Goal: Task Accomplishment & Management: Use online tool/utility

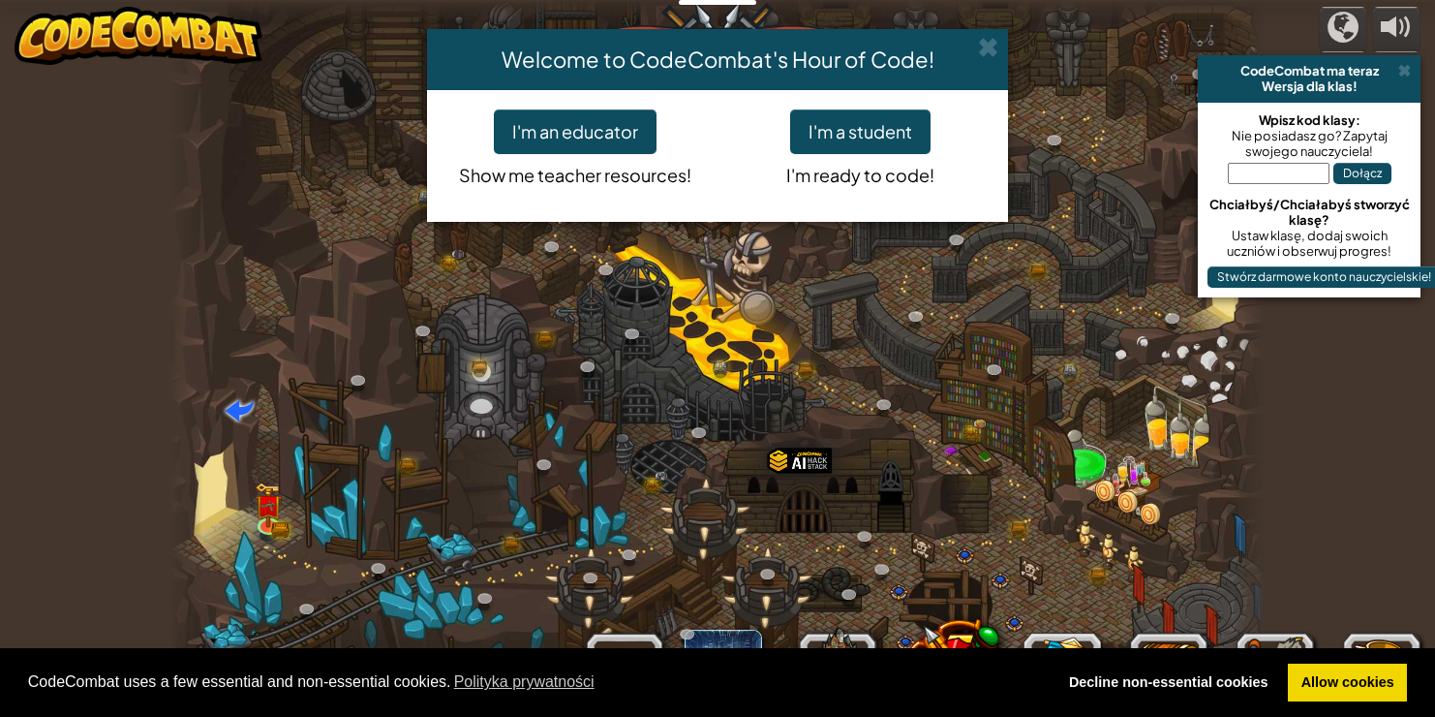
select select "pl"
click at [850, 128] on button "I'm a student" at bounding box center [860, 131] width 140 height 45
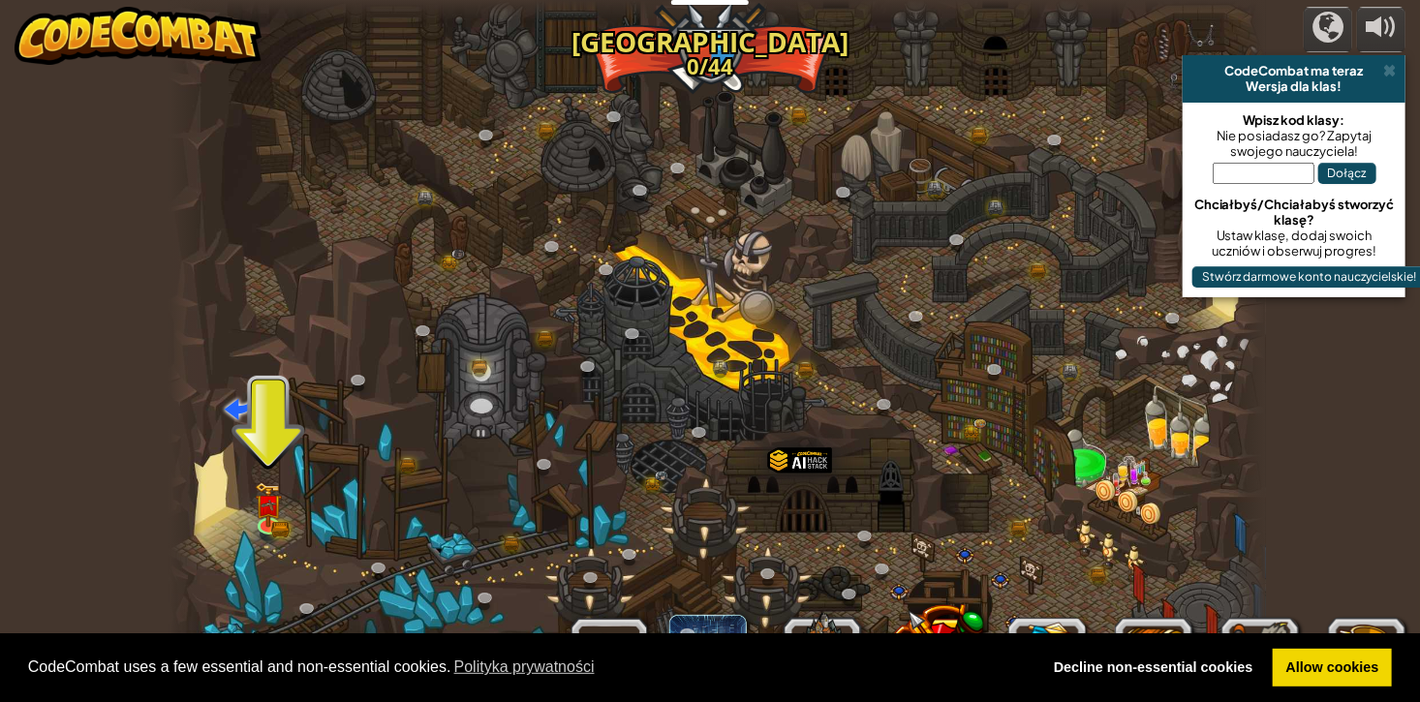
click at [251, 516] on div at bounding box center [717, 358] width 1096 height 717
click at [267, 518] on img at bounding box center [268, 494] width 27 height 60
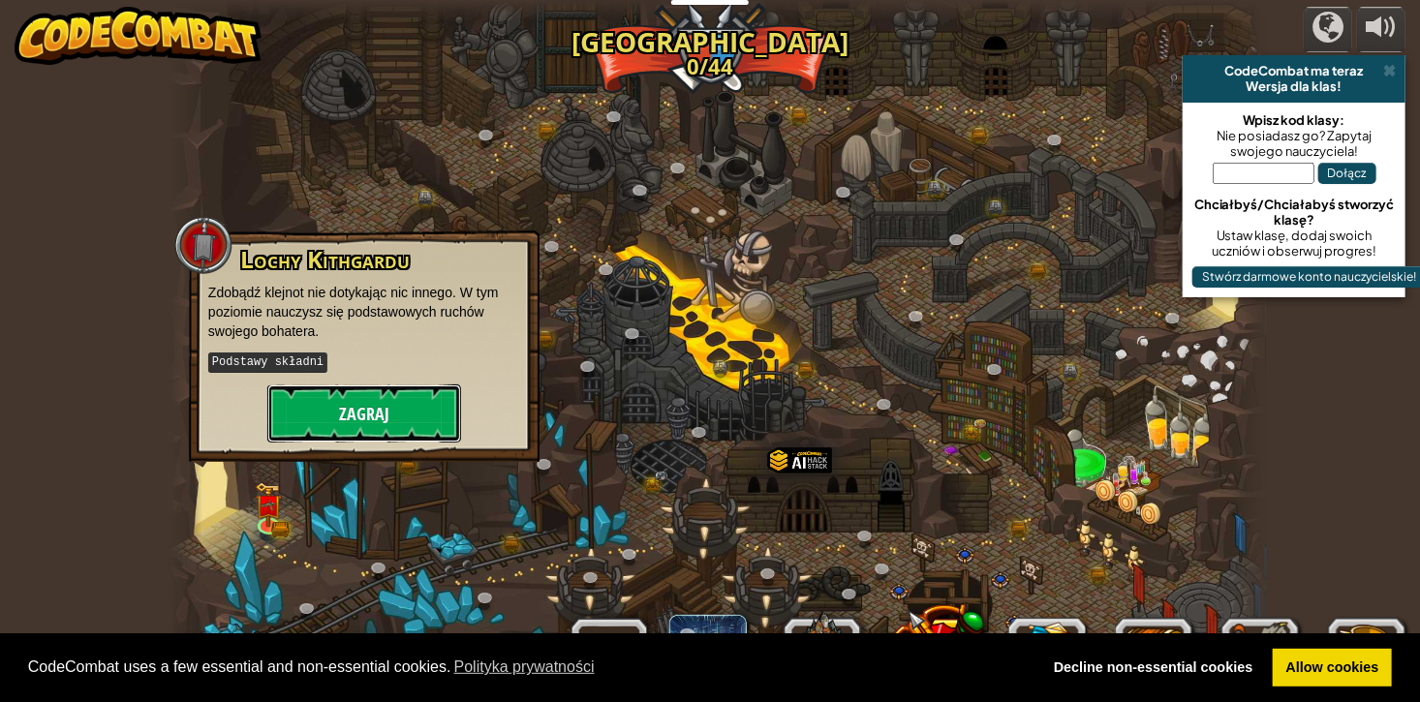
click at [391, 413] on button "Zagraj" at bounding box center [364, 413] width 194 height 58
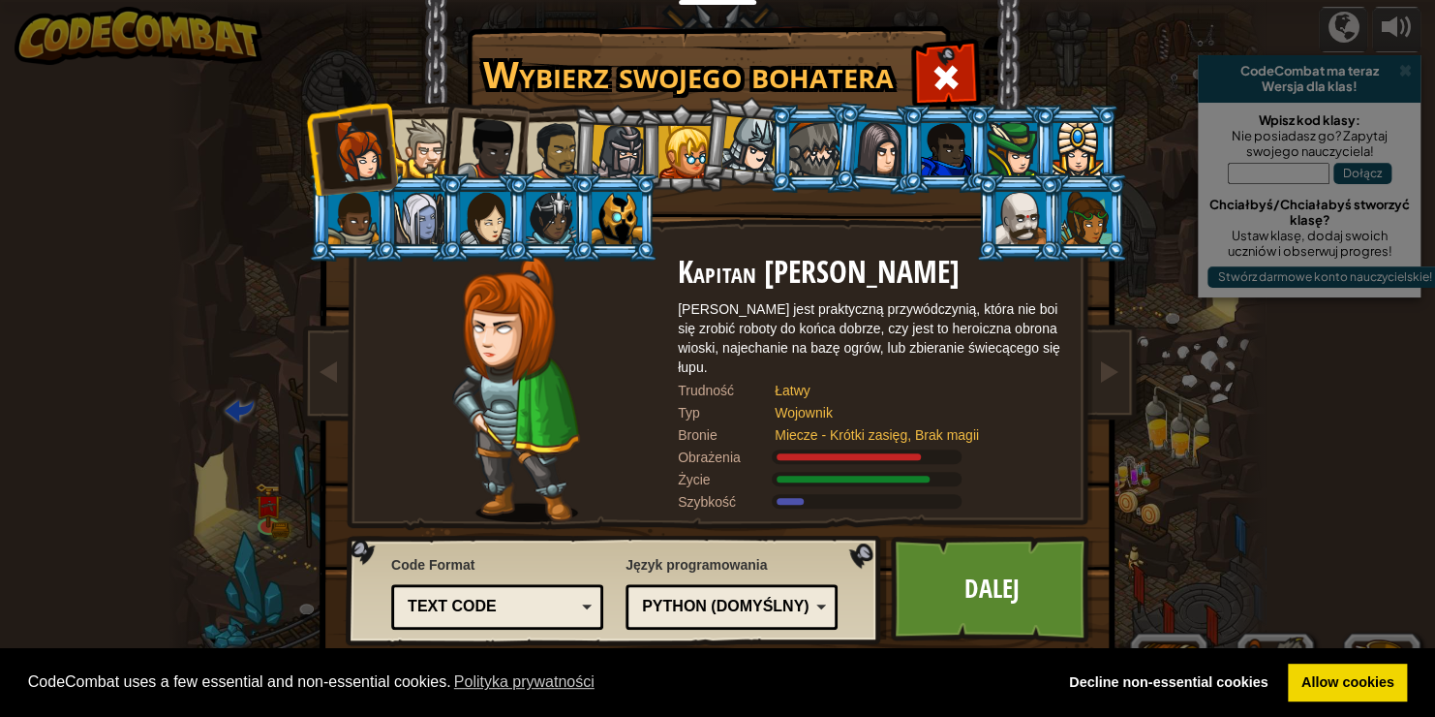
click at [417, 136] on div at bounding box center [423, 148] width 59 height 59
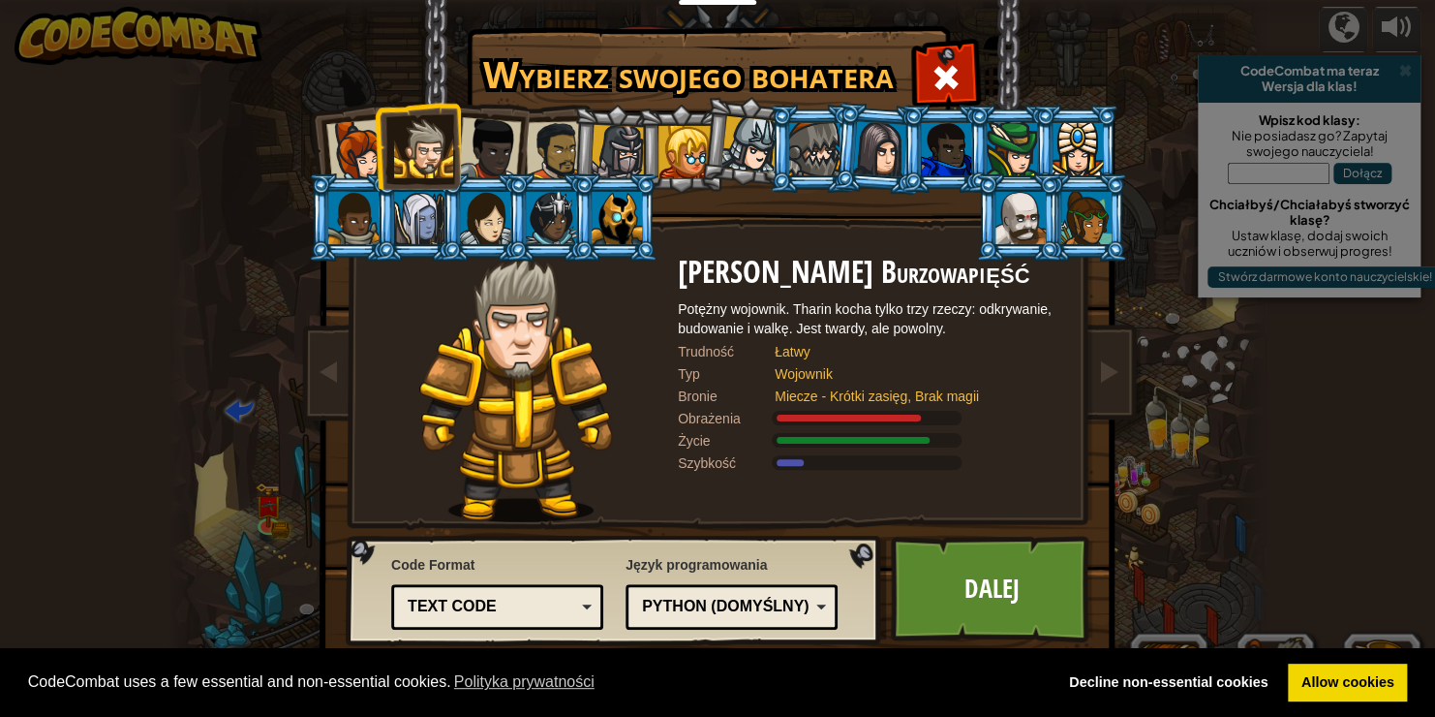
click at [683, 149] on div at bounding box center [685, 152] width 52 height 52
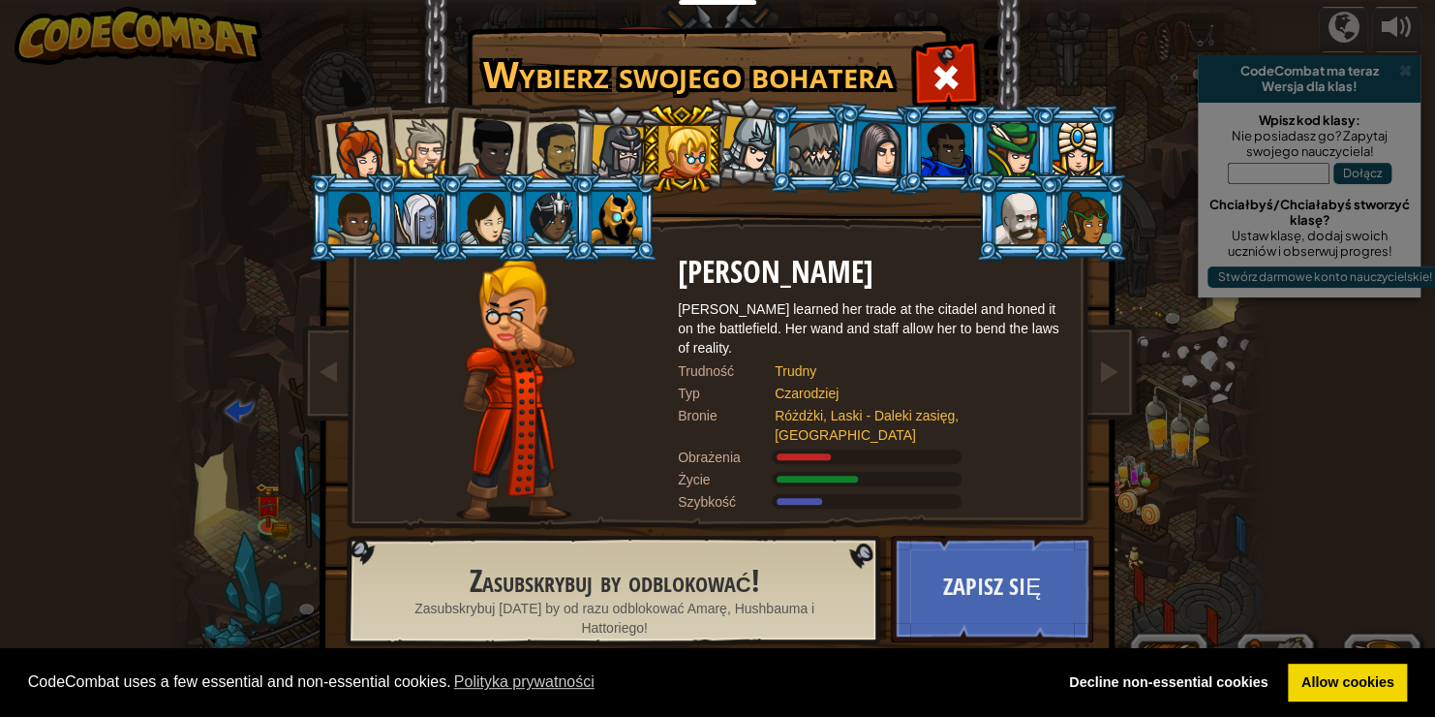
click at [728, 155] on div at bounding box center [750, 144] width 57 height 57
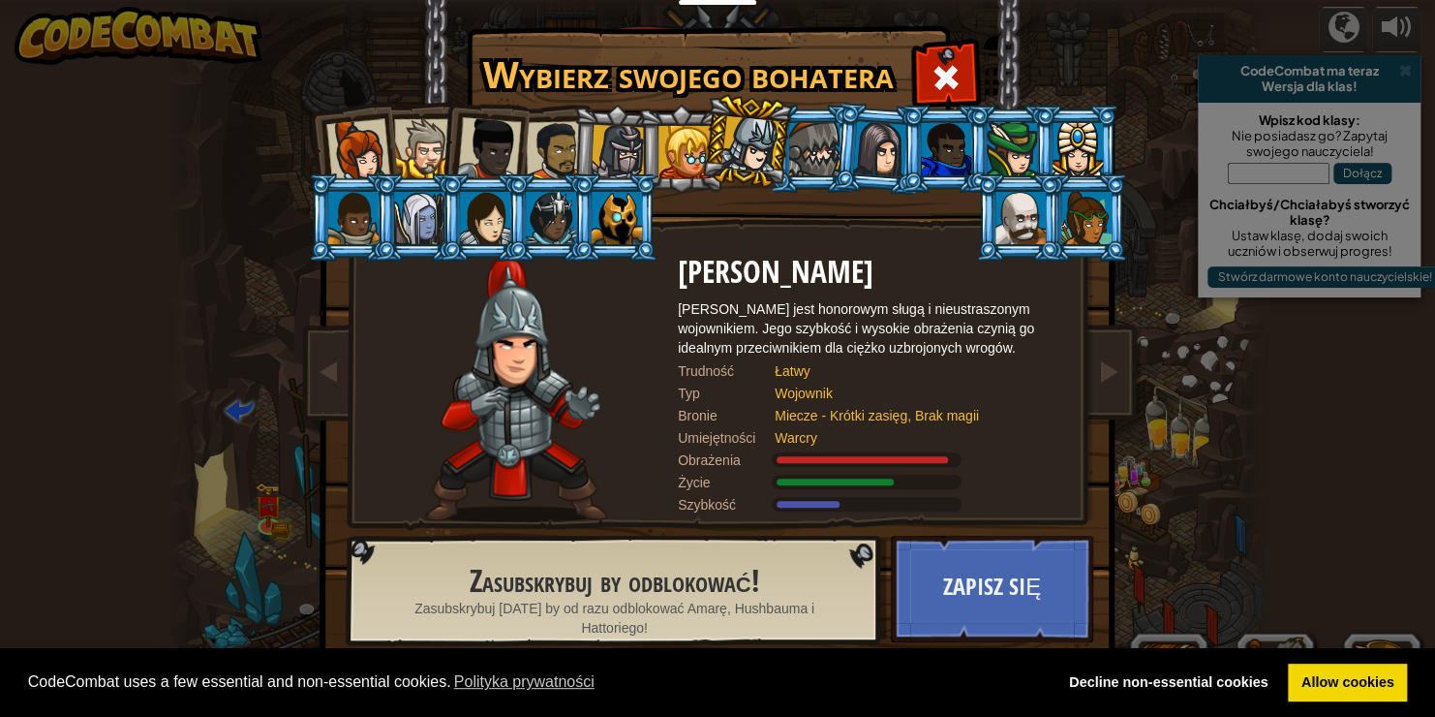
drag, startPoint x: 819, startPoint y: 147, endPoint x: 858, endPoint y: 146, distance: 38.8
click at [834, 105] on ol at bounding box center [718, 105] width 799 height 0
click at [888, 145] on div at bounding box center [880, 148] width 54 height 55
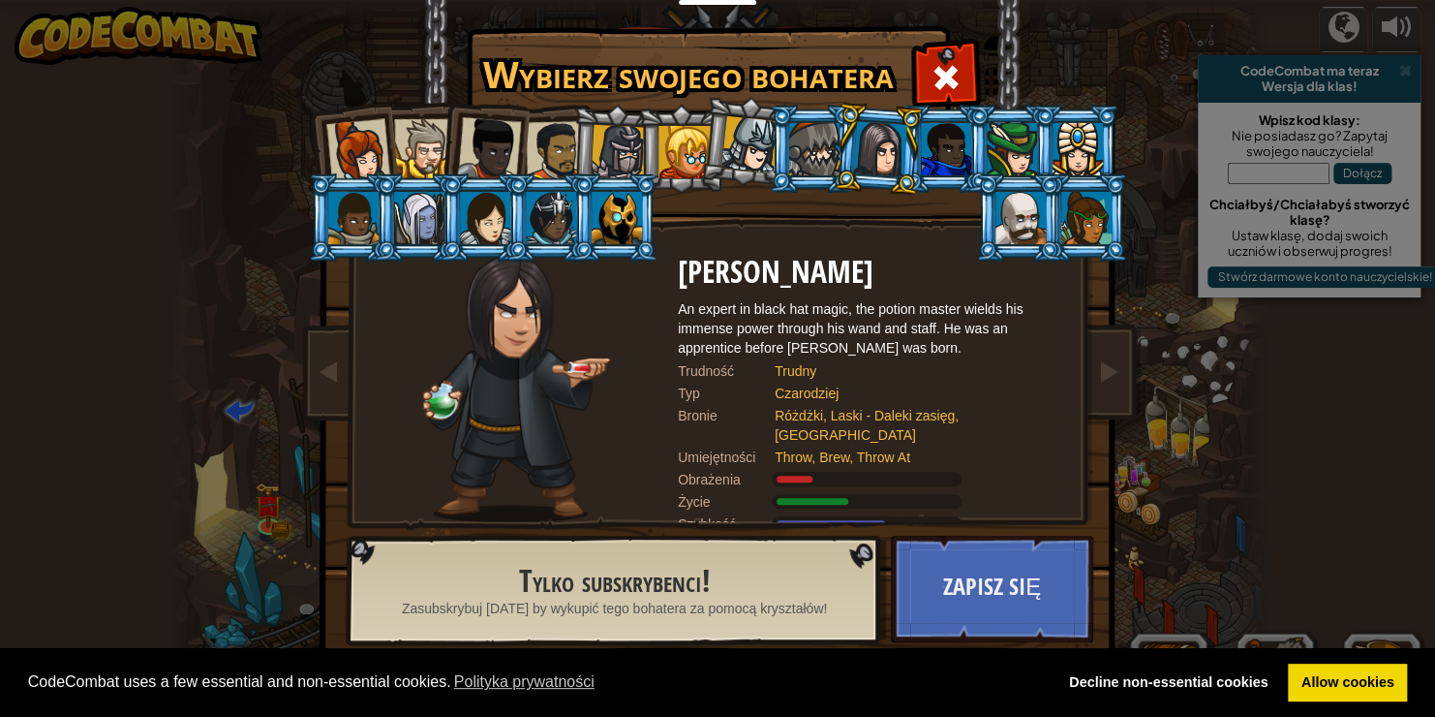
click at [1099, 218] on div at bounding box center [1086, 218] width 50 height 52
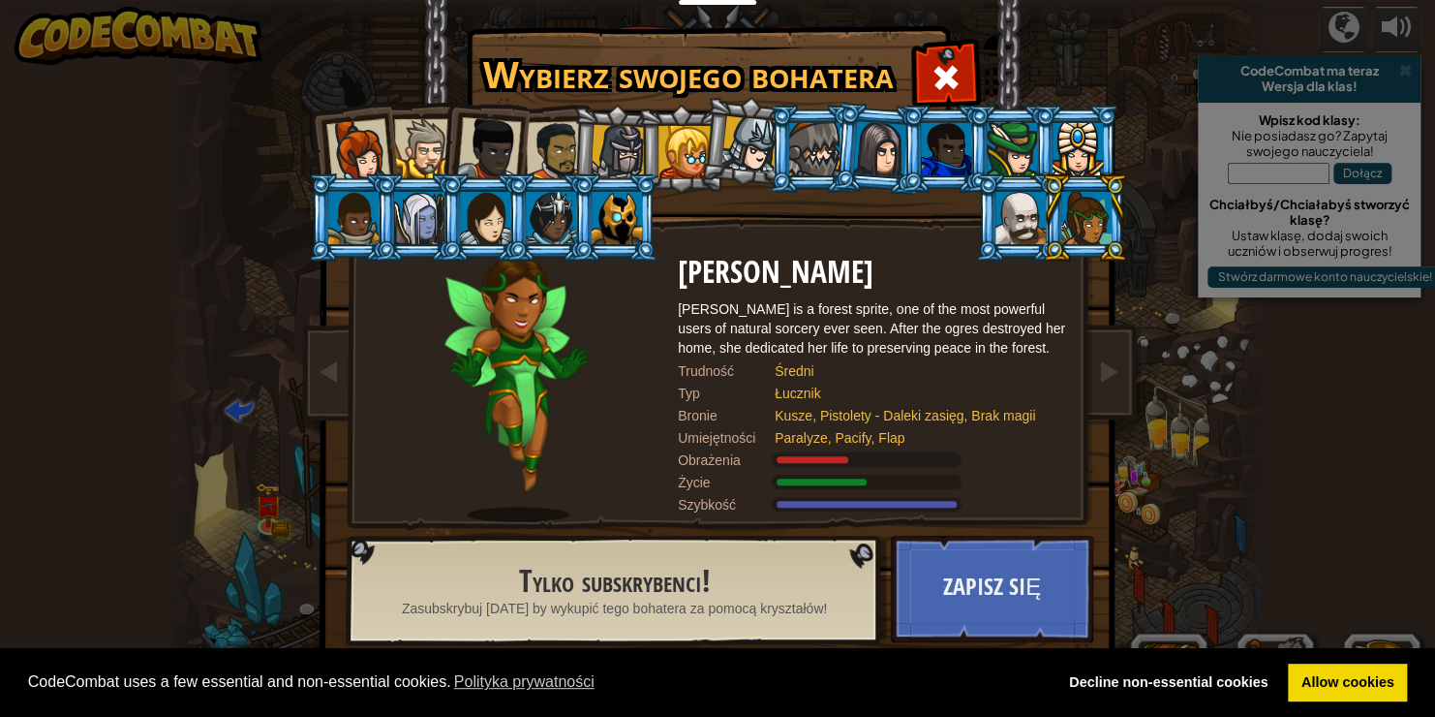
drag, startPoint x: 425, startPoint y: 190, endPoint x: 424, endPoint y: 200, distance: 10.7
click at [424, 193] on li at bounding box center [417, 217] width 87 height 88
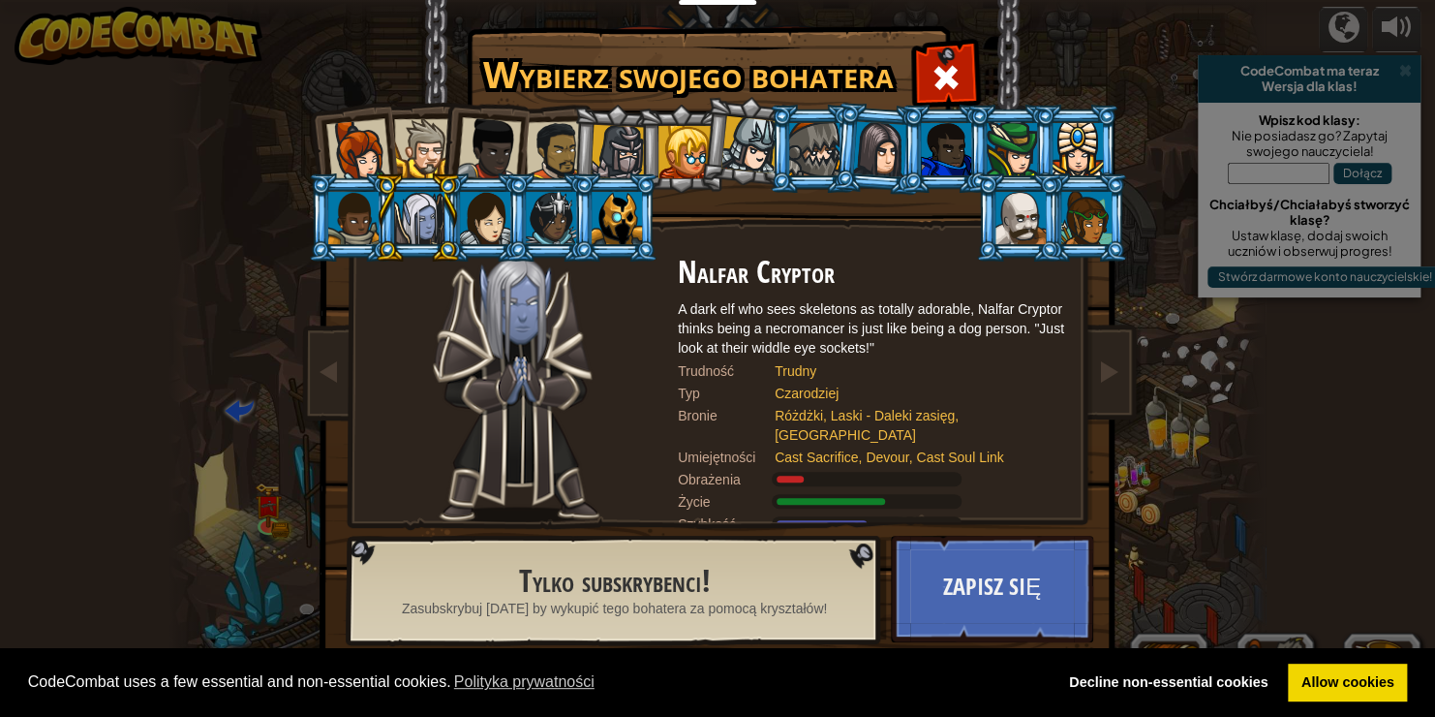
click at [1094, 233] on div at bounding box center [1086, 218] width 50 height 52
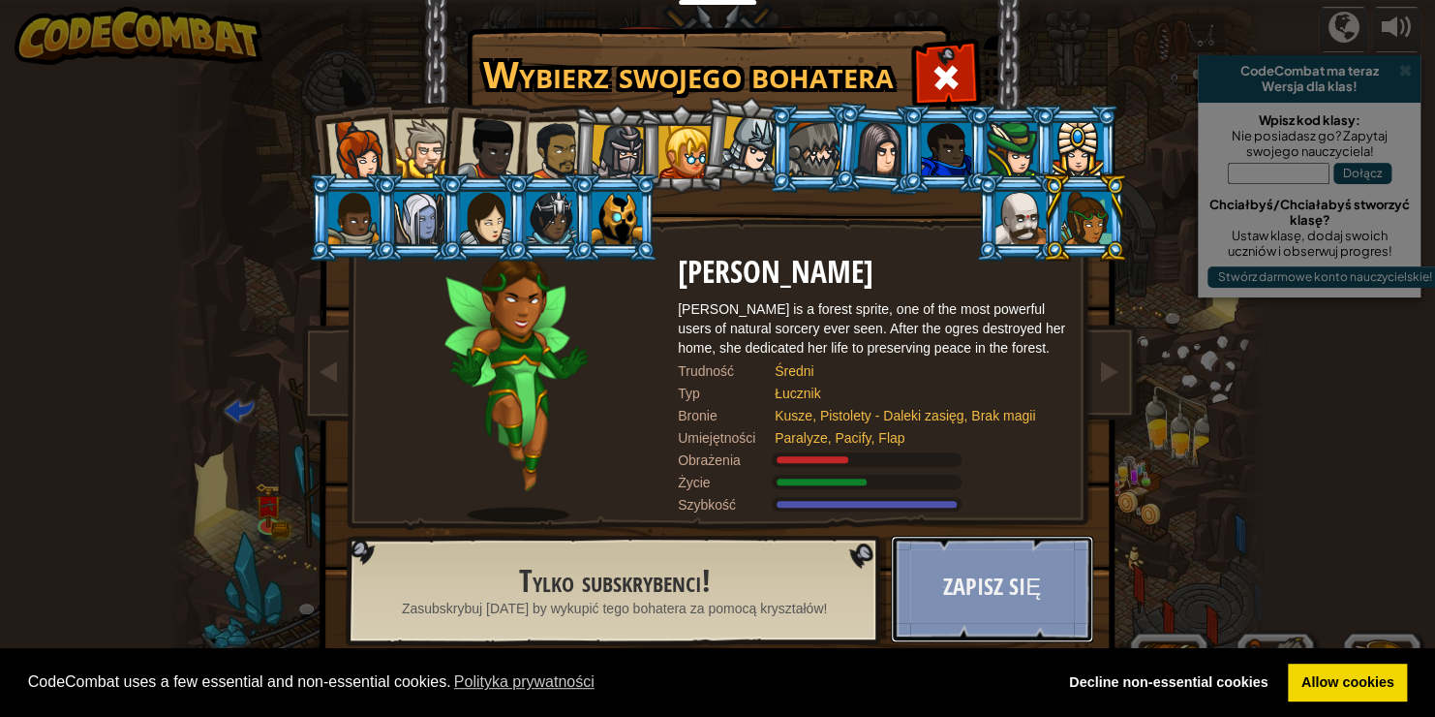
click at [963, 571] on button "Zapisz się" at bounding box center [992, 589] width 202 height 107
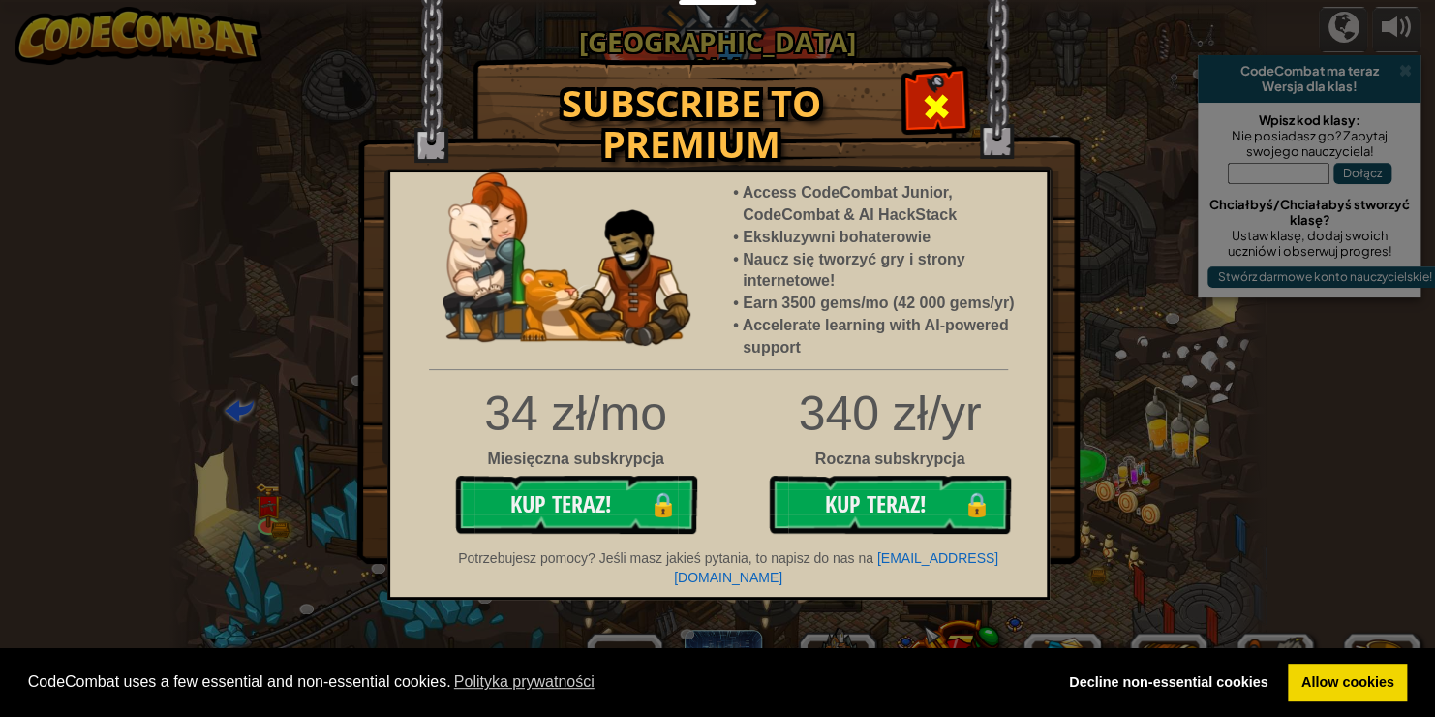
click at [919, 92] on div at bounding box center [936, 104] width 61 height 61
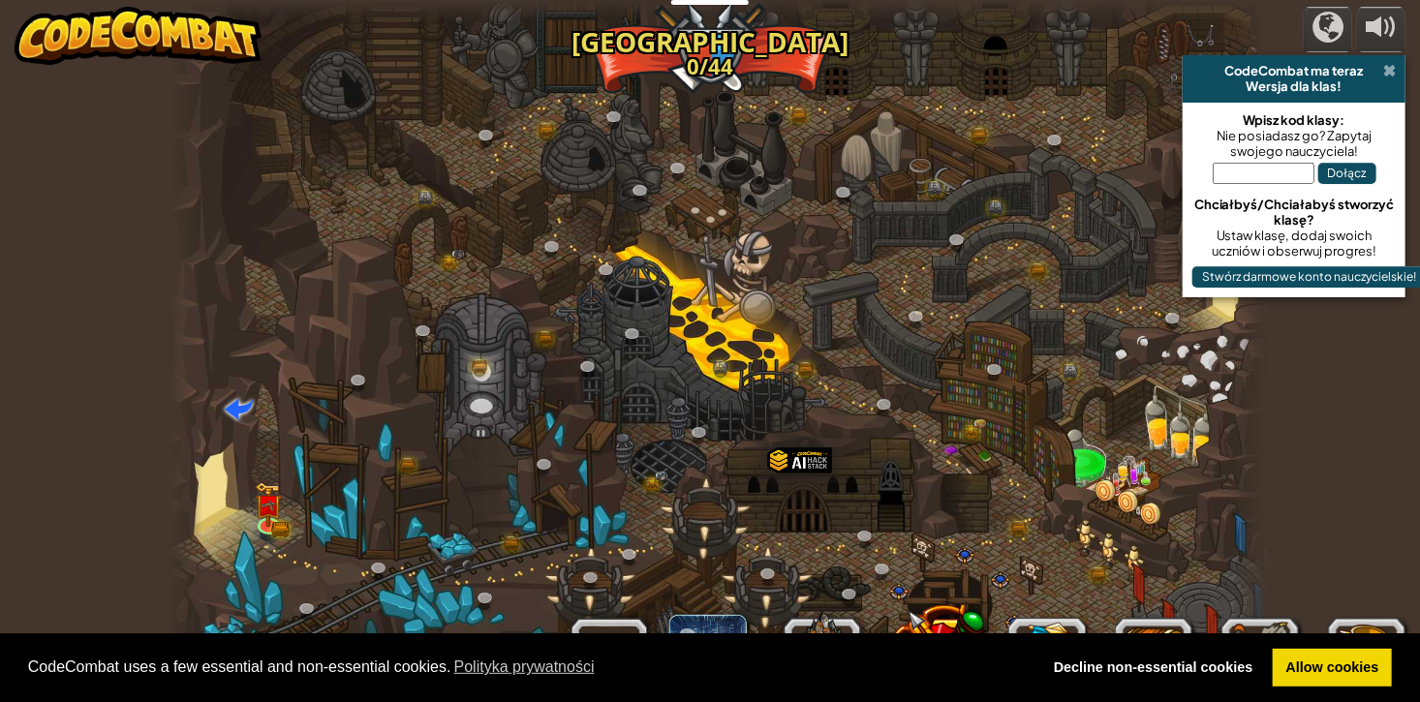
click at [1393, 66] on span at bounding box center [1389, 70] width 13 height 15
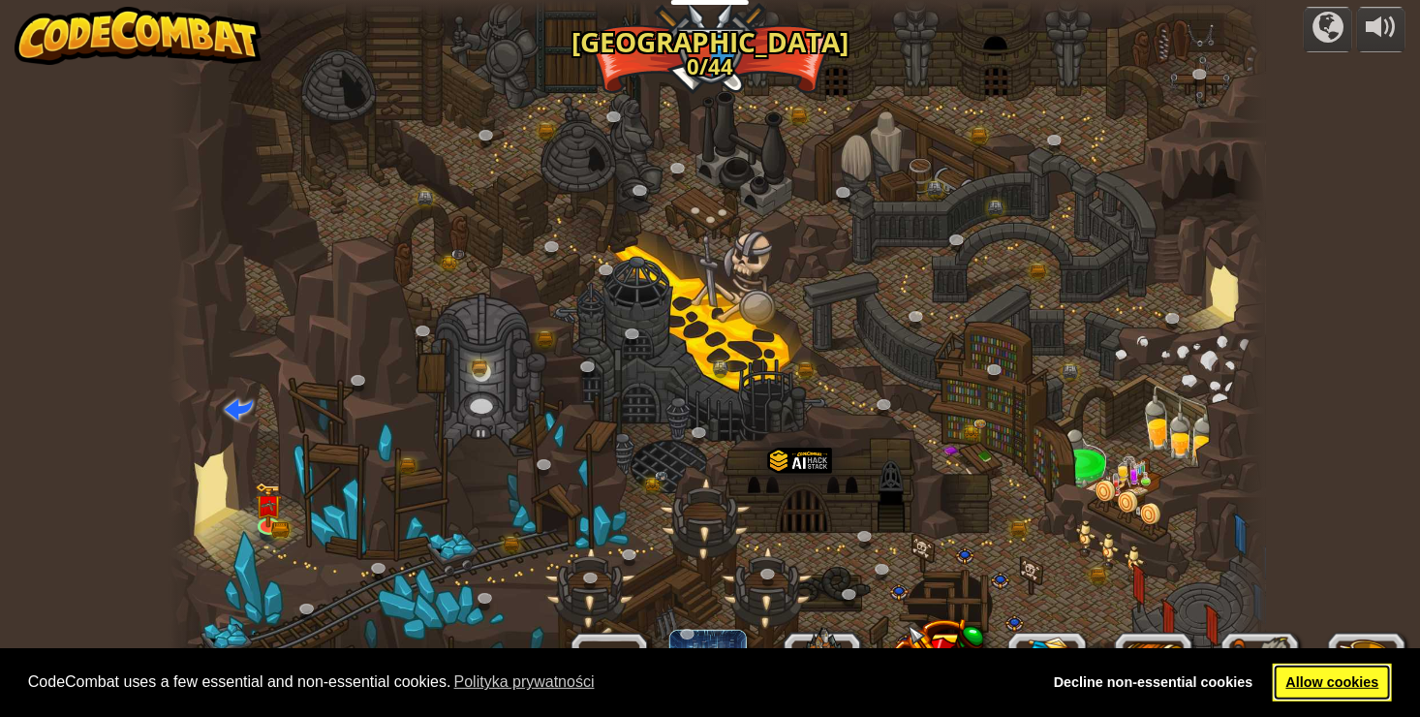
click at [1305, 682] on link "Allow cookies" at bounding box center [1332, 682] width 119 height 39
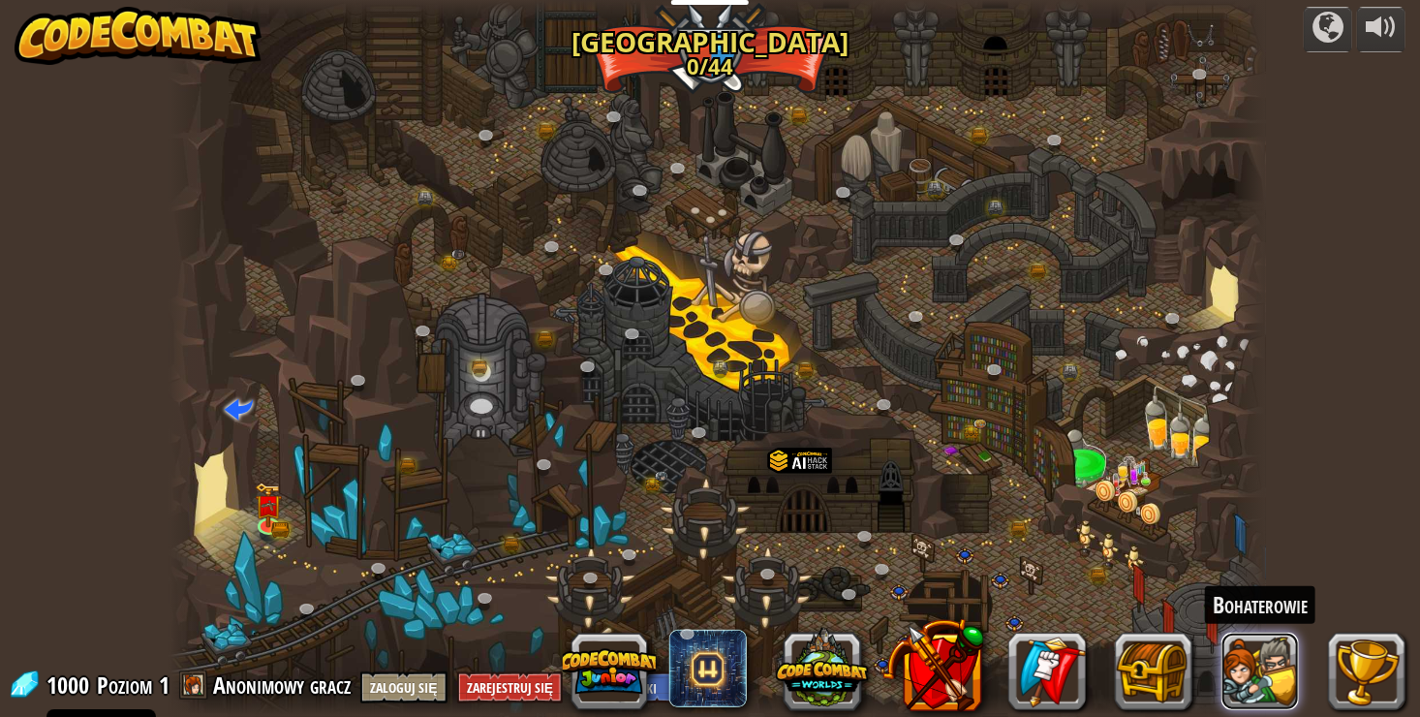
click at [1271, 674] on button at bounding box center [1259, 670] width 77 height 77
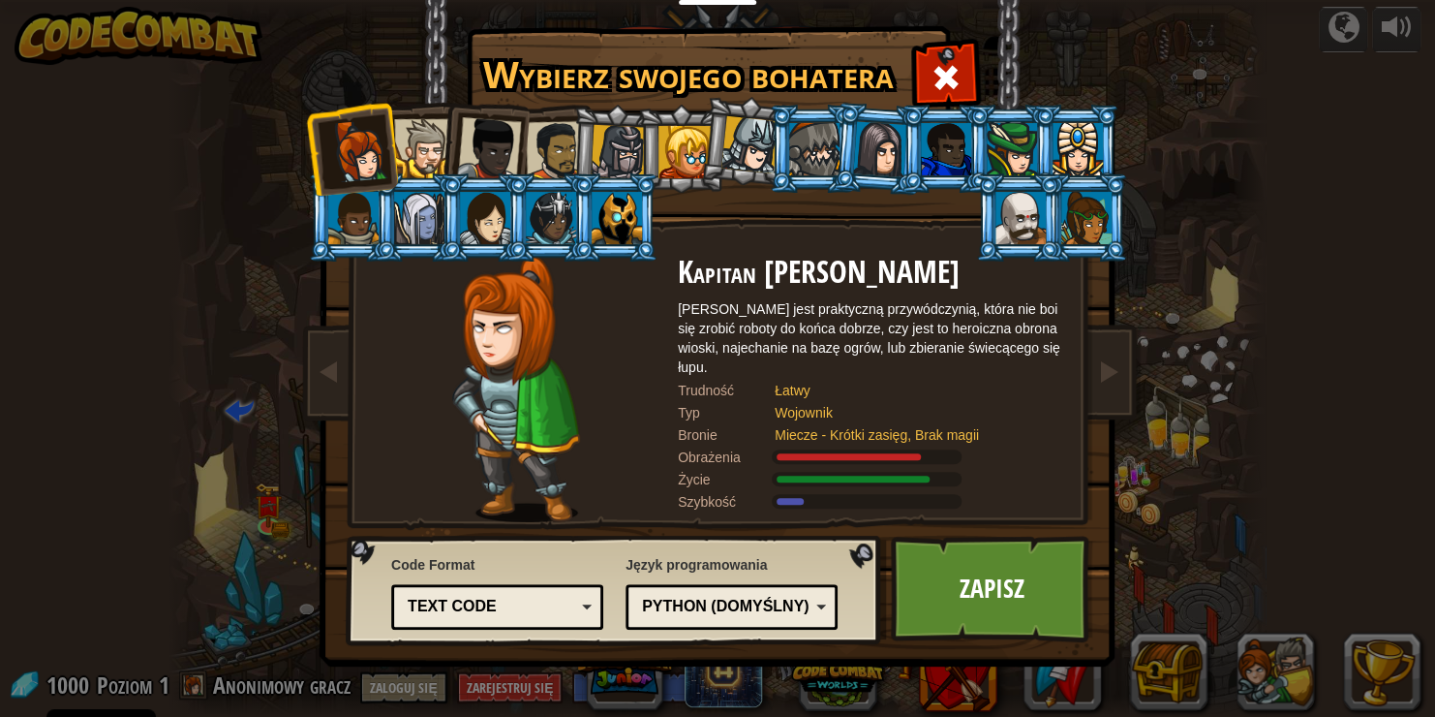
click at [433, 147] on div at bounding box center [423, 148] width 59 height 59
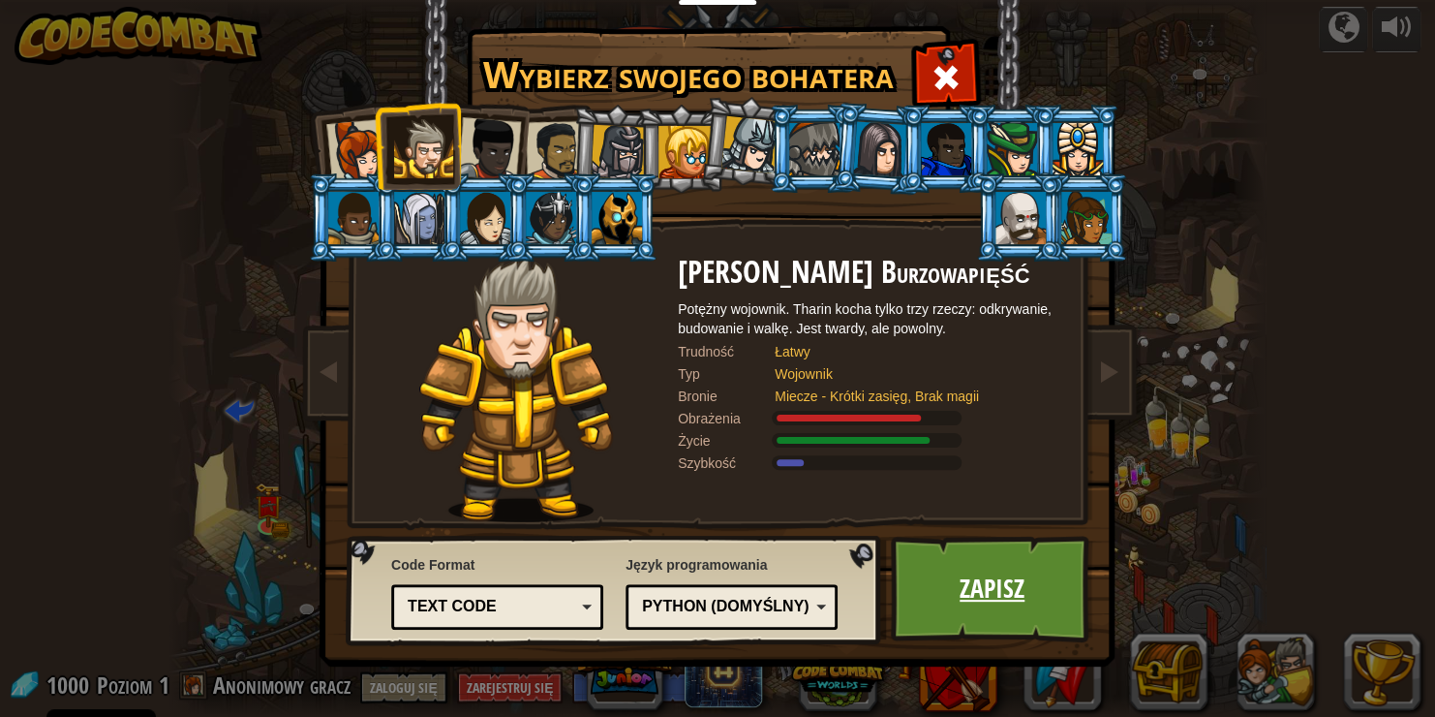
click at [960, 572] on link "Zapisz" at bounding box center [992, 589] width 202 height 107
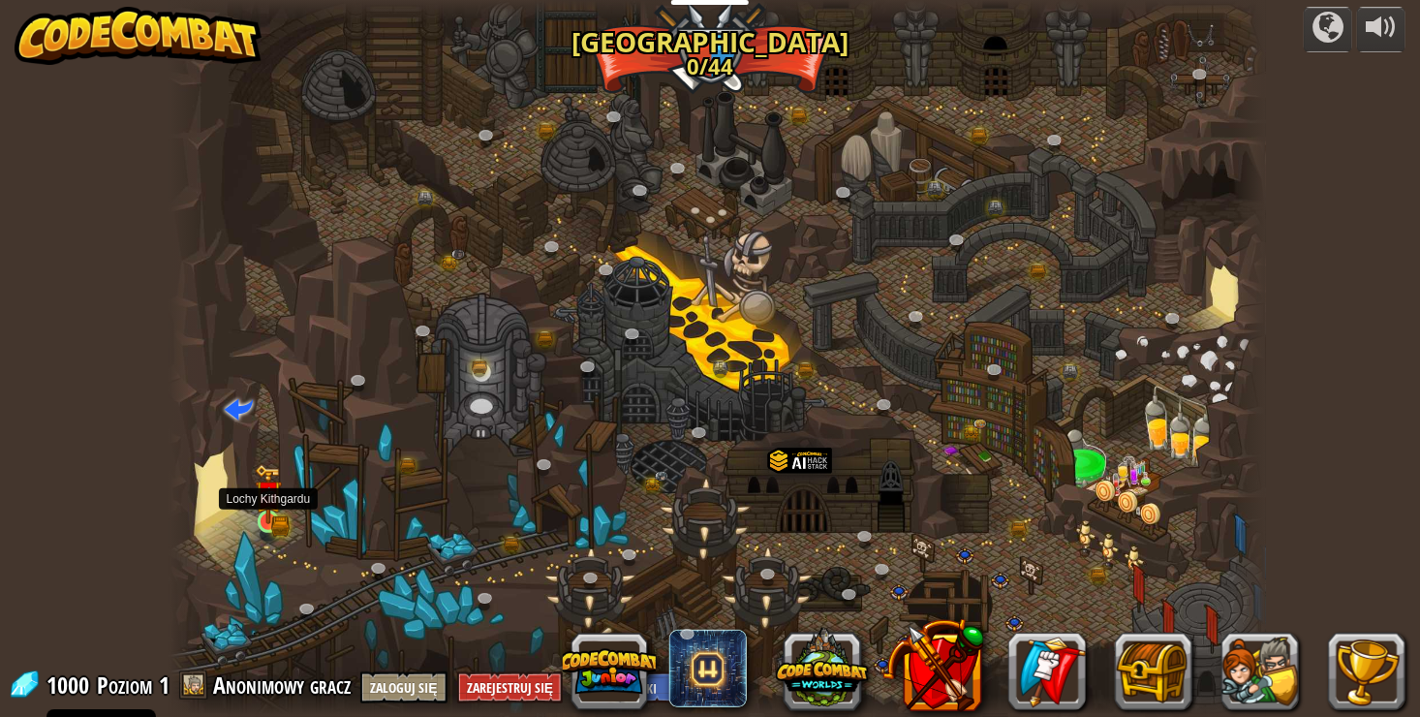
click at [276, 520] on img at bounding box center [268, 494] width 27 height 60
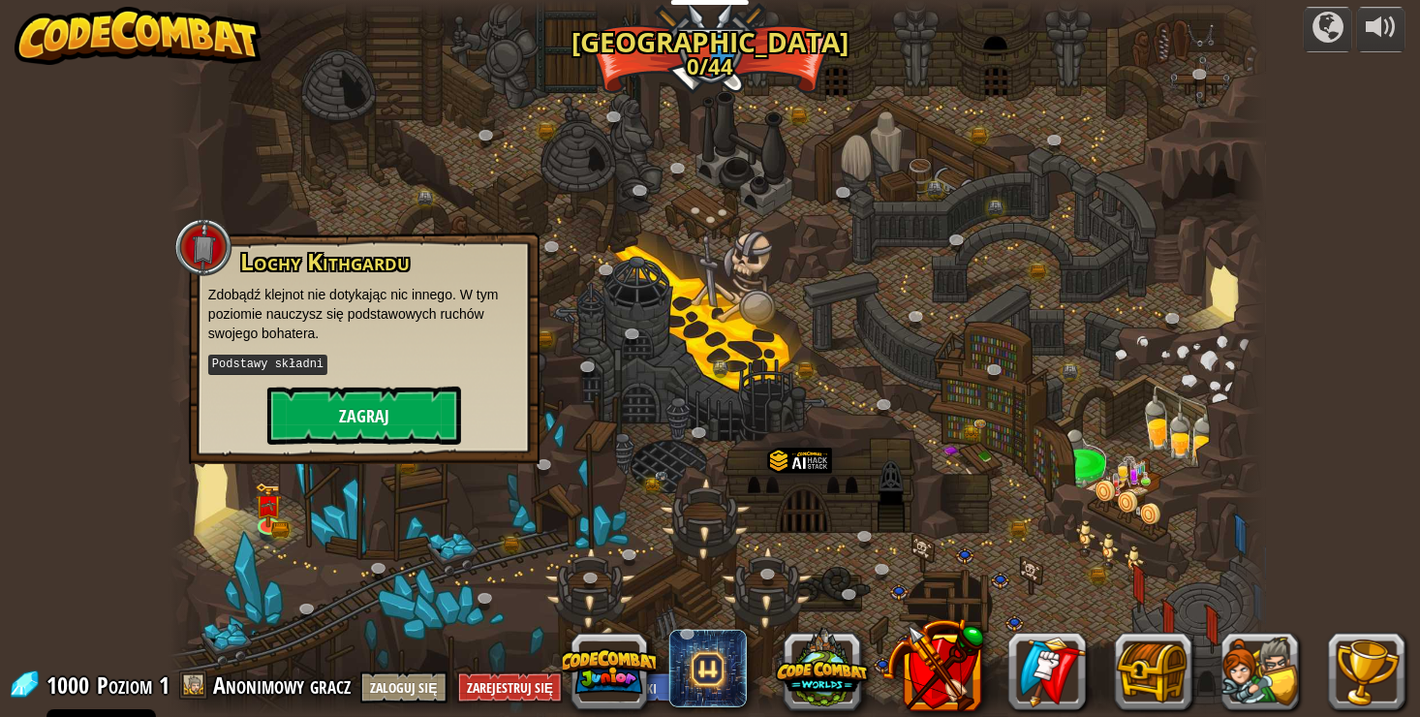
click at [343, 384] on div "Lochy Kithgardu Zdobądź klejnot nie dotykając nic innego. W tym poziomie nauczy…" at bounding box center [364, 347] width 312 height 196
click at [357, 407] on button "Zagraj" at bounding box center [364, 415] width 194 height 58
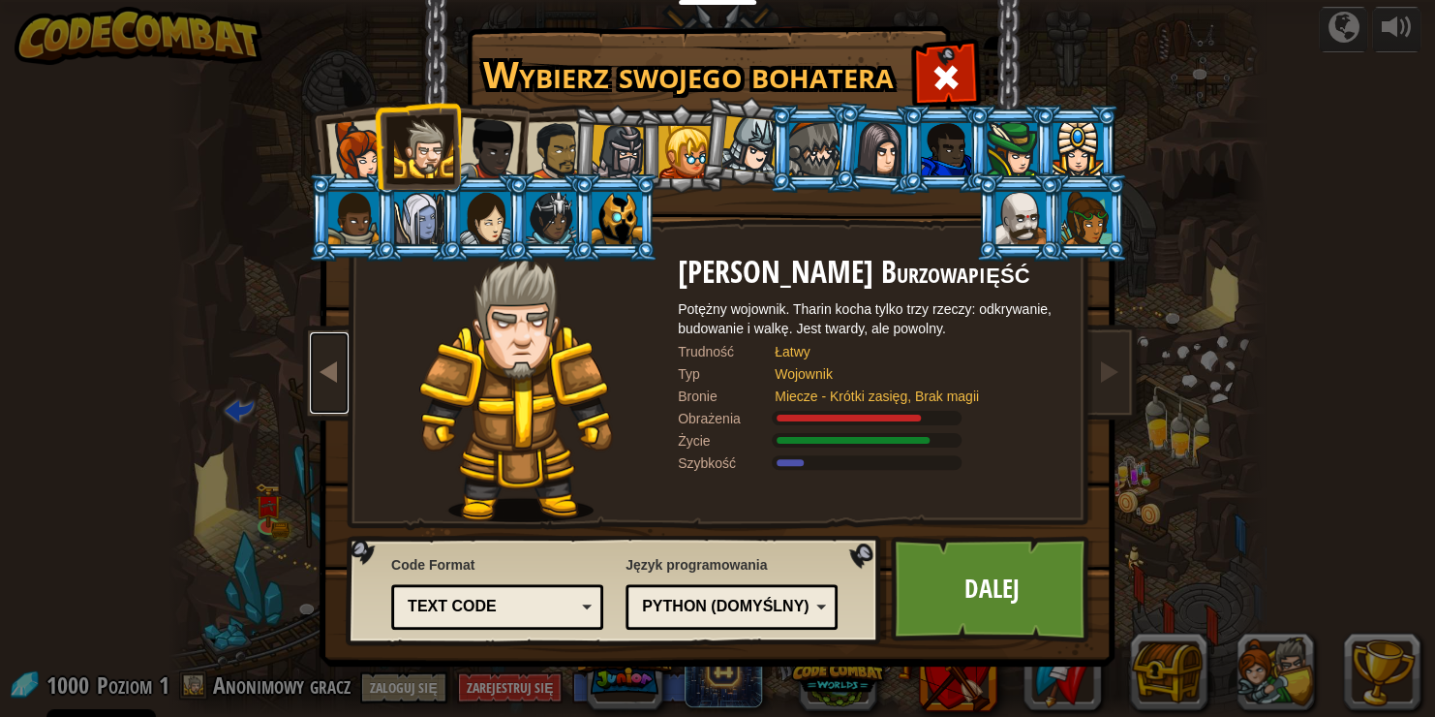
click at [318, 372] on span at bounding box center [329, 370] width 23 height 23
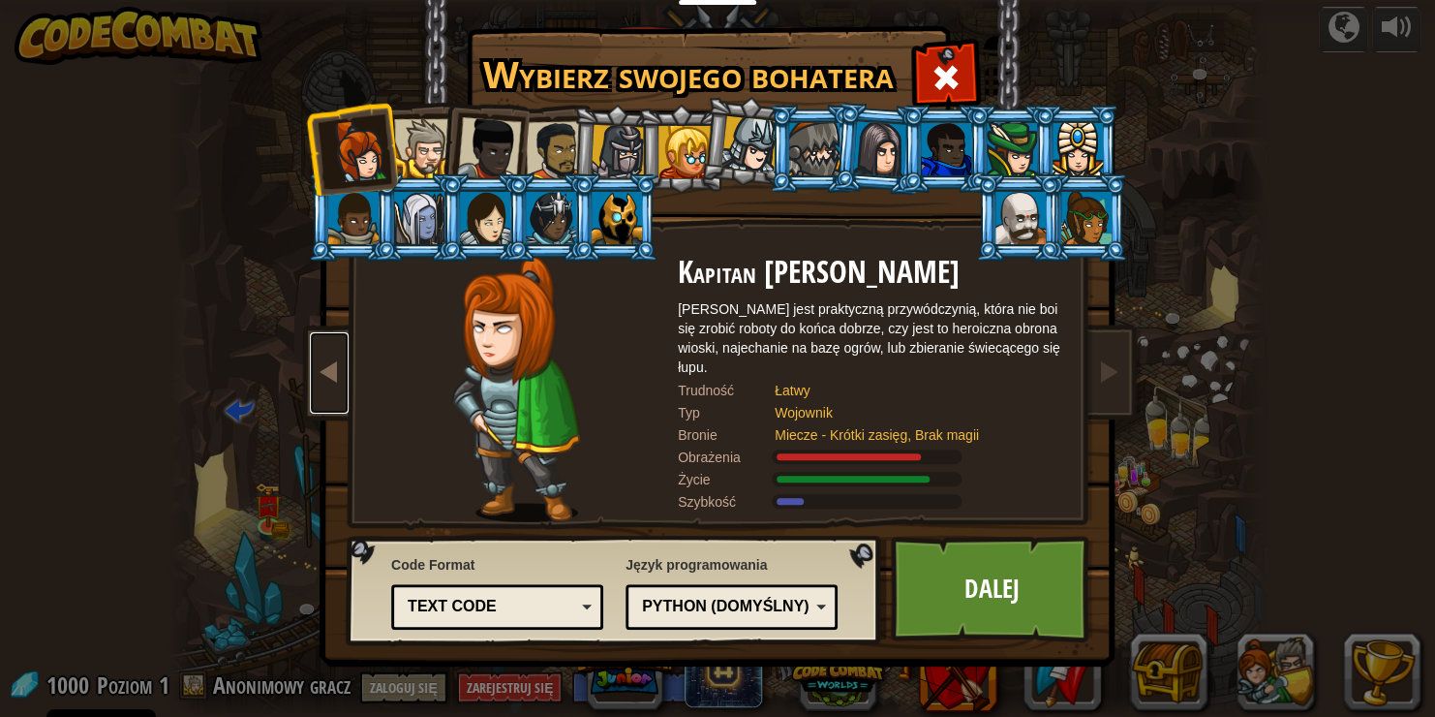
click at [314, 372] on link at bounding box center [329, 372] width 39 height 81
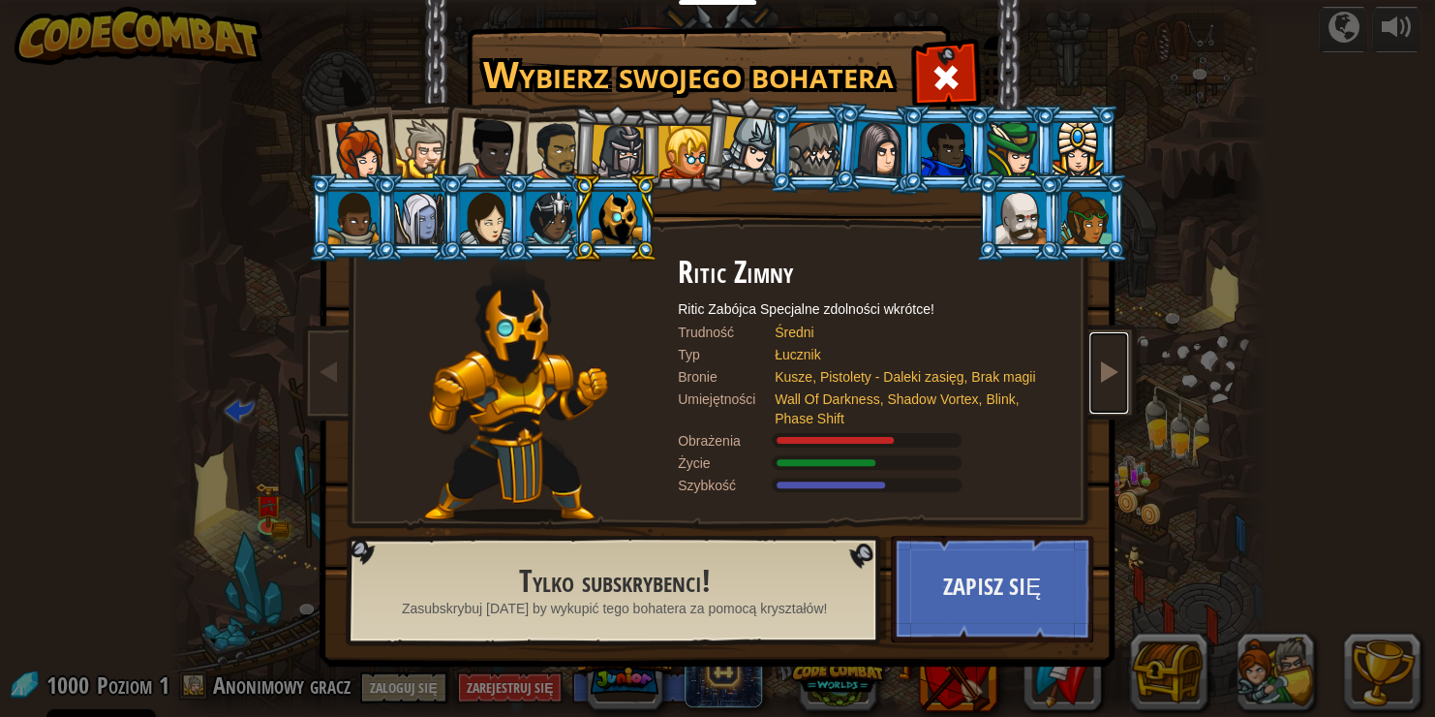
click at [1113, 372] on span at bounding box center [1108, 370] width 23 height 23
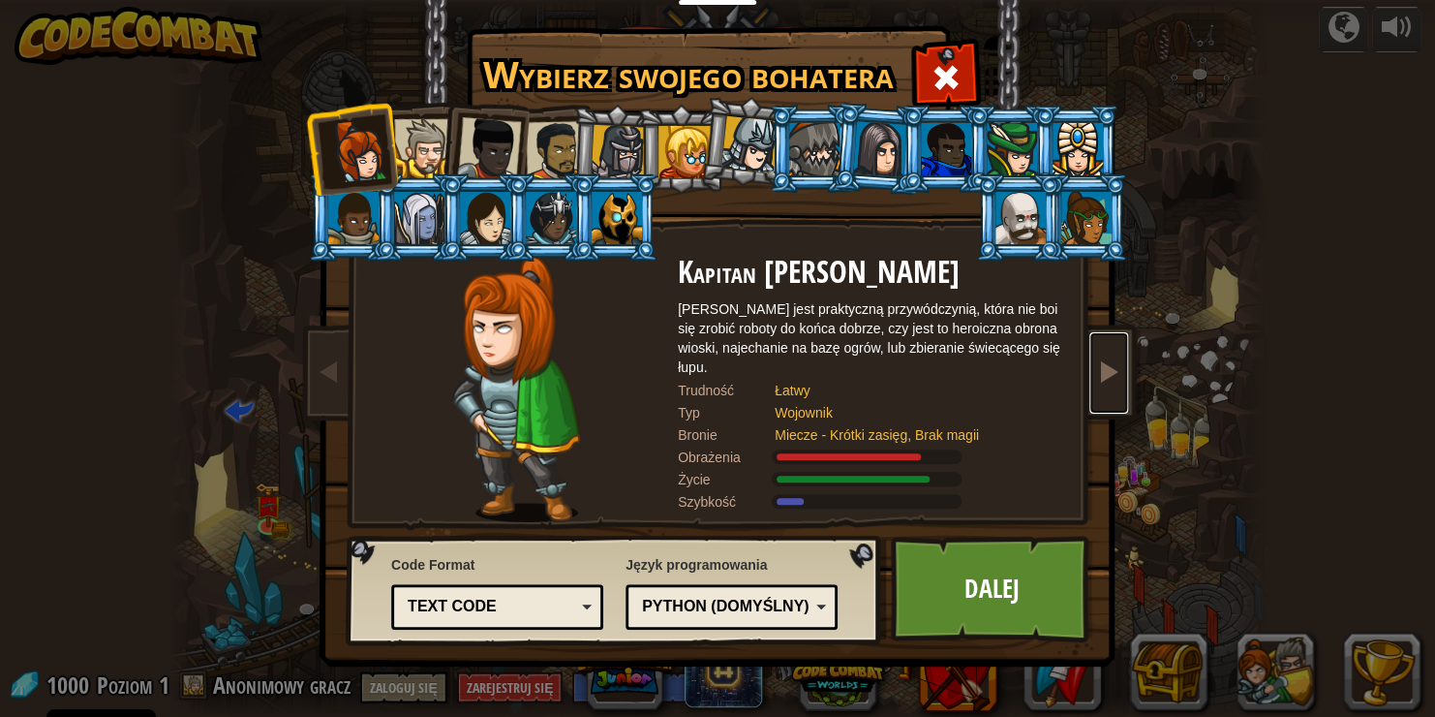
click at [1113, 372] on span at bounding box center [1108, 370] width 23 height 23
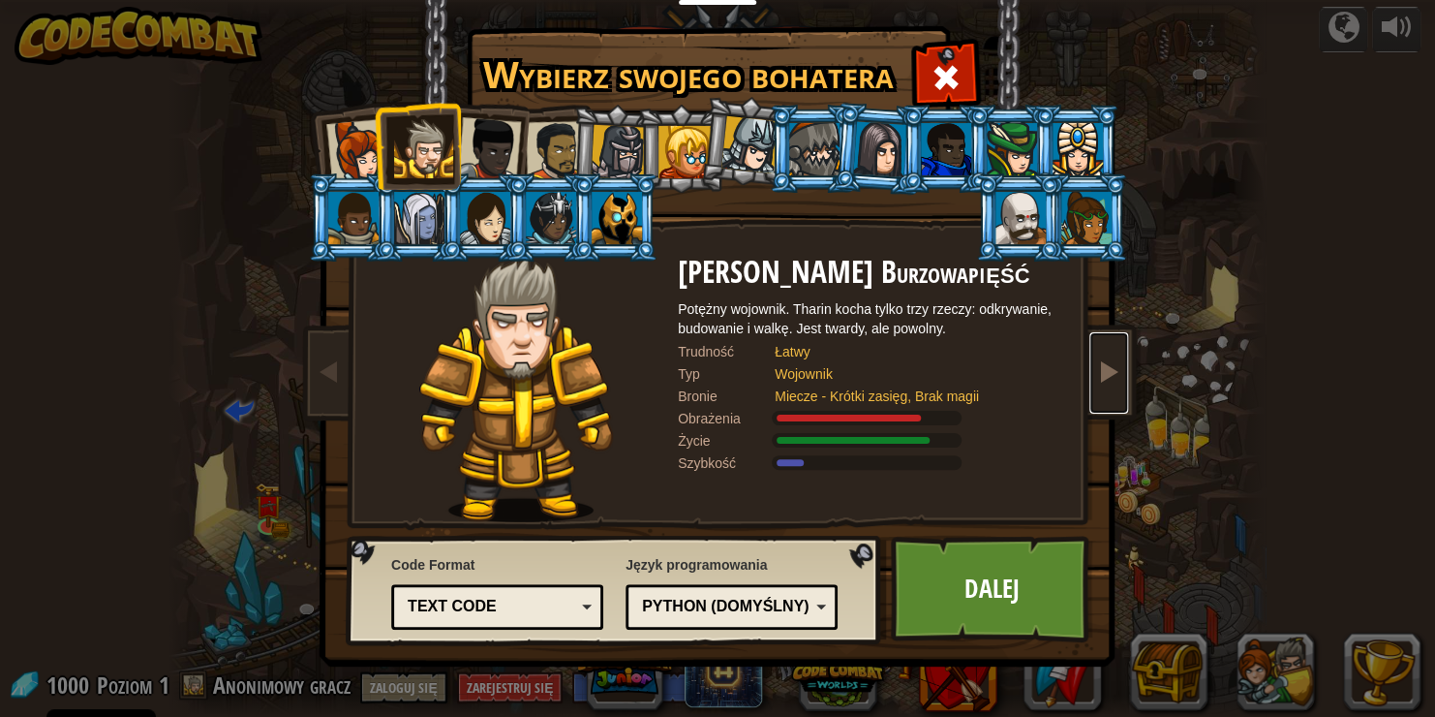
click at [1113, 372] on span at bounding box center [1108, 370] width 23 height 23
click at [1116, 385] on link at bounding box center [1109, 372] width 39 height 81
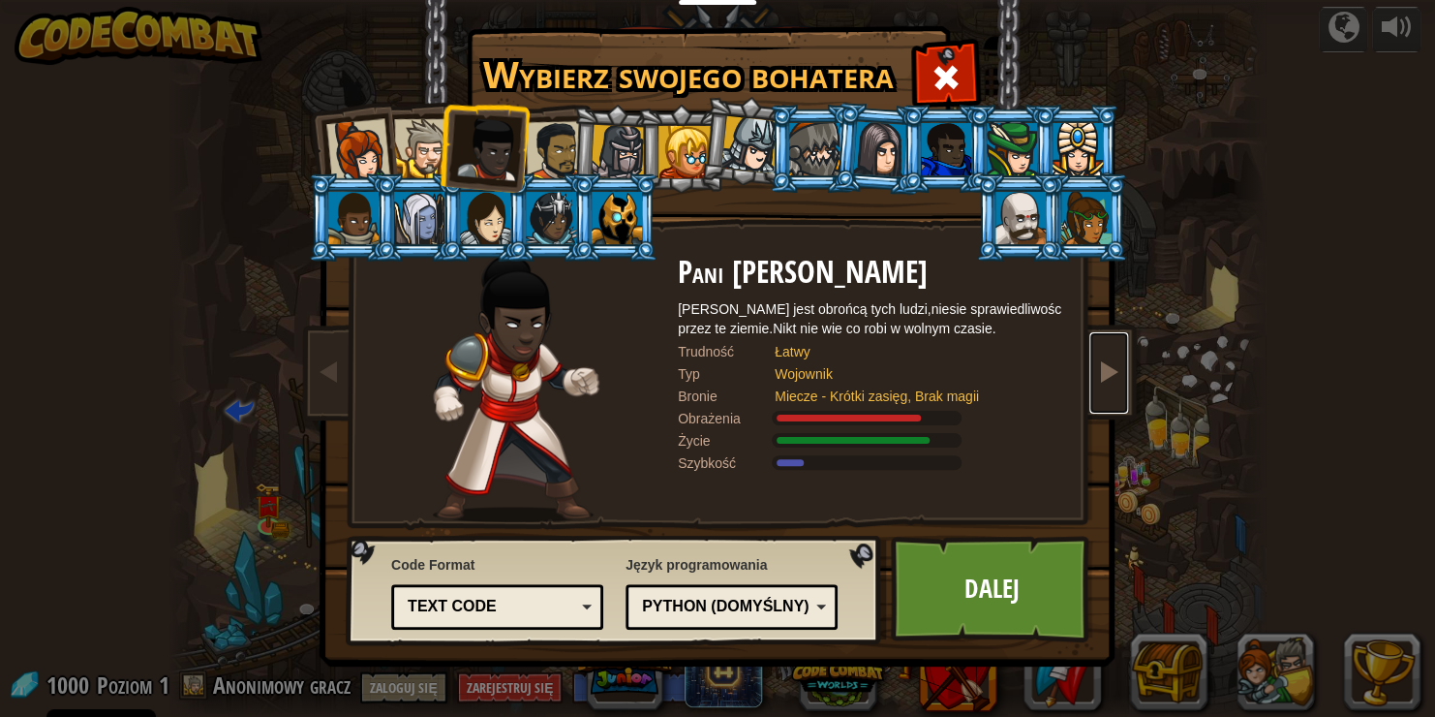
click at [1116, 385] on link at bounding box center [1109, 372] width 39 height 81
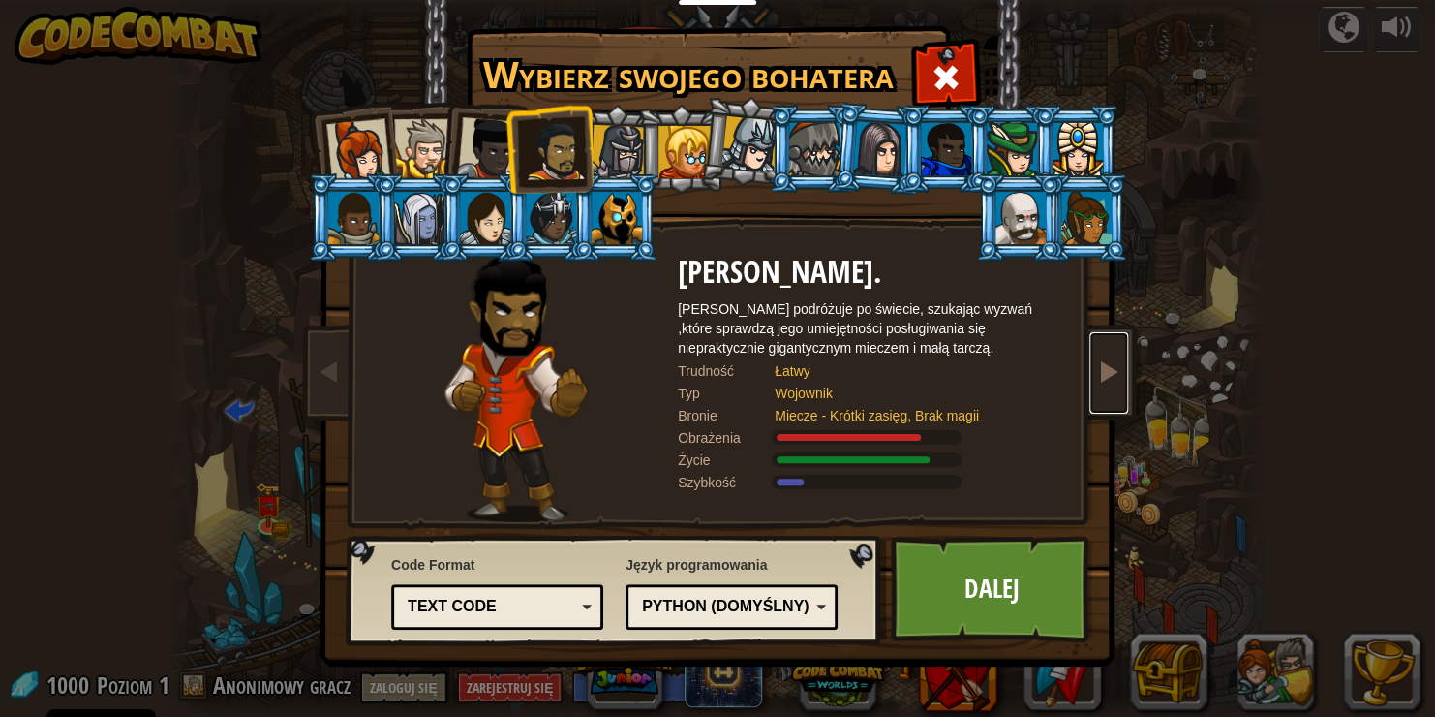
click at [1116, 385] on link at bounding box center [1109, 372] width 39 height 81
click at [870, 145] on div at bounding box center [880, 148] width 54 height 55
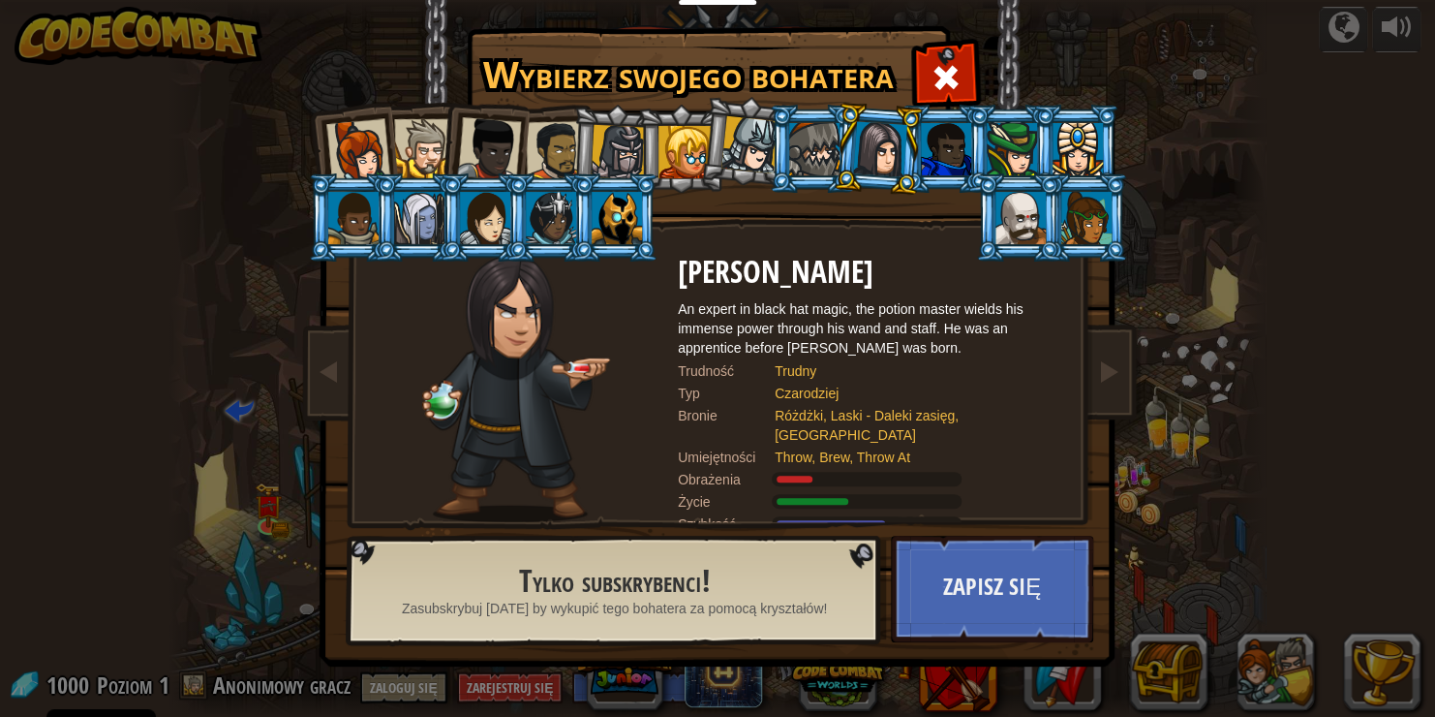
click at [698, 138] on div at bounding box center [685, 152] width 52 height 52
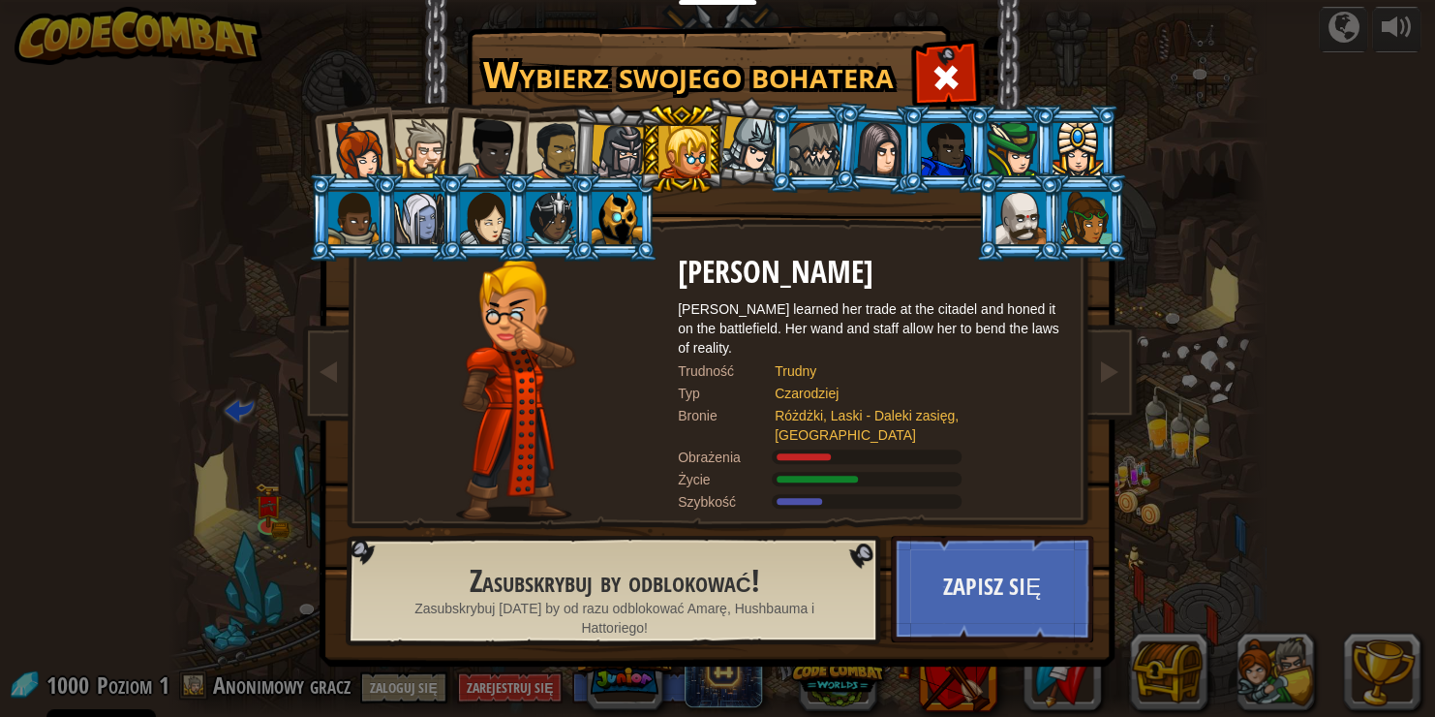
click at [1094, 211] on div at bounding box center [1086, 218] width 50 height 52
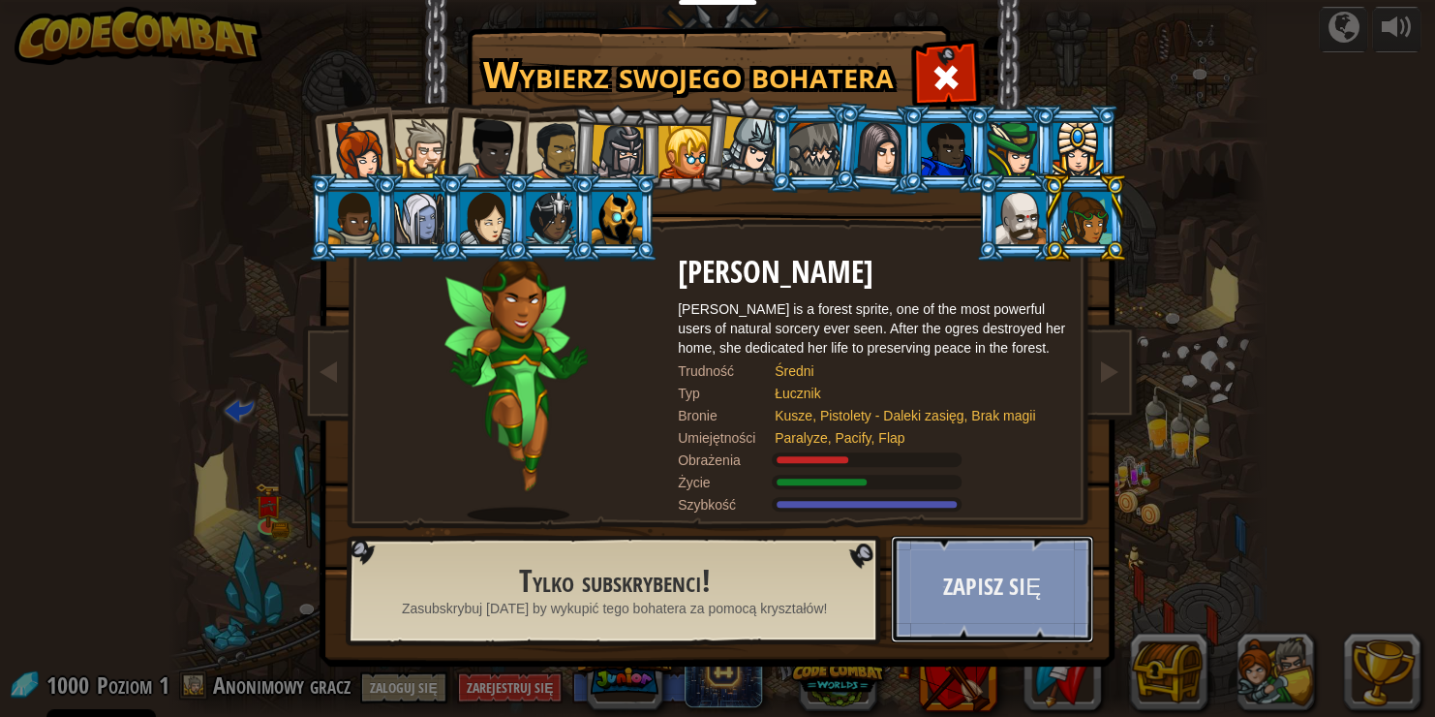
click at [994, 562] on button "Zapisz się" at bounding box center [992, 589] width 202 height 107
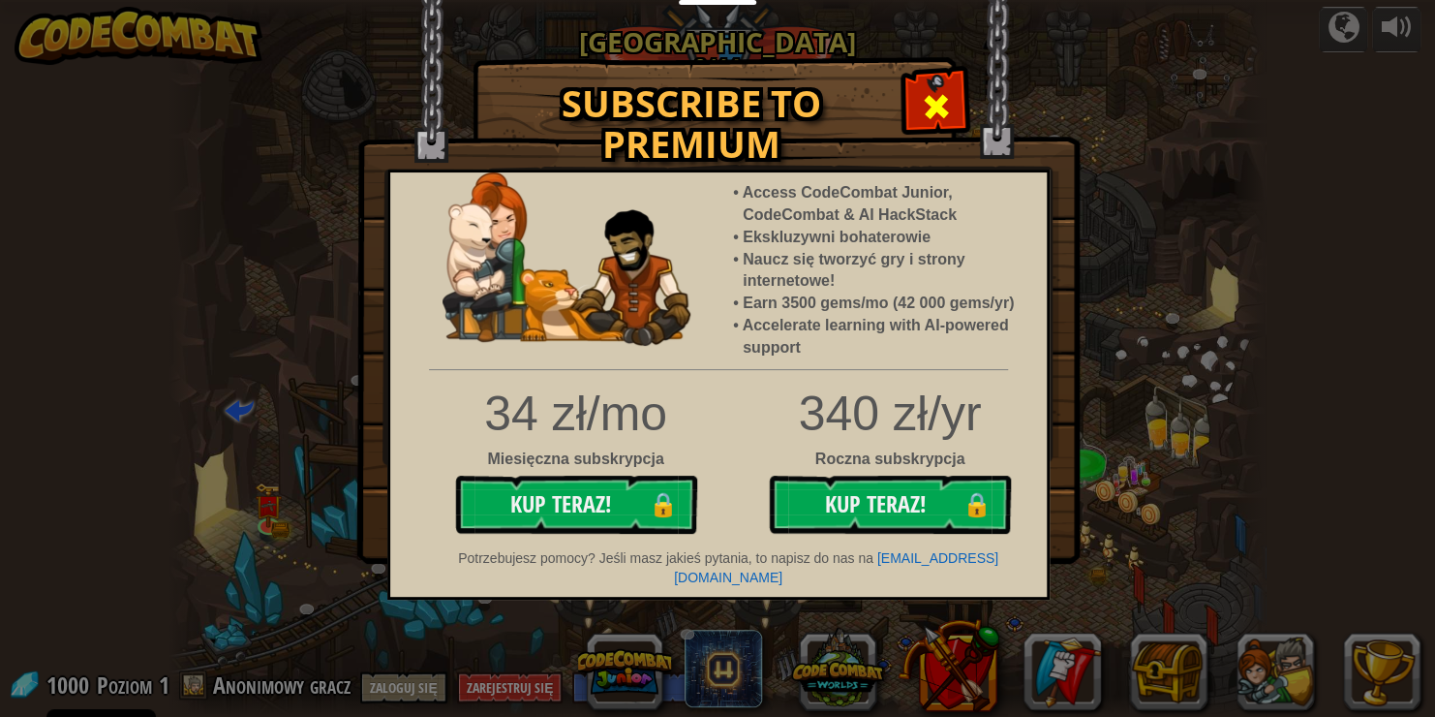
click at [949, 102] on span at bounding box center [936, 106] width 31 height 31
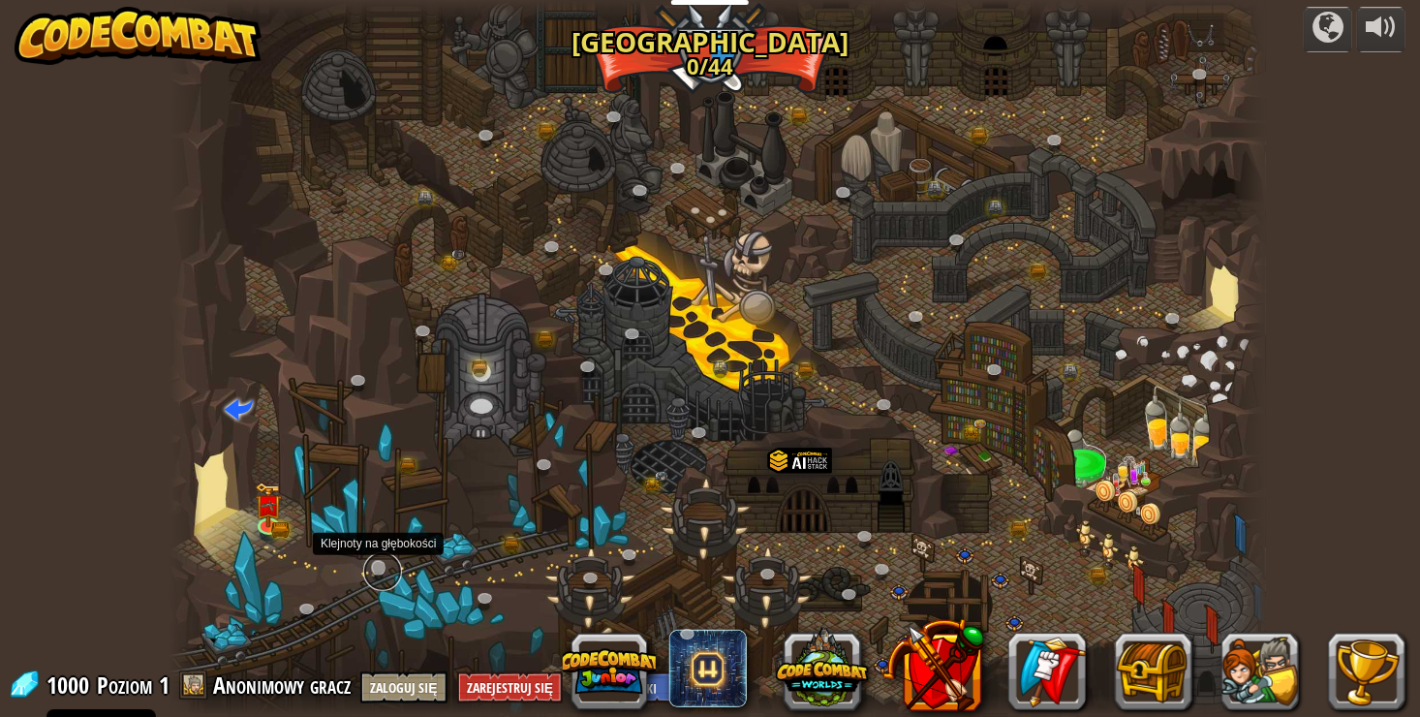
click at [379, 567] on link at bounding box center [382, 571] width 39 height 39
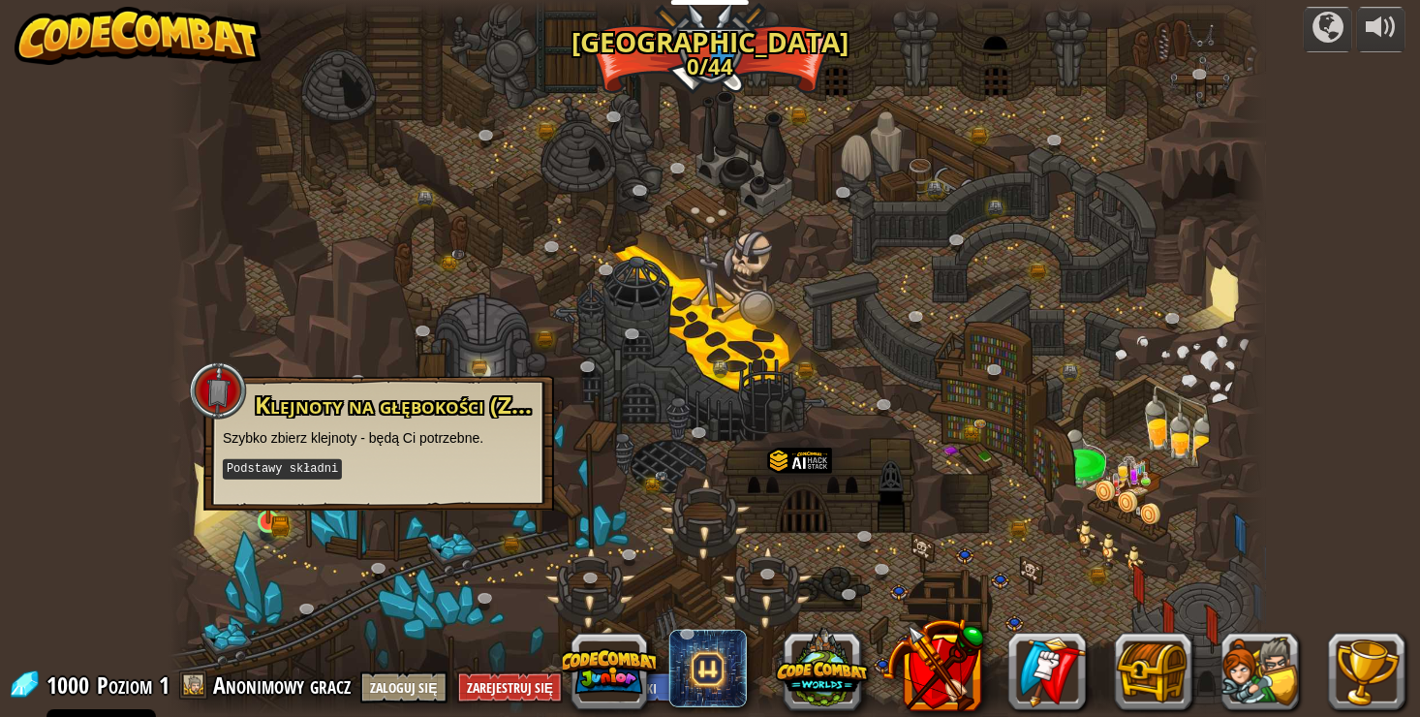
click at [268, 511] on img at bounding box center [268, 494] width 27 height 60
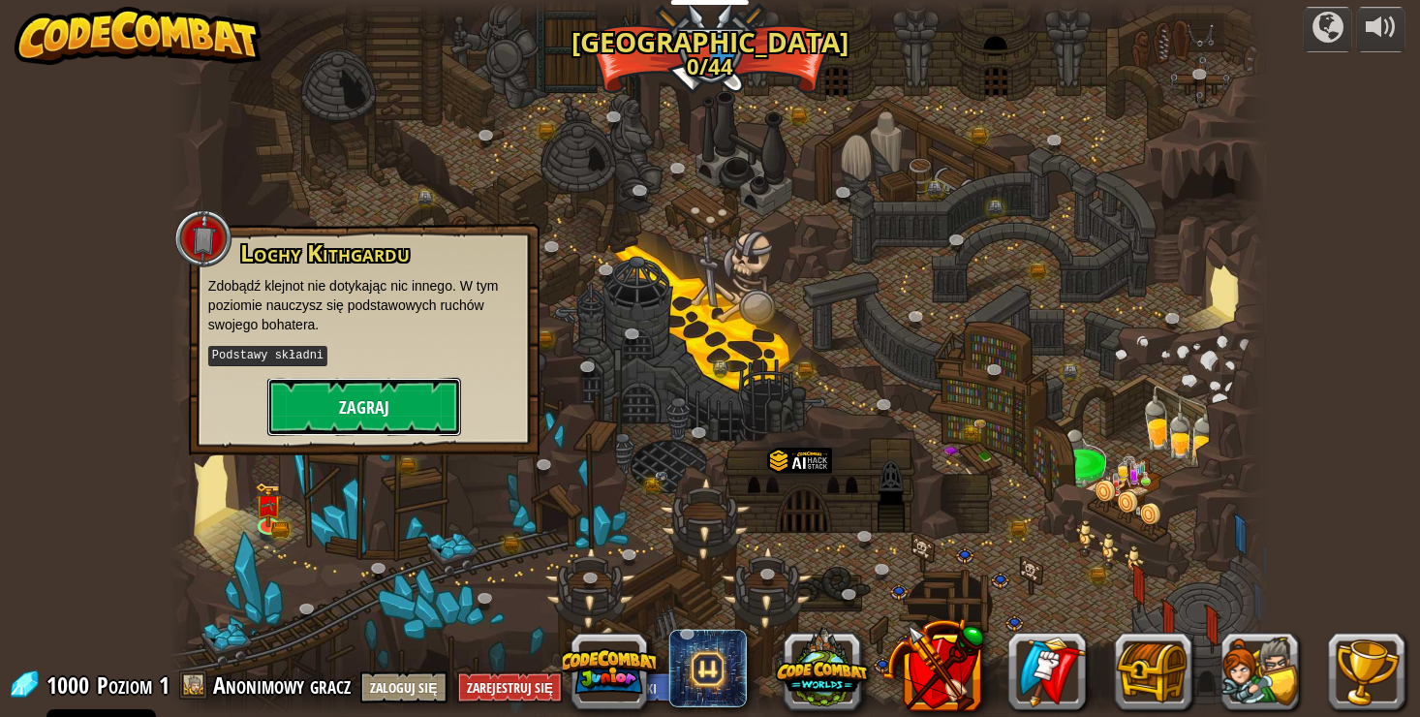
click at [384, 408] on button "Zagraj" at bounding box center [364, 407] width 194 height 58
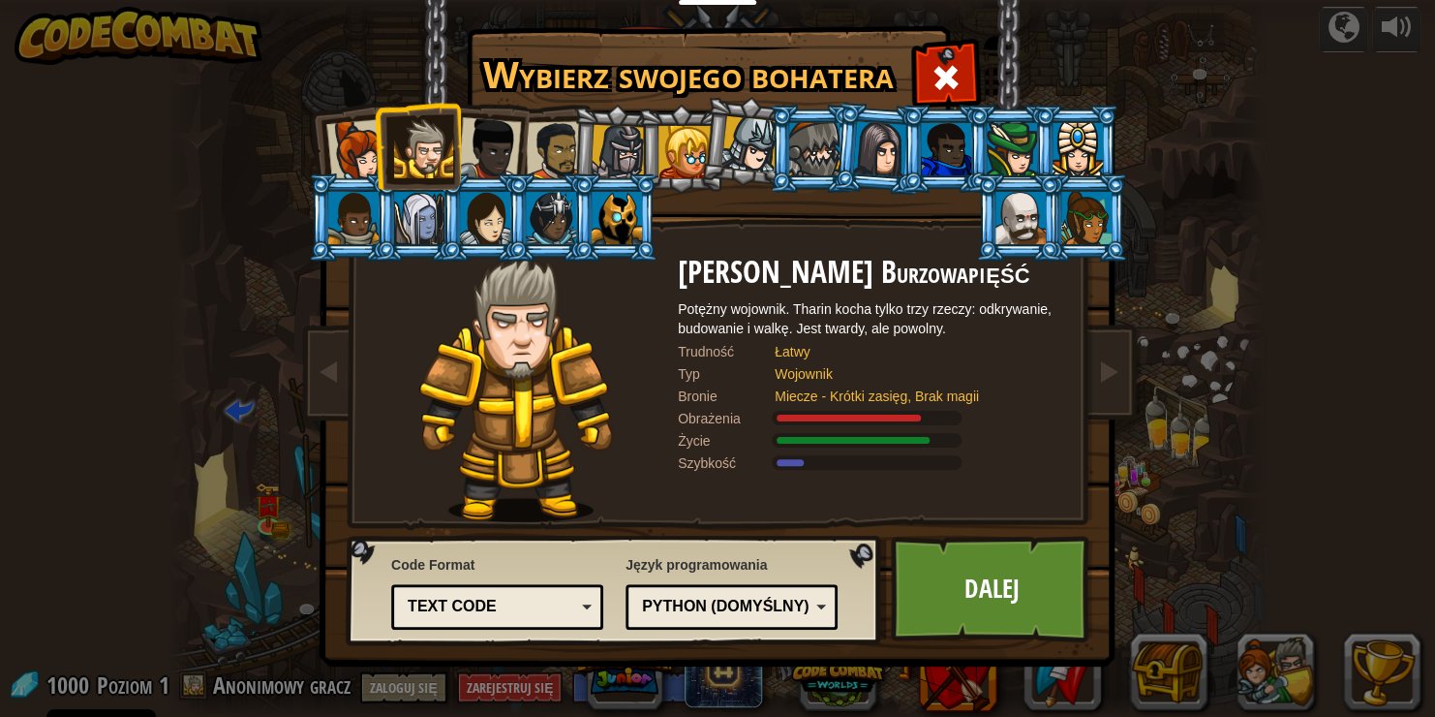
click at [1097, 225] on div at bounding box center [1086, 218] width 50 height 52
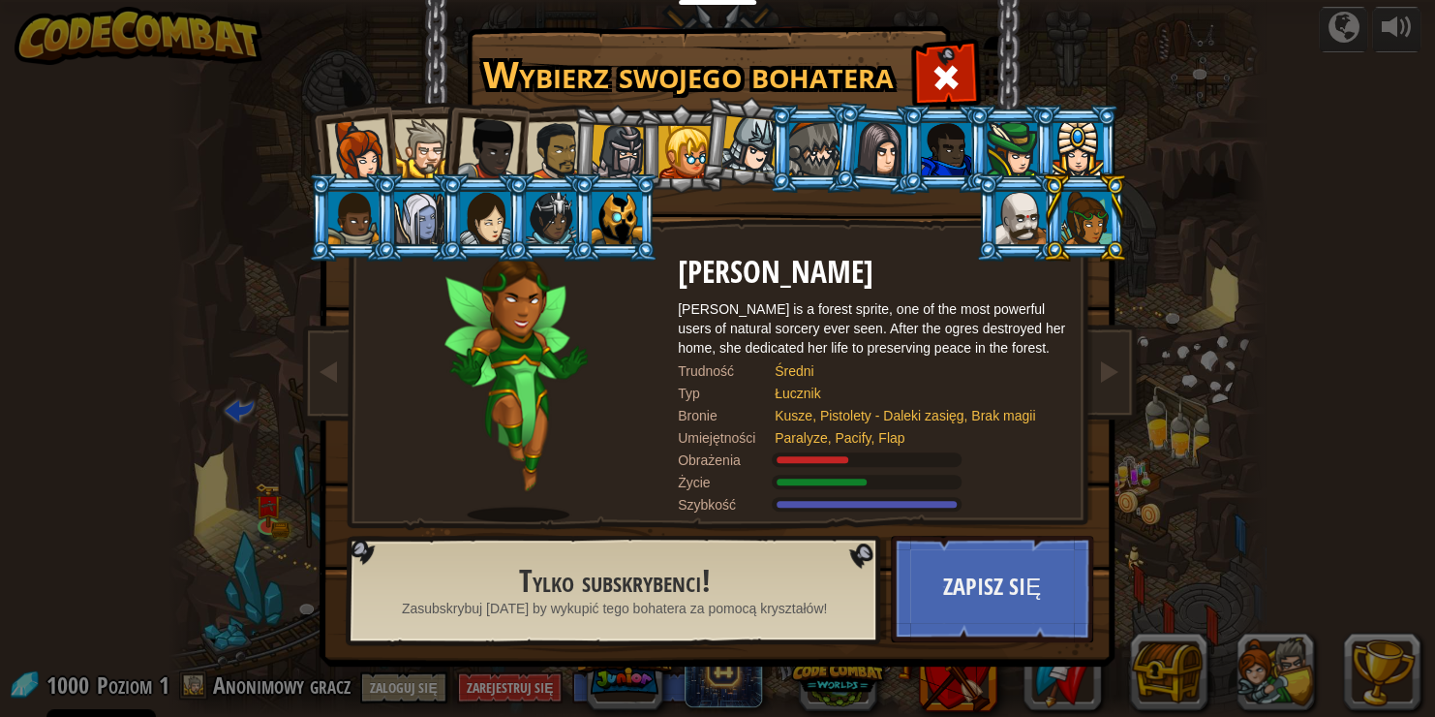
click at [547, 132] on div at bounding box center [556, 151] width 60 height 60
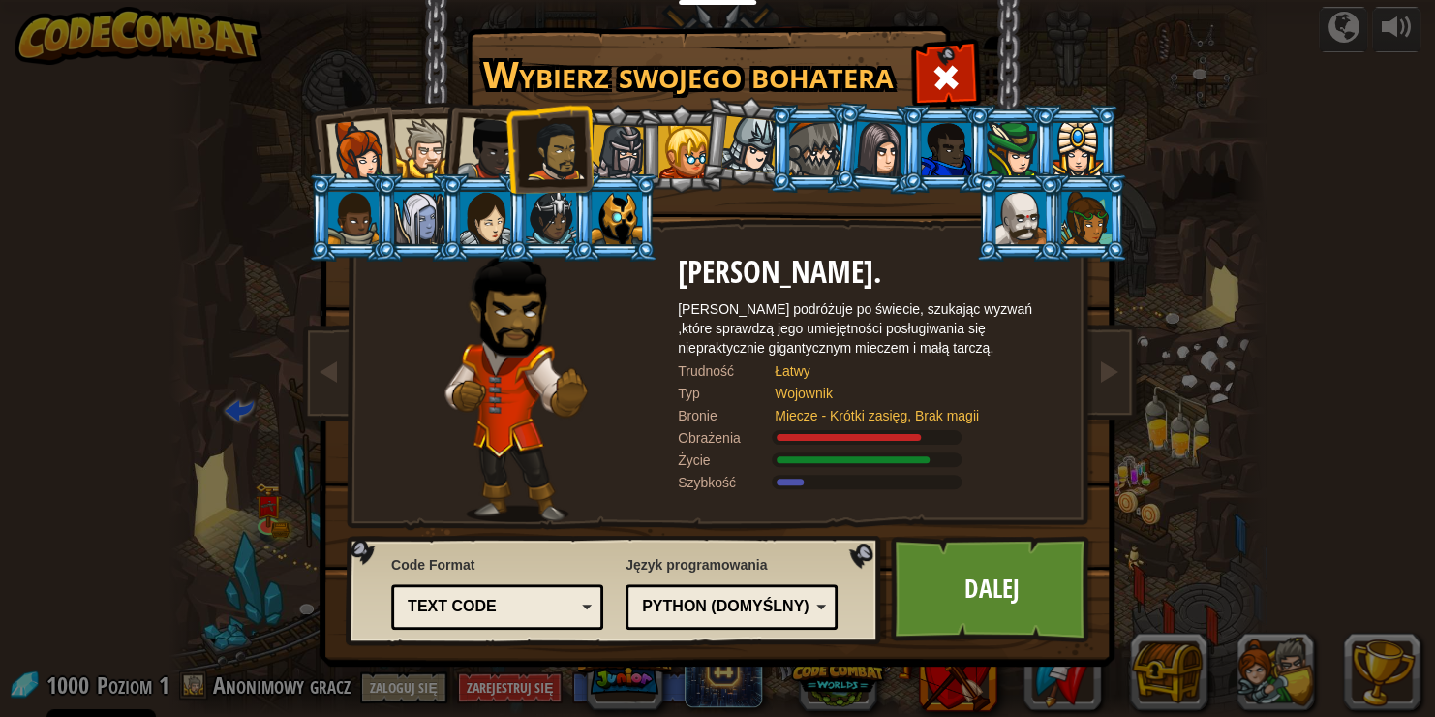
click at [377, 128] on div at bounding box center [358, 151] width 64 height 64
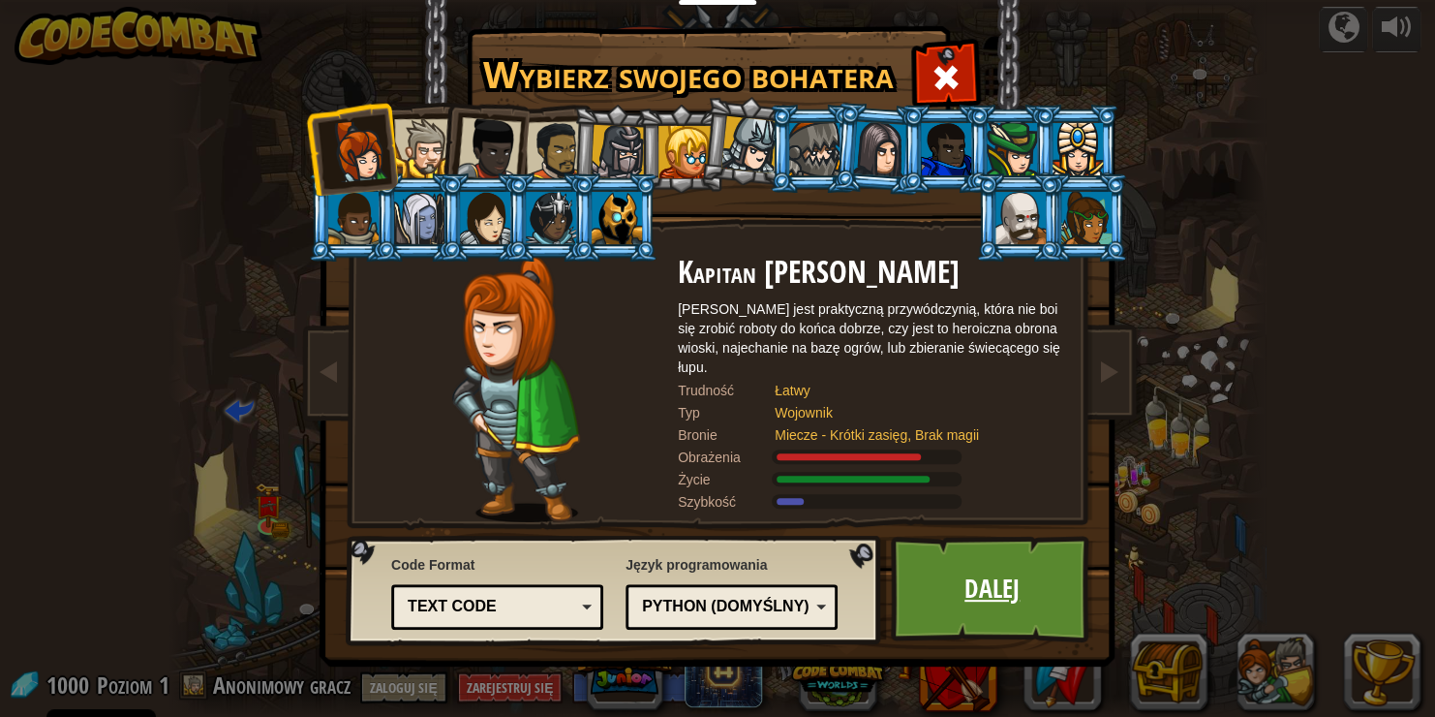
click at [1008, 619] on link "Dalej" at bounding box center [992, 589] width 202 height 107
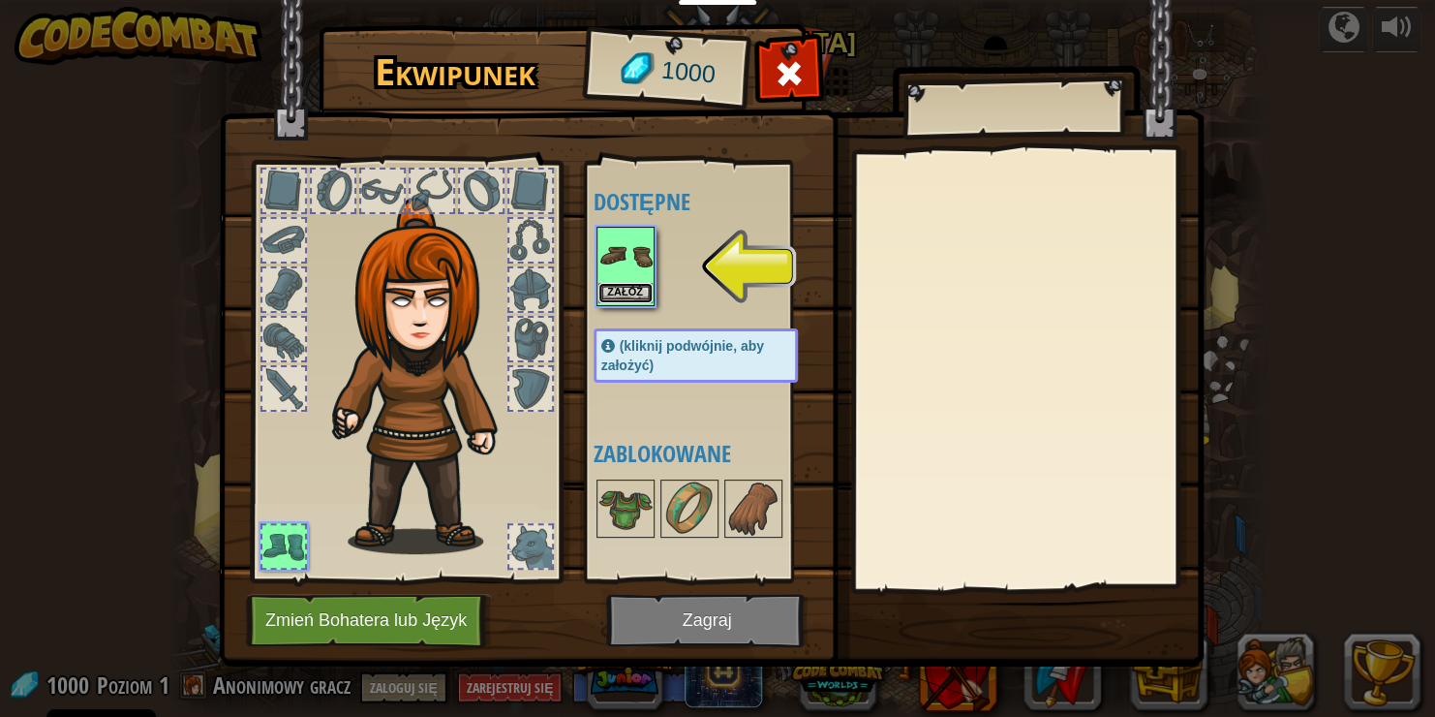
click at [623, 283] on button "Załóż" at bounding box center [626, 293] width 54 height 20
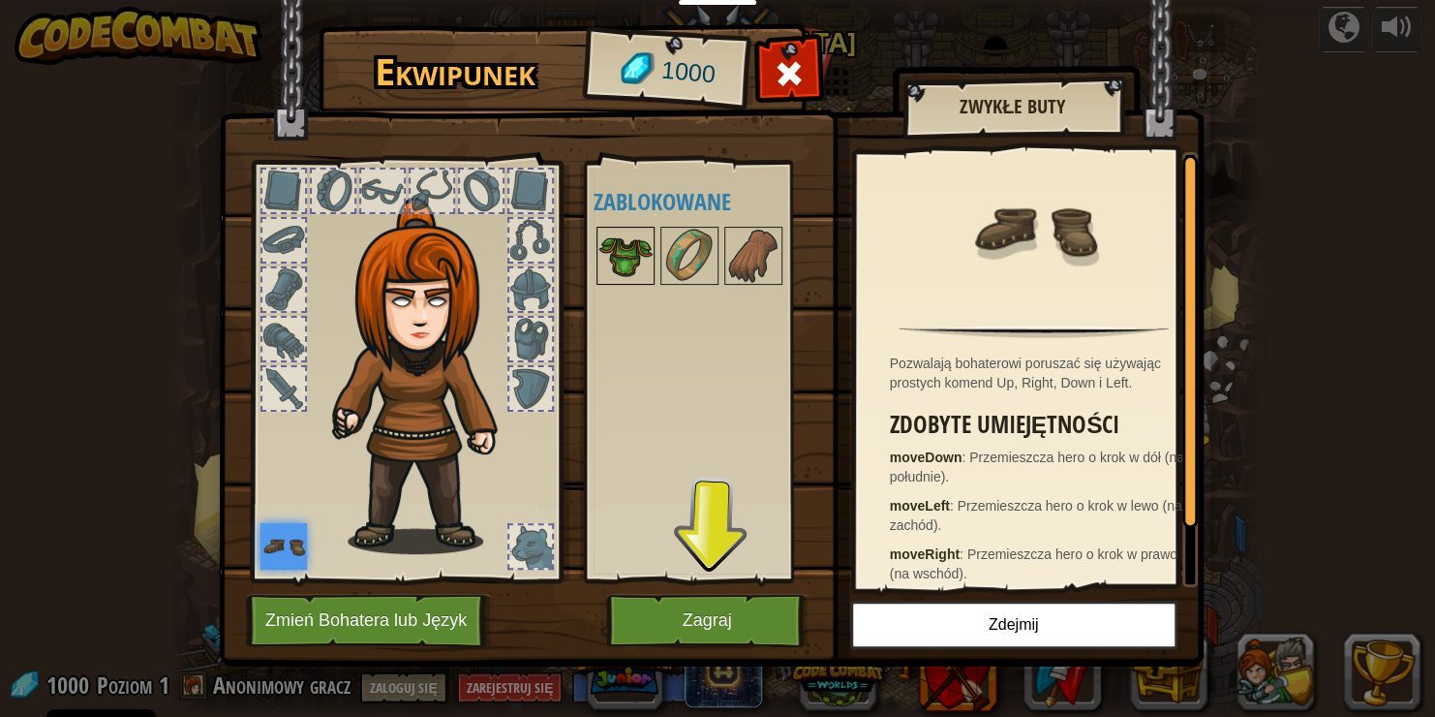
click at [624, 236] on img at bounding box center [626, 256] width 54 height 54
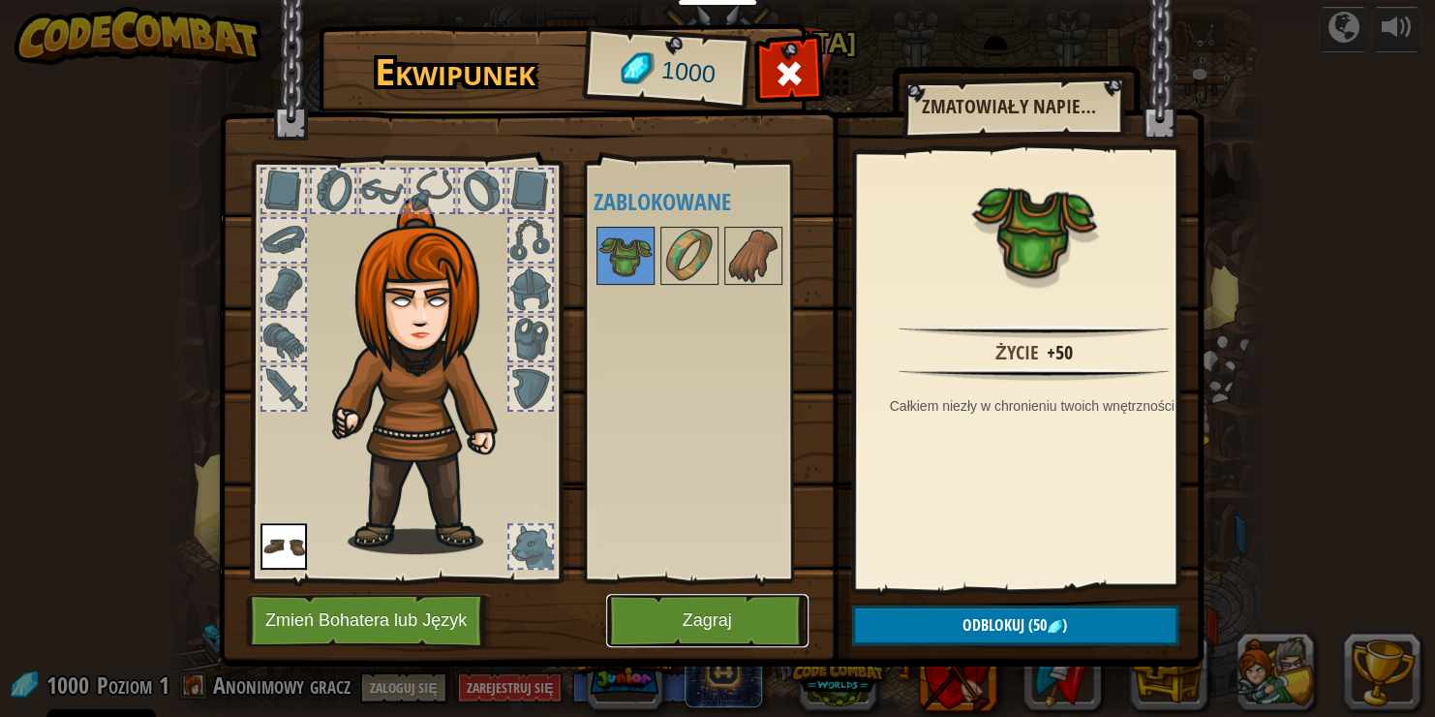
click at [688, 634] on button "Zagraj" at bounding box center [707, 620] width 202 height 53
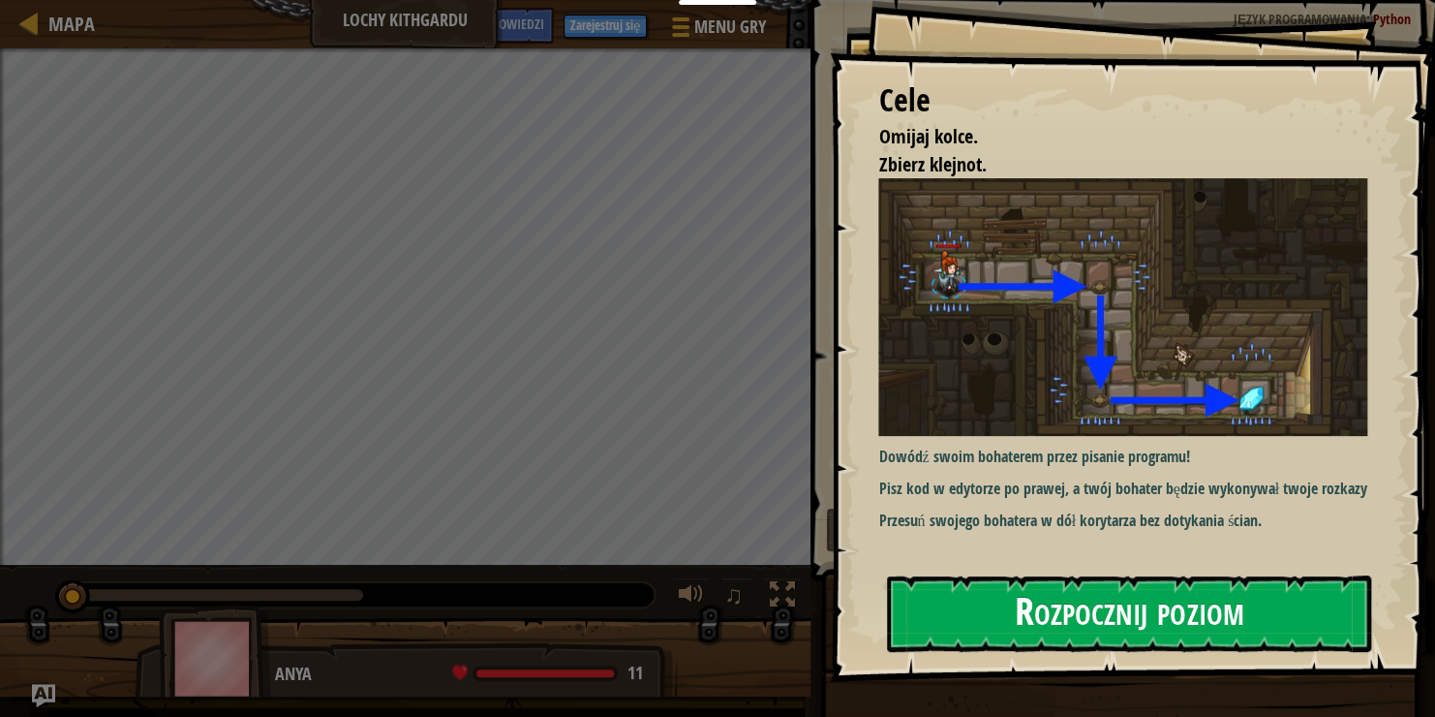
click at [1252, 622] on button "Rozpocznij poziom" at bounding box center [1129, 613] width 484 height 77
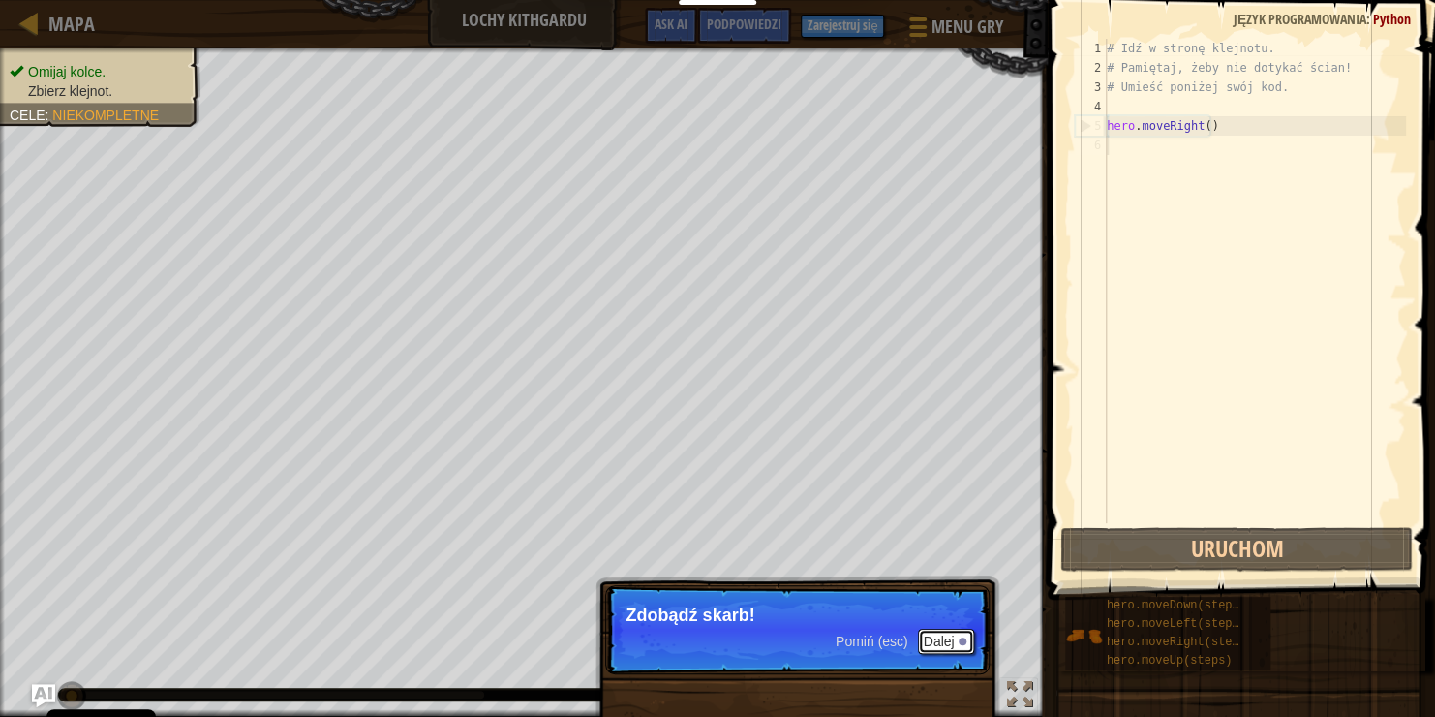
click at [943, 642] on button "Dalej" at bounding box center [946, 641] width 57 height 25
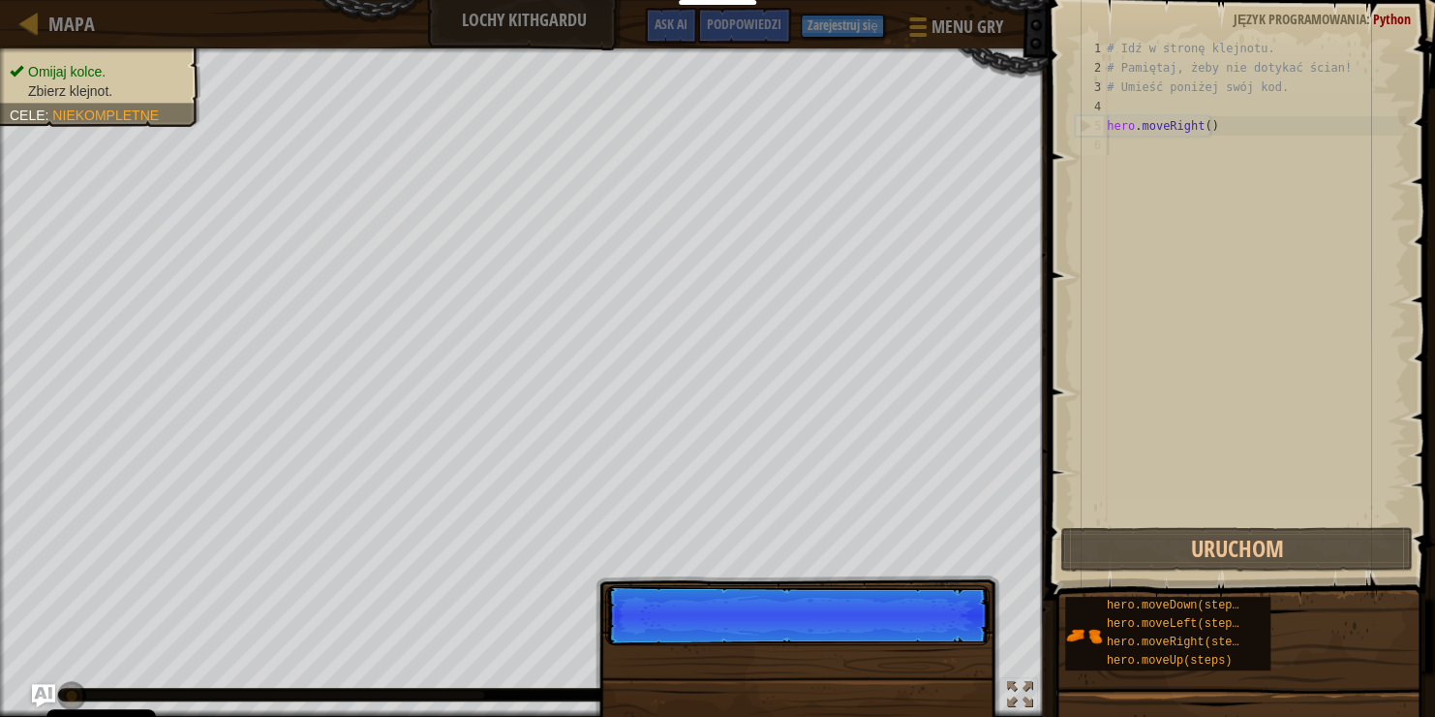
scroll to position [9, 0]
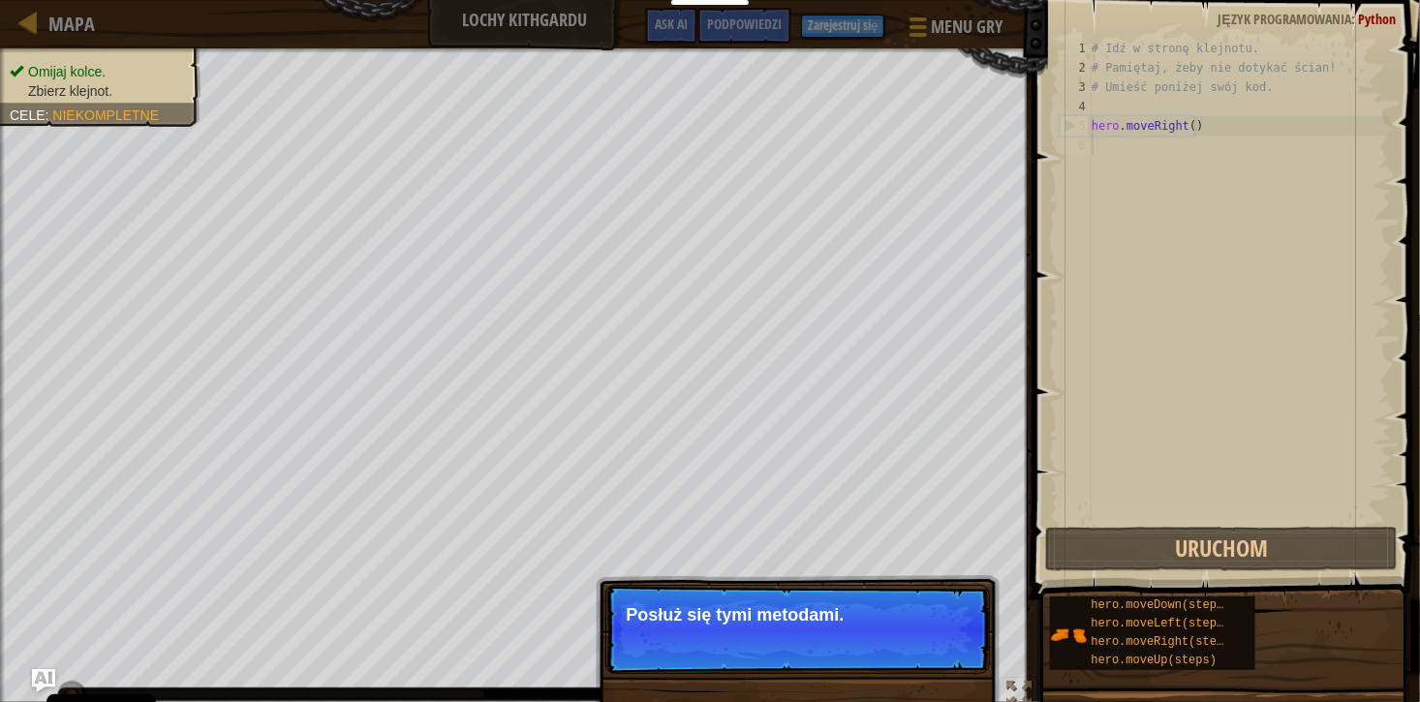
click at [856, 602] on p "Pomiń (esc) Dalej Posłuż się tymi metodami." at bounding box center [797, 629] width 384 height 89
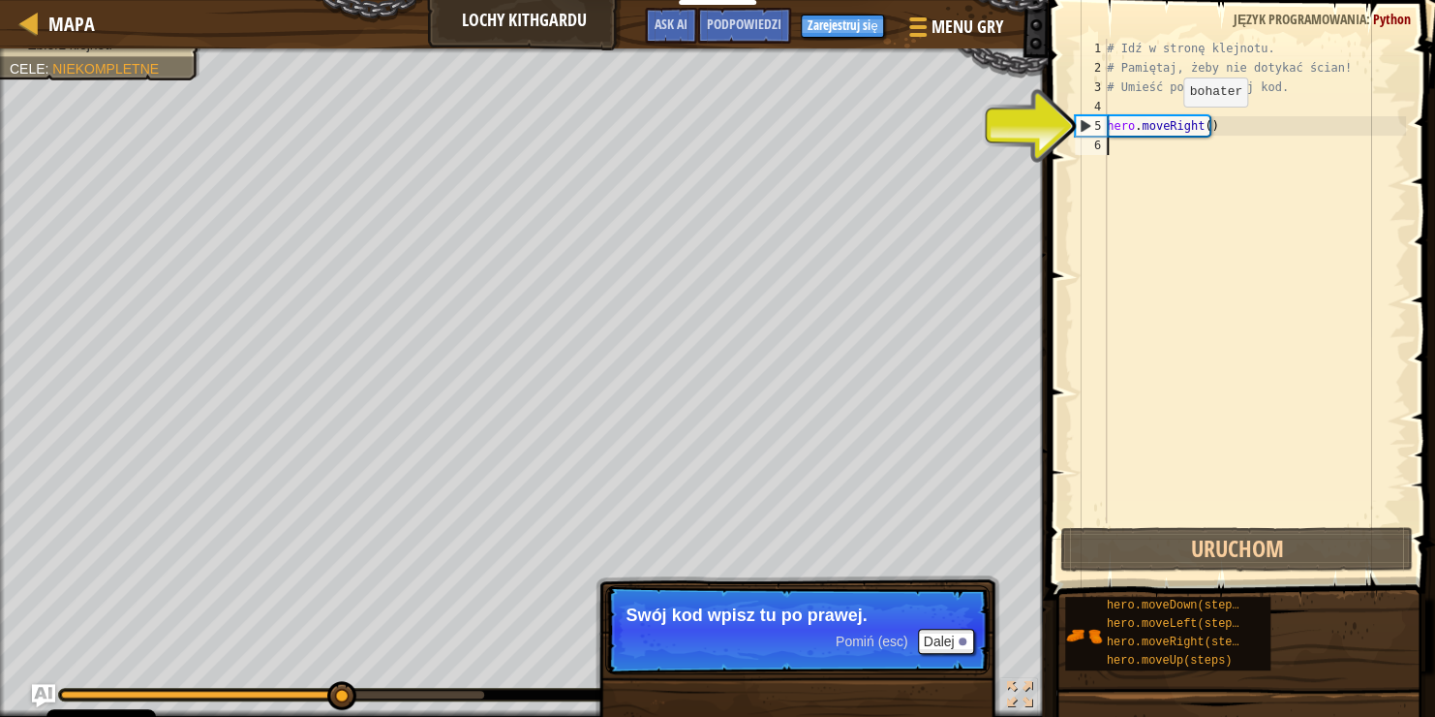
click at [1167, 124] on div "# Idź w stronę klejnotu. # Pamiętaj, żeby nie dotykać ścian! # Umieść poniżej s…" at bounding box center [1254, 300] width 303 height 523
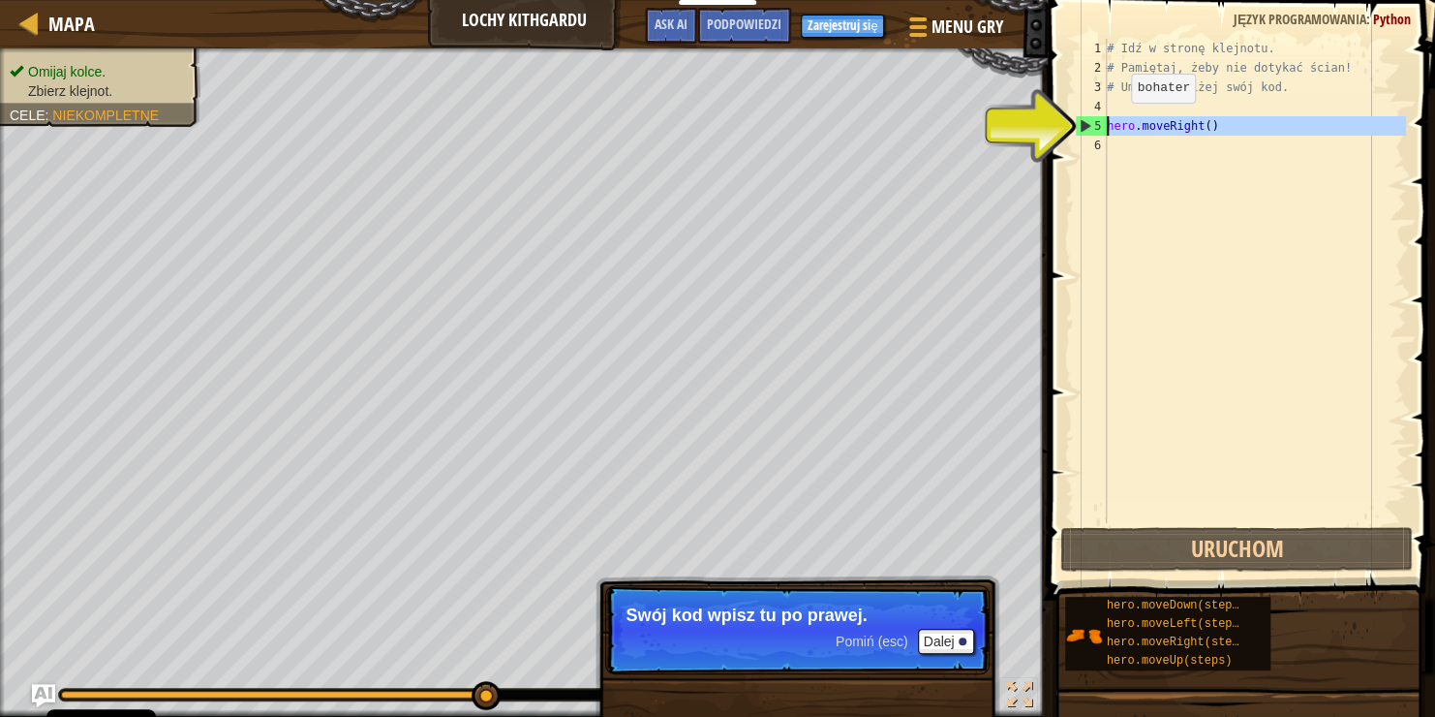
click at [1082, 120] on div "5" at bounding box center [1091, 125] width 31 height 19
type textarea "hero.moveRight()"
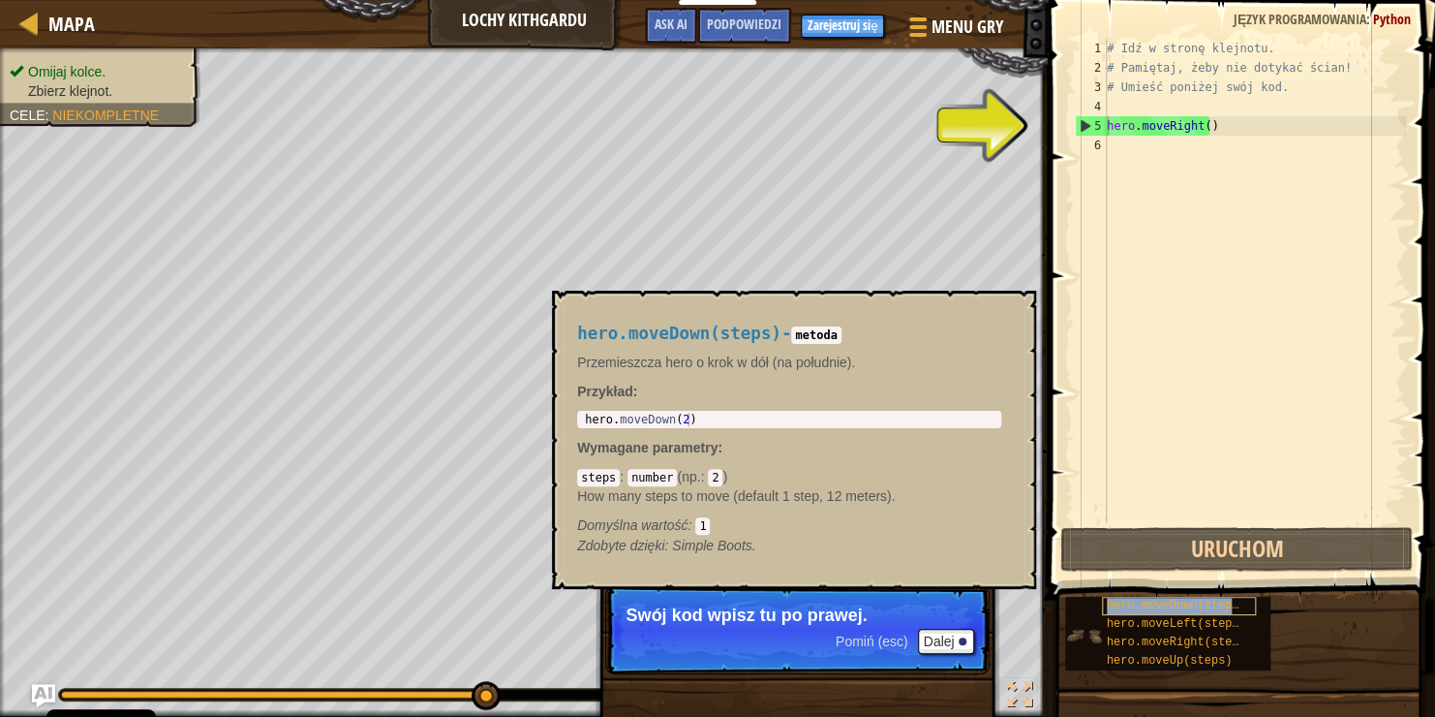
click at [1184, 604] on span "hero.moveDown(steps)" at bounding box center [1176, 606] width 139 height 14
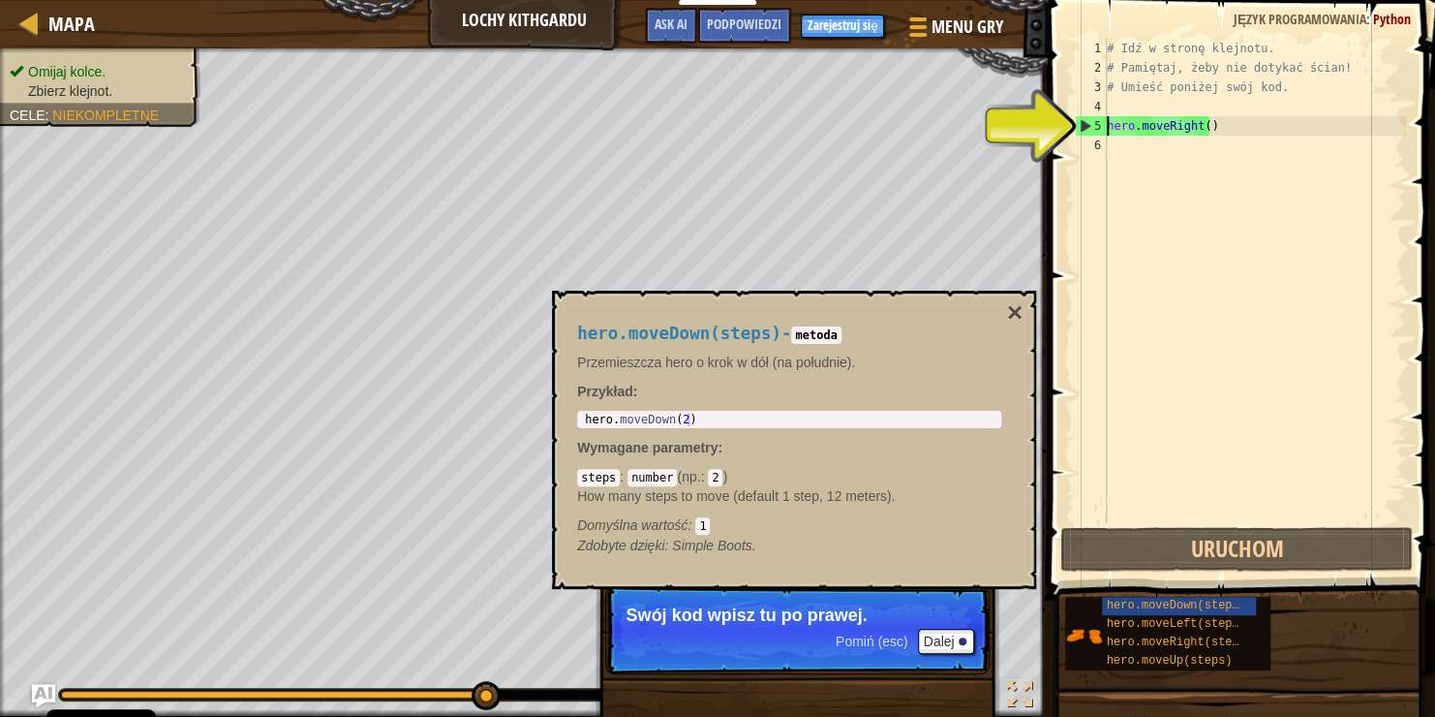
click at [1121, 145] on div "# Idź w stronę klejnotu. # Pamiętaj, żeby nie dotykać ścian! # Umieść poniżej s…" at bounding box center [1254, 300] width 303 height 523
click at [1096, 143] on div "6" at bounding box center [1091, 145] width 32 height 19
click at [942, 640] on button "Dalej" at bounding box center [946, 641] width 57 height 25
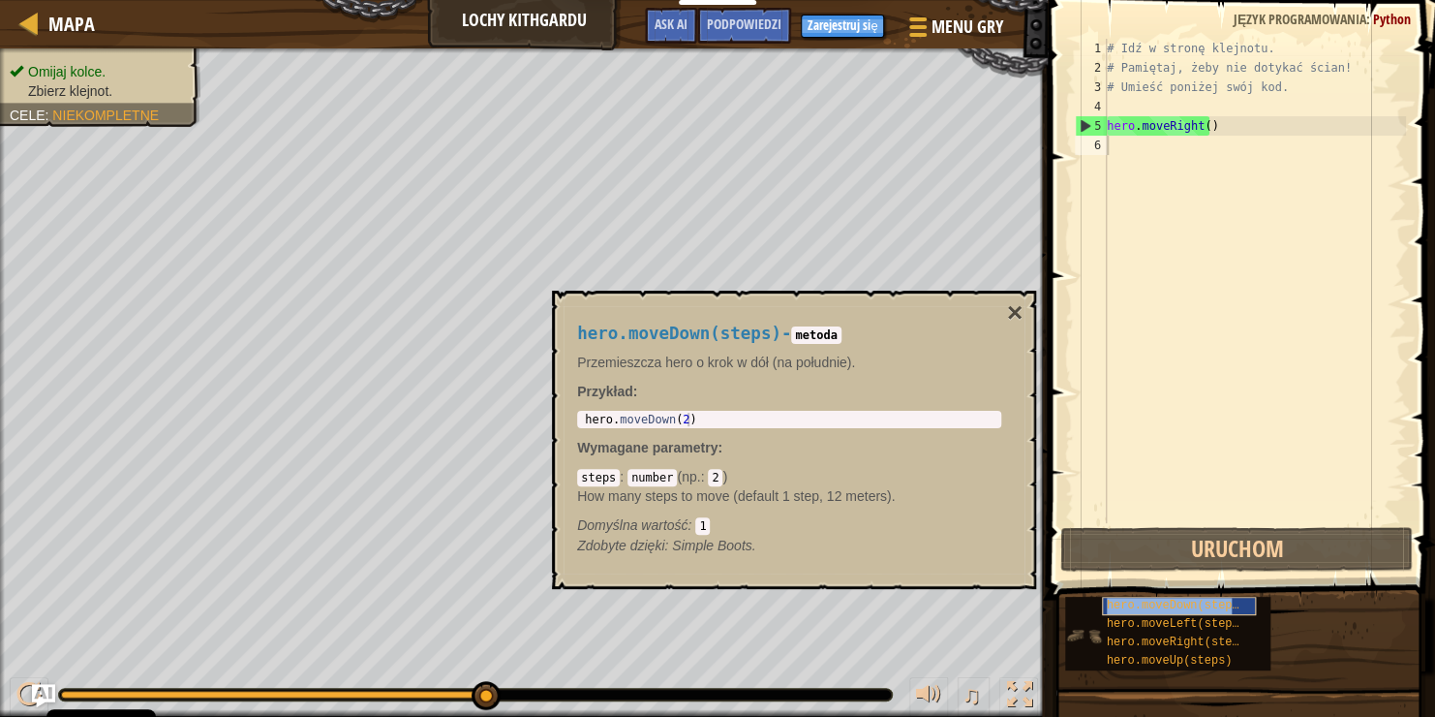
click at [1118, 600] on span "hero.moveDown(steps)" at bounding box center [1176, 606] width 139 height 14
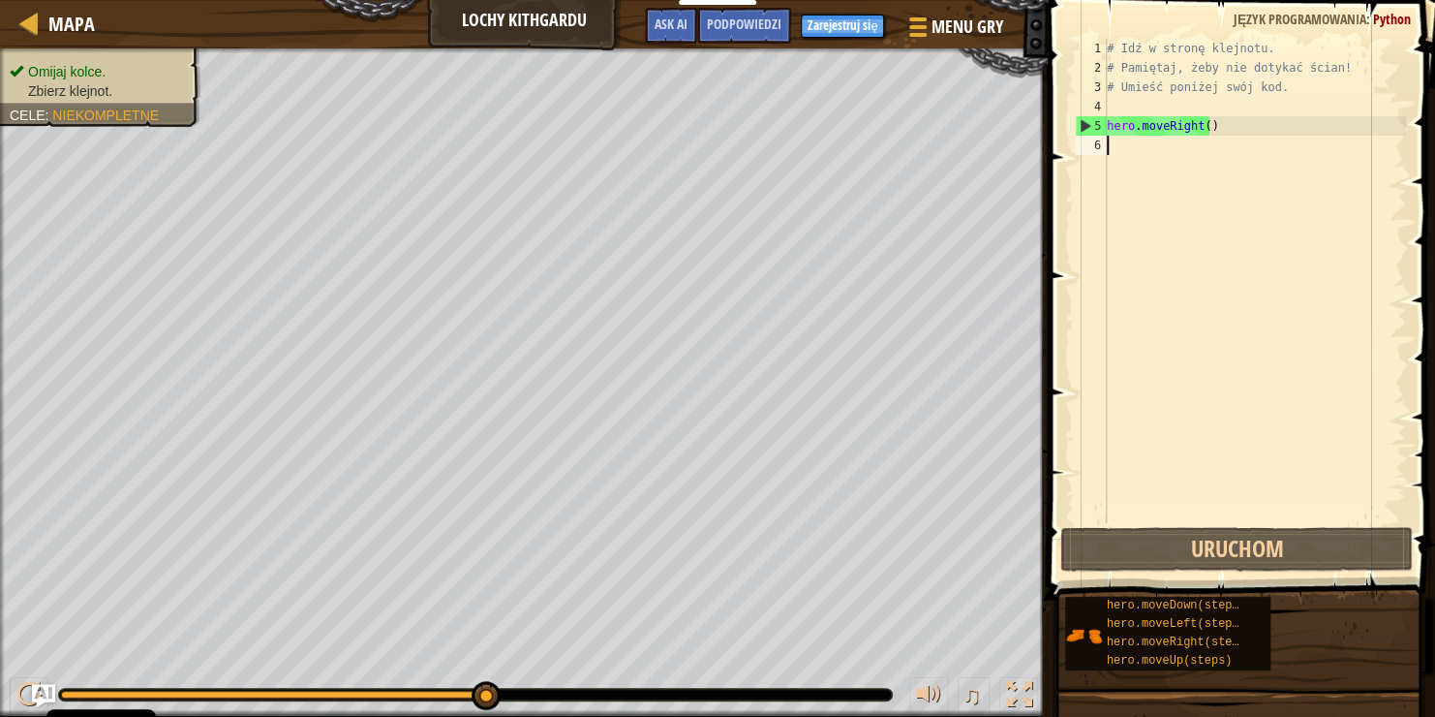
click at [1149, 138] on div "# Idź w stronę klejnotu. # Pamiętaj, żeby nie dotykać ścian! # Umieść poniżej s…" at bounding box center [1254, 300] width 303 height 523
click at [1202, 163] on div "# Idź w stronę klejnotu. # Pamiętaj, żeby nie dotykać ścian! # Umieść poniżej s…" at bounding box center [1254, 300] width 303 height 523
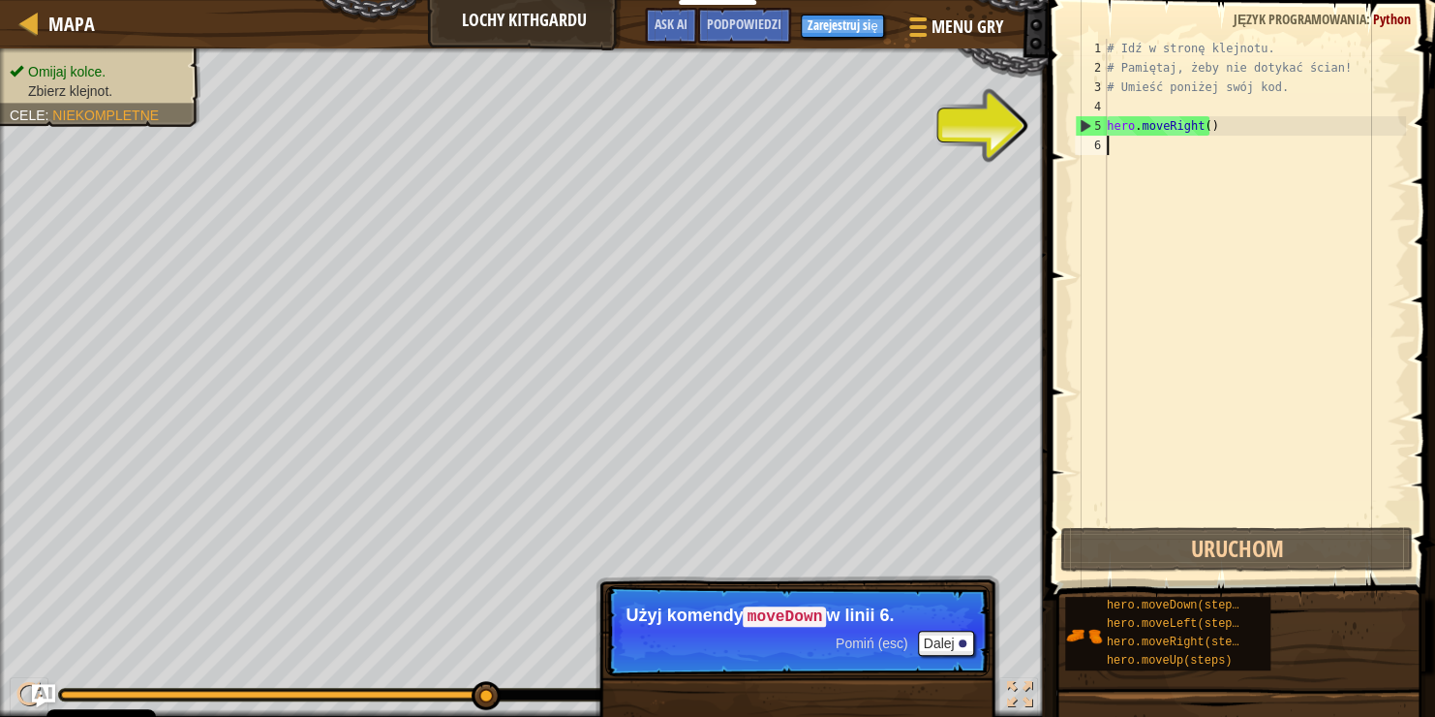
click at [1090, 140] on div "6" at bounding box center [1091, 145] width 32 height 19
click at [945, 631] on button "Dalej" at bounding box center [946, 643] width 57 height 25
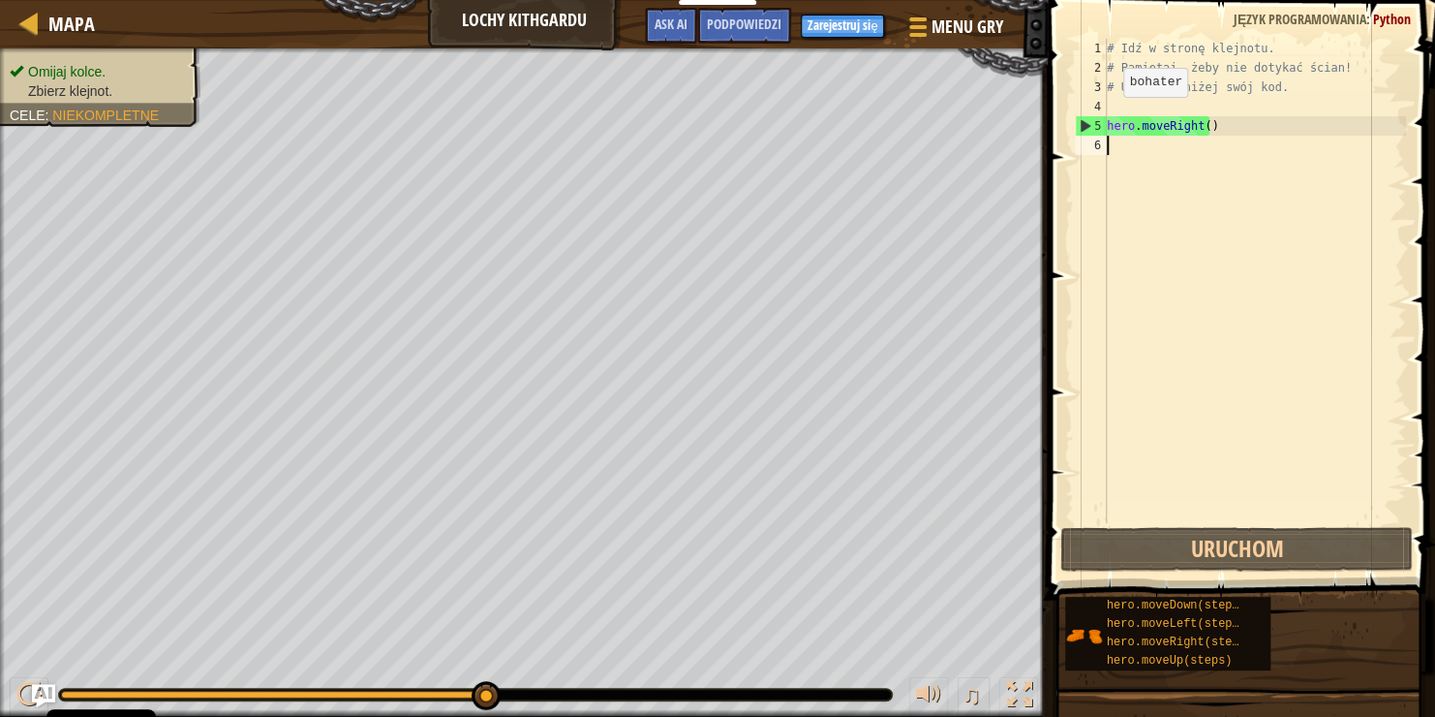
click at [1092, 144] on div "6" at bounding box center [1091, 145] width 32 height 19
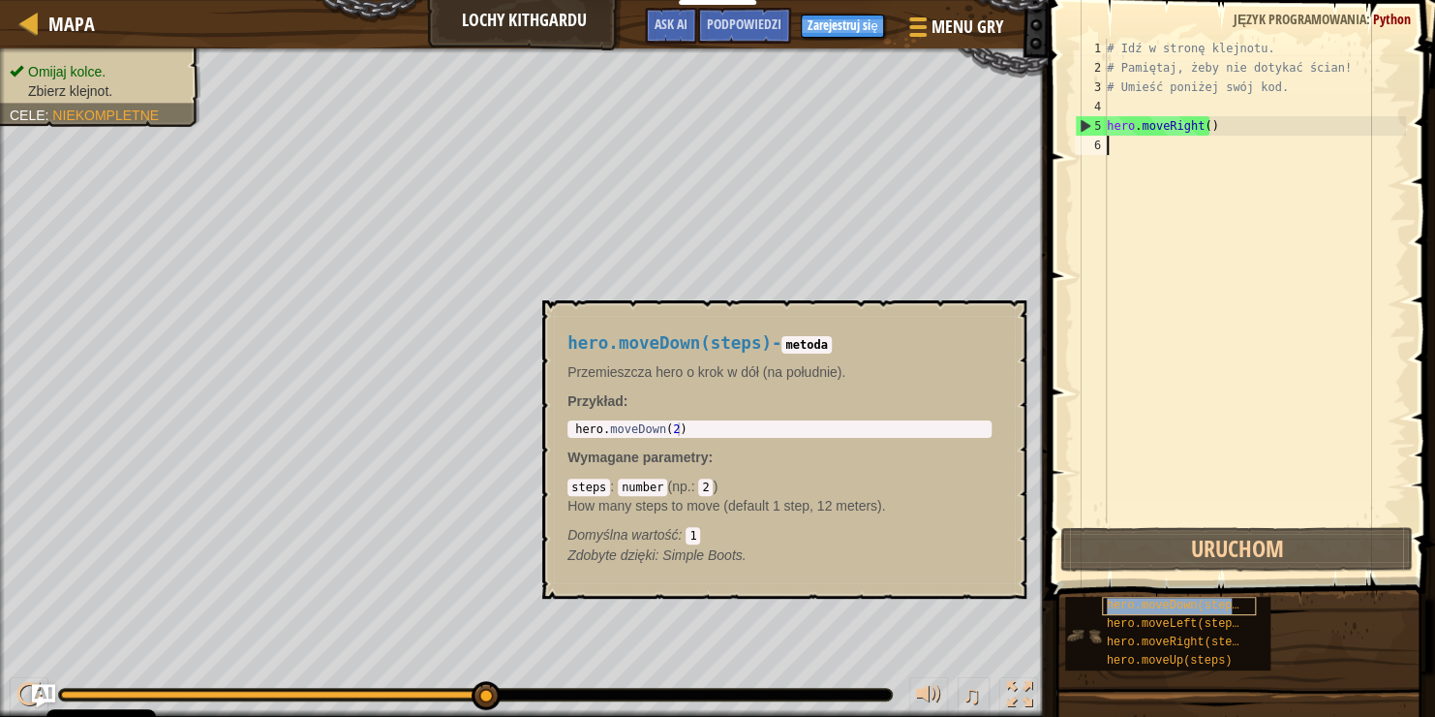
click at [1180, 603] on span "hero.moveDown(steps)" at bounding box center [1176, 606] width 139 height 14
click at [1101, 137] on div "6" at bounding box center [1091, 145] width 32 height 19
click at [1002, 318] on button "×" at bounding box center [1005, 322] width 15 height 27
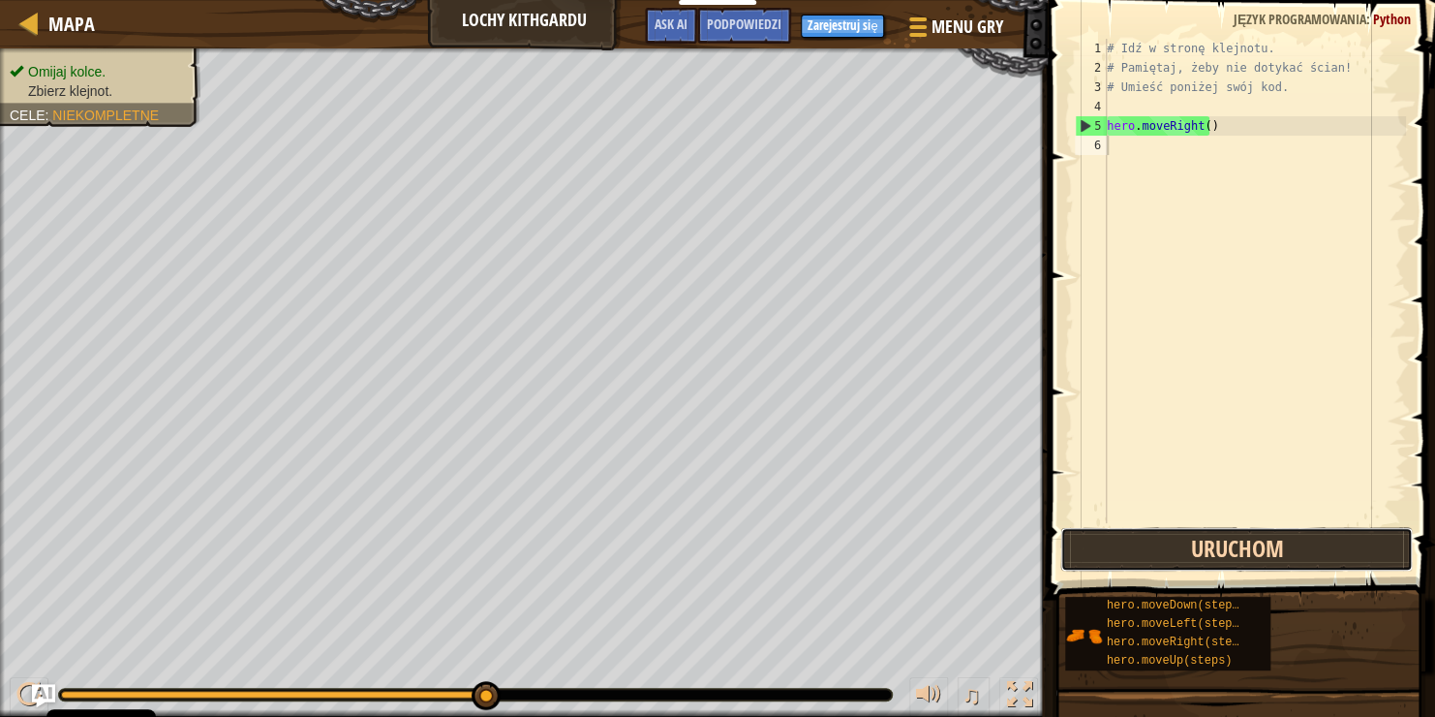
click at [1213, 553] on button "Uruchom" at bounding box center [1237, 549] width 353 height 45
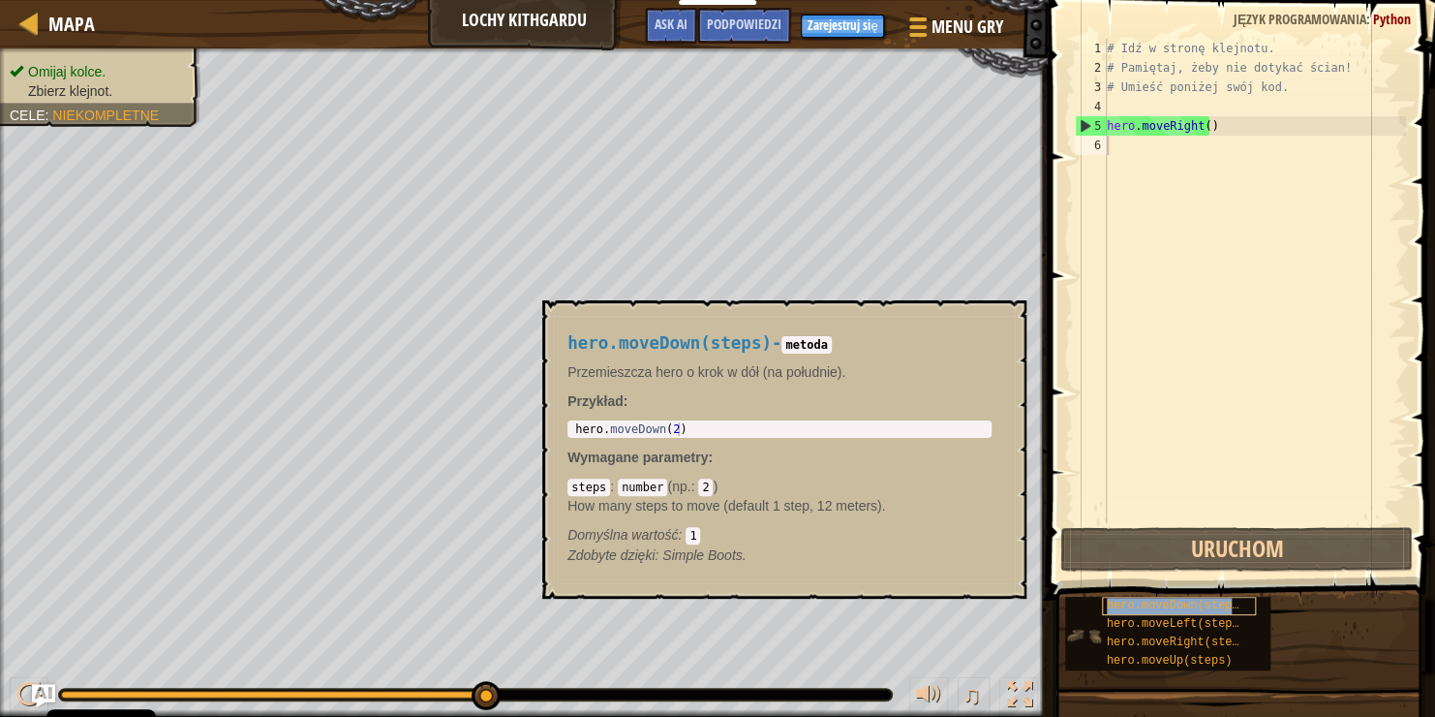
click at [1167, 604] on span "hero.moveDown(steps)" at bounding box center [1176, 606] width 139 height 14
click at [1202, 599] on span "hero.moveDown(steps)" at bounding box center [1176, 606] width 139 height 14
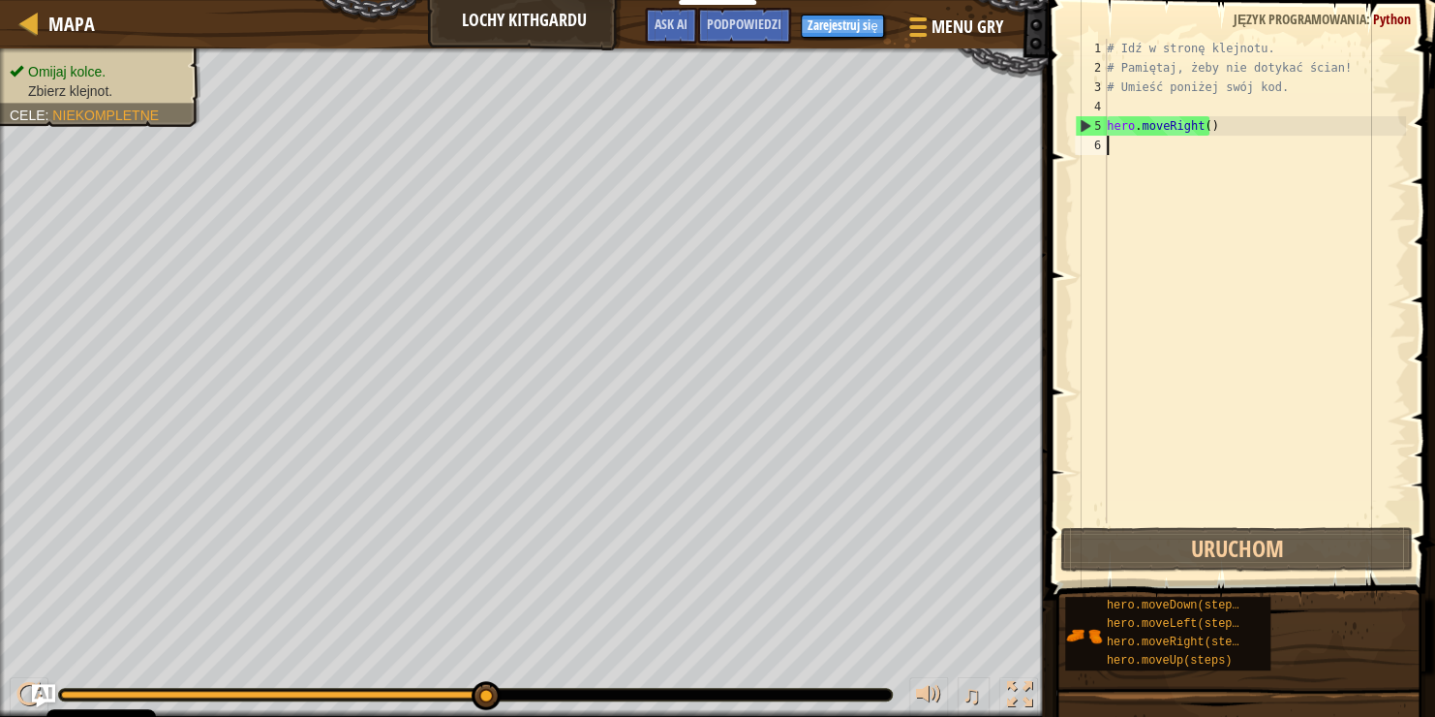
click at [1092, 143] on div "6" at bounding box center [1091, 145] width 32 height 19
click at [1093, 147] on div "6" at bounding box center [1091, 145] width 32 height 19
type textarea "hero.moveRight()"
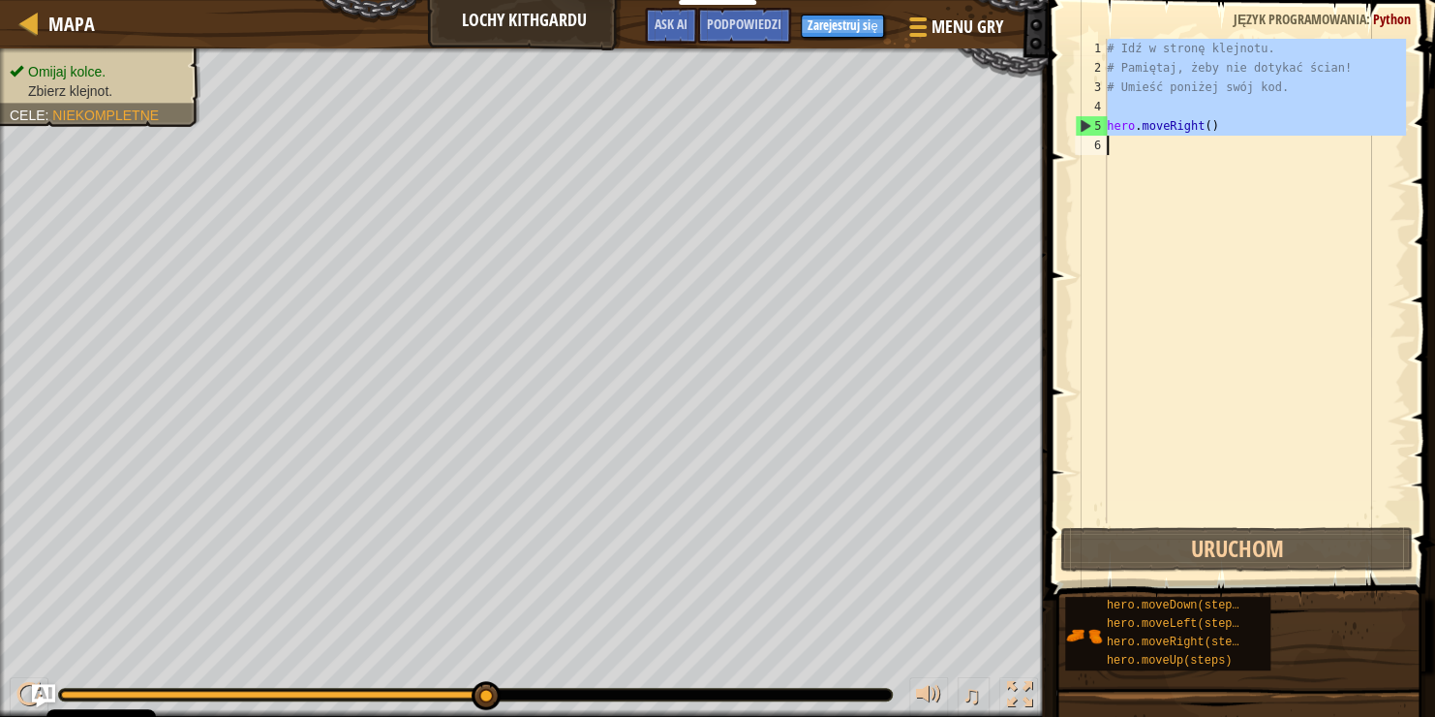
click at [1093, 147] on div "6" at bounding box center [1091, 145] width 32 height 19
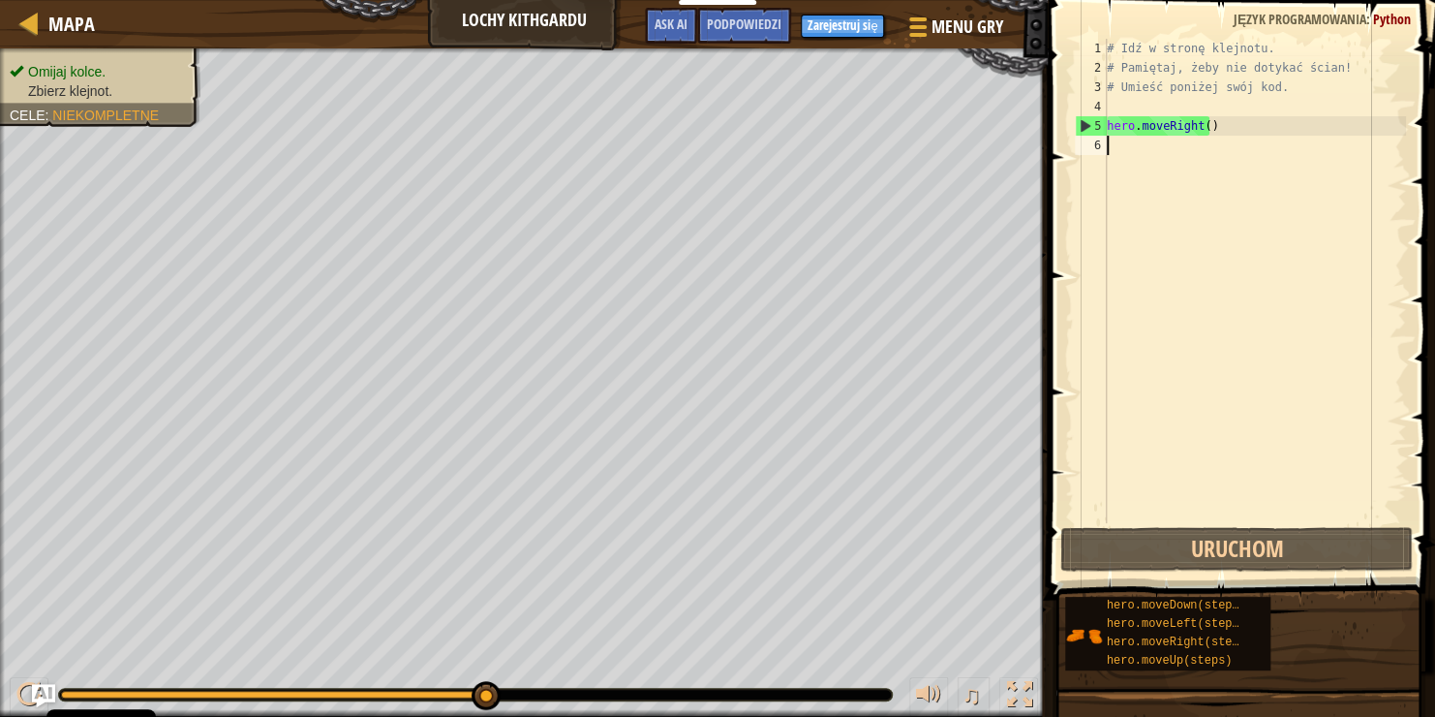
click at [1093, 147] on div "6" at bounding box center [1091, 145] width 32 height 19
click at [1099, 146] on div "6" at bounding box center [1091, 145] width 32 height 19
type textarea "hero.moveRight()"
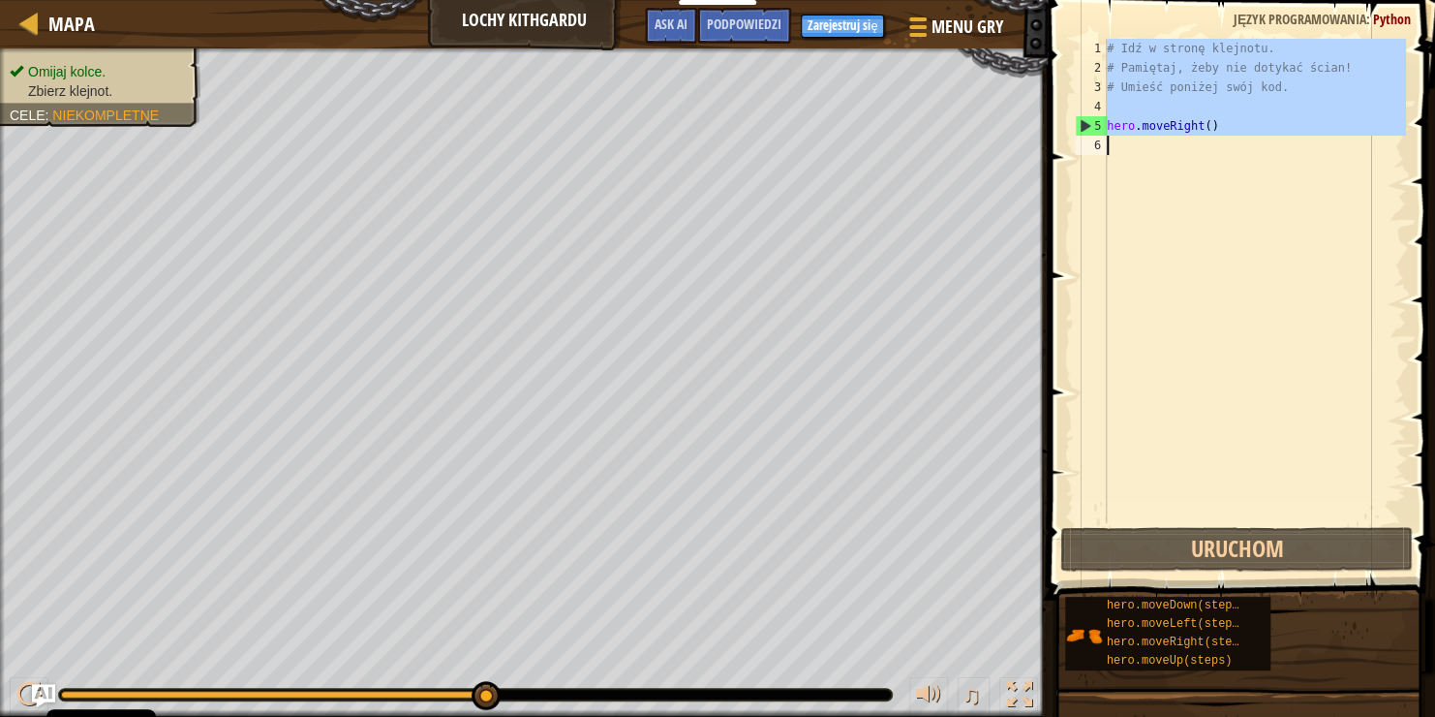
click at [1099, 146] on div "6" at bounding box center [1091, 145] width 32 height 19
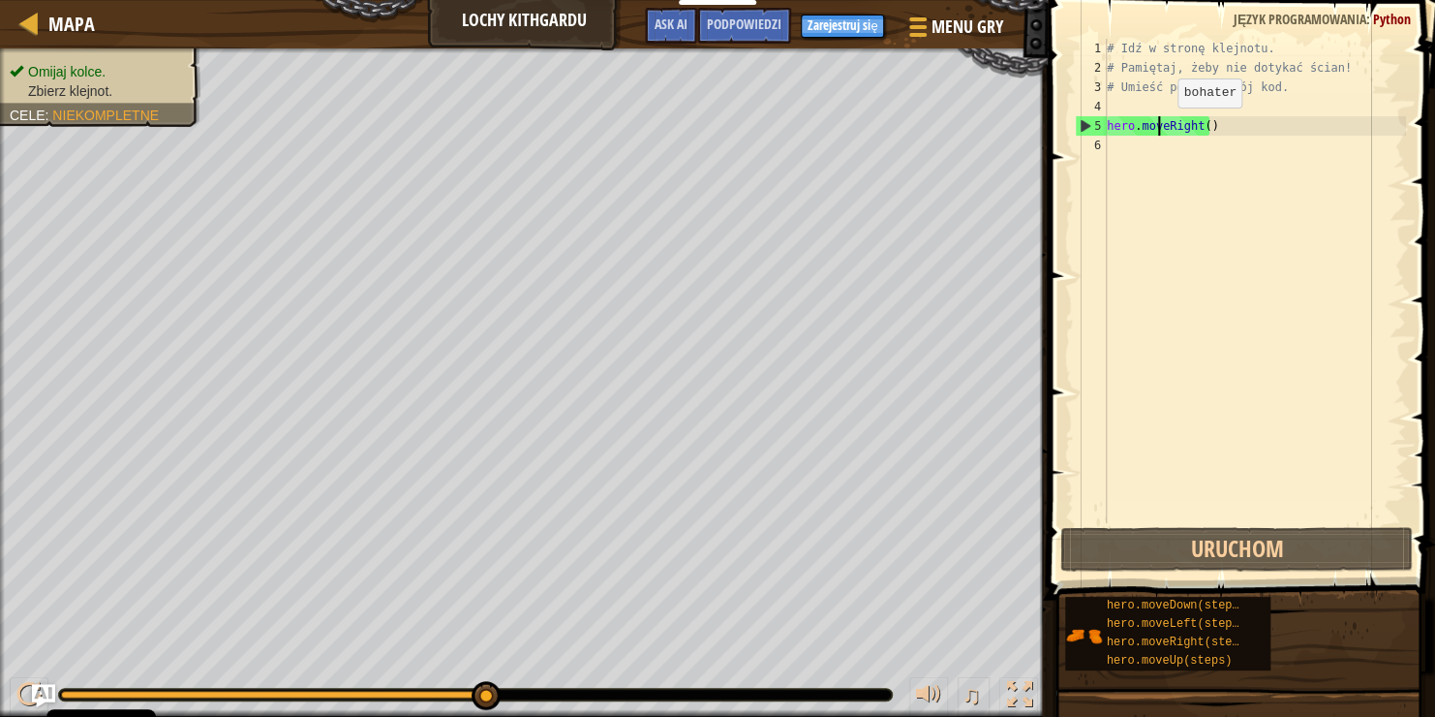
click at [1160, 127] on div "# Idź w stronę klejnotu. # Pamiętaj, żeby nie dotykać ścian! # Umieść poniżej s…" at bounding box center [1254, 300] width 303 height 523
click at [1227, 117] on div "# Idź w stronę klejnotu. # Pamiętaj, żeby nie dotykać ścian! # Umieść poniżej s…" at bounding box center [1254, 300] width 303 height 523
drag, startPoint x: 1228, startPoint y: 118, endPoint x: 1040, endPoint y: 112, distance: 188.0
click at [1228, 120] on div "# Idź w stronę klejnotu. # Pamiętaj, żeby nie dotykać ścian! # Umieść poniżej s…" at bounding box center [1254, 300] width 303 height 523
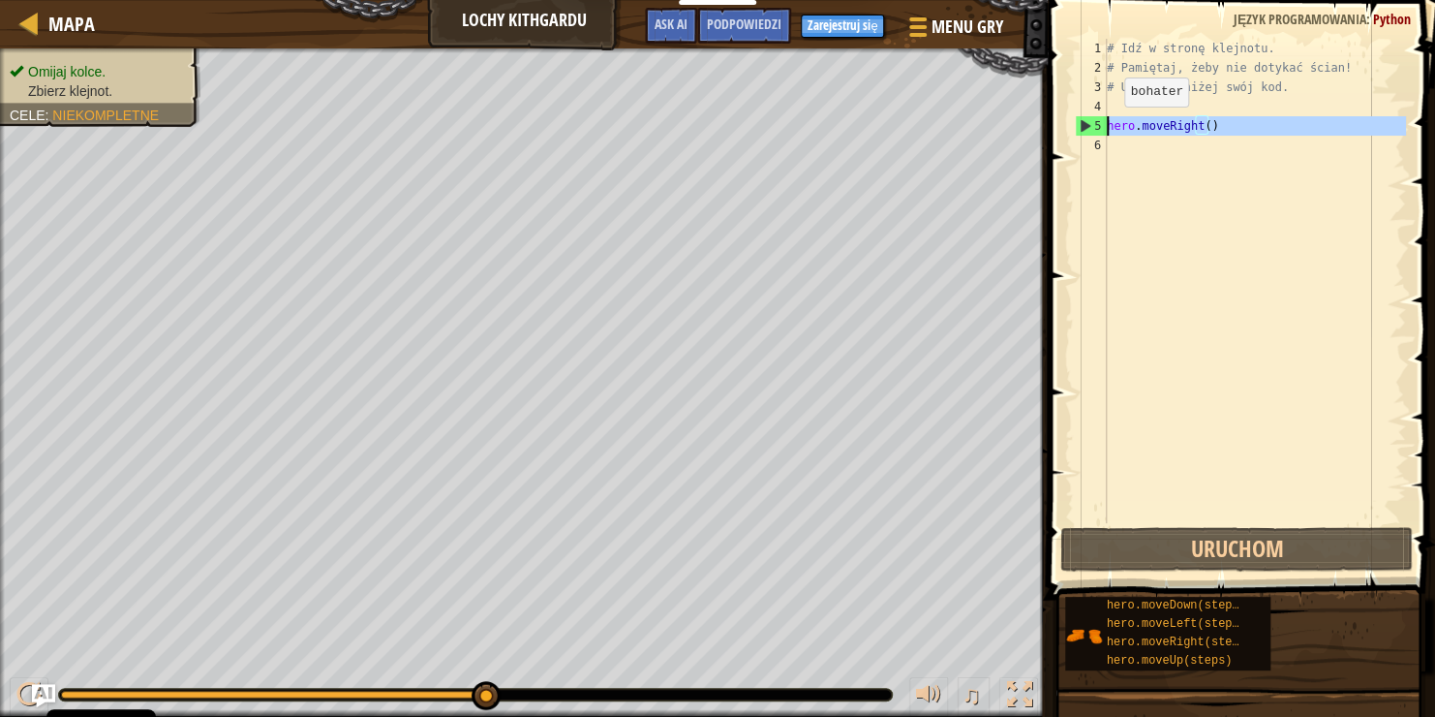
click at [1086, 123] on div "5" at bounding box center [1091, 125] width 31 height 19
click at [1088, 123] on div "5" at bounding box center [1091, 125] width 31 height 19
type textarea "hero.moveRight()"
click at [1088, 123] on div "5" at bounding box center [1091, 125] width 31 height 19
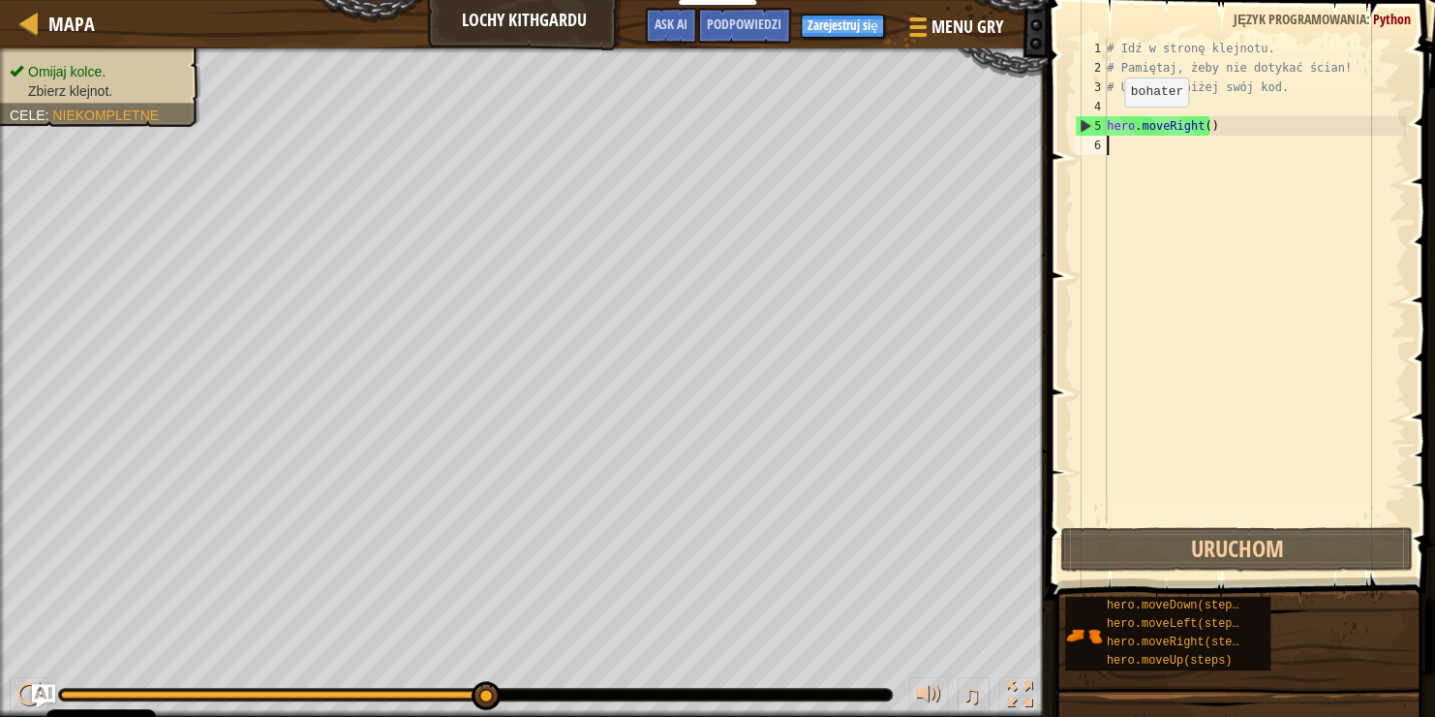
type textarea "hero.moveRight()"
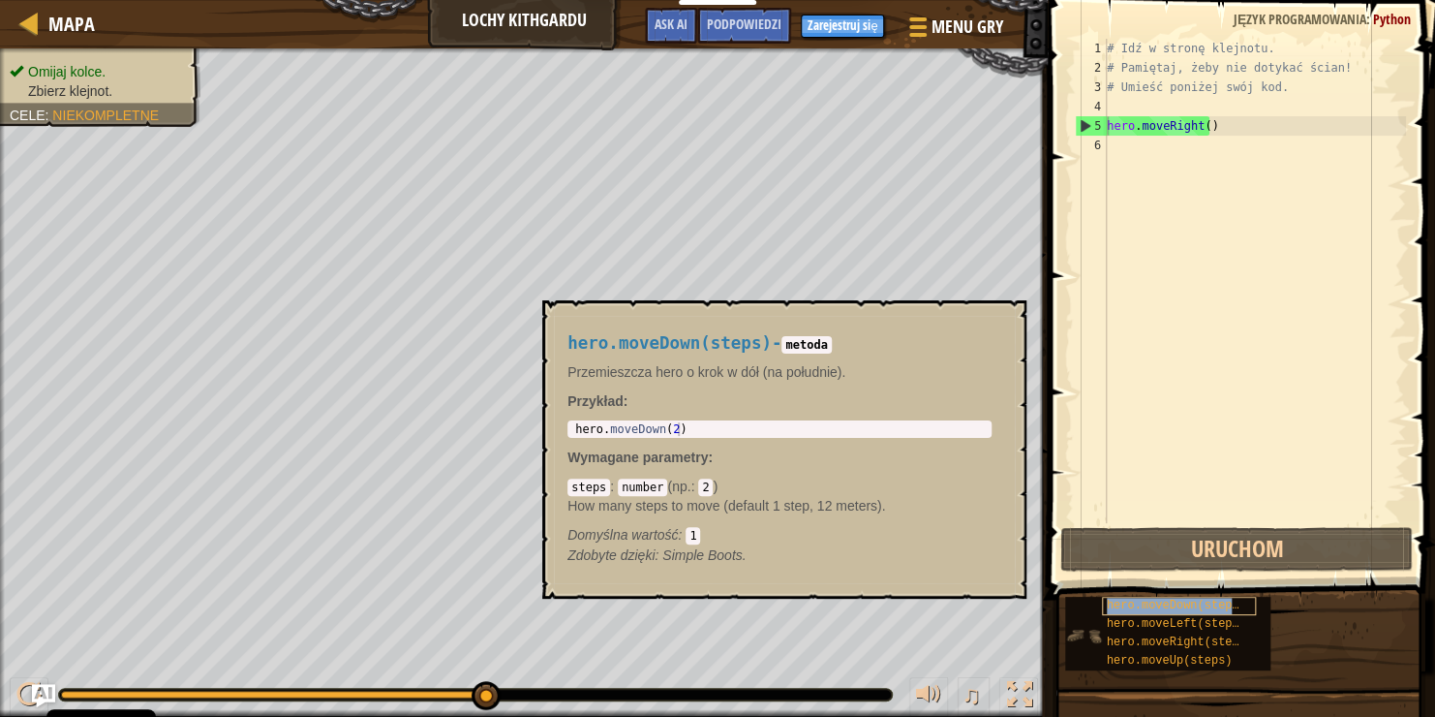
click at [1234, 604] on div "hero.moveDown(steps)" at bounding box center [1179, 606] width 154 height 18
click at [1241, 602] on div "hero.moveDown(steps)" at bounding box center [1179, 606] width 154 height 18
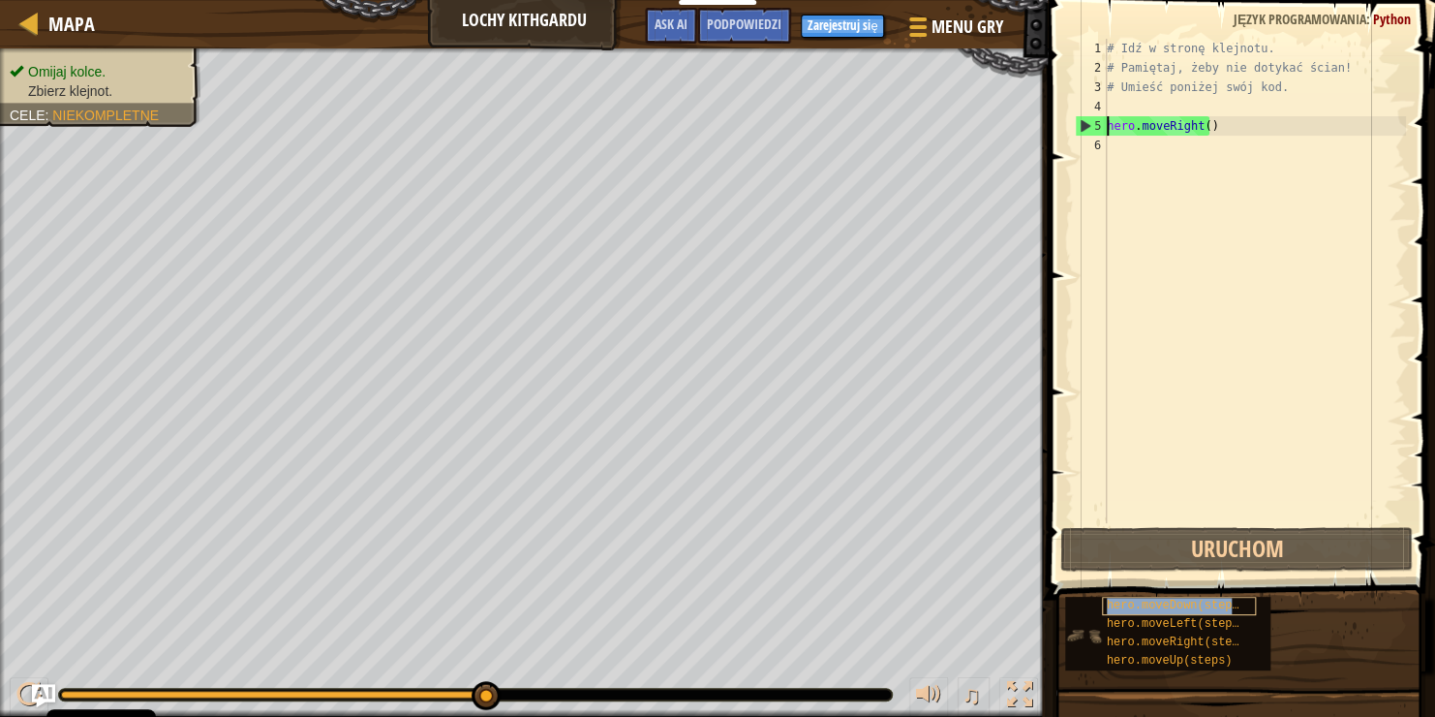
click at [1241, 602] on div "hero.moveDown(steps)" at bounding box center [1179, 606] width 154 height 18
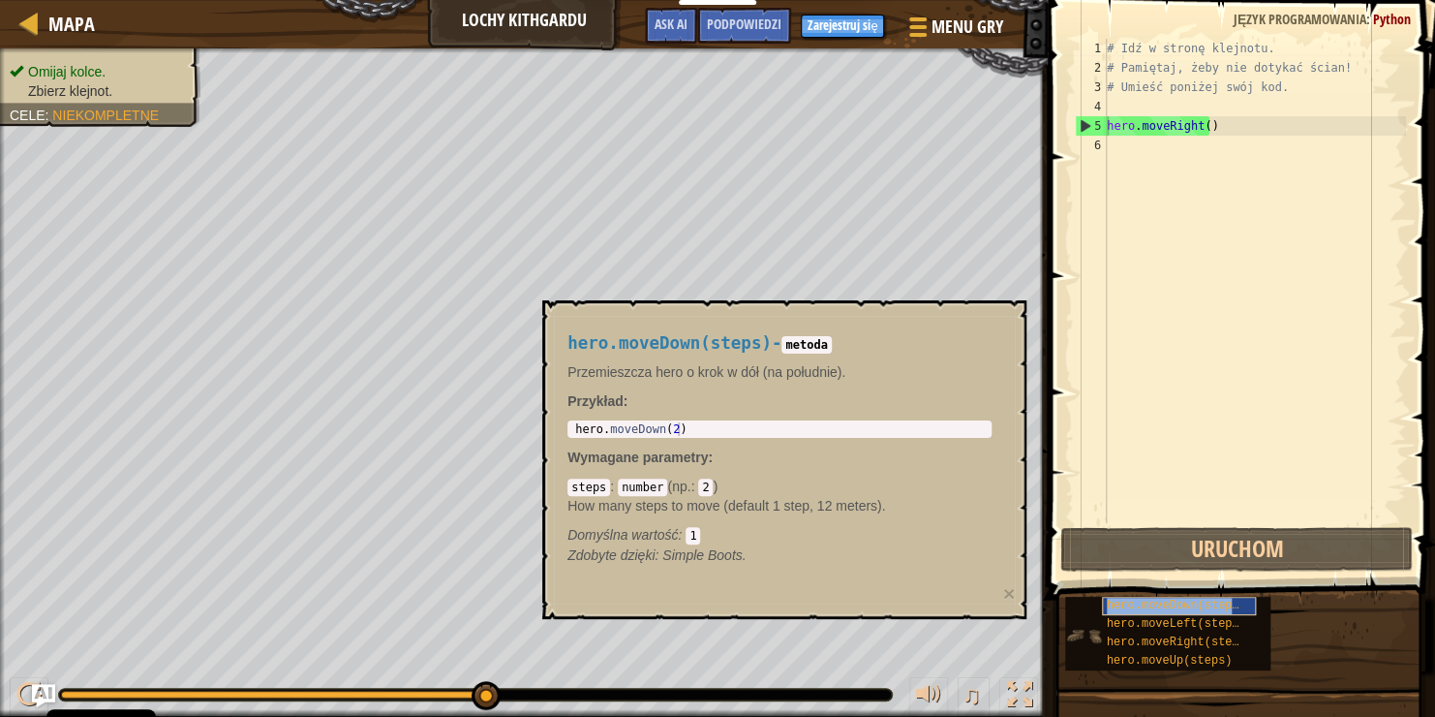
click at [1241, 602] on div "hero.moveDown(steps)" at bounding box center [1179, 606] width 154 height 18
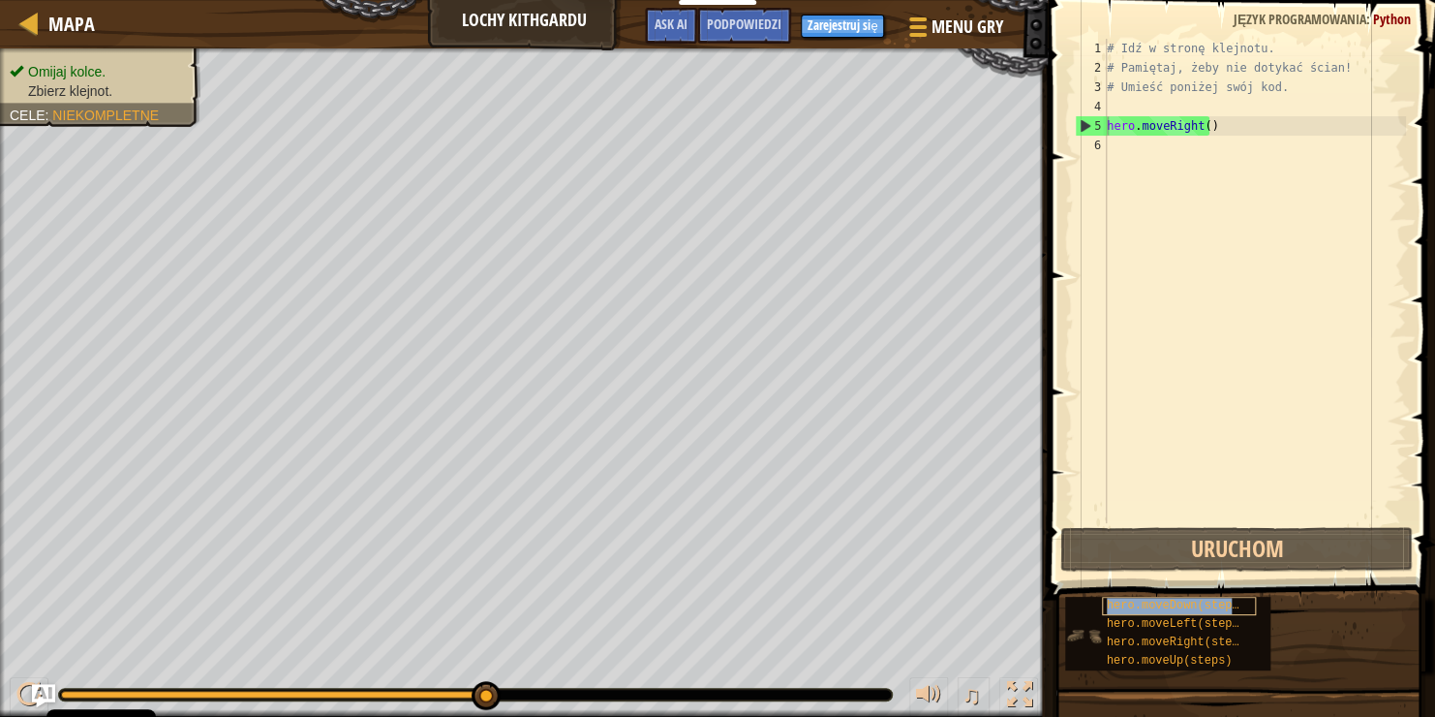
click at [1243, 601] on div "hero.moveDown(steps)" at bounding box center [1179, 606] width 154 height 18
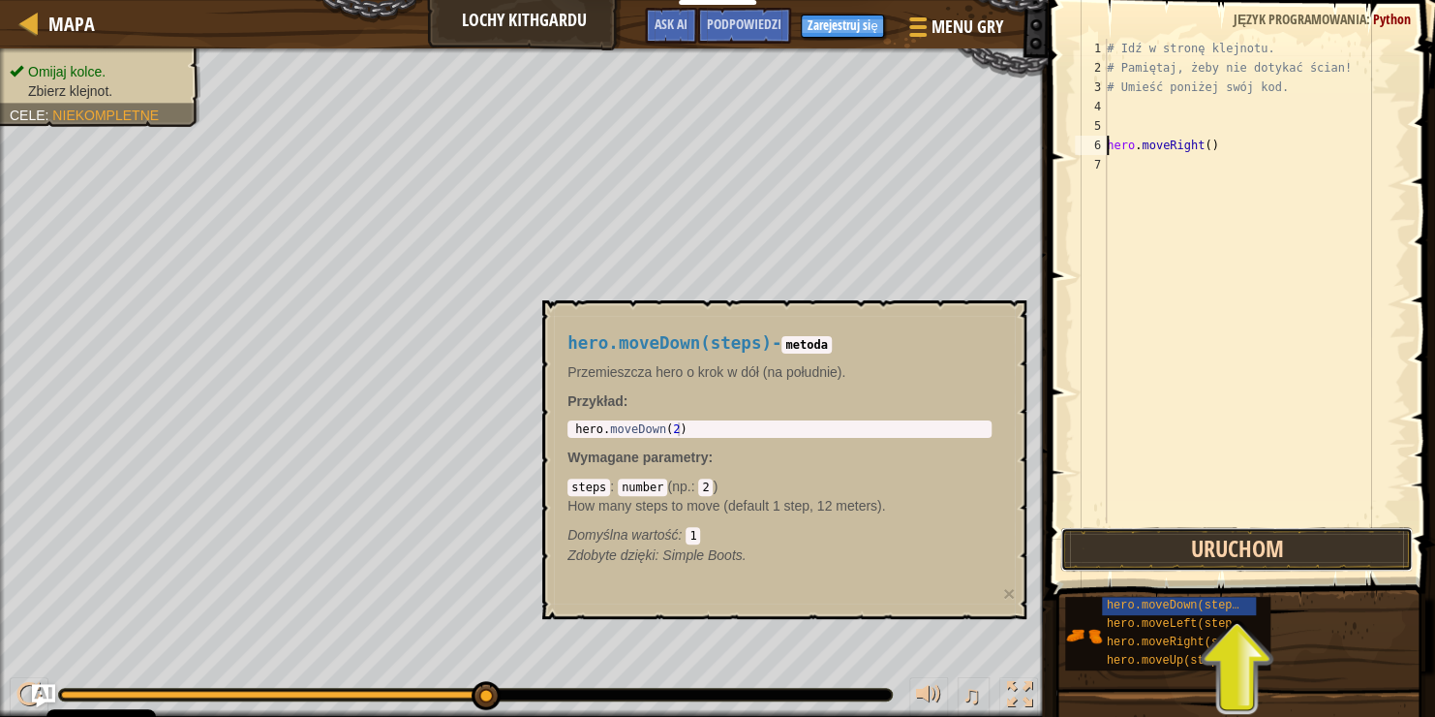
click at [1272, 558] on button "Uruchom" at bounding box center [1237, 549] width 353 height 45
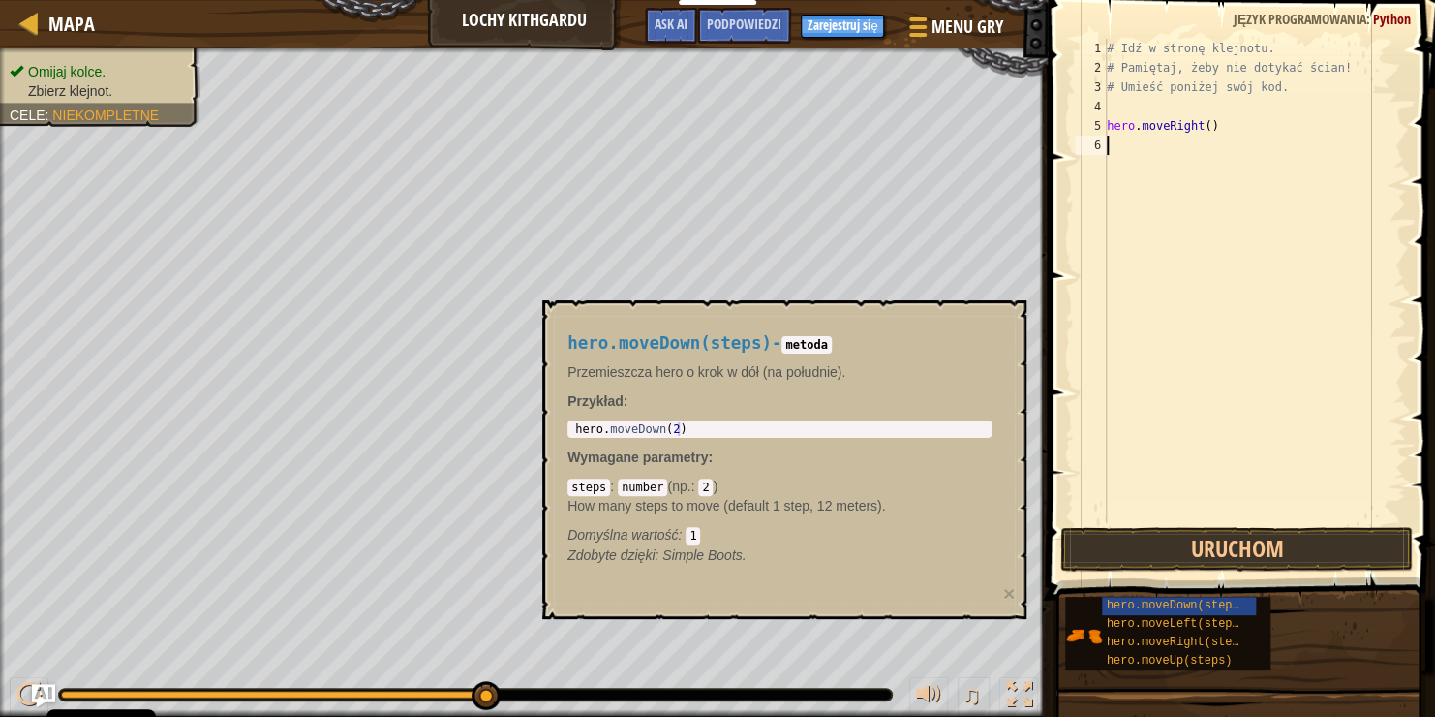
click at [1115, 136] on div "hero.moveRight() 1 2 3 4 5 6 # Idź w stronę klejnotu. # Pamiętaj, żeby nie doty…" at bounding box center [1238, 281] width 335 height 484
click at [1243, 604] on div "hero.moveDown(steps)" at bounding box center [1179, 606] width 154 height 18
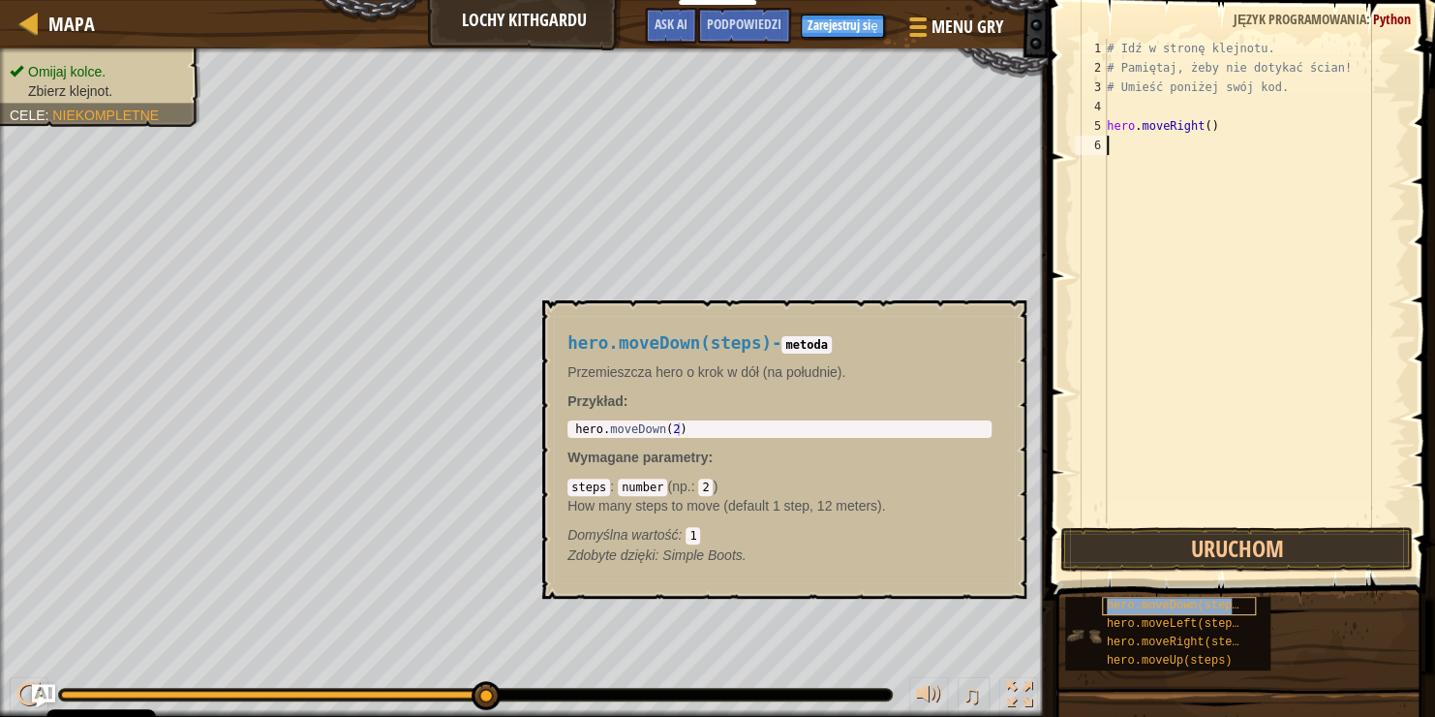
click at [1242, 608] on div "hero.moveDown(steps)" at bounding box center [1179, 606] width 154 height 18
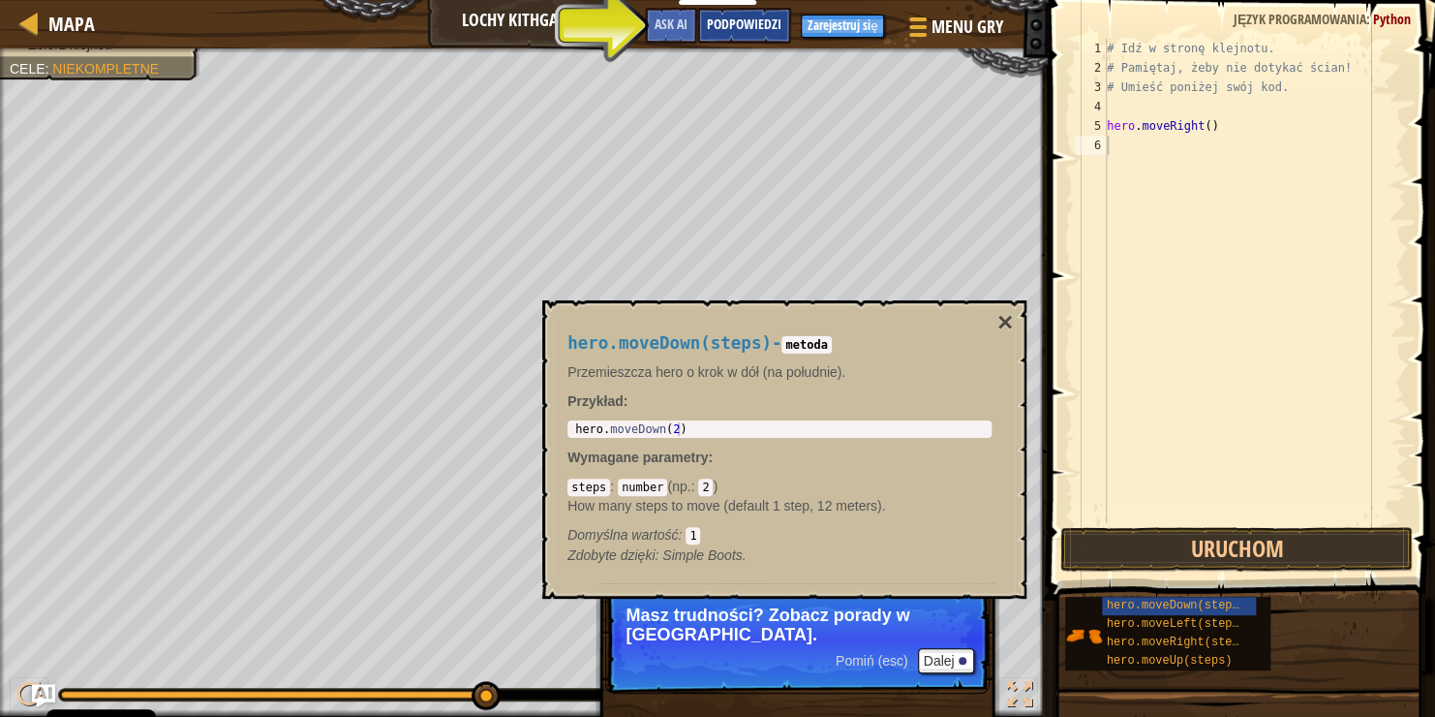
click at [726, 12] on div "Podpowiedzi" at bounding box center [744, 26] width 94 height 36
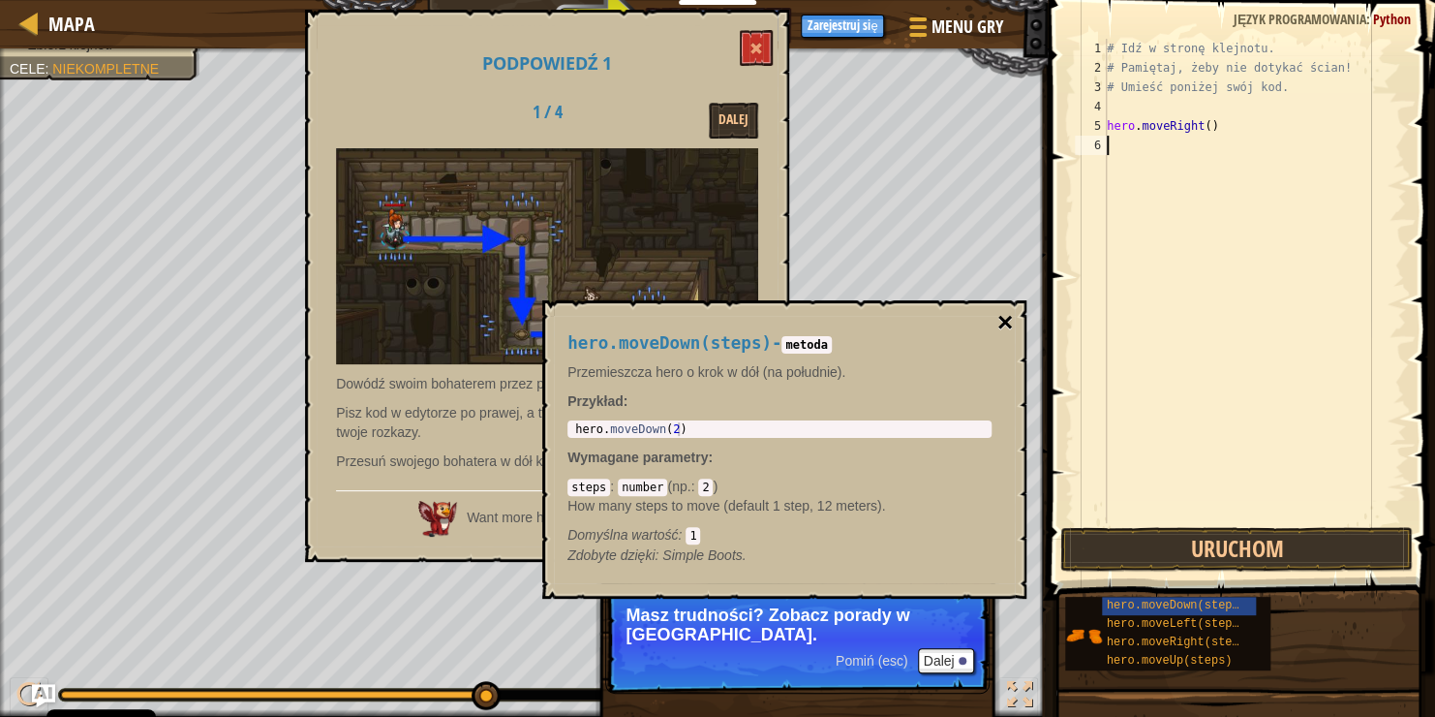
click at [1007, 319] on button "×" at bounding box center [1005, 322] width 15 height 27
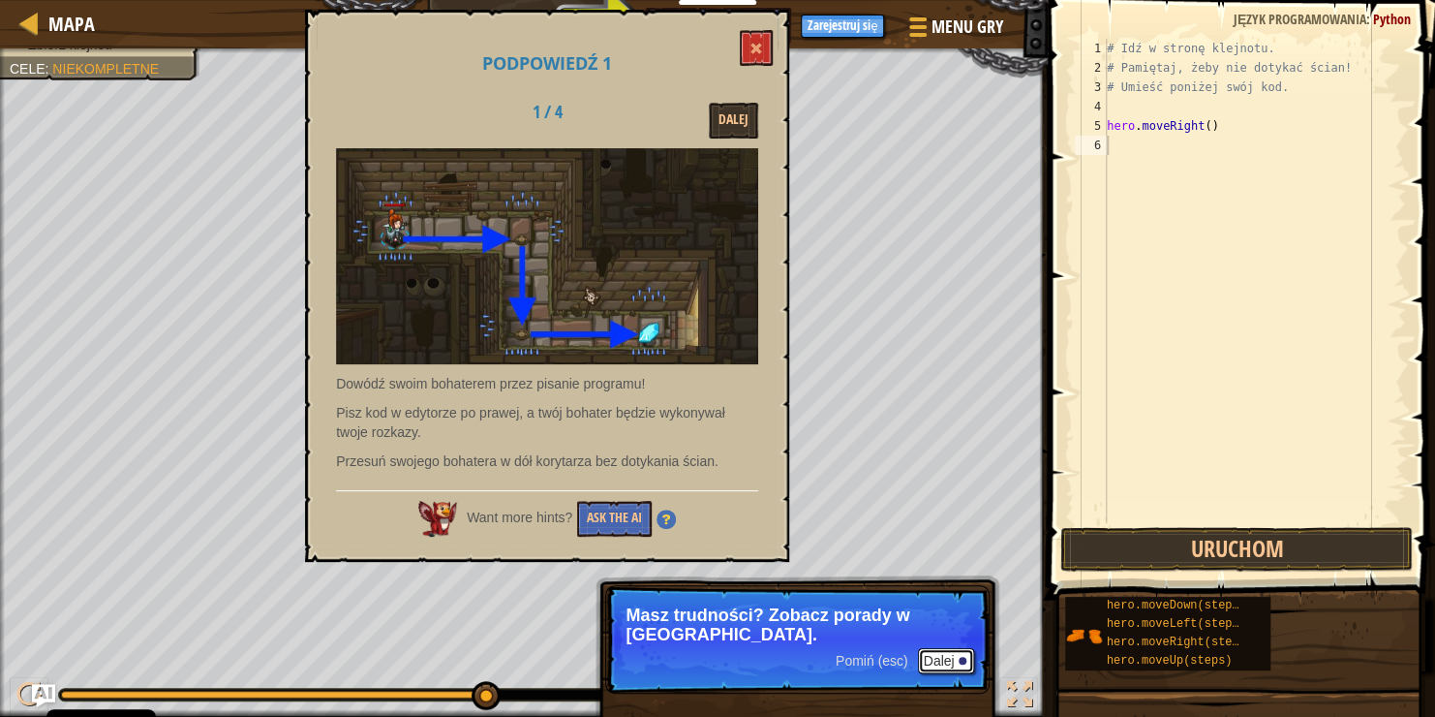
click at [966, 659] on div at bounding box center [963, 661] width 8 height 8
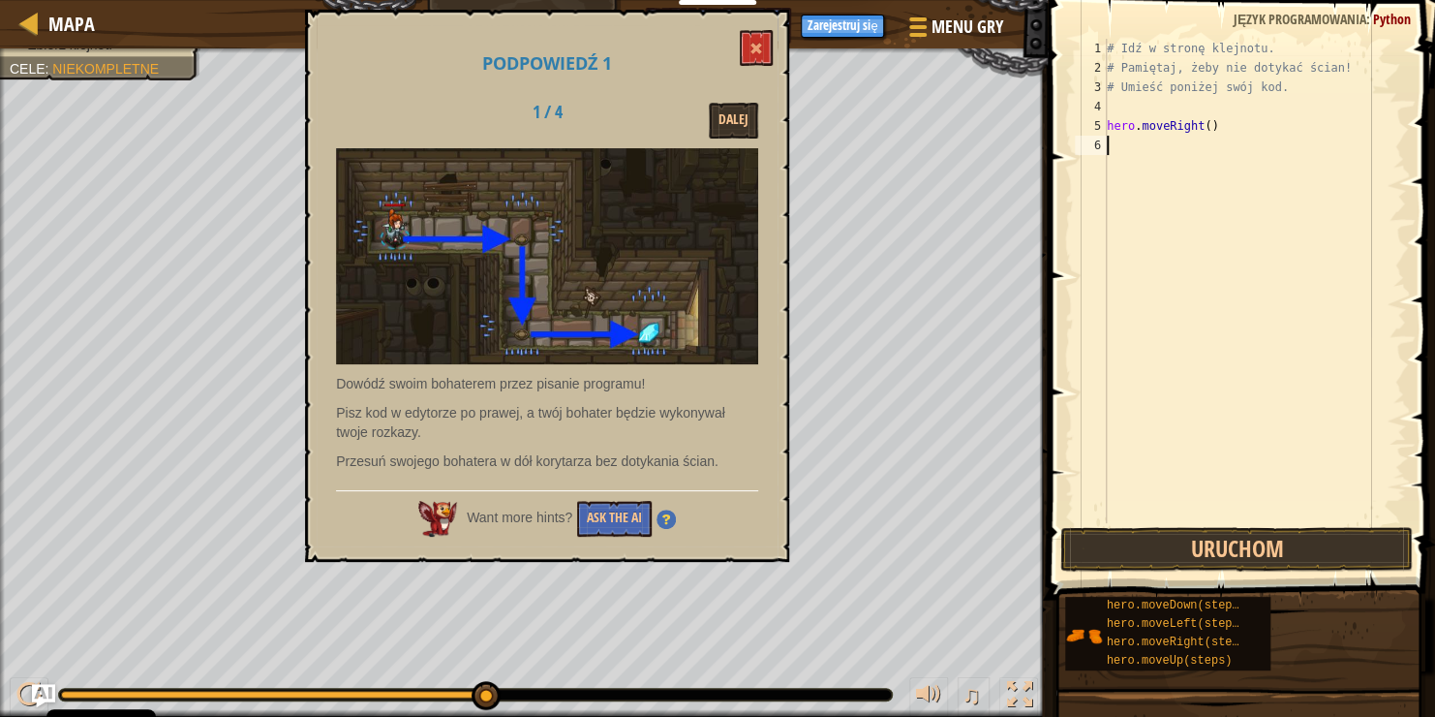
click at [1094, 145] on div "6" at bounding box center [1091, 145] width 32 height 19
click at [1120, 143] on div "# Idź w stronę klejnotu. # Pamiętaj, żeby nie dotykać ścian! # Umieść poniżej s…" at bounding box center [1254, 300] width 303 height 523
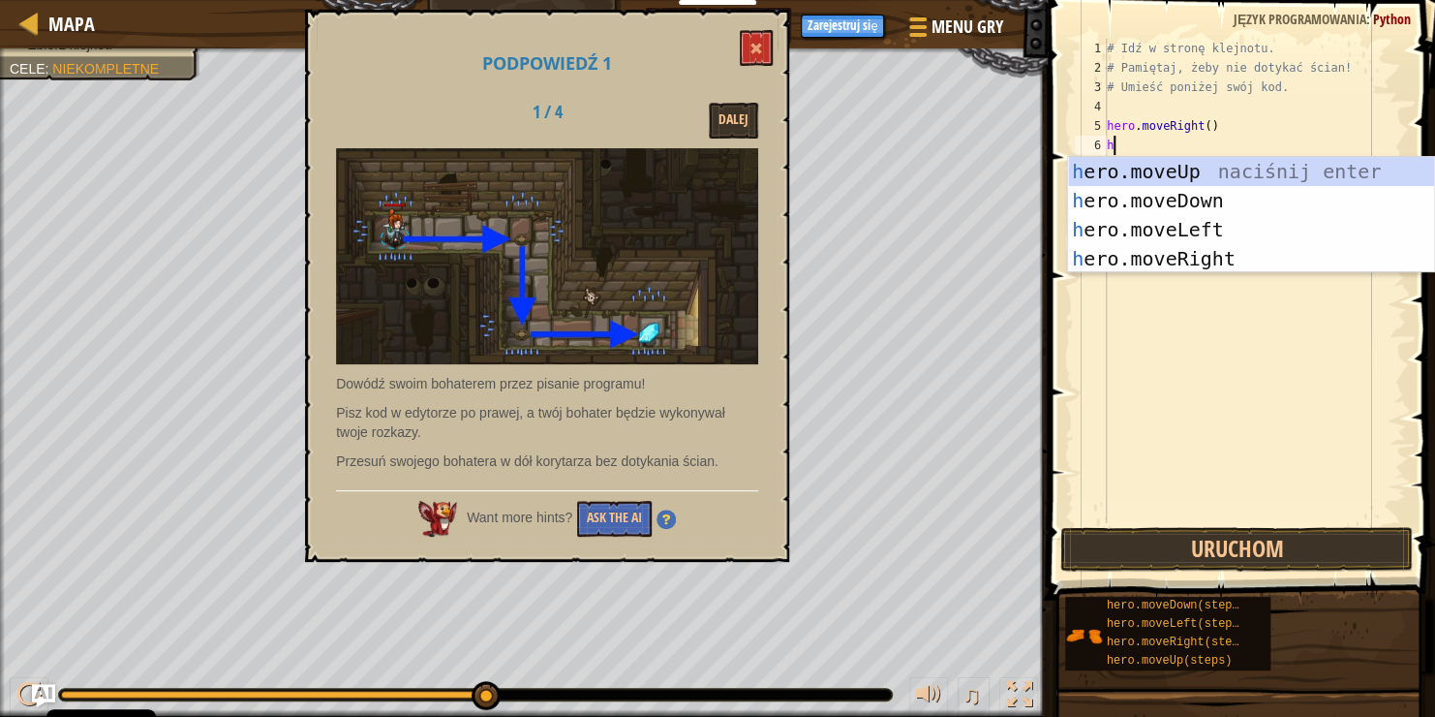
type textarea "he"
click at [1196, 195] on div "he ro.moveUp naciśnij enter he ro.moveDown naciśnij enter he ro.moveLeft naciśn…" at bounding box center [1251, 244] width 366 height 174
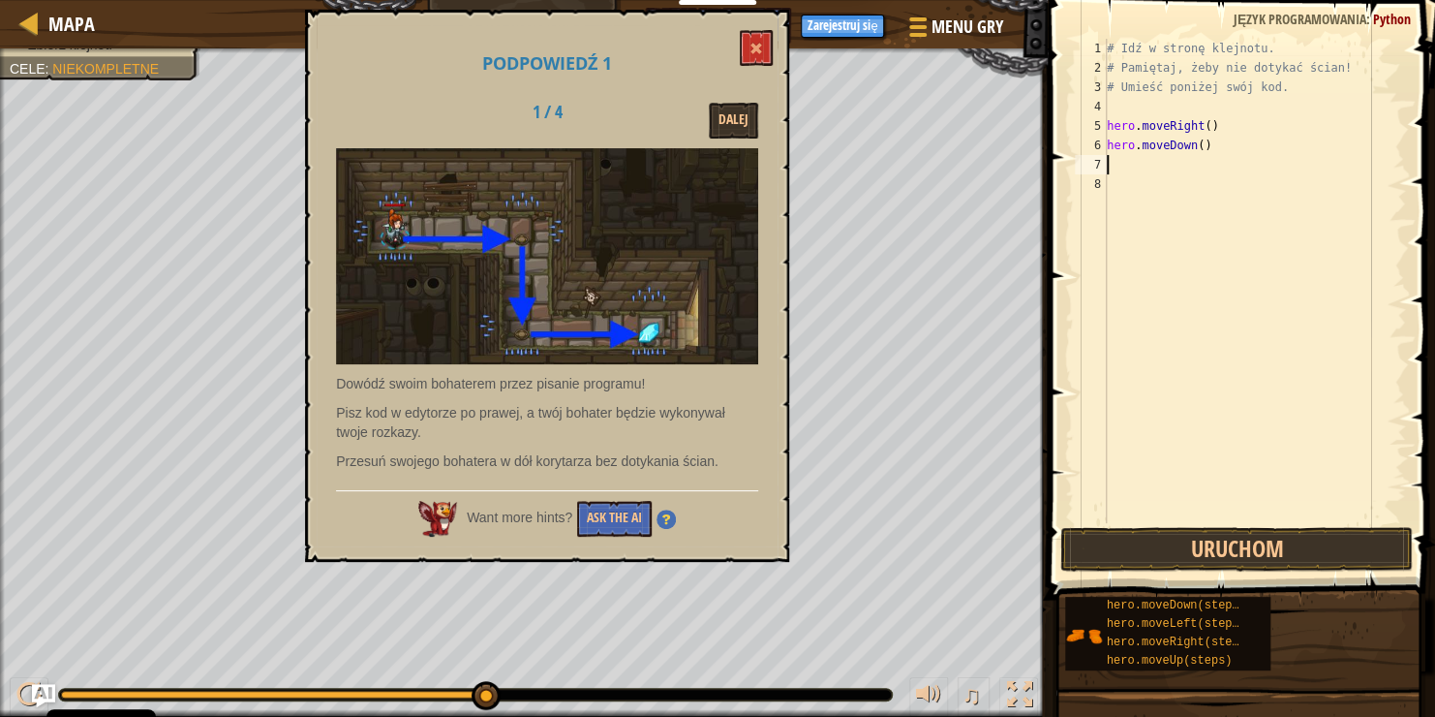
type textarea "h"
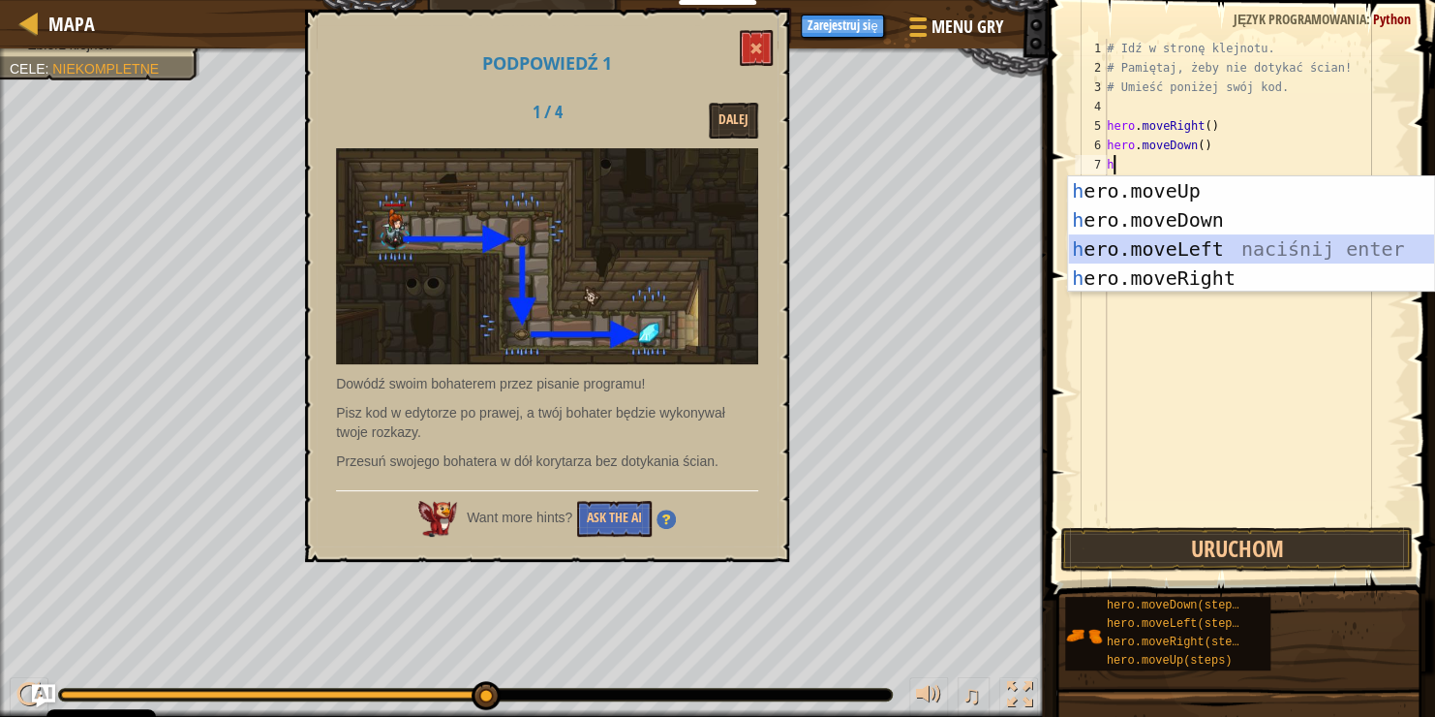
click at [1170, 237] on div "h ero.moveUp naciśnij enter h ero.moveDown naciśnij enter h ero.moveLeft naciśn…" at bounding box center [1251, 263] width 366 height 174
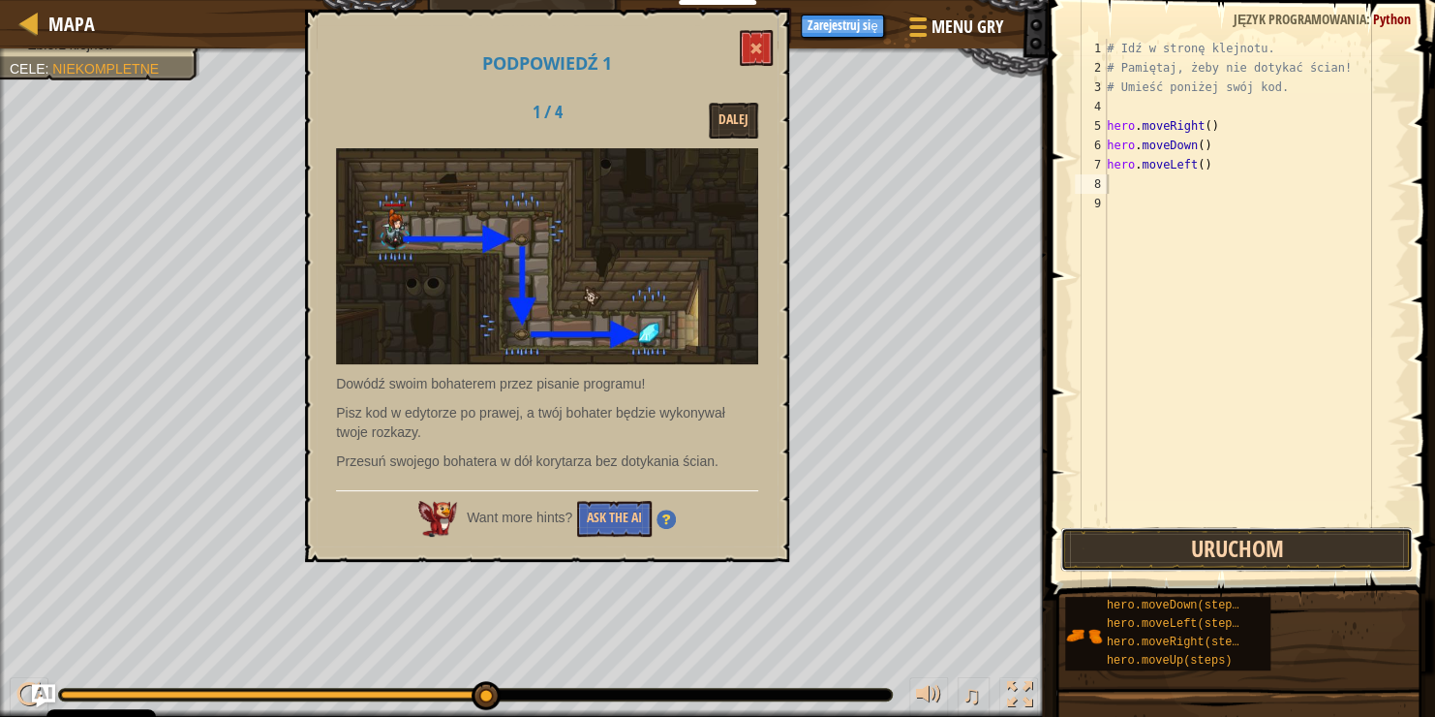
click at [1239, 553] on button "Uruchom" at bounding box center [1237, 549] width 353 height 45
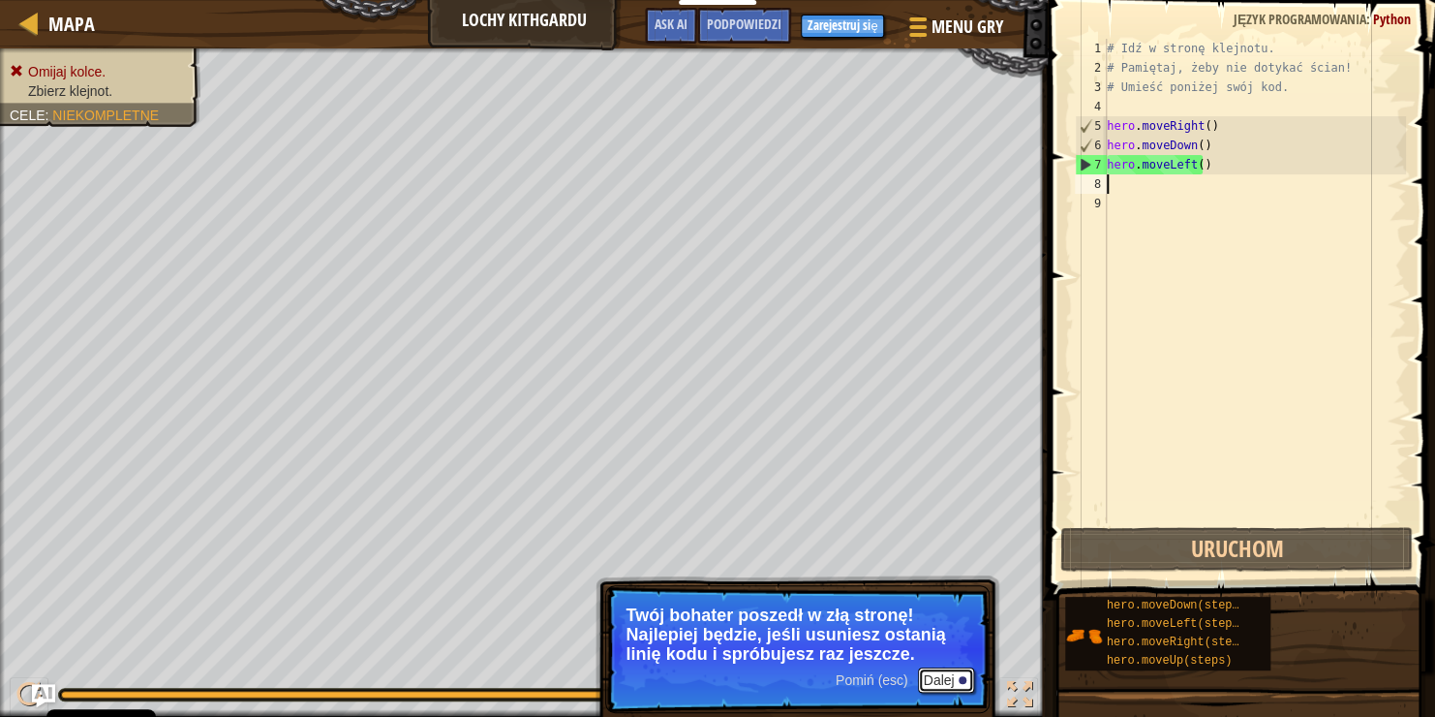
click at [923, 678] on button "Dalej" at bounding box center [946, 679] width 57 height 25
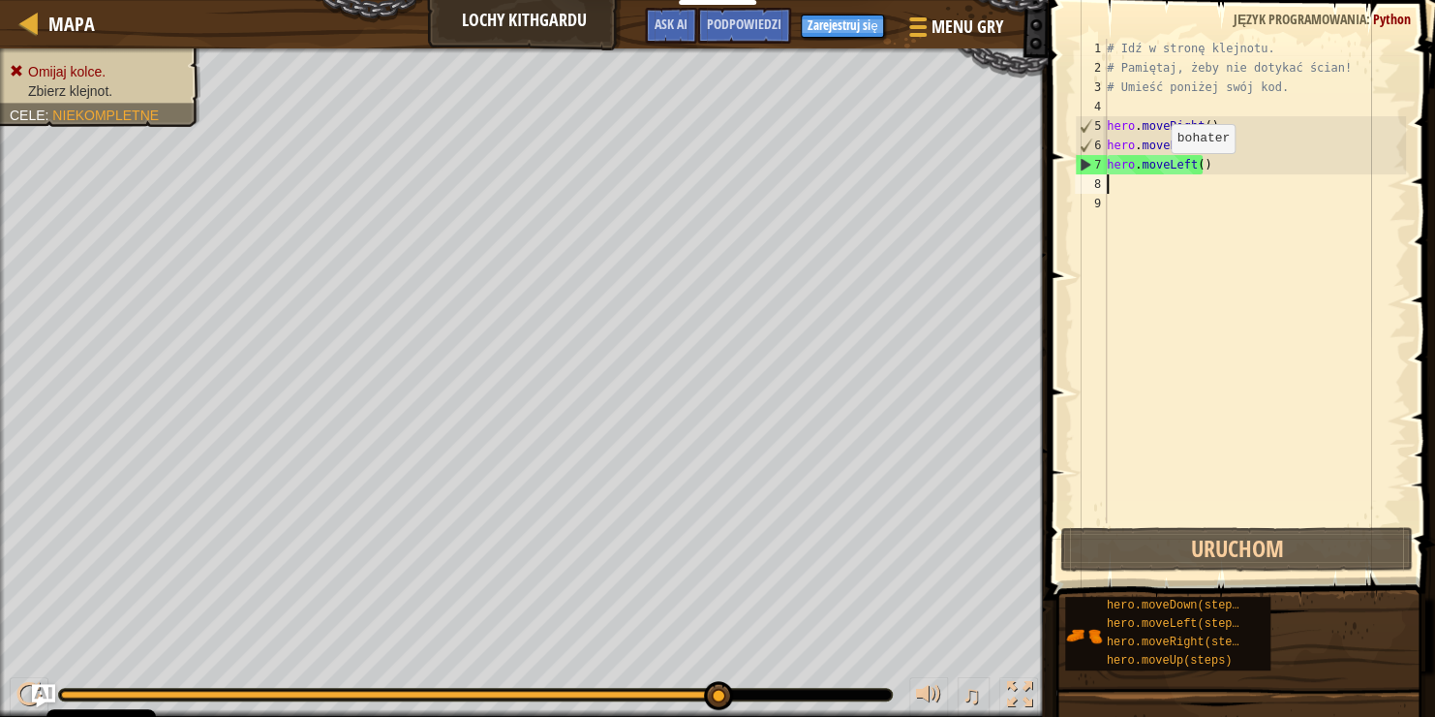
click at [1153, 171] on div "# Idź w stronę klejnotu. # Pamiętaj, żeby nie dotykać ścian! # Umieść poniżej s…" at bounding box center [1254, 300] width 303 height 523
click at [1188, 168] on div "# Idź w stronę klejnotu. # Pamiętaj, żeby nie dotykać ścian! # Umieść poniżej s…" at bounding box center [1254, 300] width 303 height 523
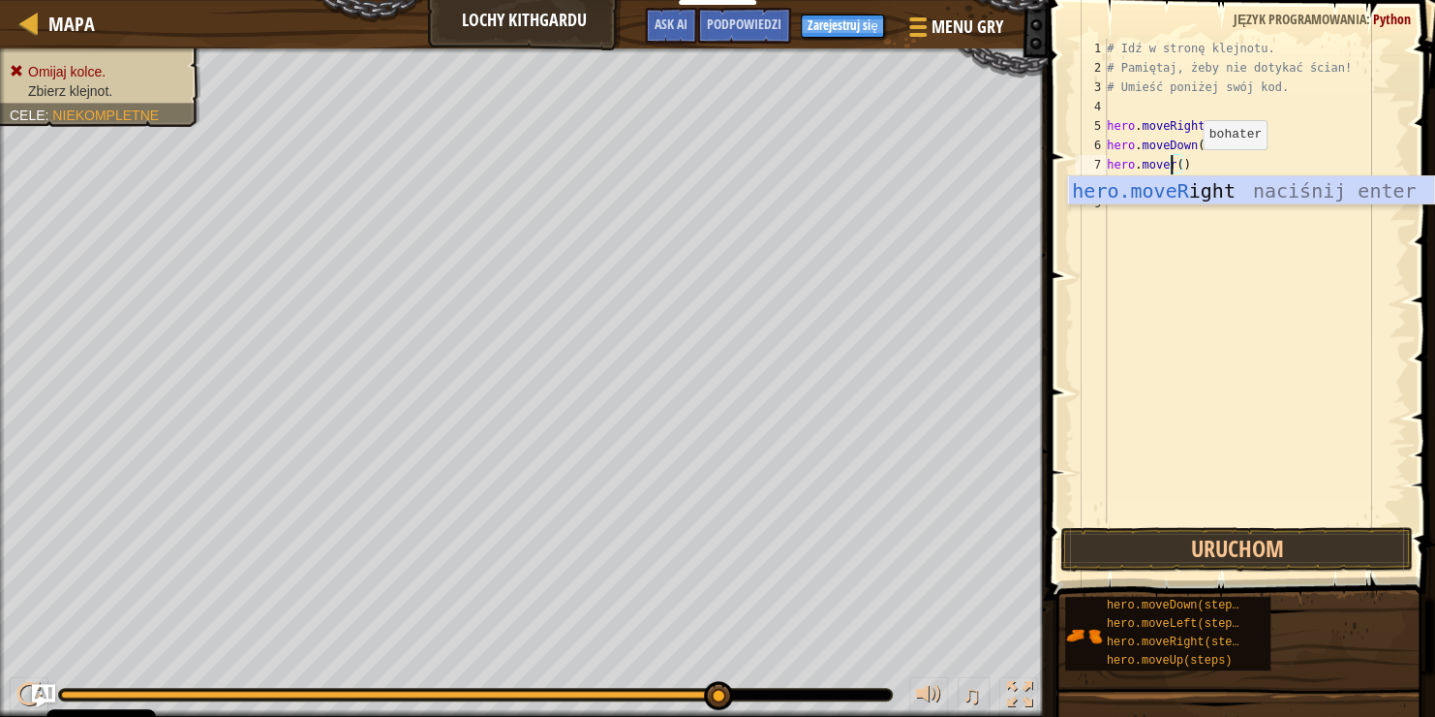
scroll to position [9, 5]
click at [1260, 193] on div "hero.moveRi ght naciśnij enter" at bounding box center [1251, 219] width 366 height 87
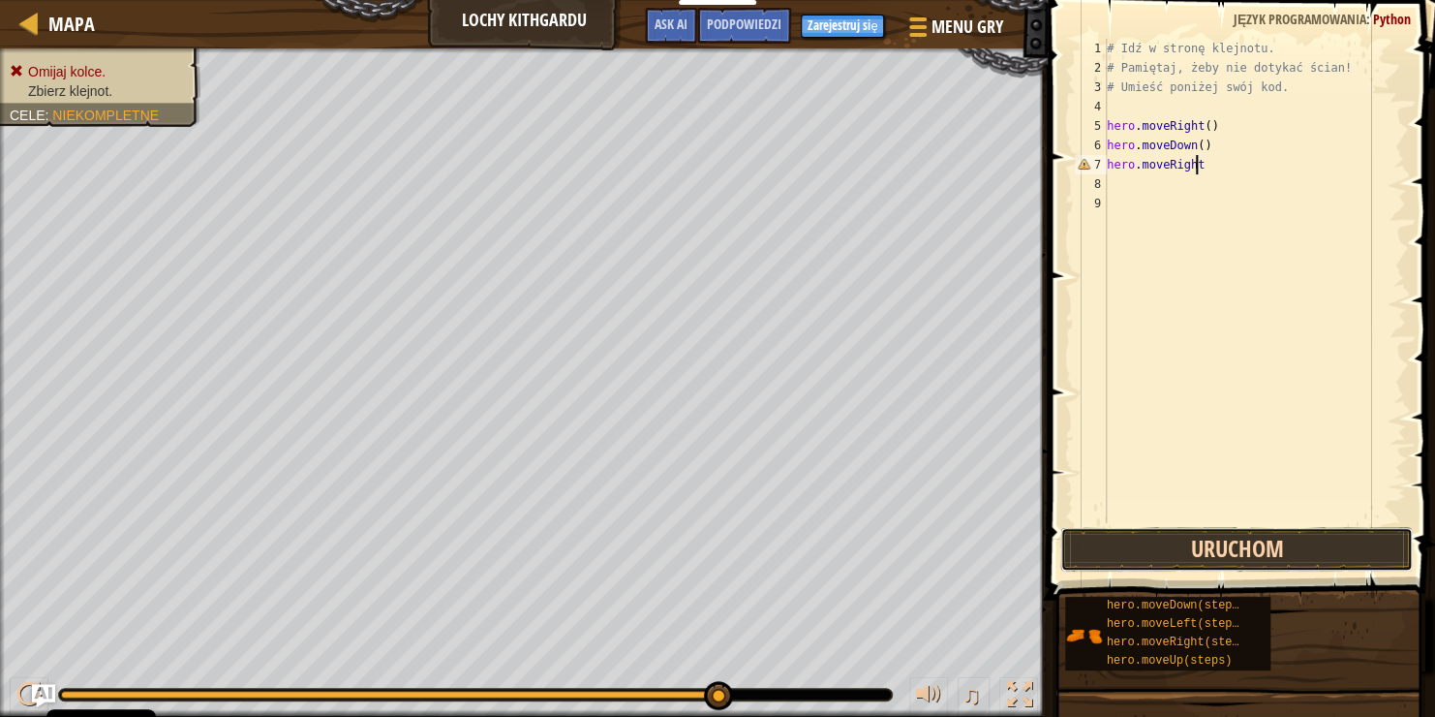
click at [1274, 537] on button "Uruchom" at bounding box center [1237, 549] width 353 height 45
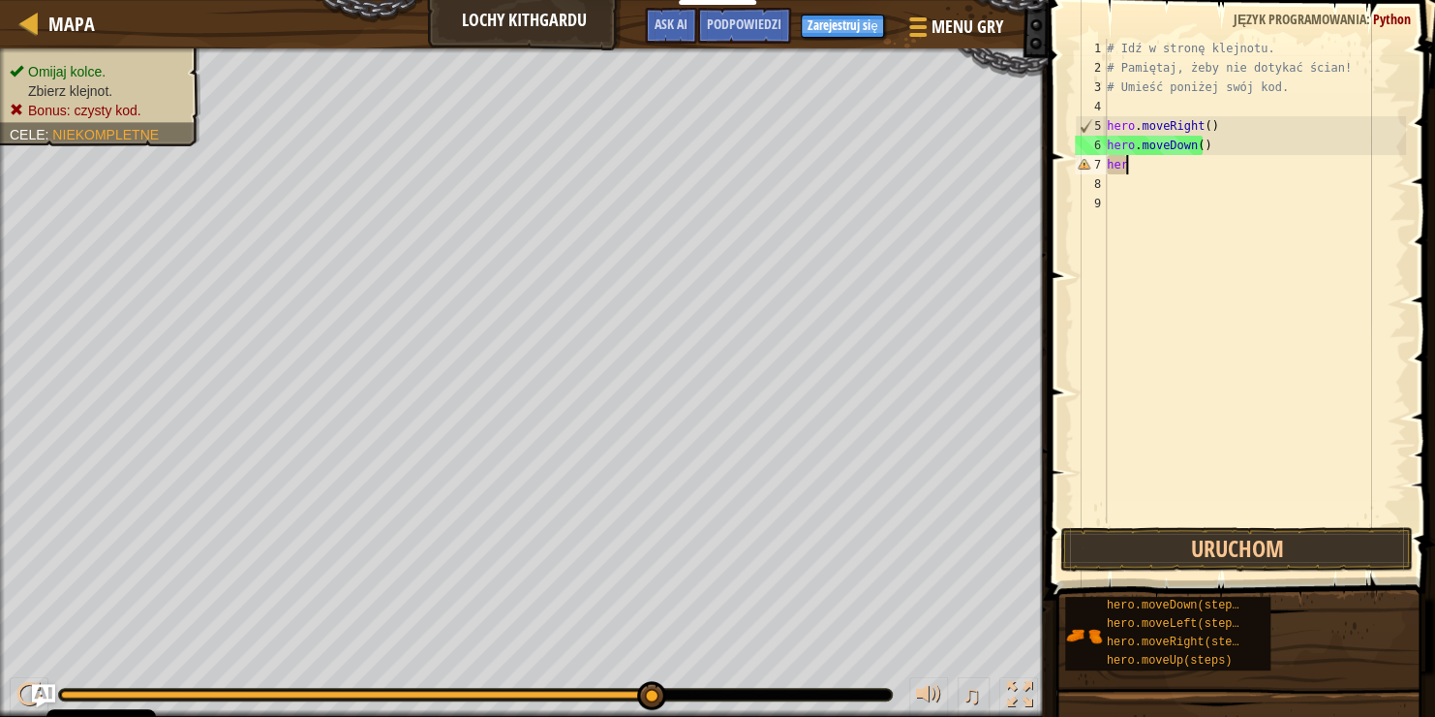
scroll to position [9, 0]
type textarea "h"
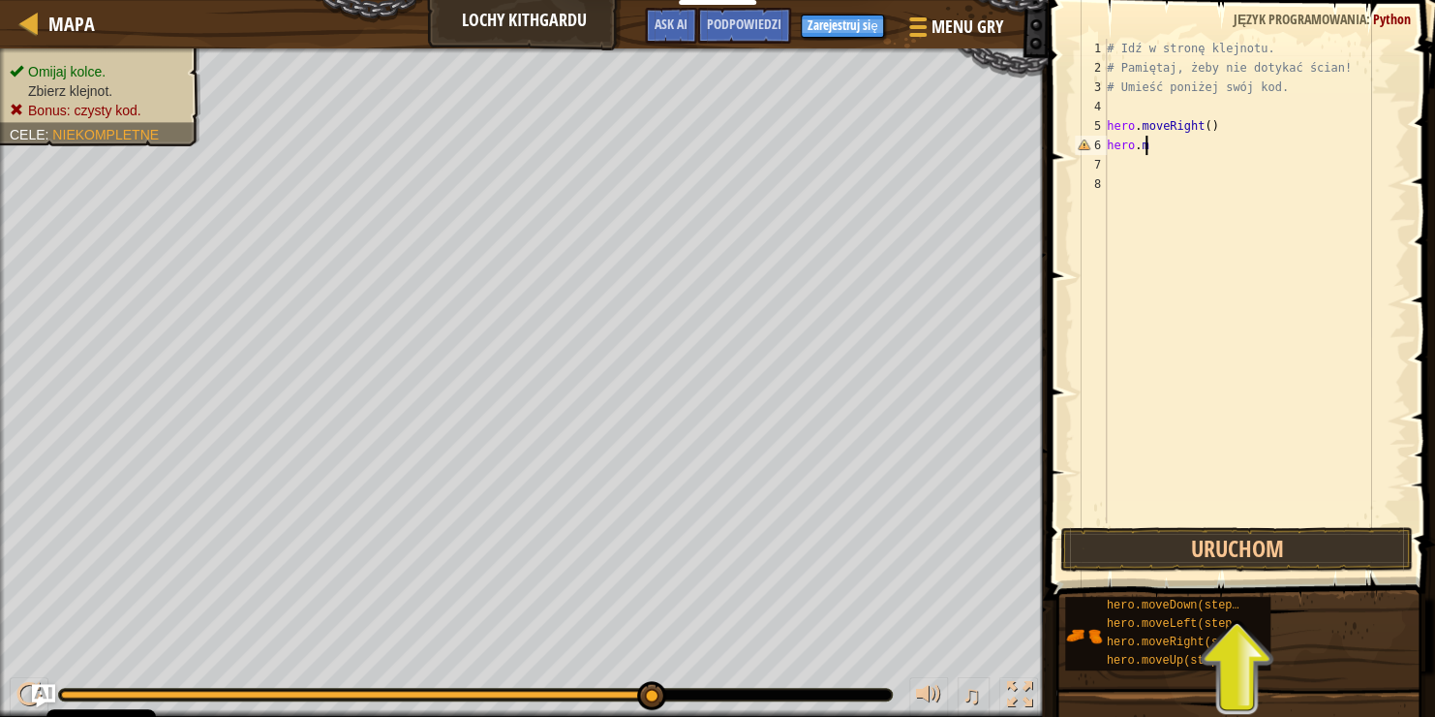
type textarea "h"
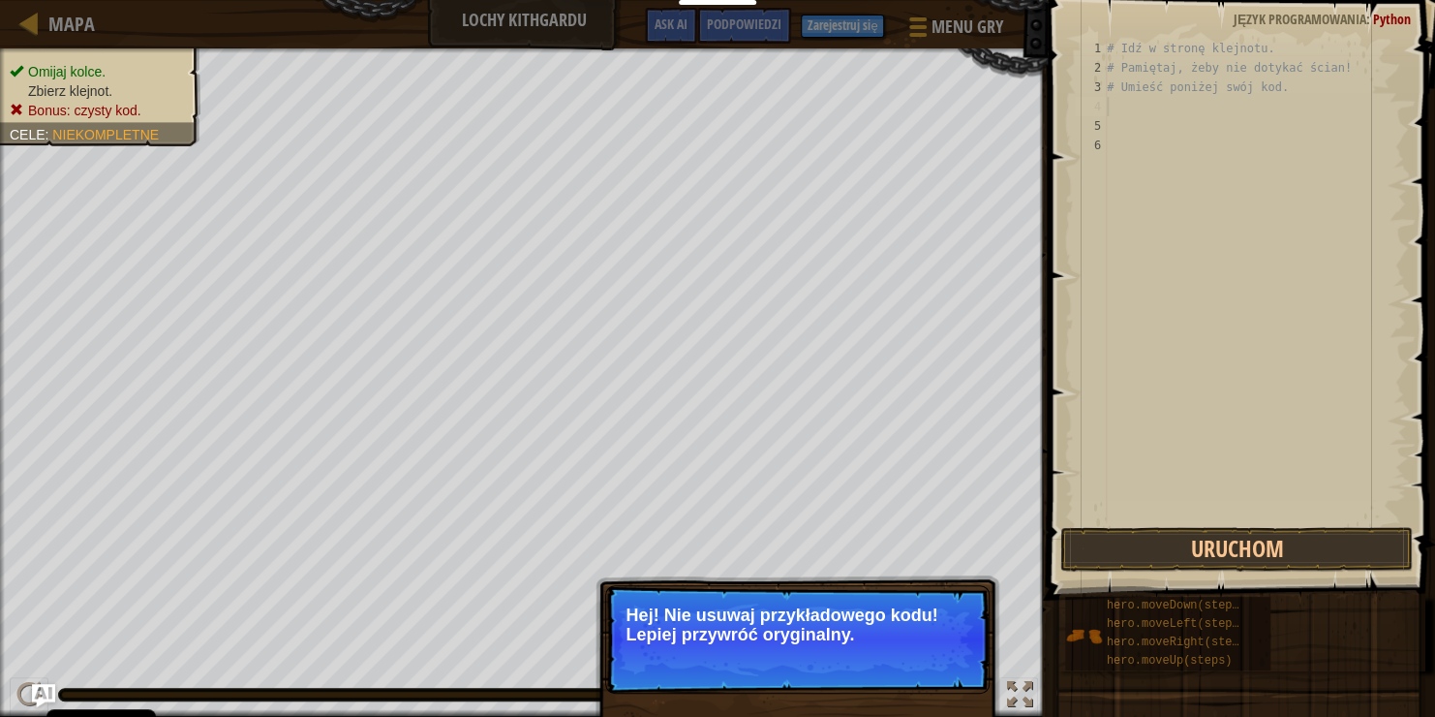
click at [895, 666] on button "↻ Reload" at bounding box center [931, 658] width 86 height 29
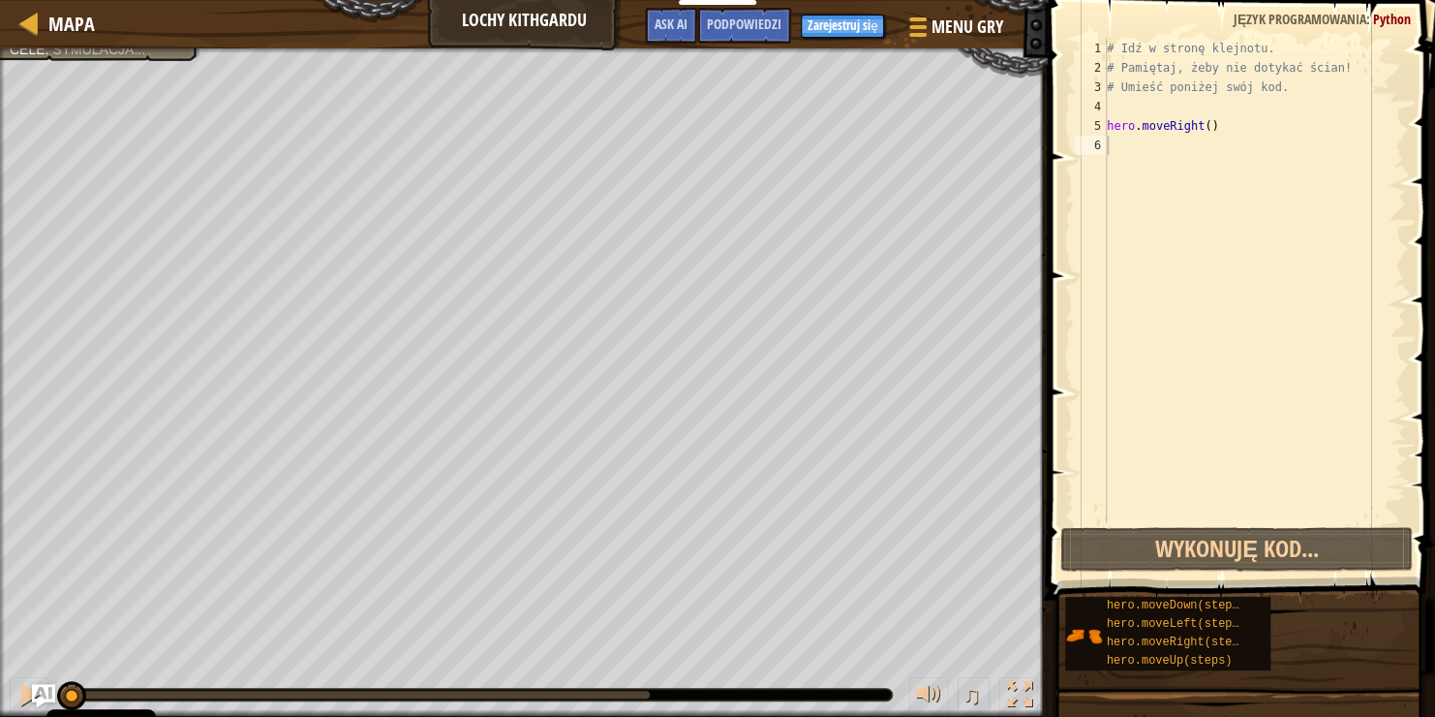
click at [895, 666] on div "Omijaj kolce. Zbierz klejnot. Cele : Symulacja... ♫ Anya 11 x: 7 y: 18 x: 18 y:…" at bounding box center [717, 382] width 1435 height 668
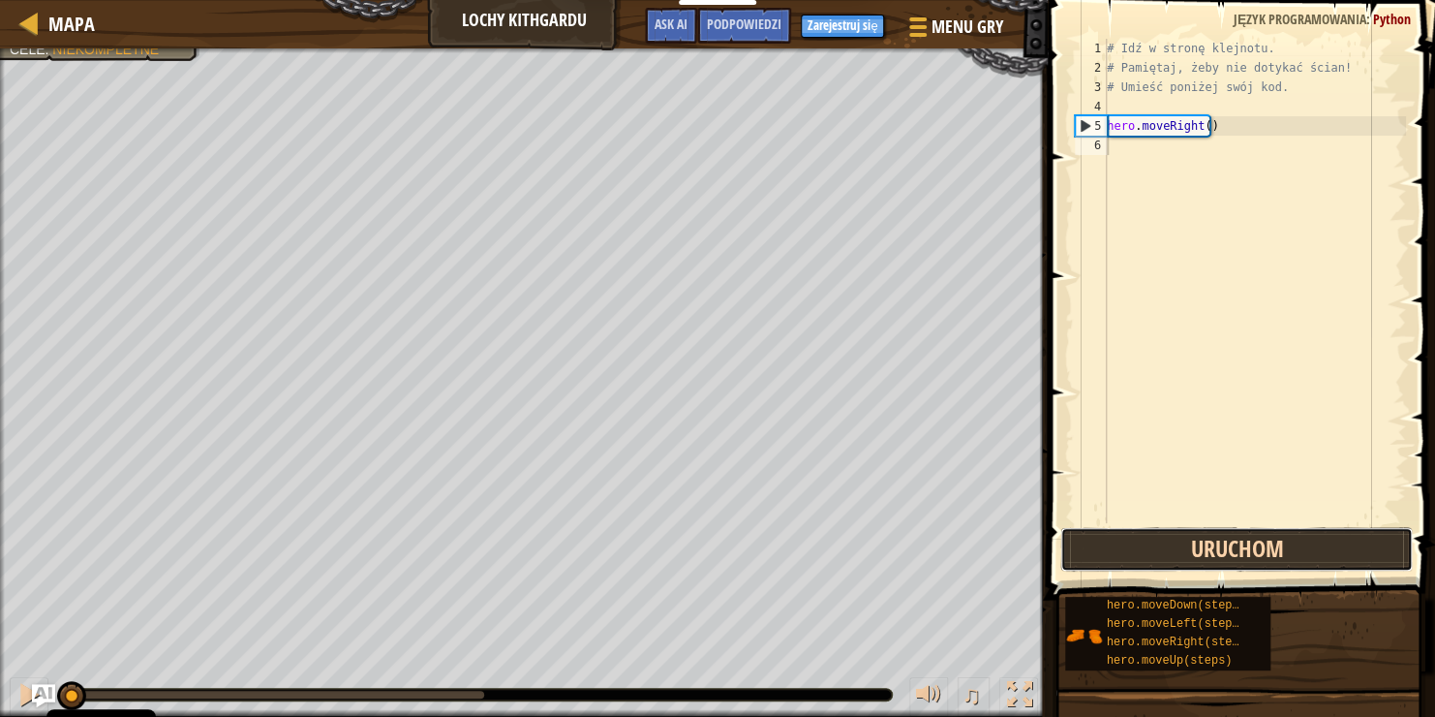
click at [1134, 559] on button "Uruchom" at bounding box center [1237, 549] width 353 height 45
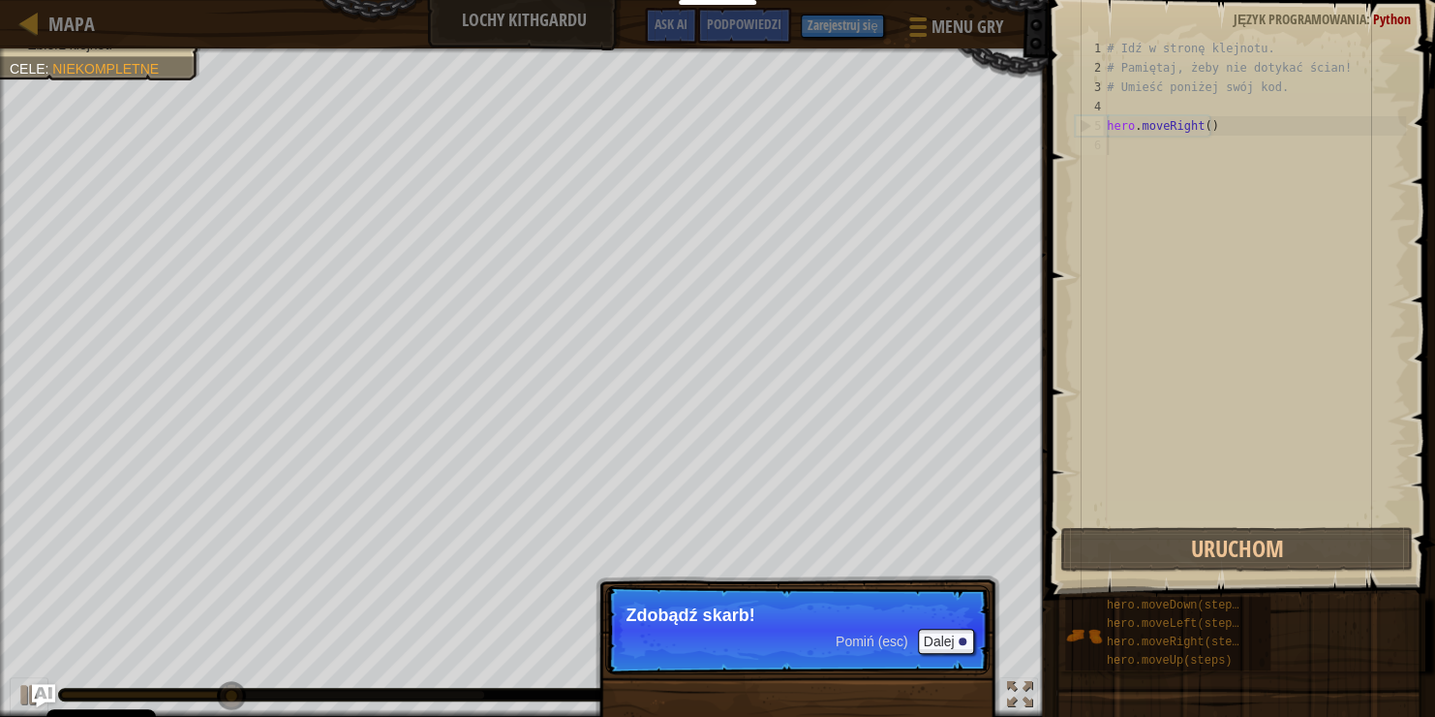
click at [880, 654] on p "Pomiń (esc) Dalej Zdobądź skarb!" at bounding box center [797, 629] width 384 height 89
click at [916, 646] on div "Pomiń (esc) Dalej" at bounding box center [905, 641] width 139 height 25
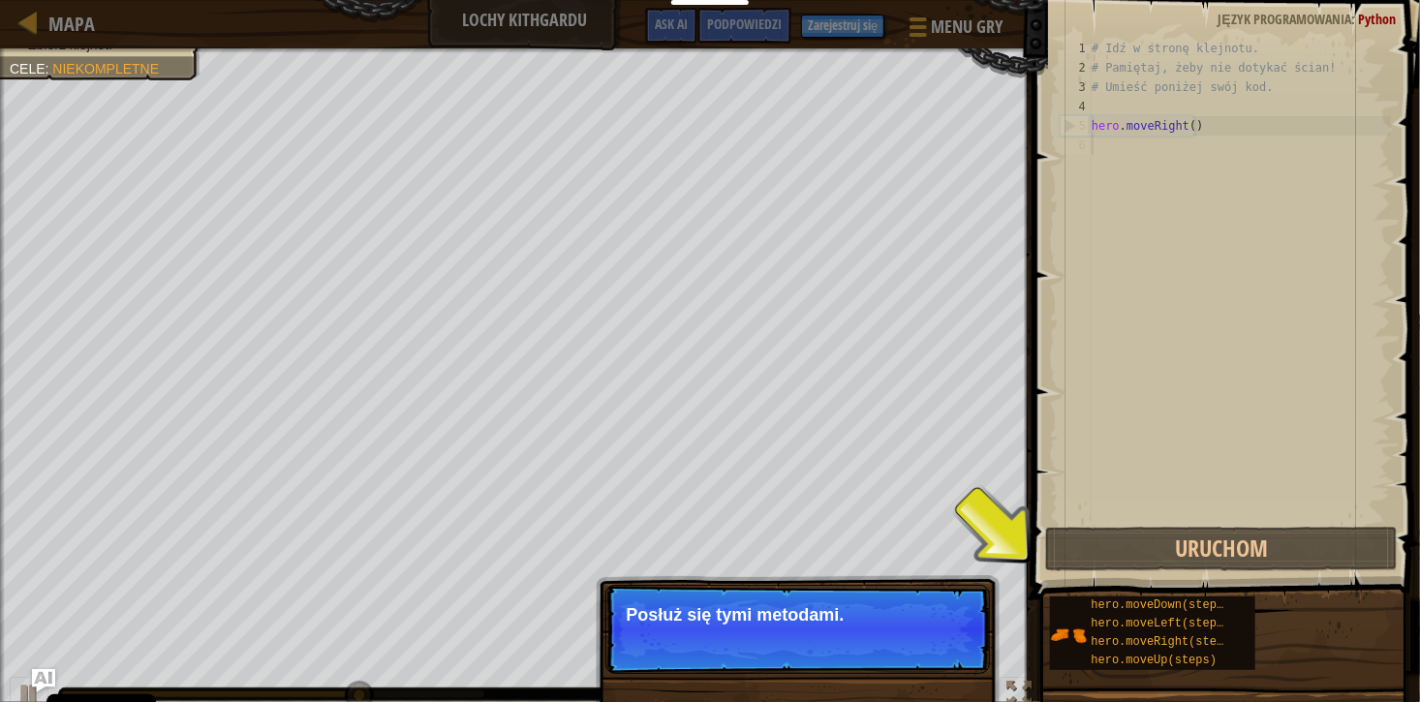
click at [888, 636] on span "Pomiń (esc)" at bounding box center [872, 640] width 73 height 15
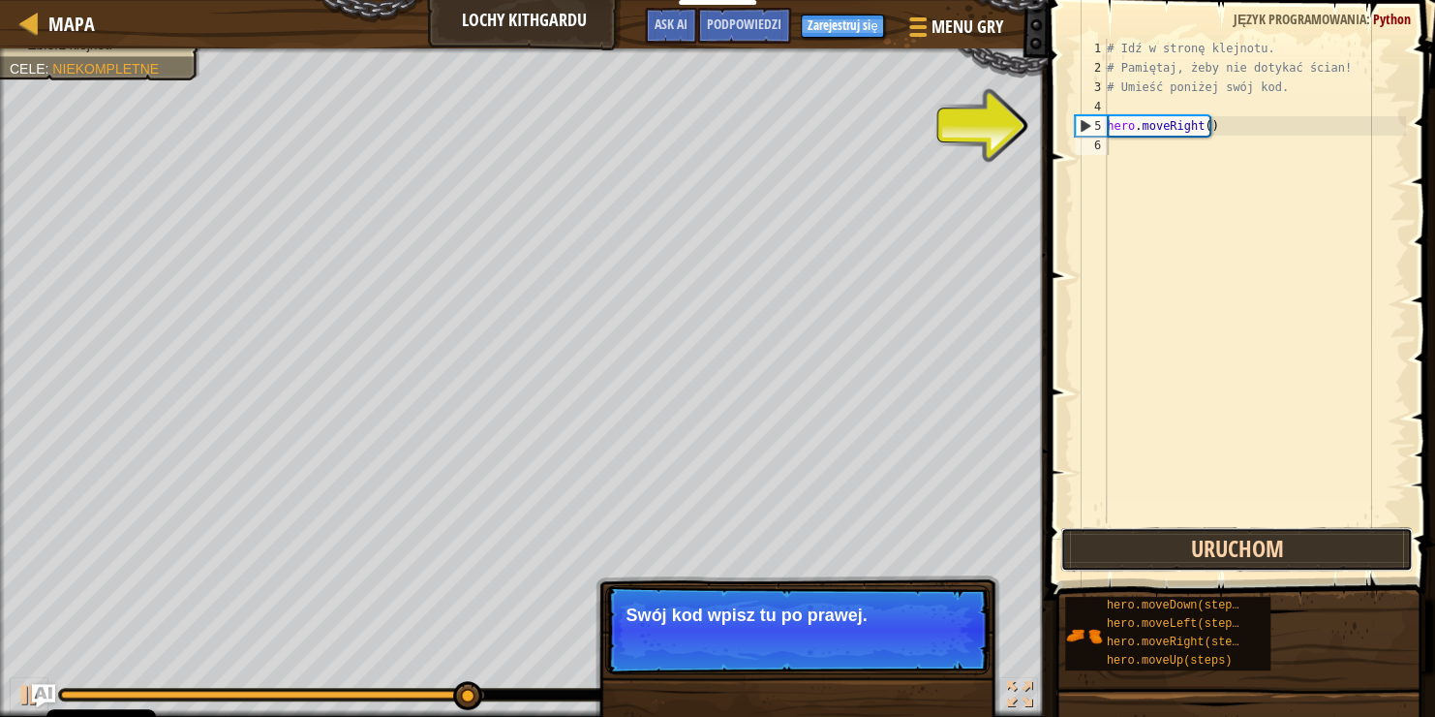
click at [1227, 537] on button "Uruchom" at bounding box center [1237, 549] width 353 height 45
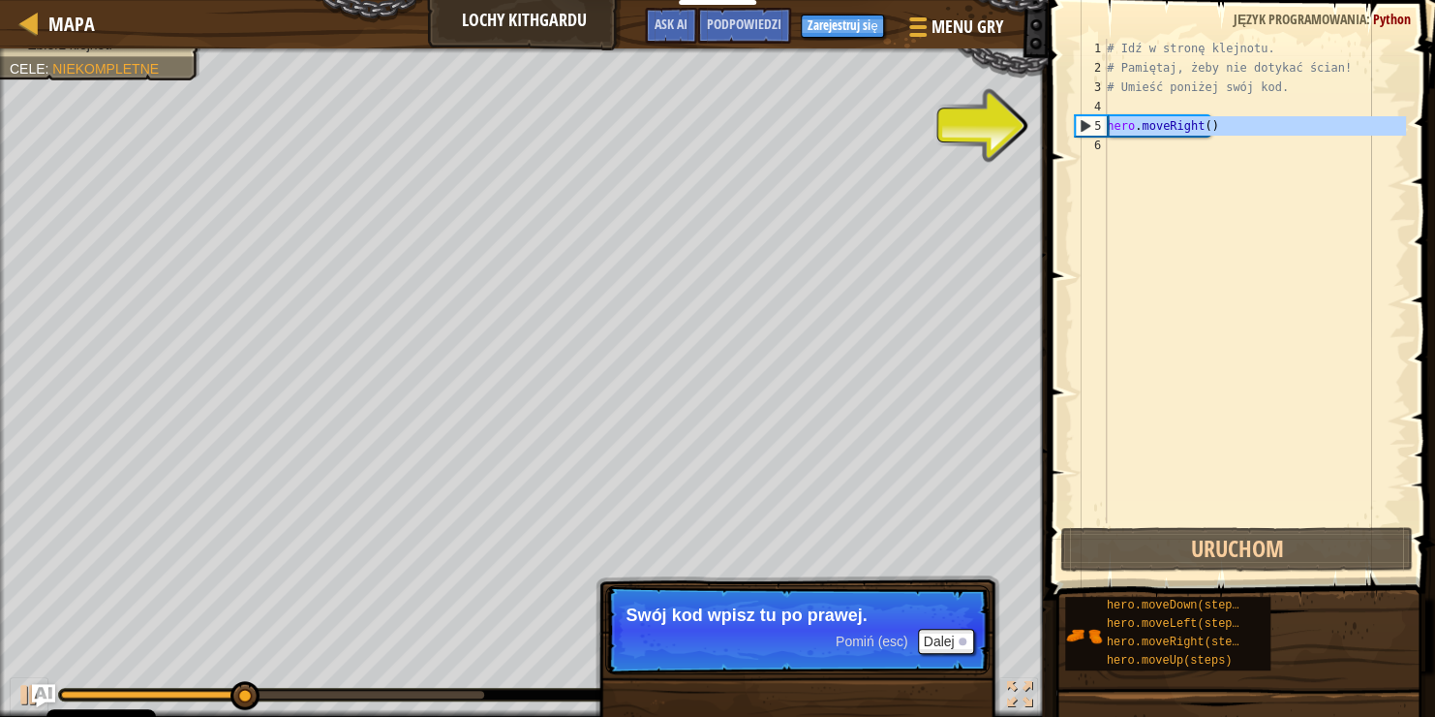
click at [1087, 120] on div "5" at bounding box center [1091, 125] width 31 height 19
type textarea "hero.moveRight()"
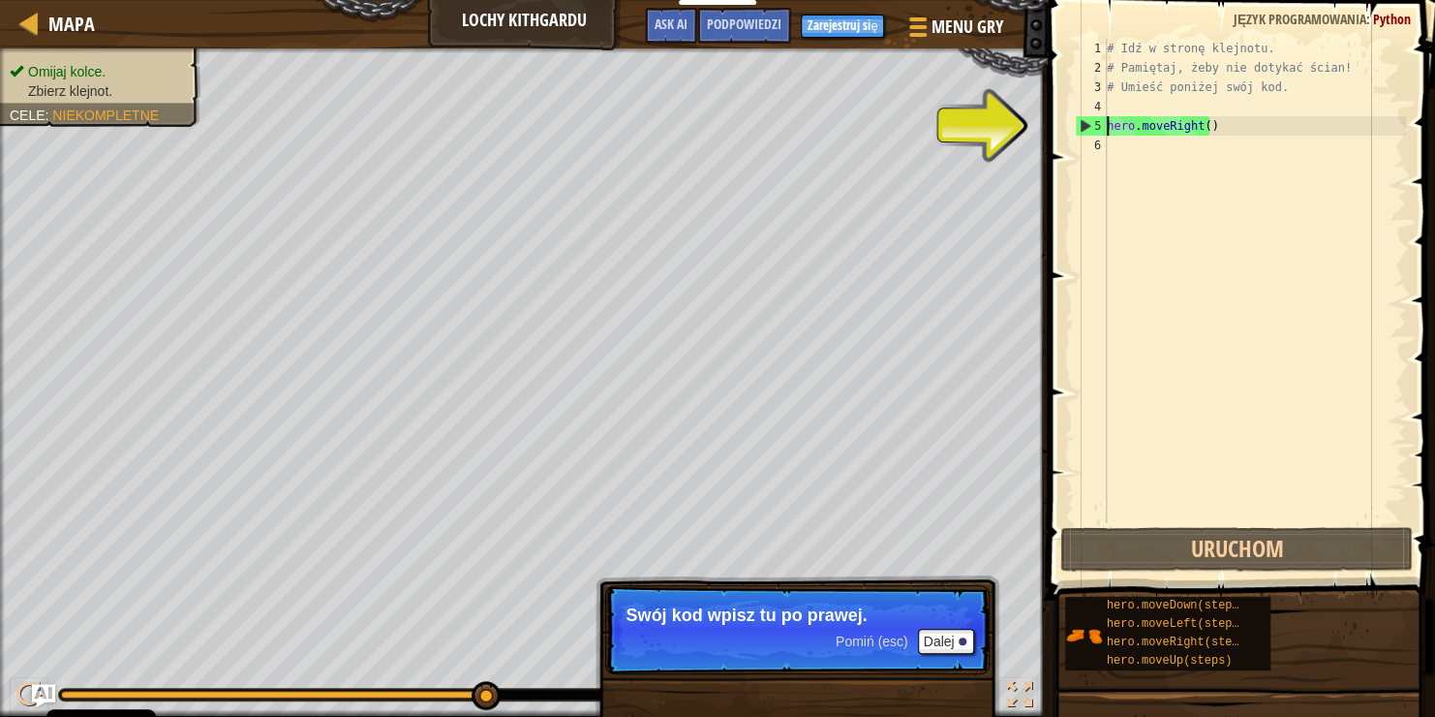
click at [1095, 145] on div "6" at bounding box center [1091, 145] width 32 height 19
type textarea "h"
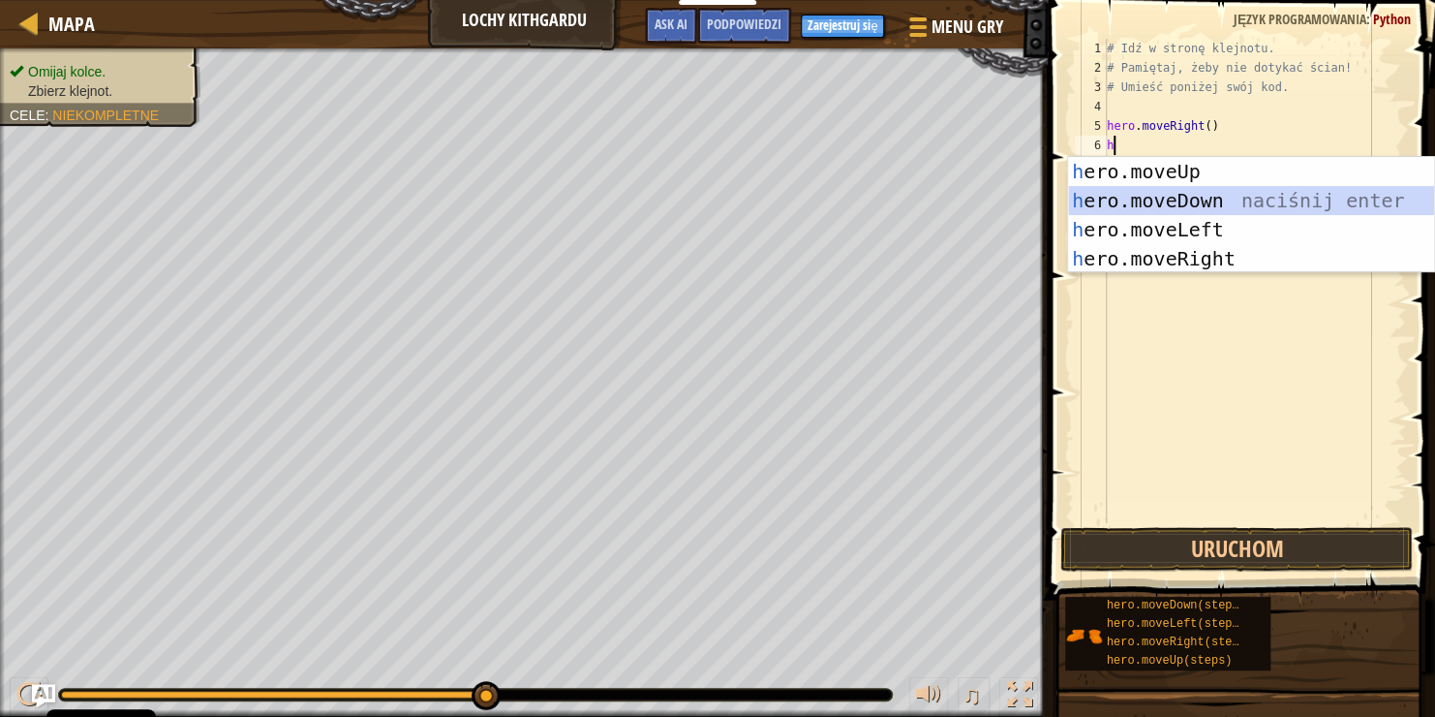
click at [1226, 200] on div "h ero.moveUp naciśnij enter h ero.moveDown naciśnij enter h ero.moveLeft naciśn…" at bounding box center [1251, 244] width 366 height 174
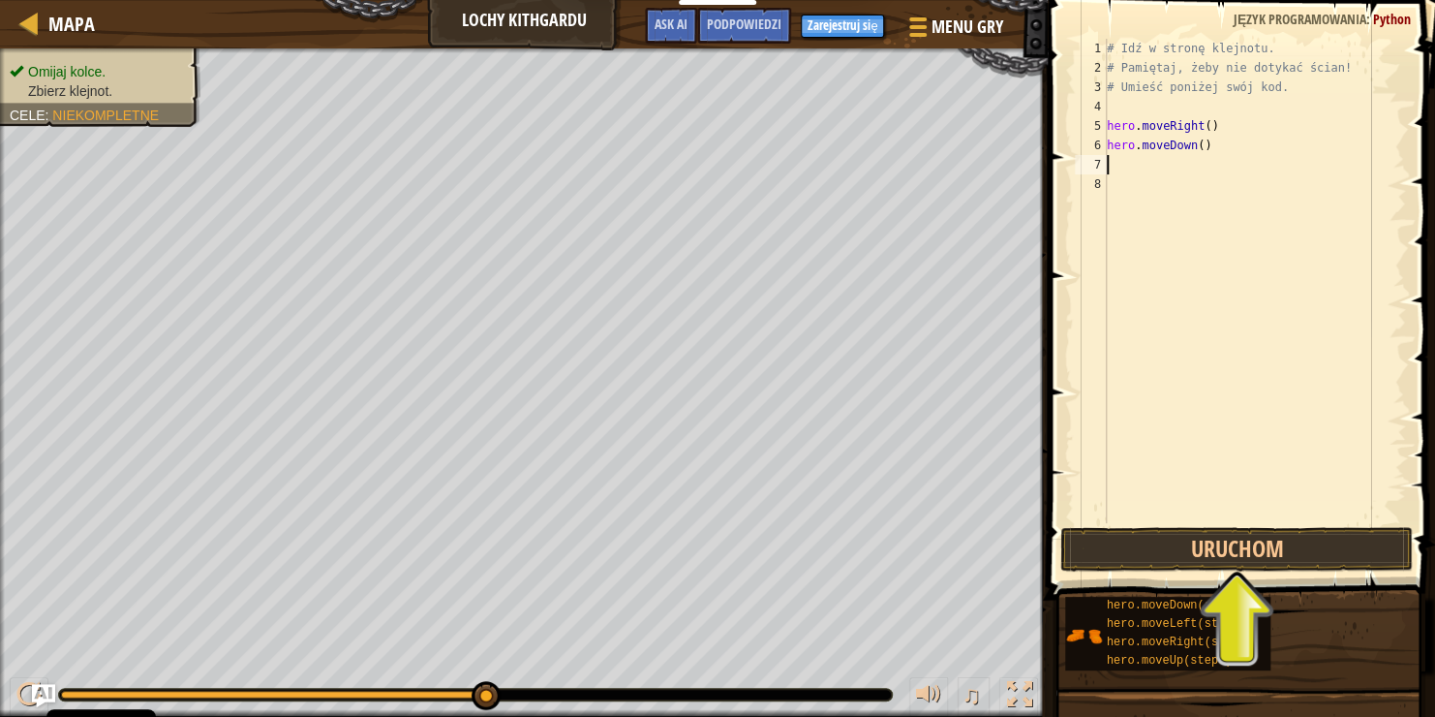
type textarea "h"
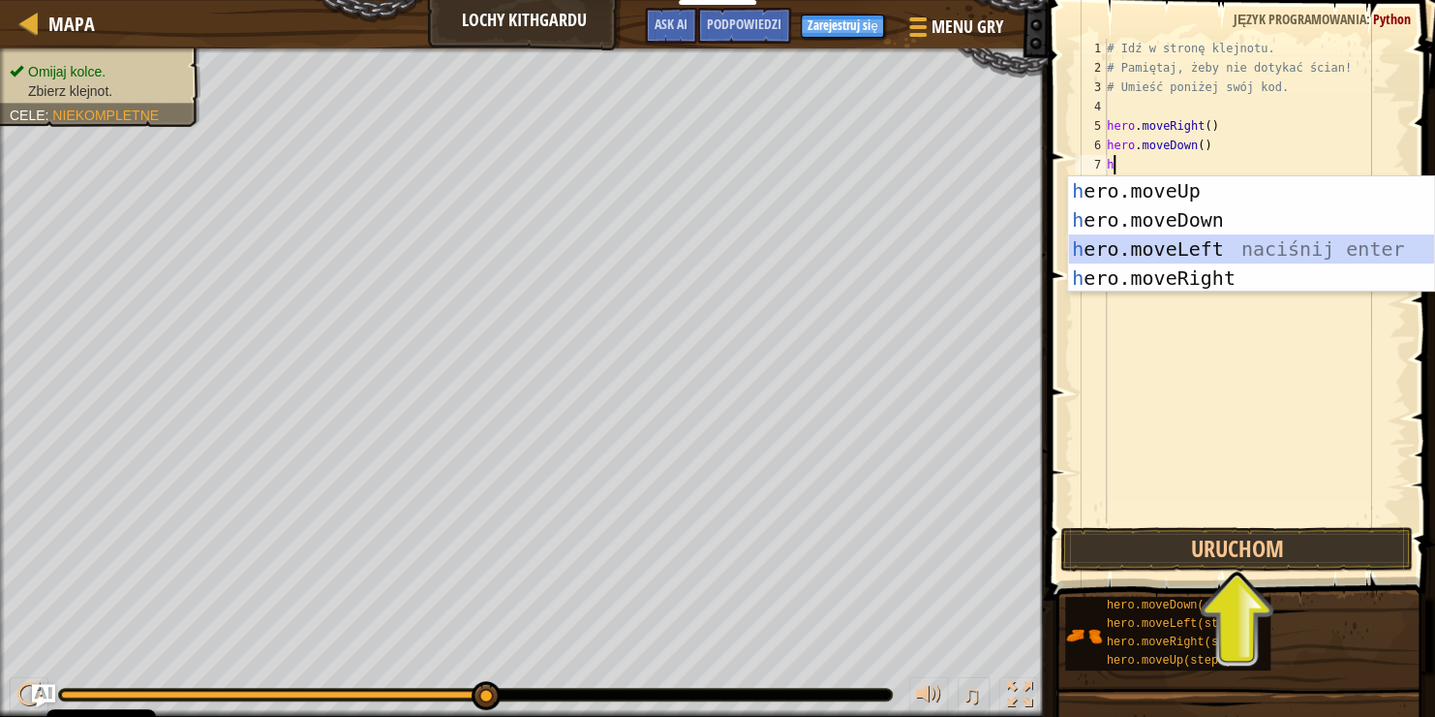
click at [1237, 243] on div "h ero.moveUp naciśnij enter h ero.moveDown naciśnij enter h ero.moveLeft naciśn…" at bounding box center [1251, 263] width 366 height 174
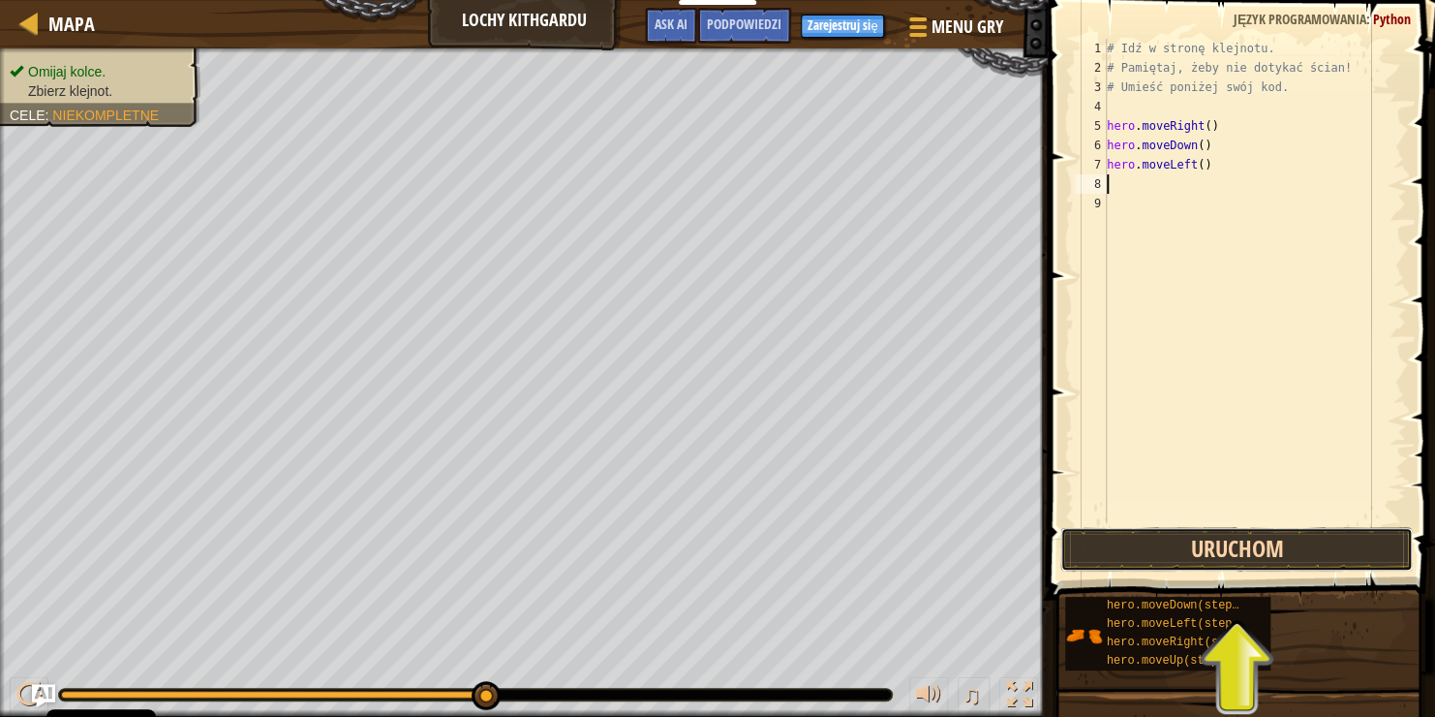
click at [1299, 531] on button "Uruchom" at bounding box center [1237, 549] width 353 height 45
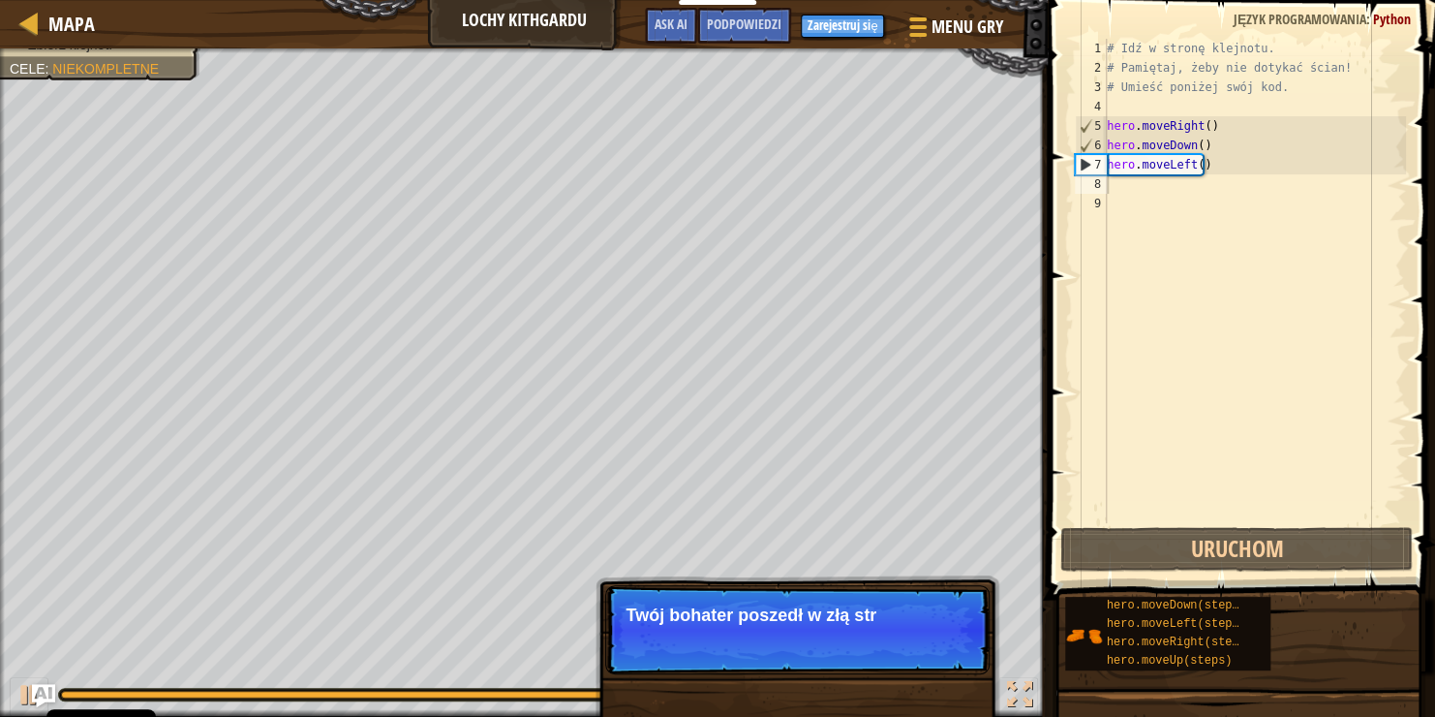
click at [791, 639] on p "Pomiń (esc) Dalej Twój bohater poszedł w złą str" at bounding box center [797, 629] width 384 height 89
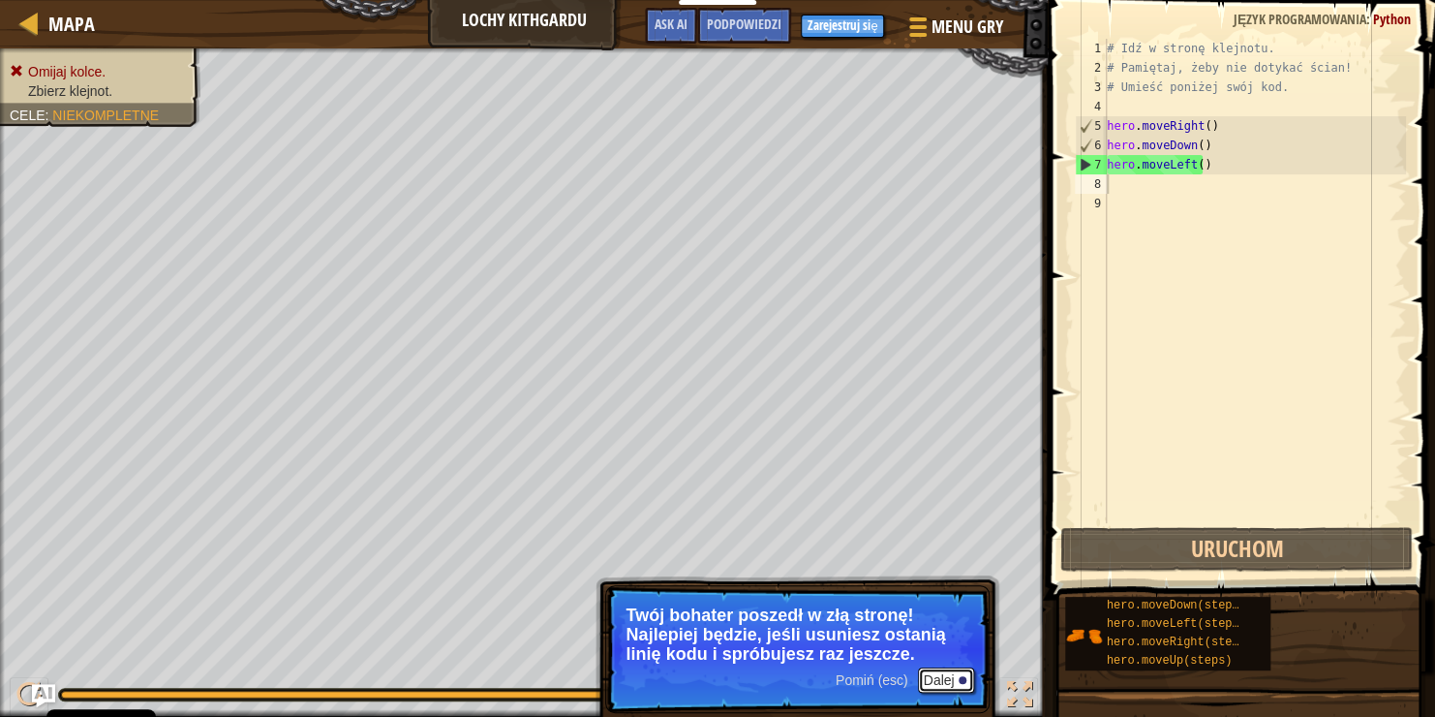
click at [952, 669] on button "Dalej" at bounding box center [946, 679] width 57 height 25
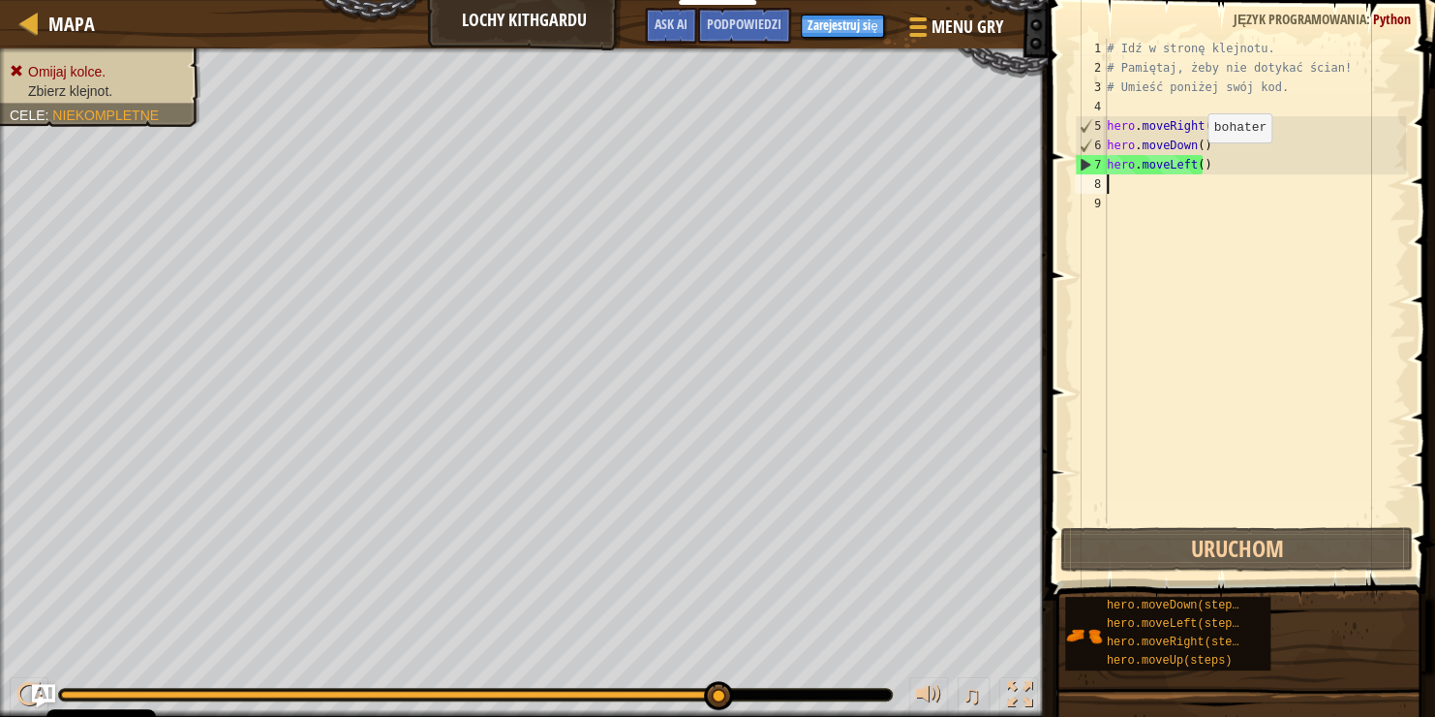
click at [1190, 162] on div "# Idź w stronę klejnotu. # Pamiętaj, żeby nie dotykać ścian! # Umieść poniżej s…" at bounding box center [1254, 300] width 303 height 523
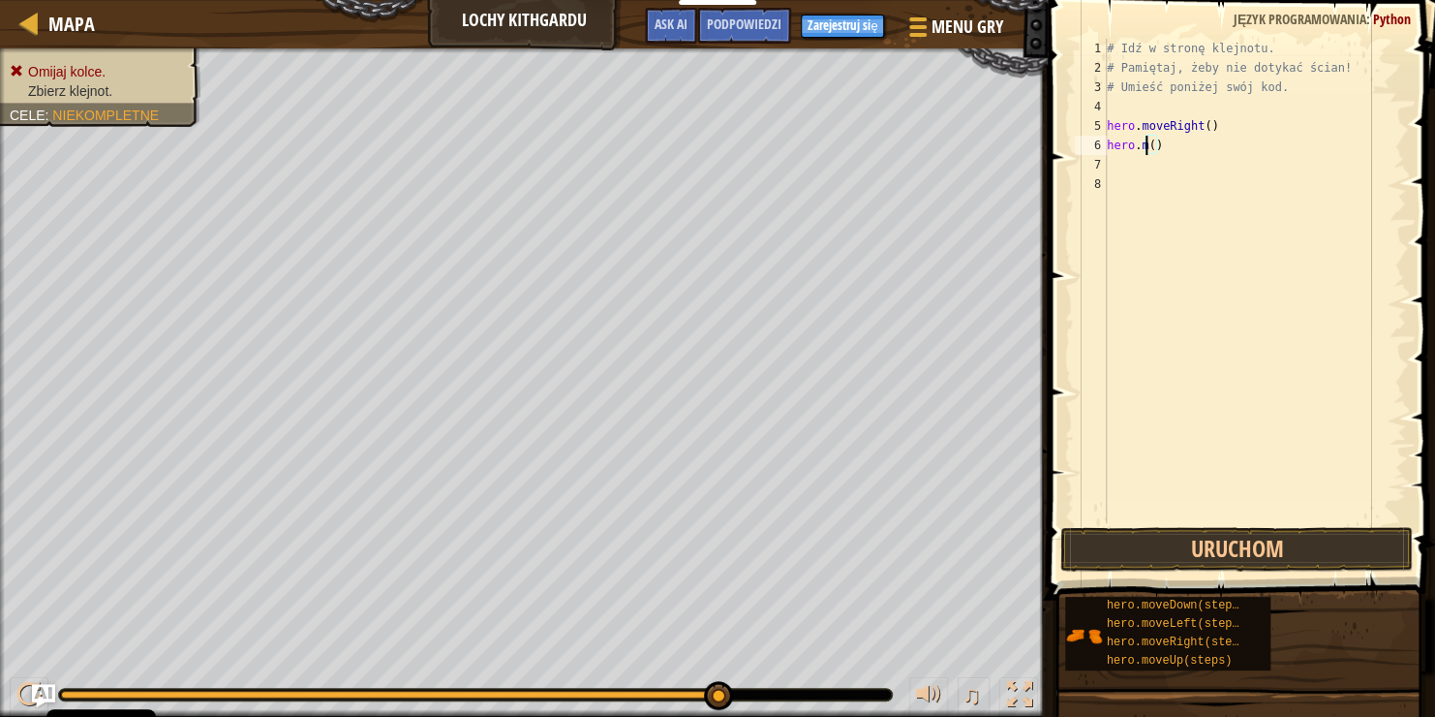
type textarea "hero.()"
click at [1176, 164] on div "# Idź w stronę klejnotu. # Pamiętaj, żeby nie dotykać ścian! # Umieść poniżej s…" at bounding box center [1254, 300] width 303 height 523
type textarea "h"
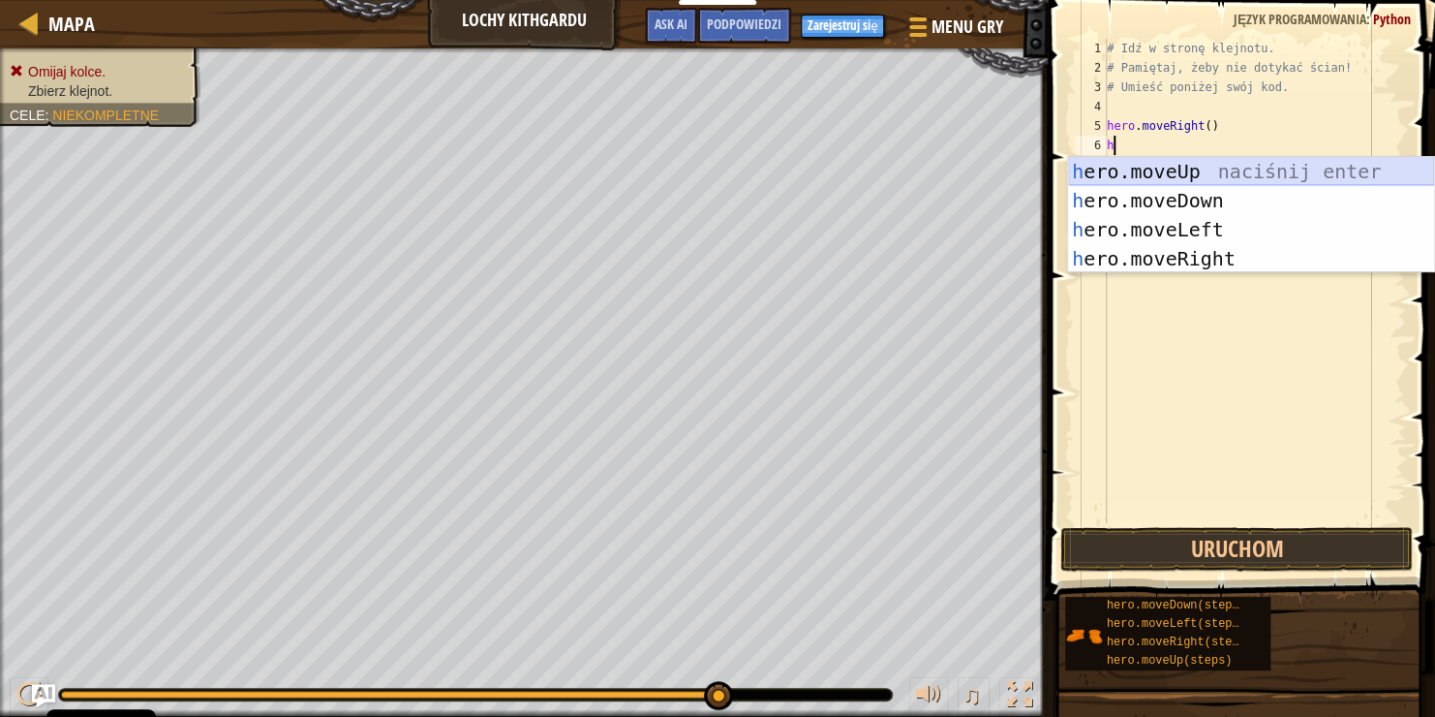
click at [1163, 184] on div "h ero.moveUp naciśnij enter h ero.moveDown naciśnij enter h ero.moveLeft naciśn…" at bounding box center [1251, 244] width 366 height 174
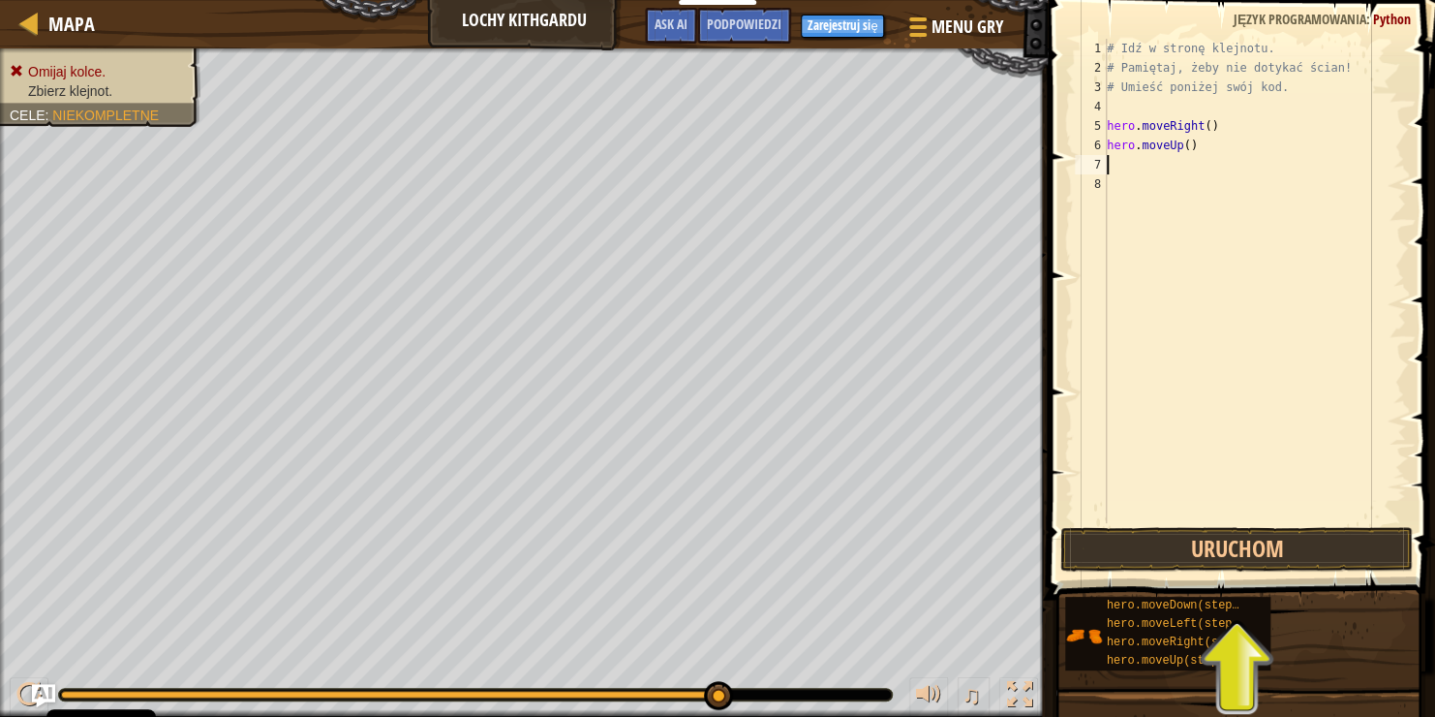
click at [1193, 145] on div "# Idź w stronę klejnotu. # Pamiętaj, żeby nie dotykać ścian! # Umieść poniżej s…" at bounding box center [1254, 300] width 303 height 523
type textarea "h"
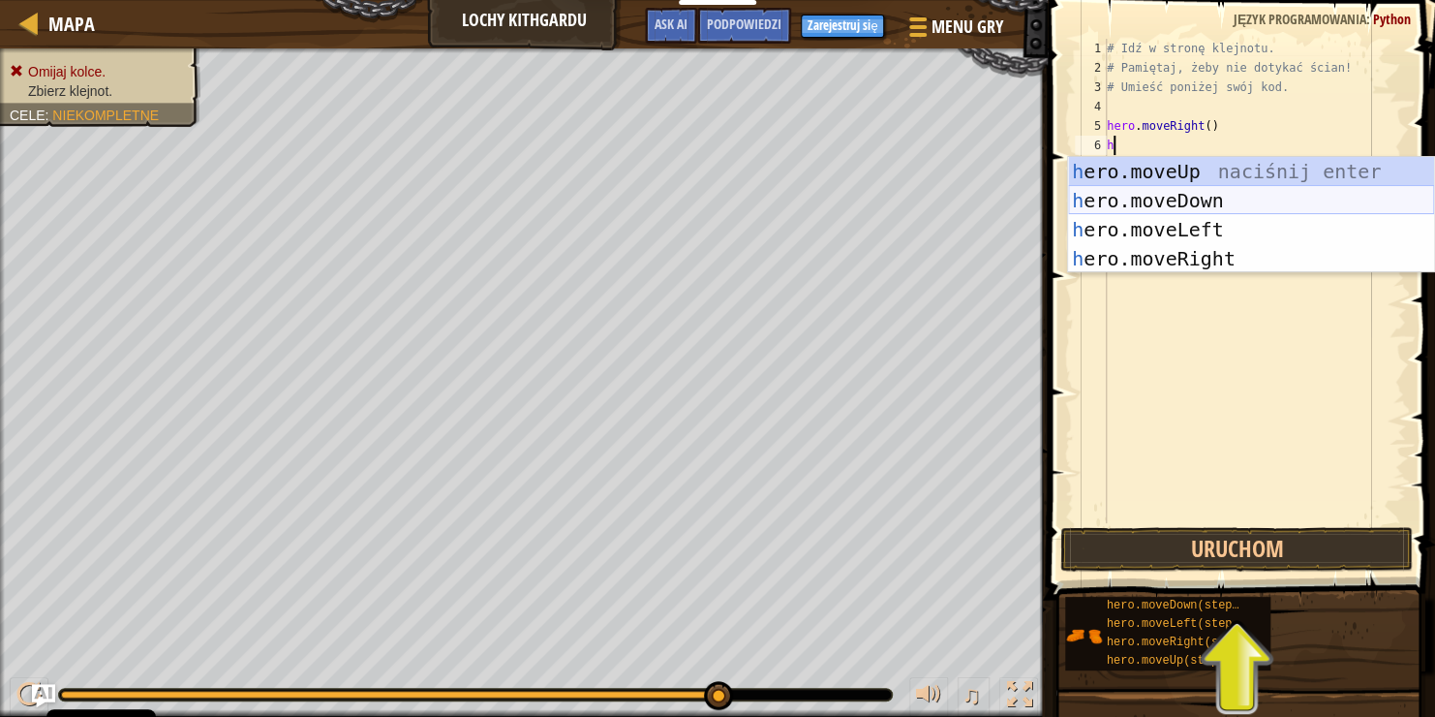
click at [1171, 191] on div "h ero.moveUp naciśnij enter h ero.moveDown naciśnij enter h ero.moveLeft naciśn…" at bounding box center [1251, 244] width 366 height 174
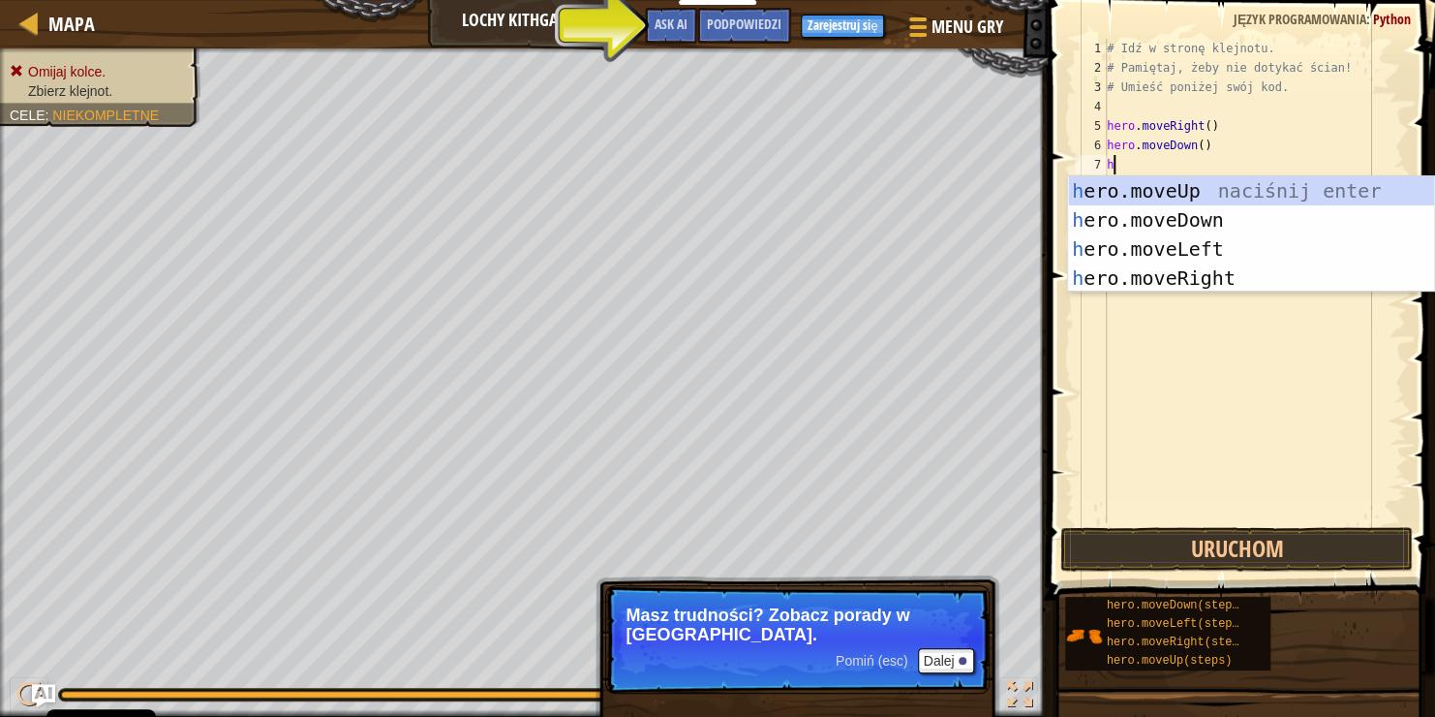
click at [607, 616] on div "Omijaj kolce. Zbierz klejnot. Cele : Niekompletne ♫ Anya -9 x: 18 y: 6 x: 6 y: …" at bounding box center [717, 382] width 1435 height 668
click at [946, 657] on button "Dalej" at bounding box center [946, 660] width 57 height 25
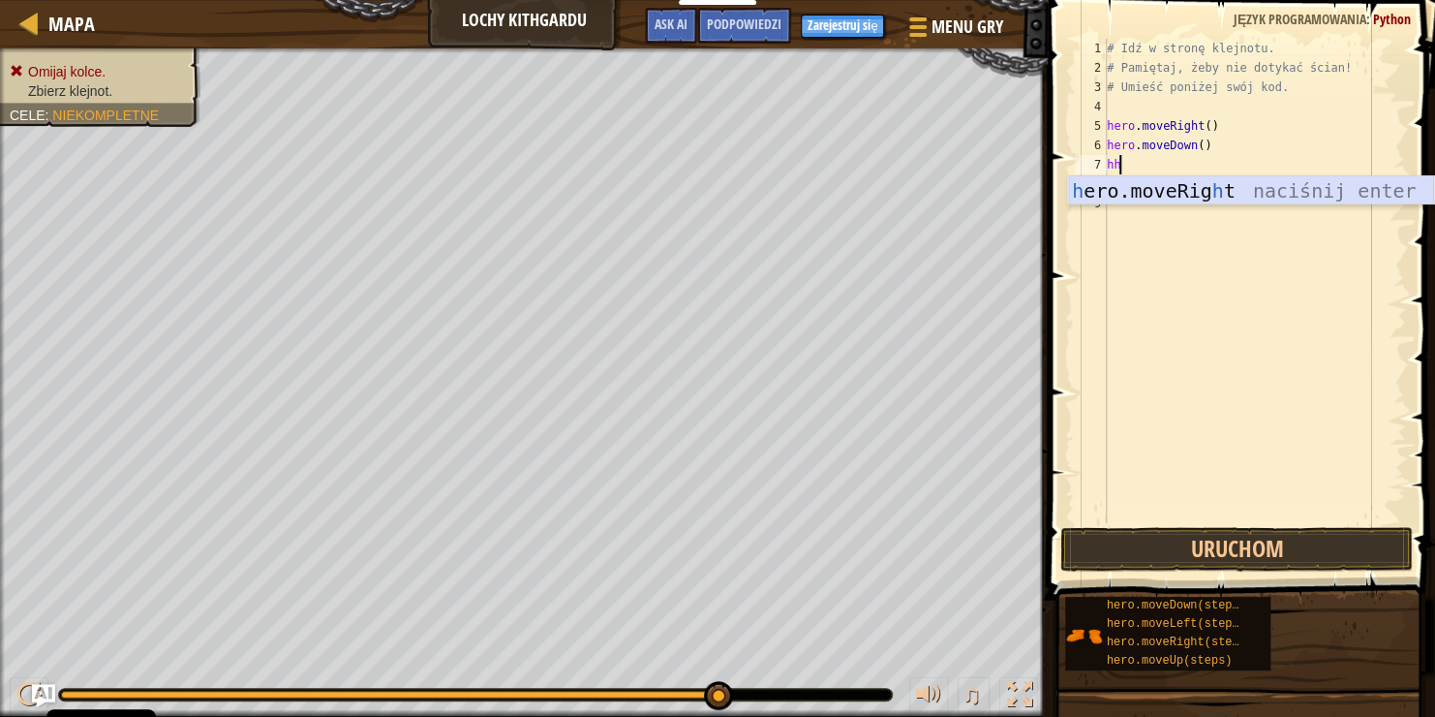
type textarea "h"
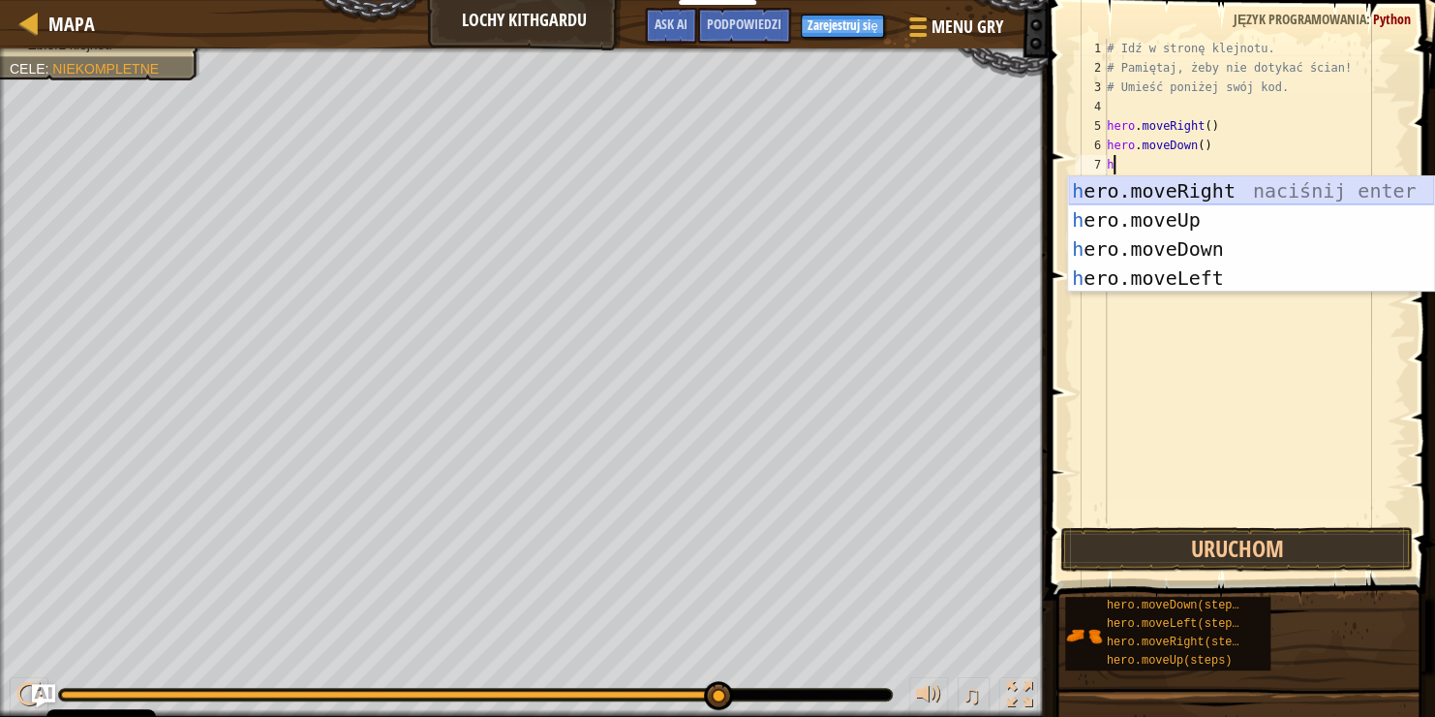
click at [1272, 179] on div "h ero.moveRight naciśnij enter h ero.moveUp naciśnij enter h ero.moveDown naciś…" at bounding box center [1251, 263] width 366 height 174
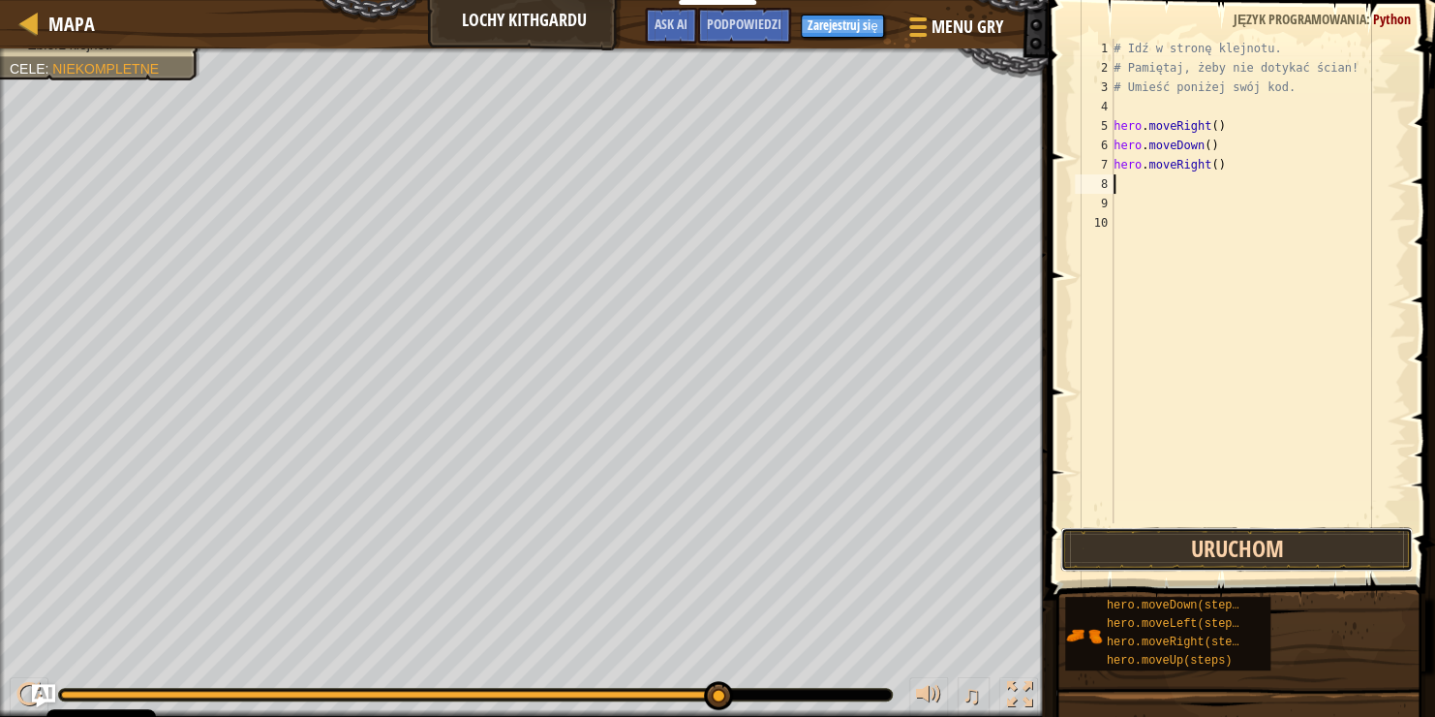
click at [1260, 559] on button "Uruchom" at bounding box center [1237, 549] width 353 height 45
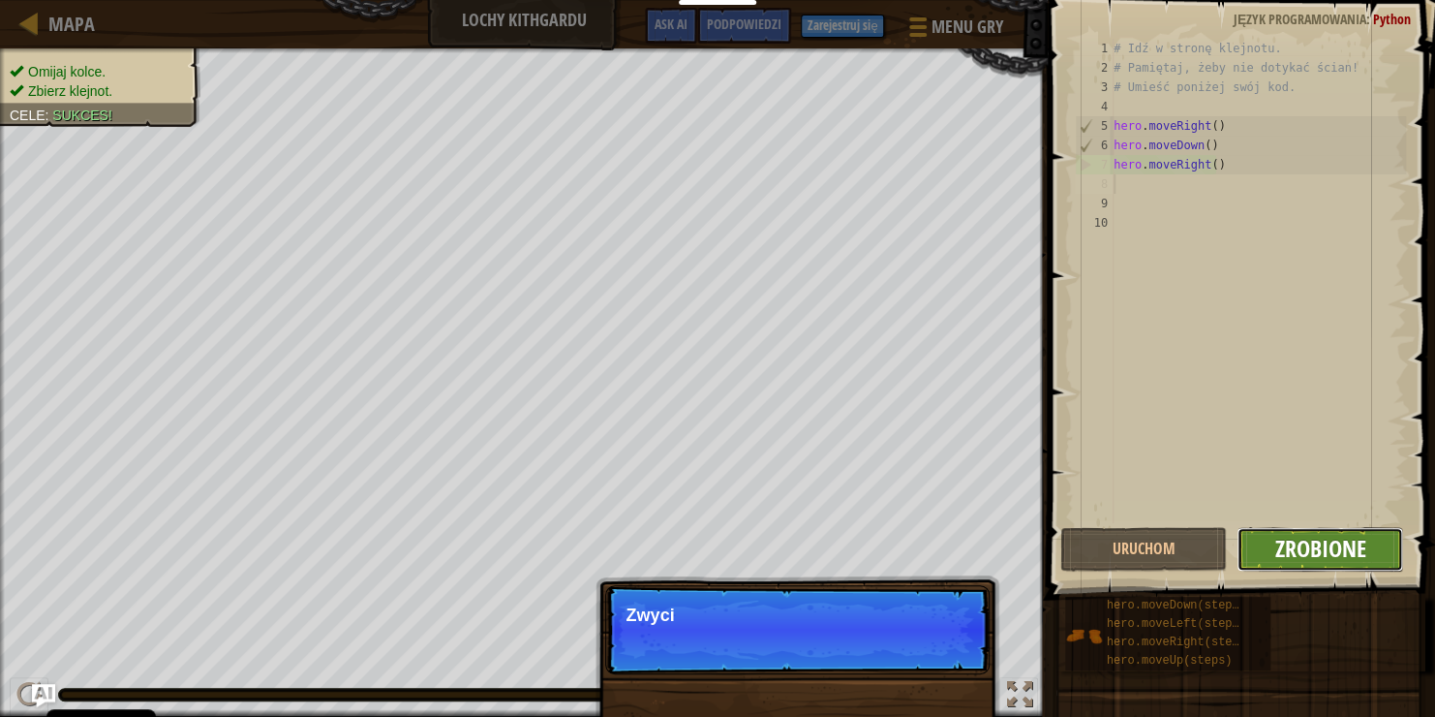
click at [1356, 546] on span "Zrobione" at bounding box center [1320, 548] width 91 height 31
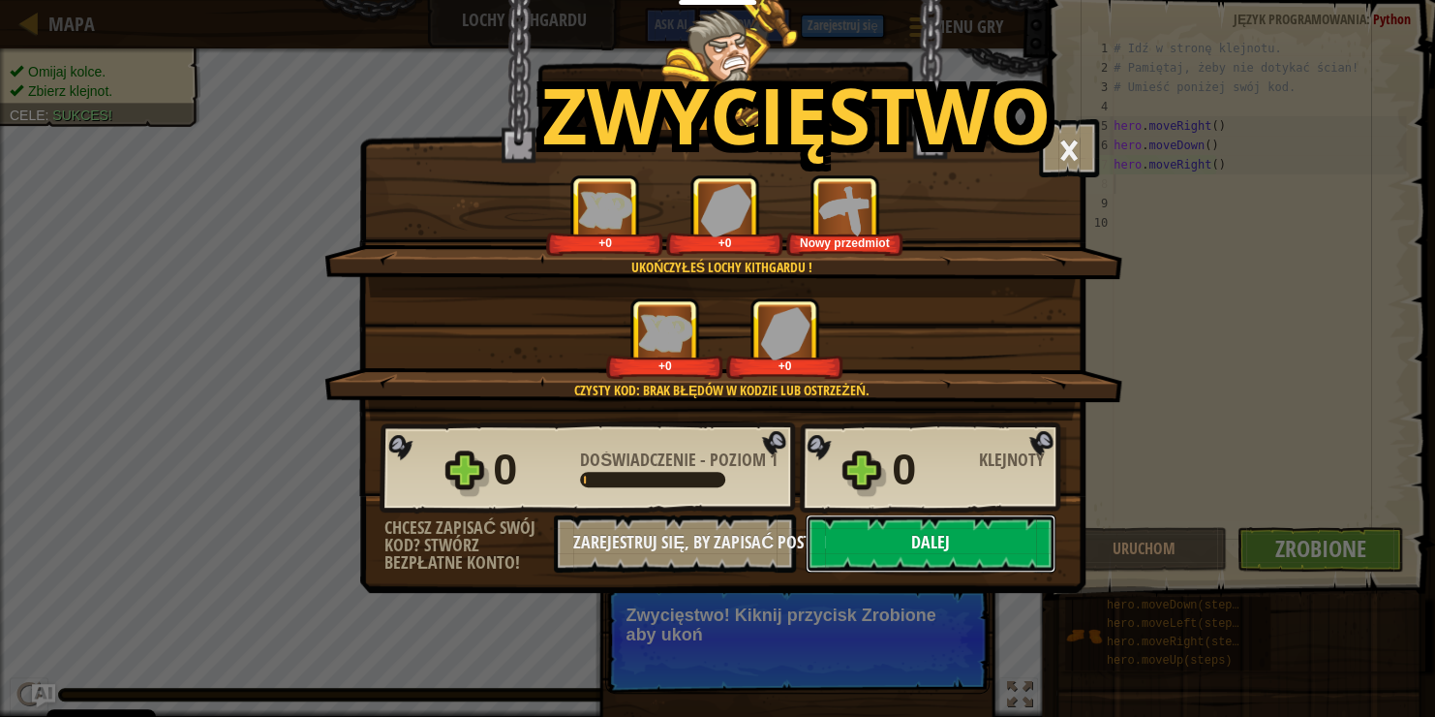
click at [931, 535] on button "Dalej" at bounding box center [931, 543] width 250 height 58
select select "pl"
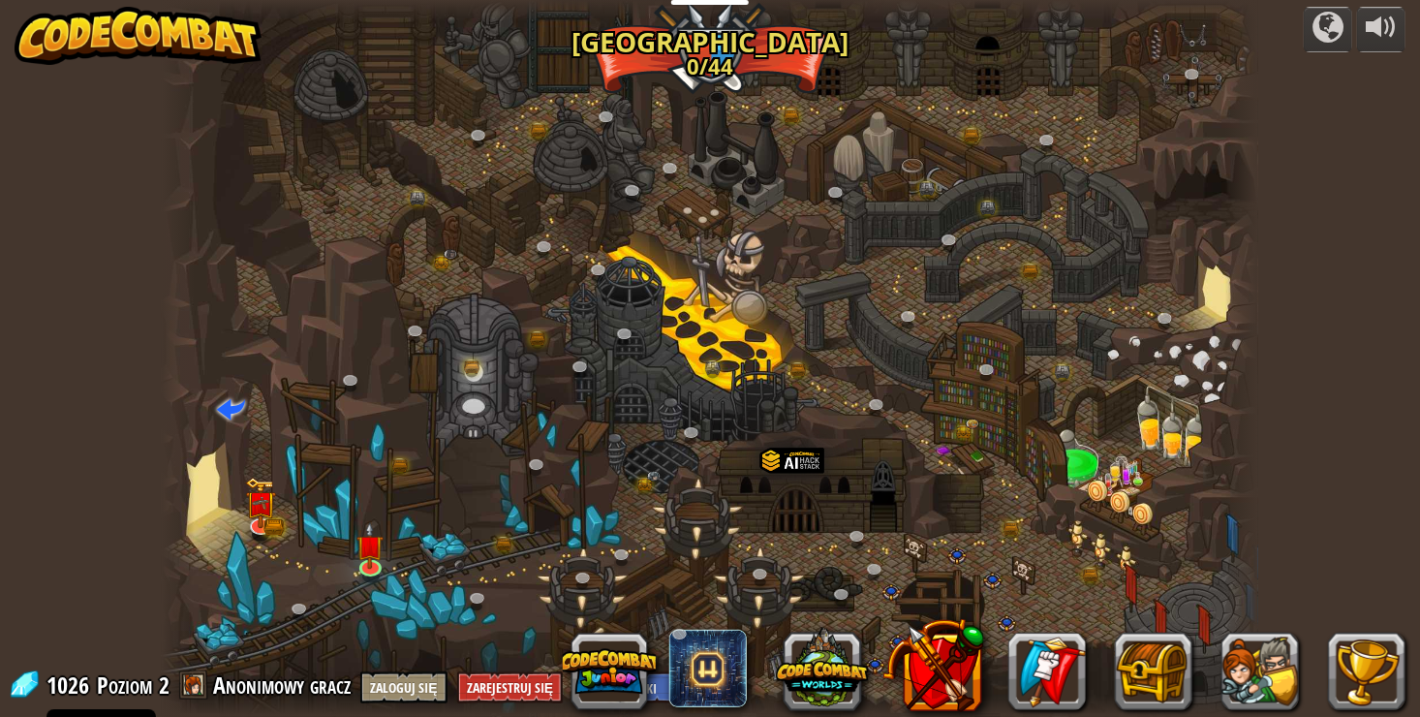
select select "pl"
click at [363, 559] on img at bounding box center [369, 534] width 27 height 63
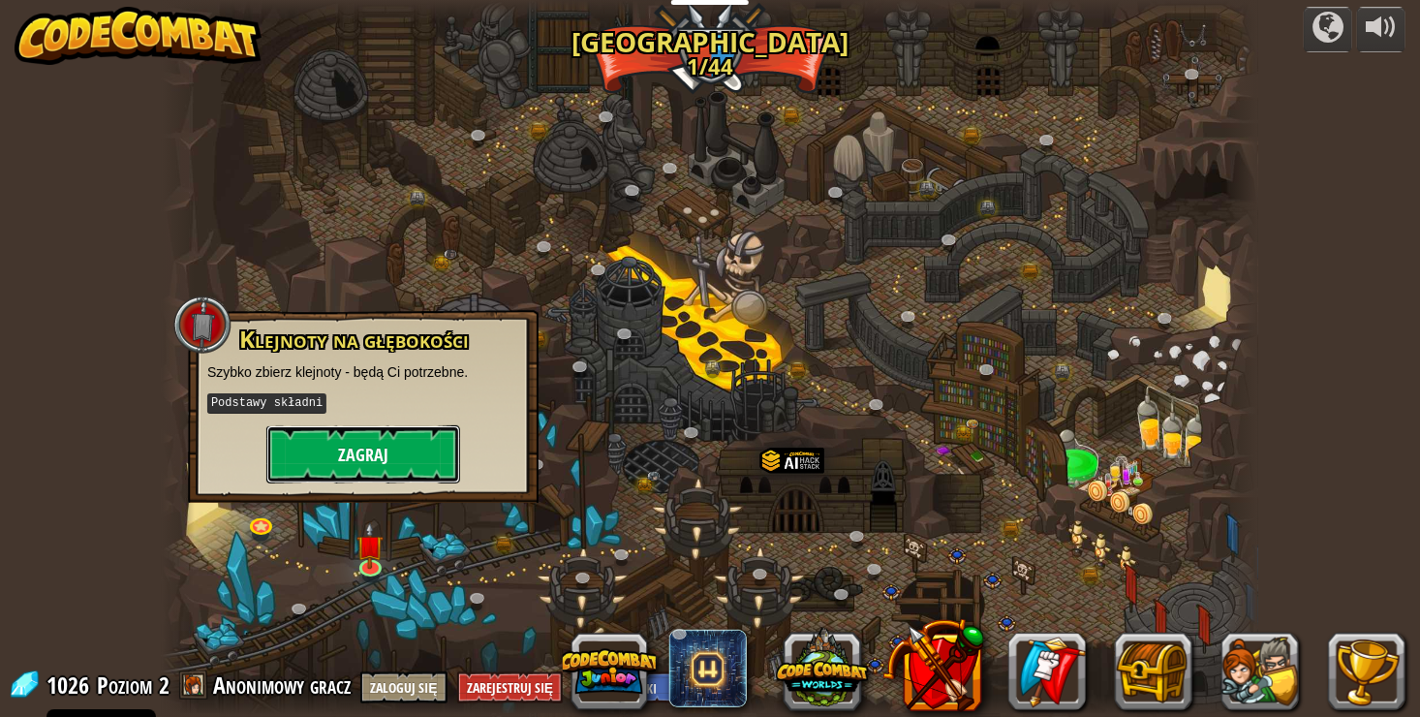
click at [405, 452] on button "Zagraj" at bounding box center [363, 454] width 194 height 58
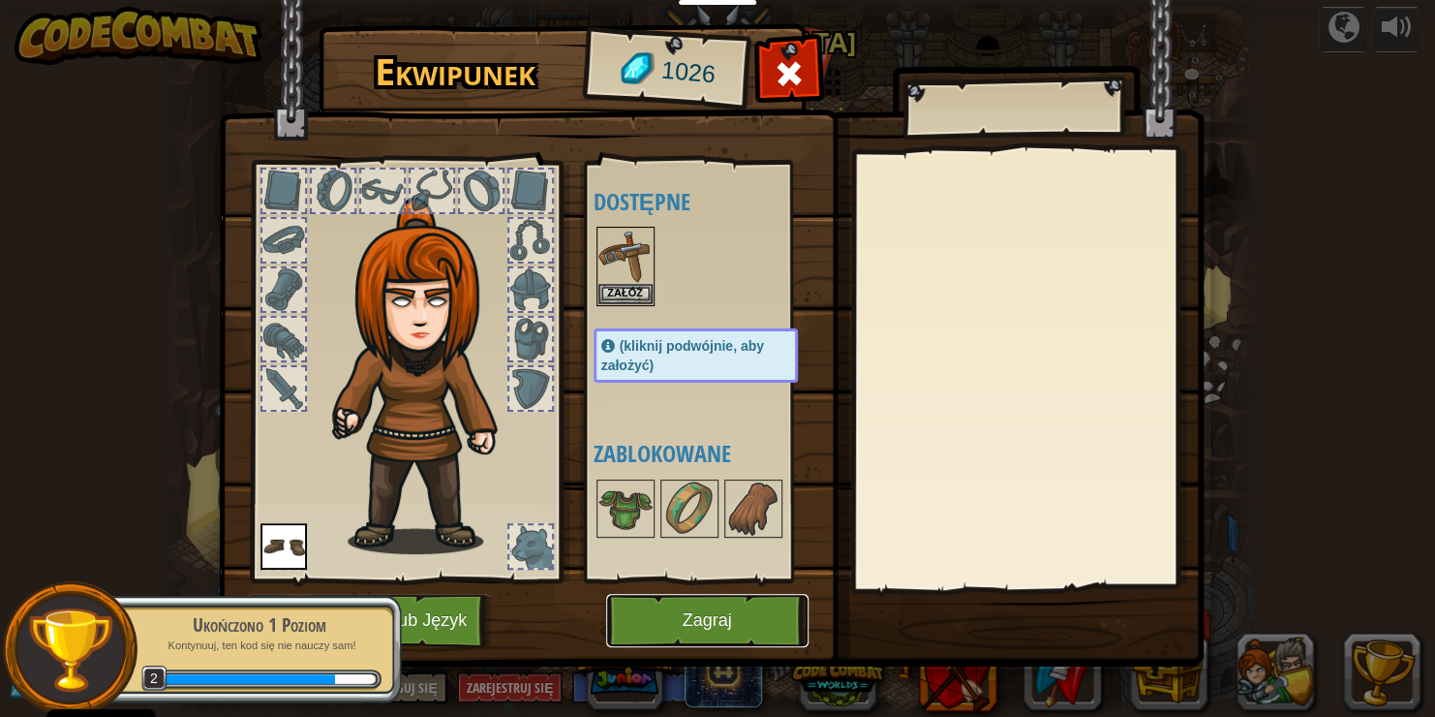
click at [714, 621] on button "Zagraj" at bounding box center [707, 620] width 202 height 53
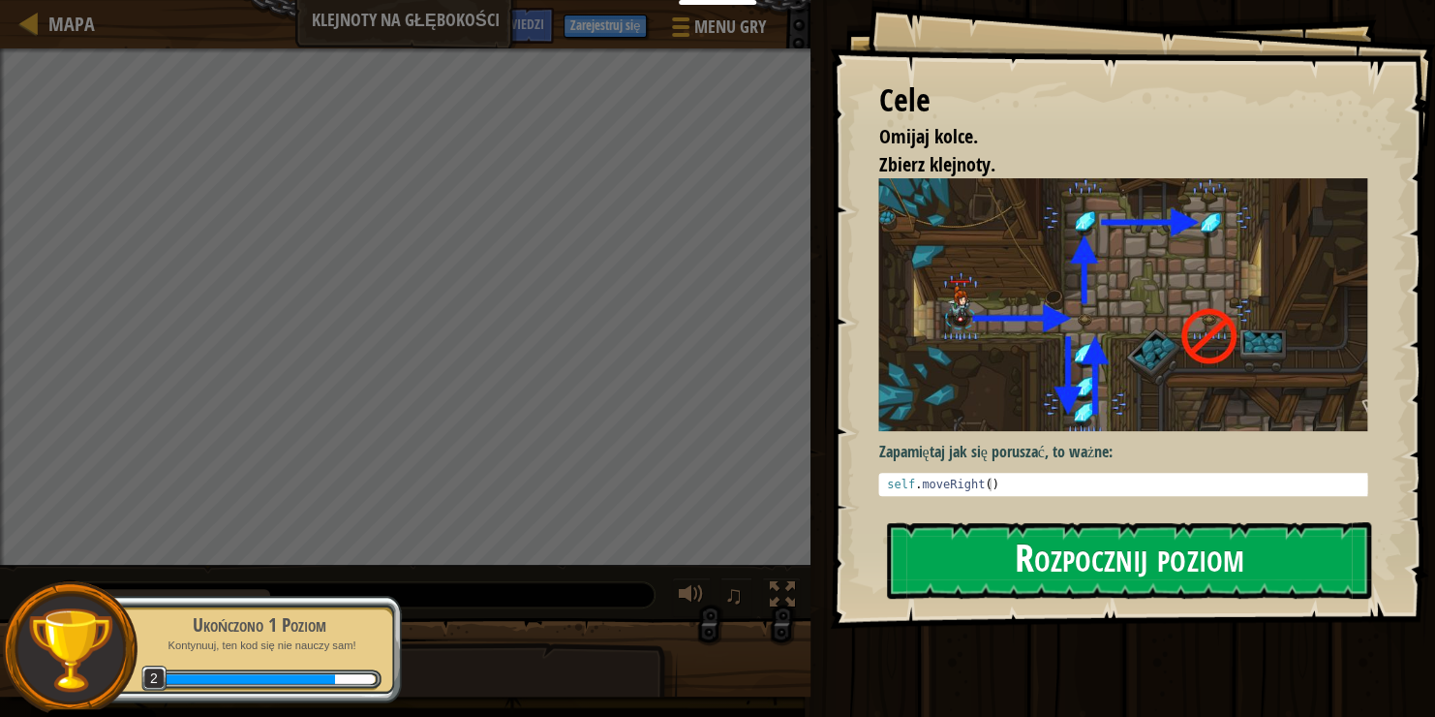
click at [1060, 539] on button "Rozpocznij poziom" at bounding box center [1129, 560] width 484 height 77
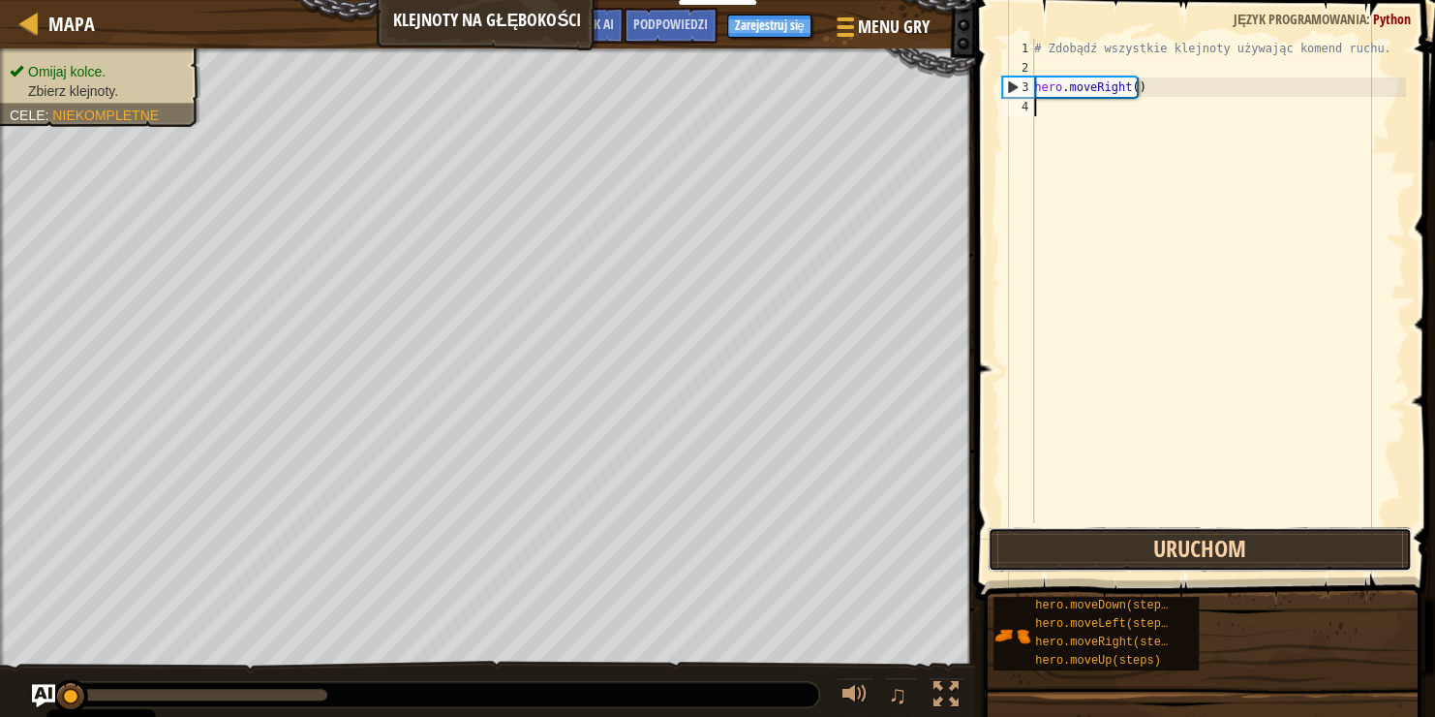
click at [1131, 544] on button "Uruchom" at bounding box center [1200, 549] width 424 height 45
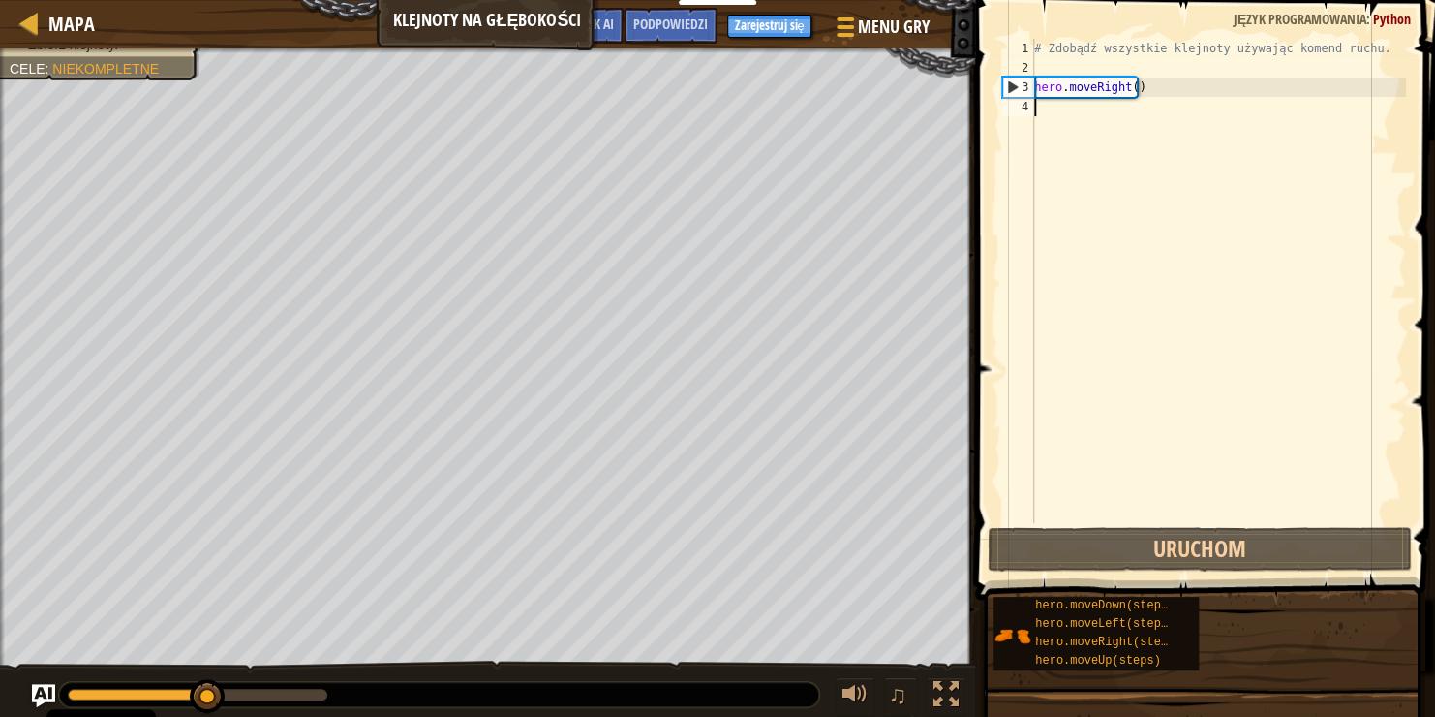
type textarea "h"
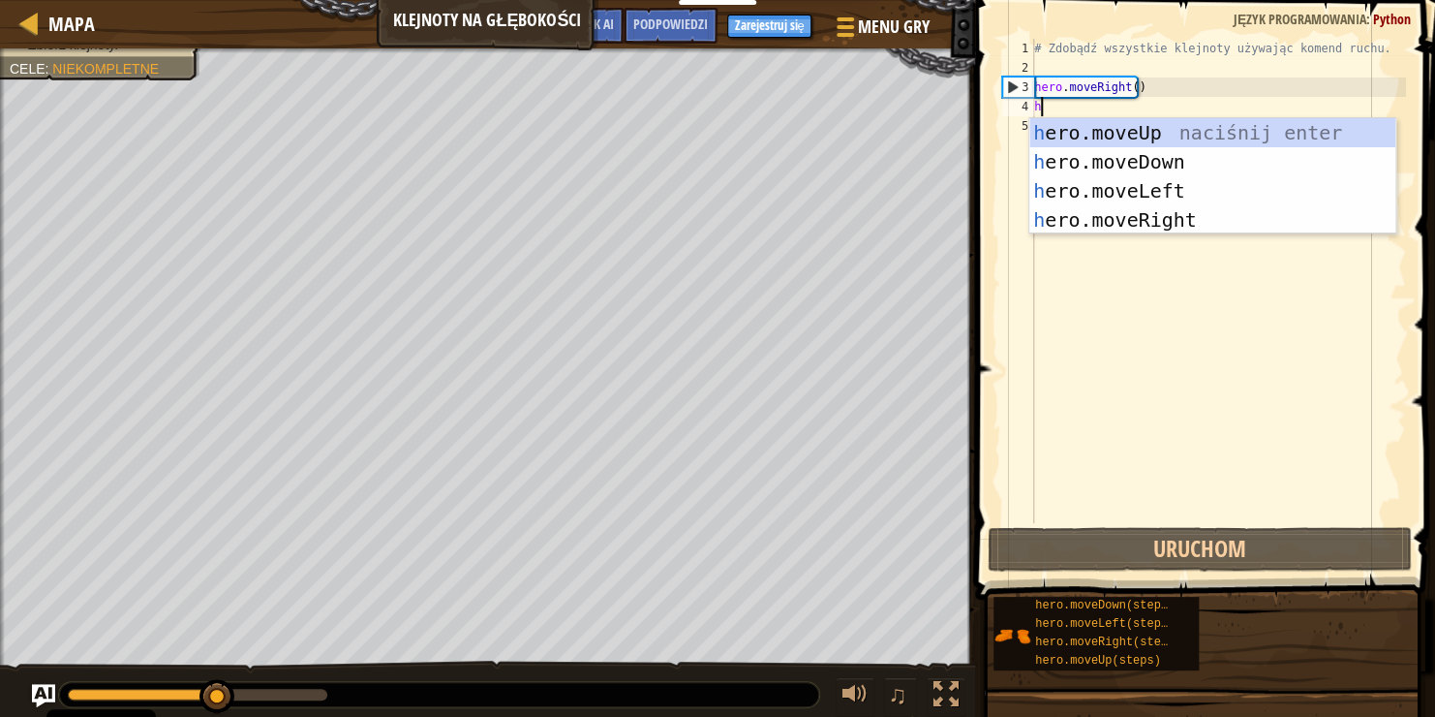
scroll to position [9, 0]
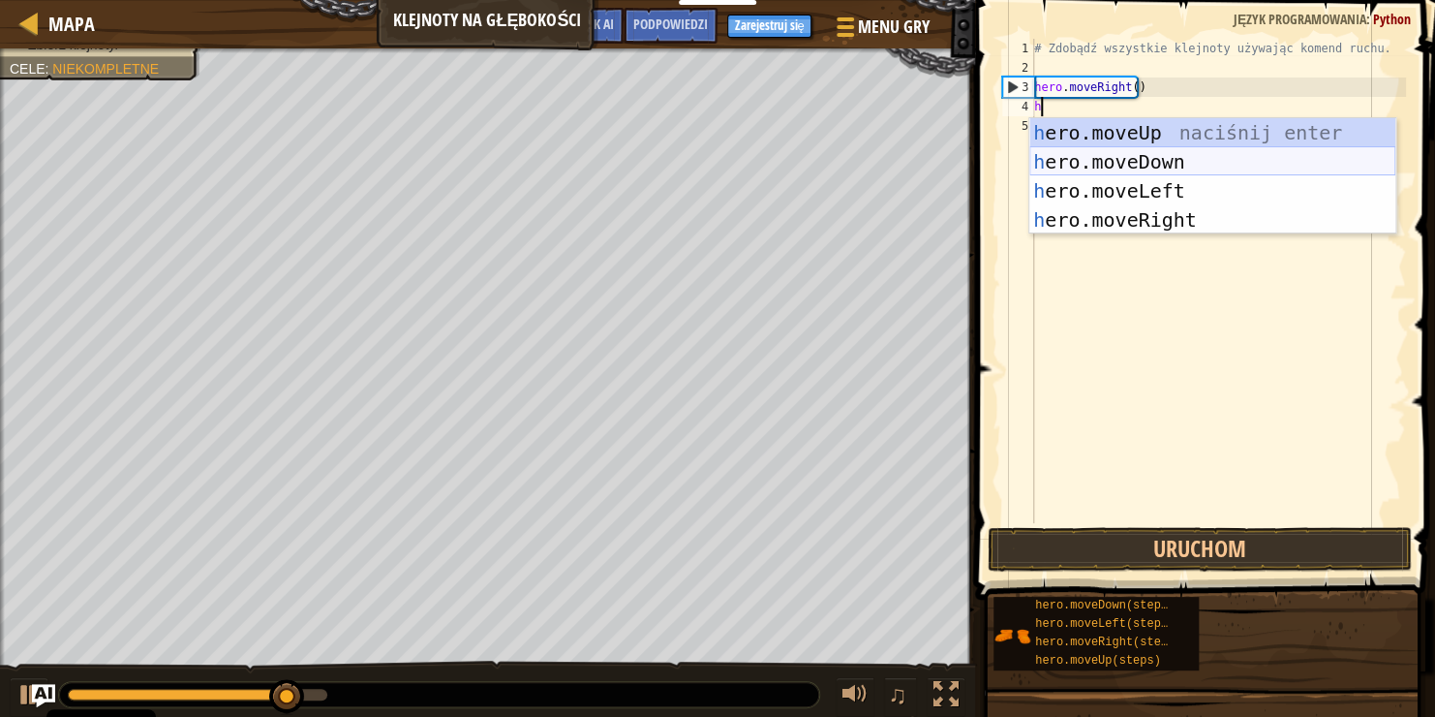
click at [1171, 158] on div "h ero.moveUp naciśnij enter h ero.moveDown naciśnij enter h ero.moveLeft naciśn…" at bounding box center [1213, 205] width 366 height 174
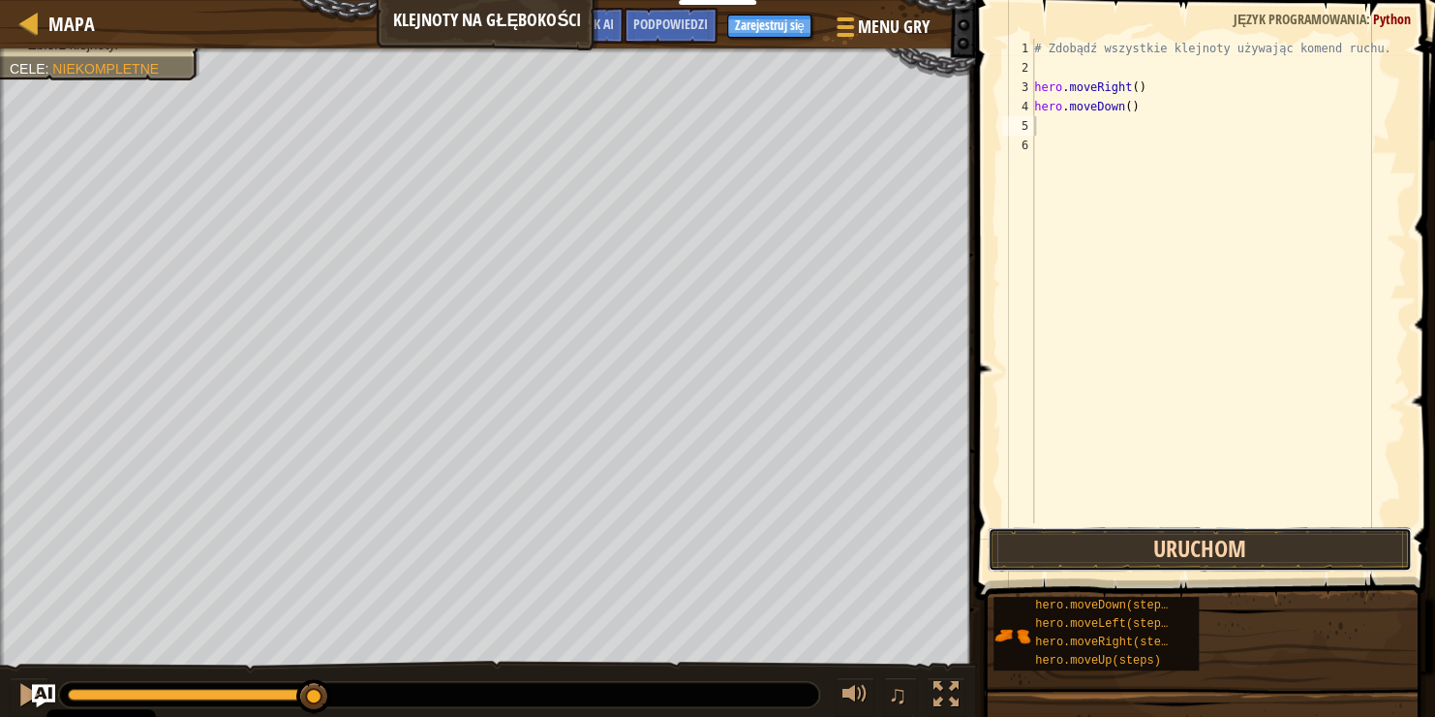
click at [1324, 550] on button "Uruchom" at bounding box center [1200, 549] width 424 height 45
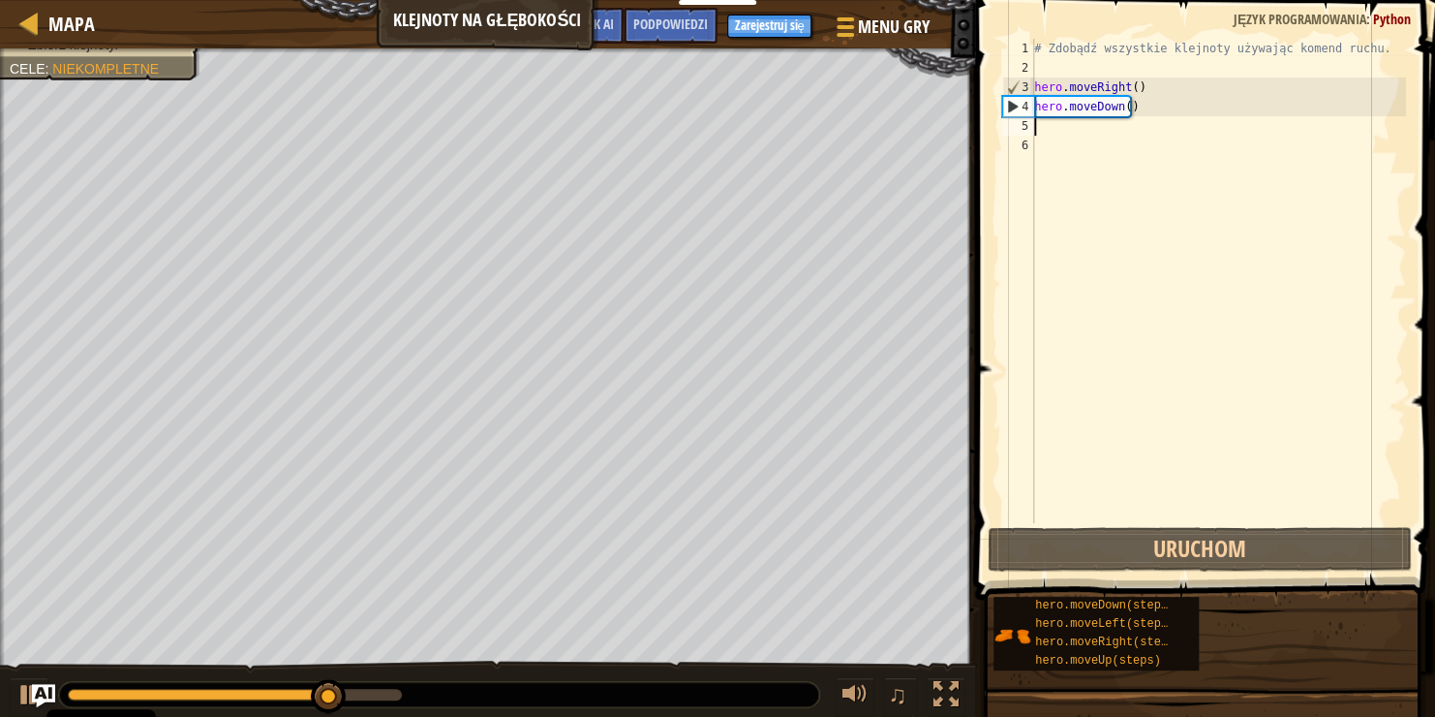
type textarea "h"
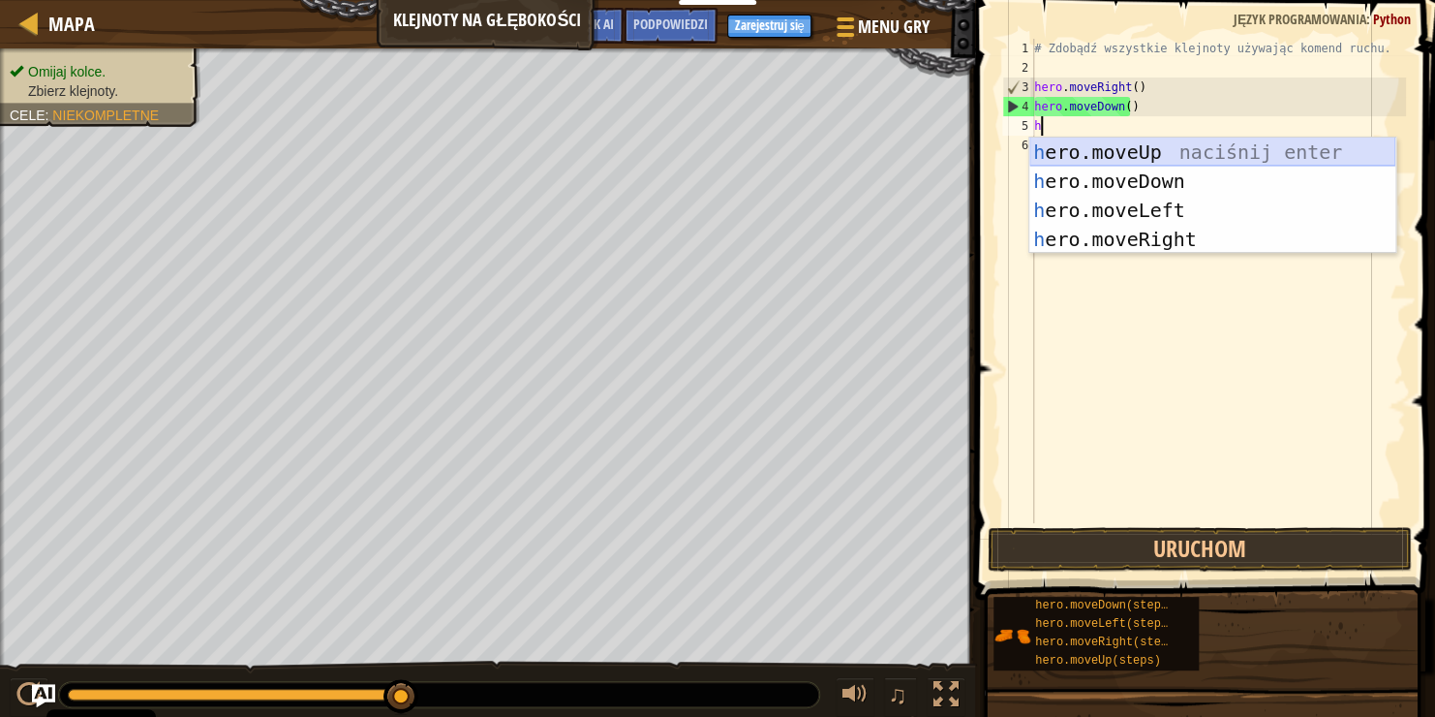
click at [1096, 146] on div "h ero.moveUp naciśnij enter h ero.moveDown naciśnij enter h ero.moveLeft naciśn…" at bounding box center [1213, 225] width 366 height 174
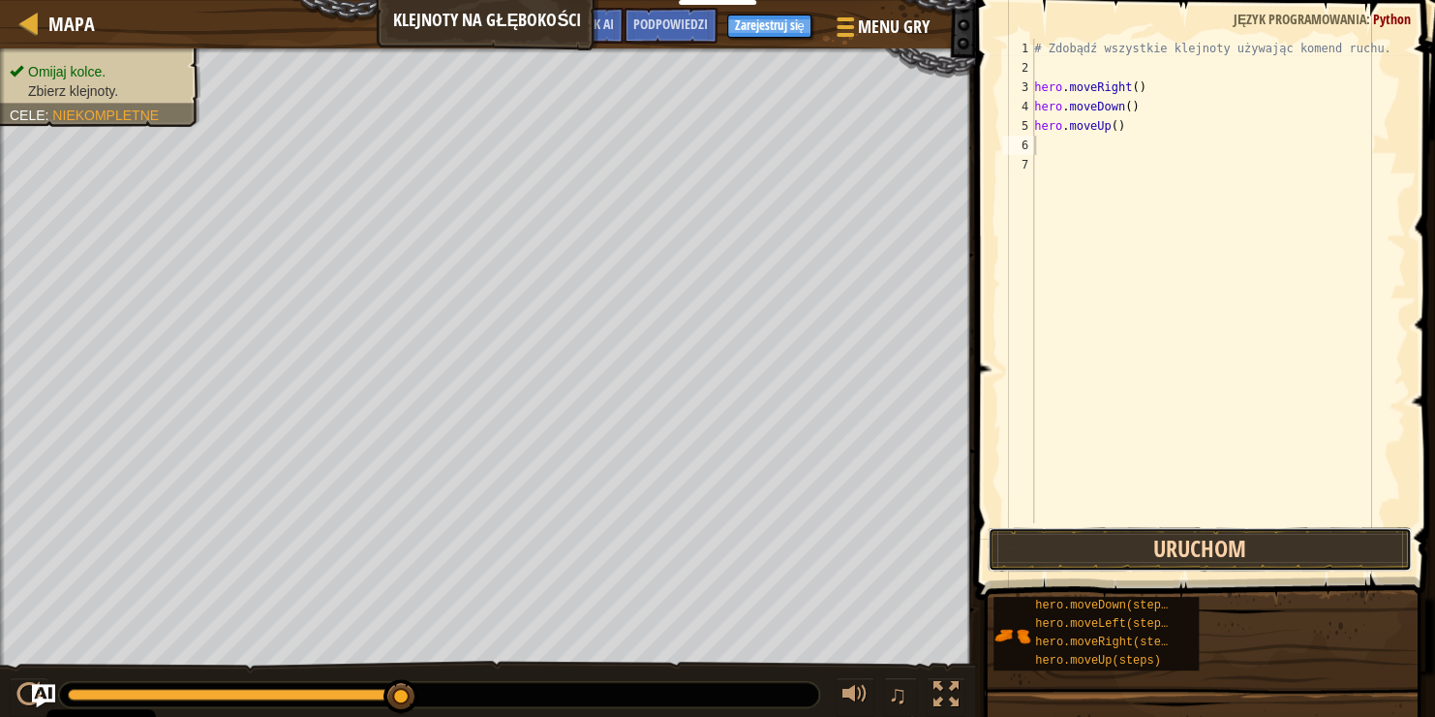
click at [1234, 556] on button "Uruchom" at bounding box center [1200, 549] width 424 height 45
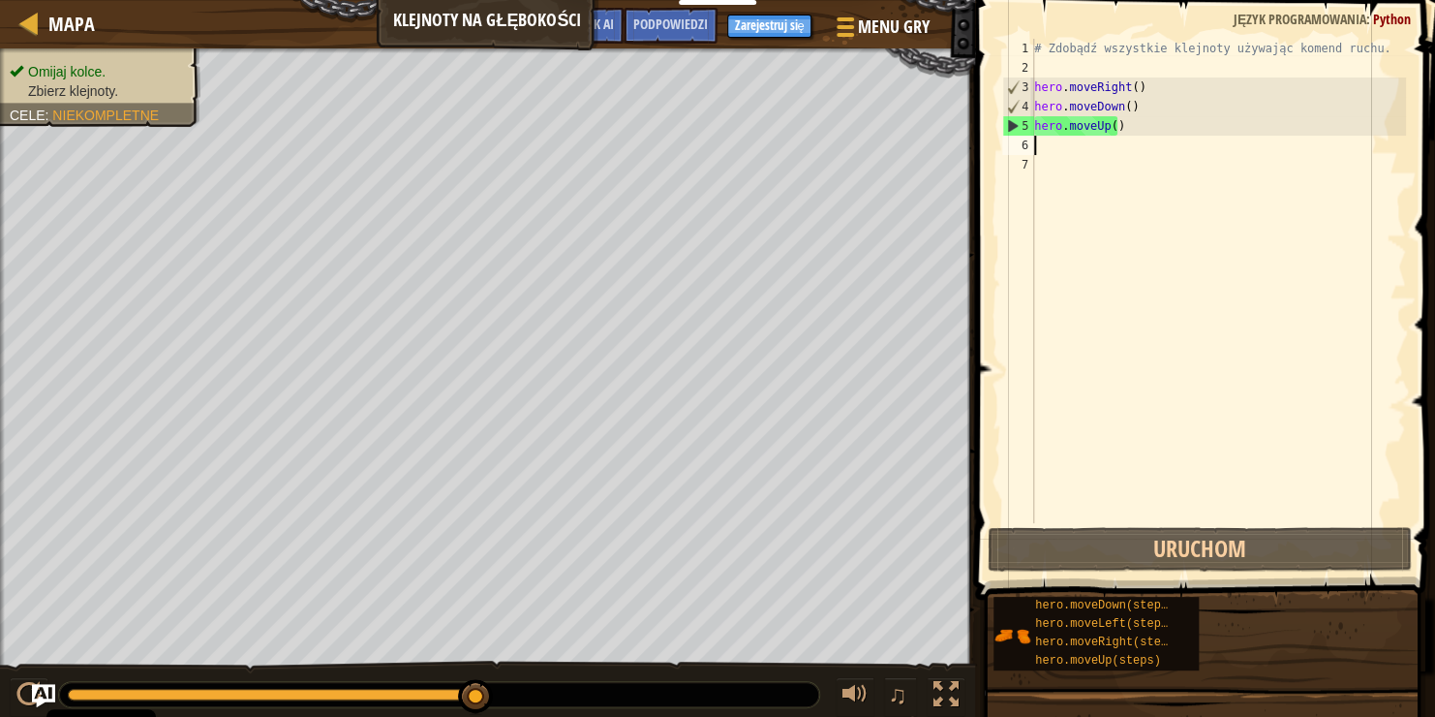
type textarea "h"
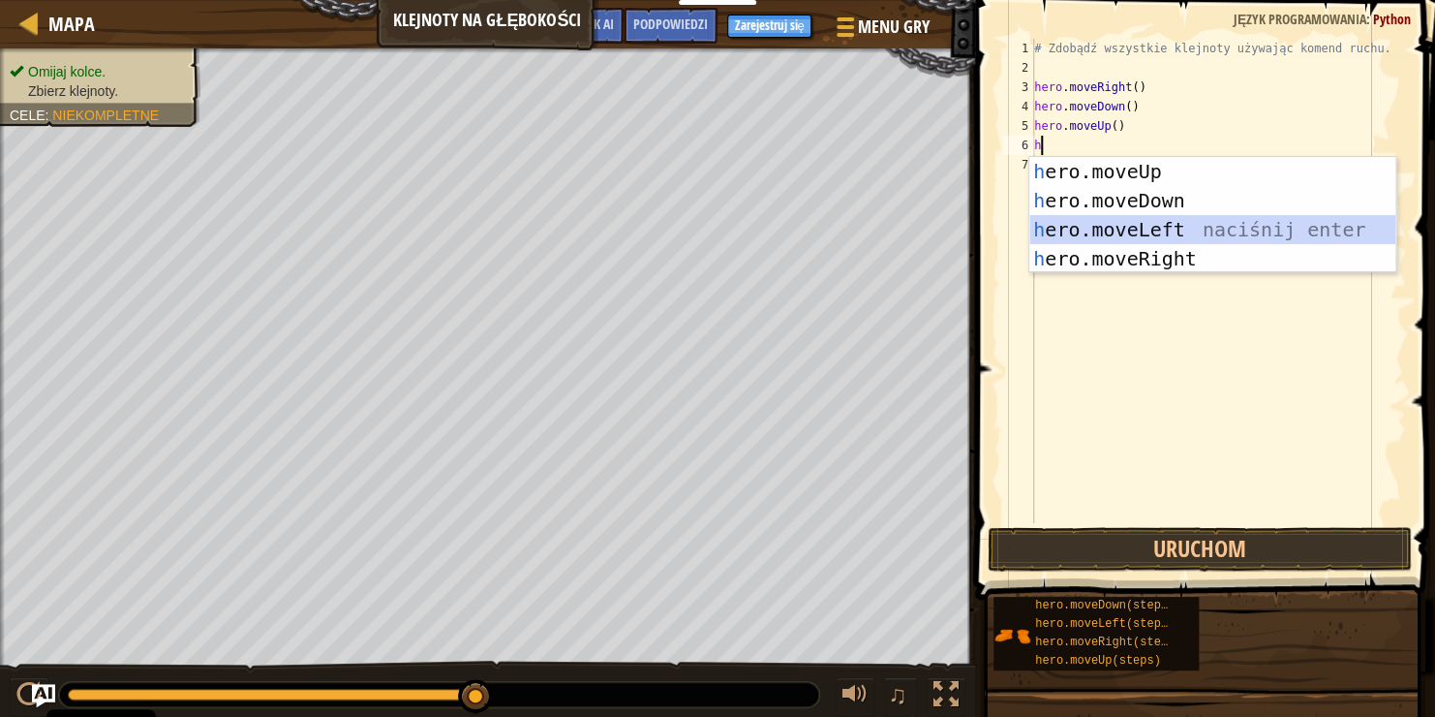
click at [1172, 236] on div "h ero.moveUp naciśnij enter h ero.moveDown naciśnij enter h ero.moveLeft naciśn…" at bounding box center [1213, 244] width 366 height 174
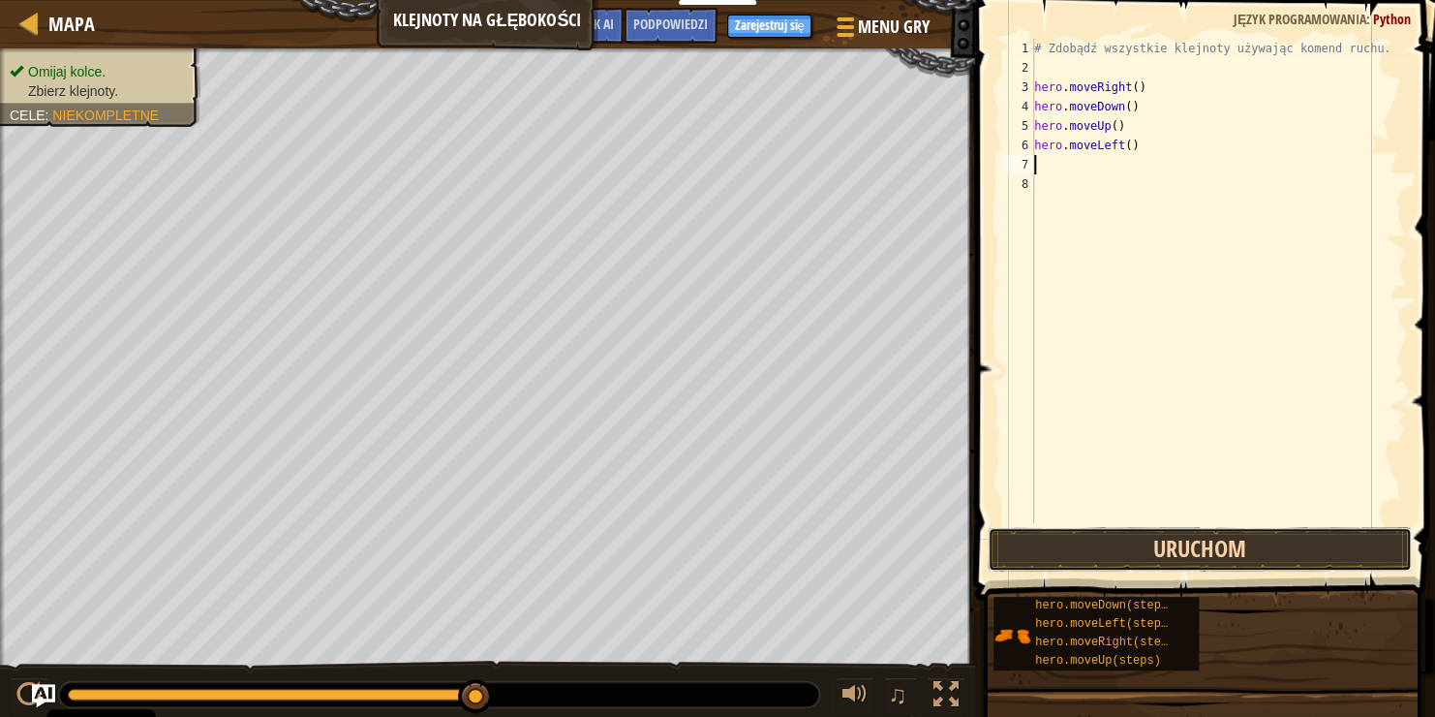
click at [1185, 541] on button "Uruchom" at bounding box center [1200, 549] width 424 height 45
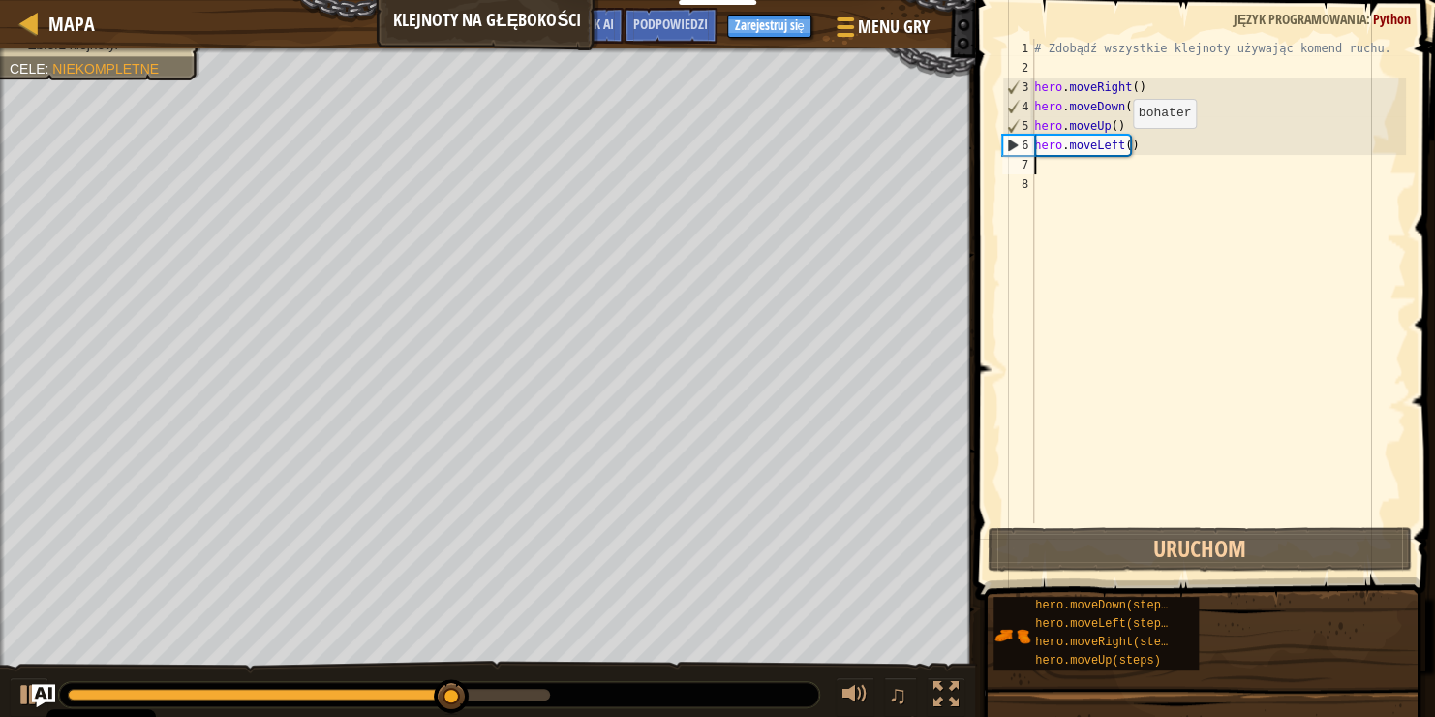
click at [1116, 147] on div "# Zdobądź wszystkie klejnoty używając komend ruchu. hero . moveRight ( ) hero .…" at bounding box center [1218, 300] width 376 height 523
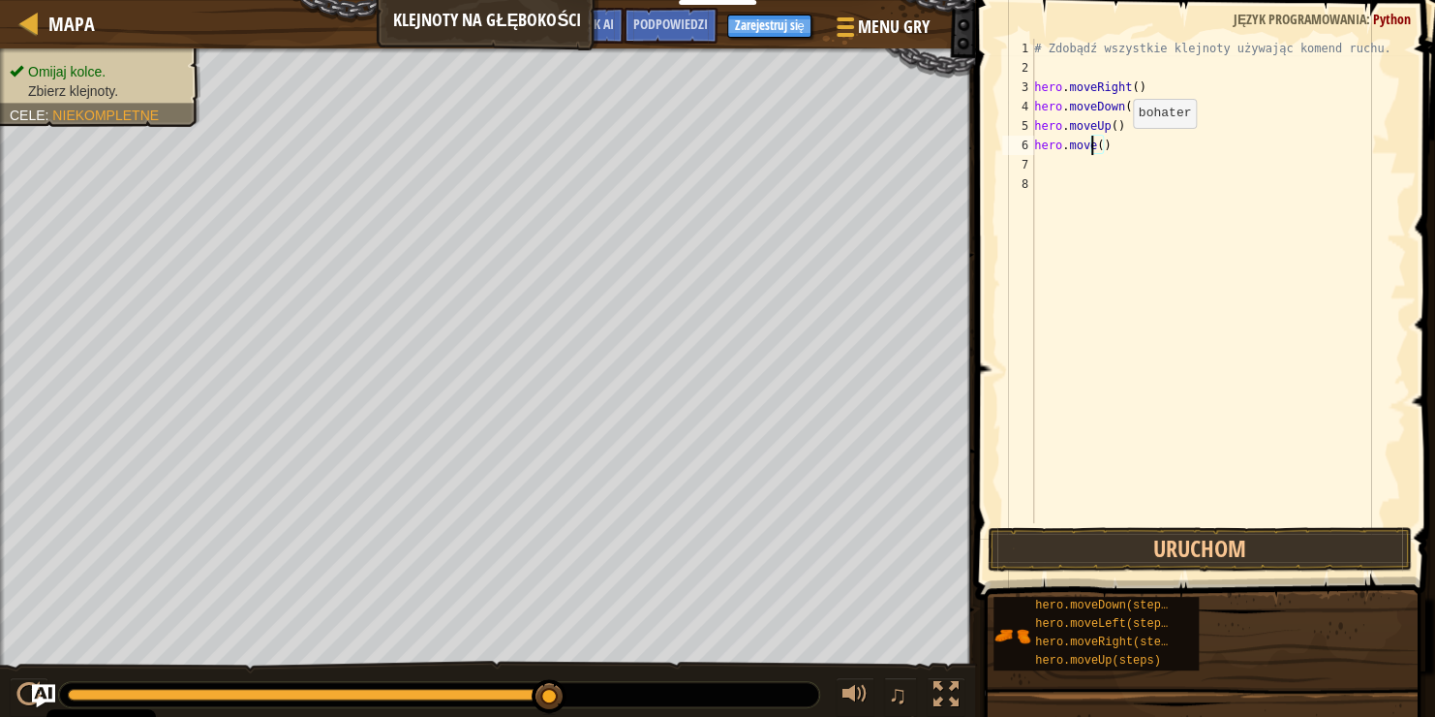
scroll to position [9, 4]
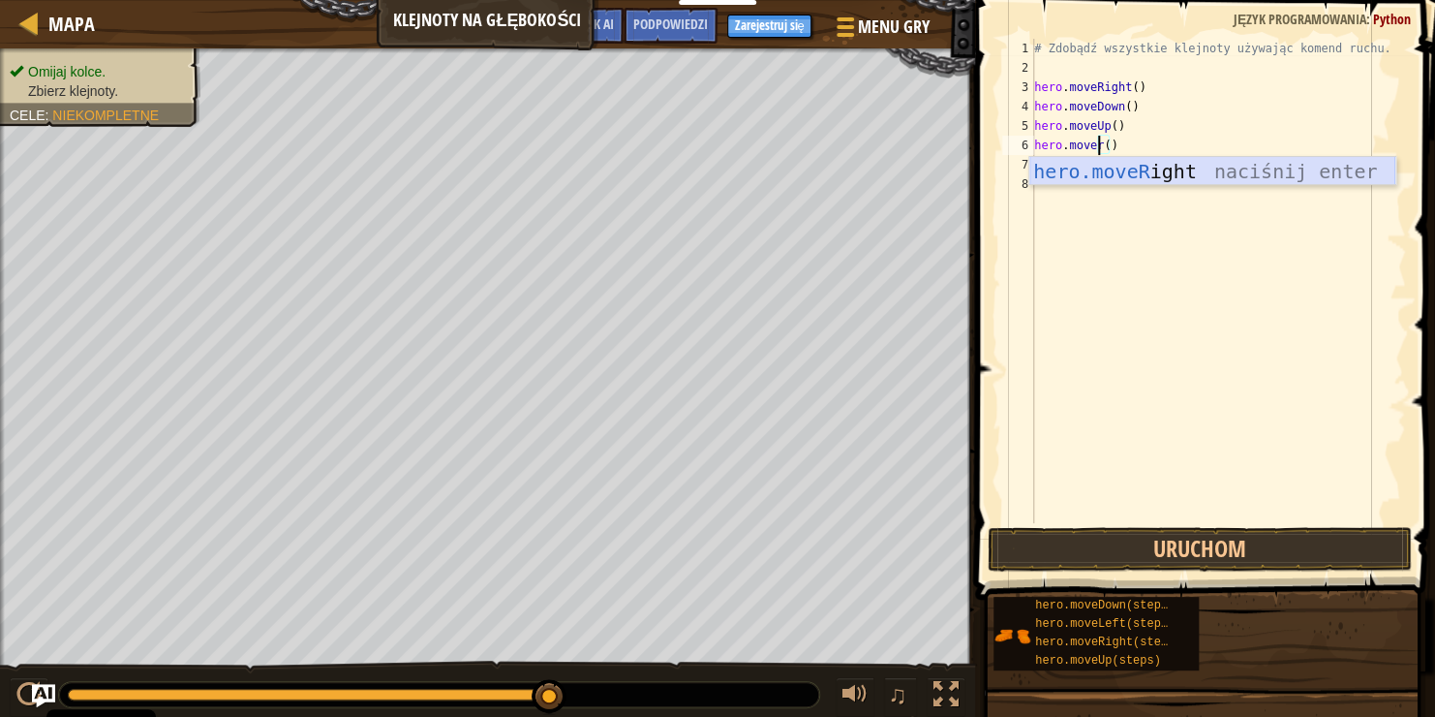
click at [1182, 182] on div "hero.moveR ight naciśnij enter" at bounding box center [1213, 200] width 366 height 87
type textarea "hero.moveRight"
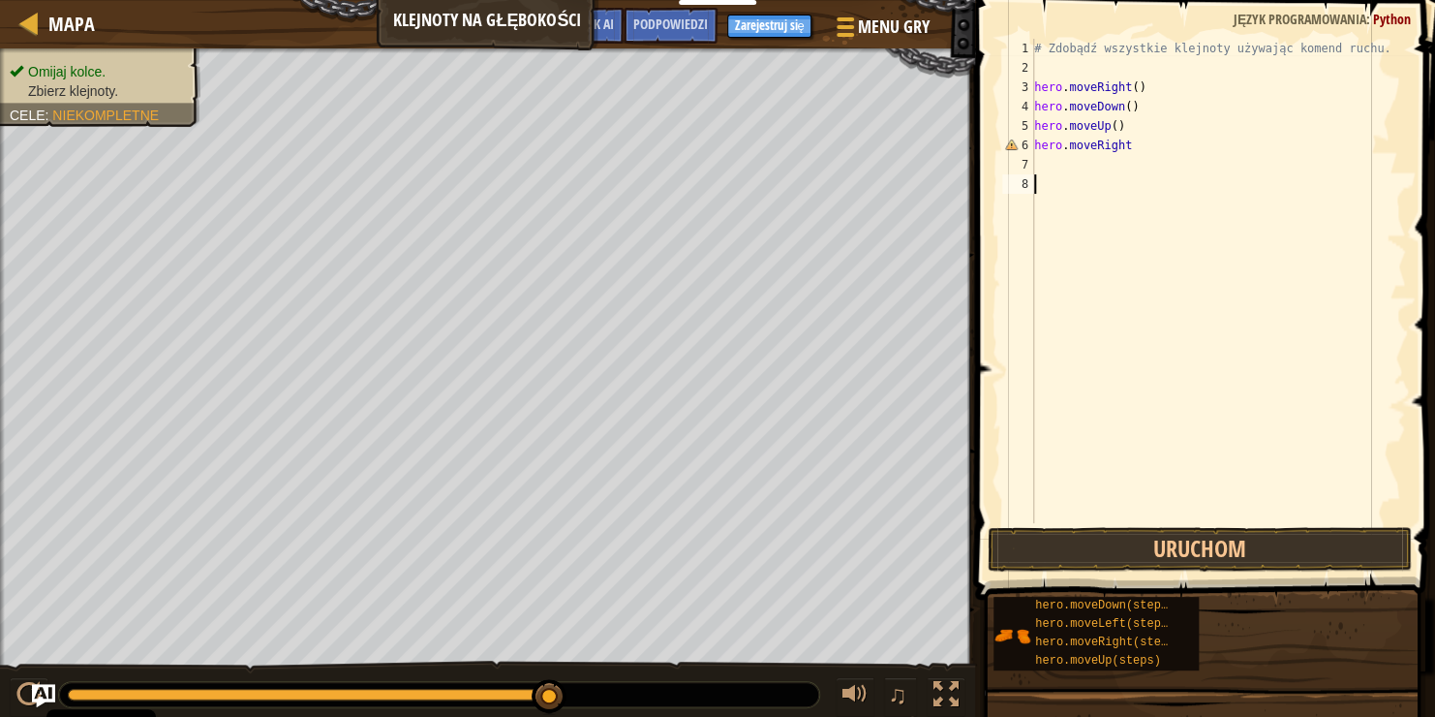
click at [1215, 519] on div "# Zdobądź wszystkie klejnoty używając komend ruchu. hero . moveRight ( ) hero .…" at bounding box center [1218, 300] width 376 height 523
click at [1233, 562] on button "Uruchom" at bounding box center [1200, 549] width 424 height 45
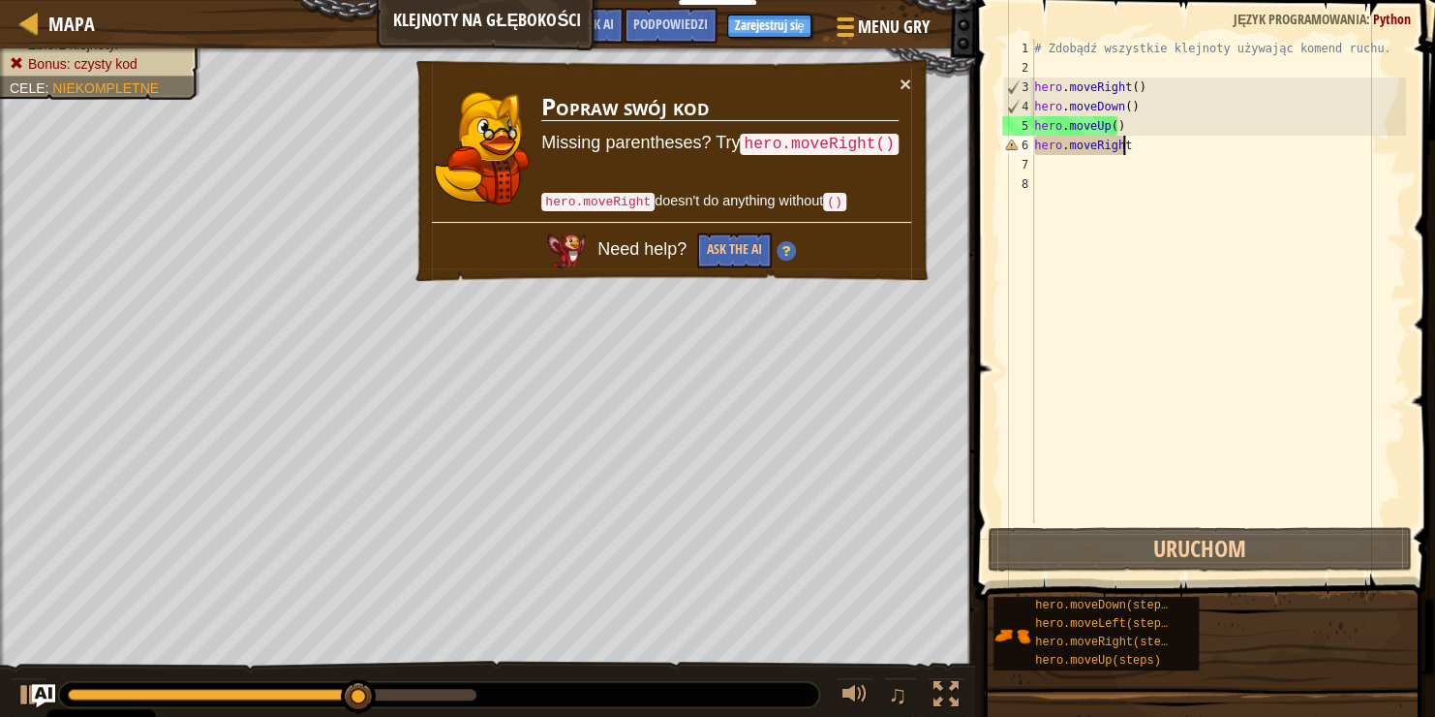
click at [1141, 144] on div "# Zdobądź wszystkie klejnoty używając komend ruchu. hero . moveRight ( ) hero .…" at bounding box center [1218, 300] width 376 height 523
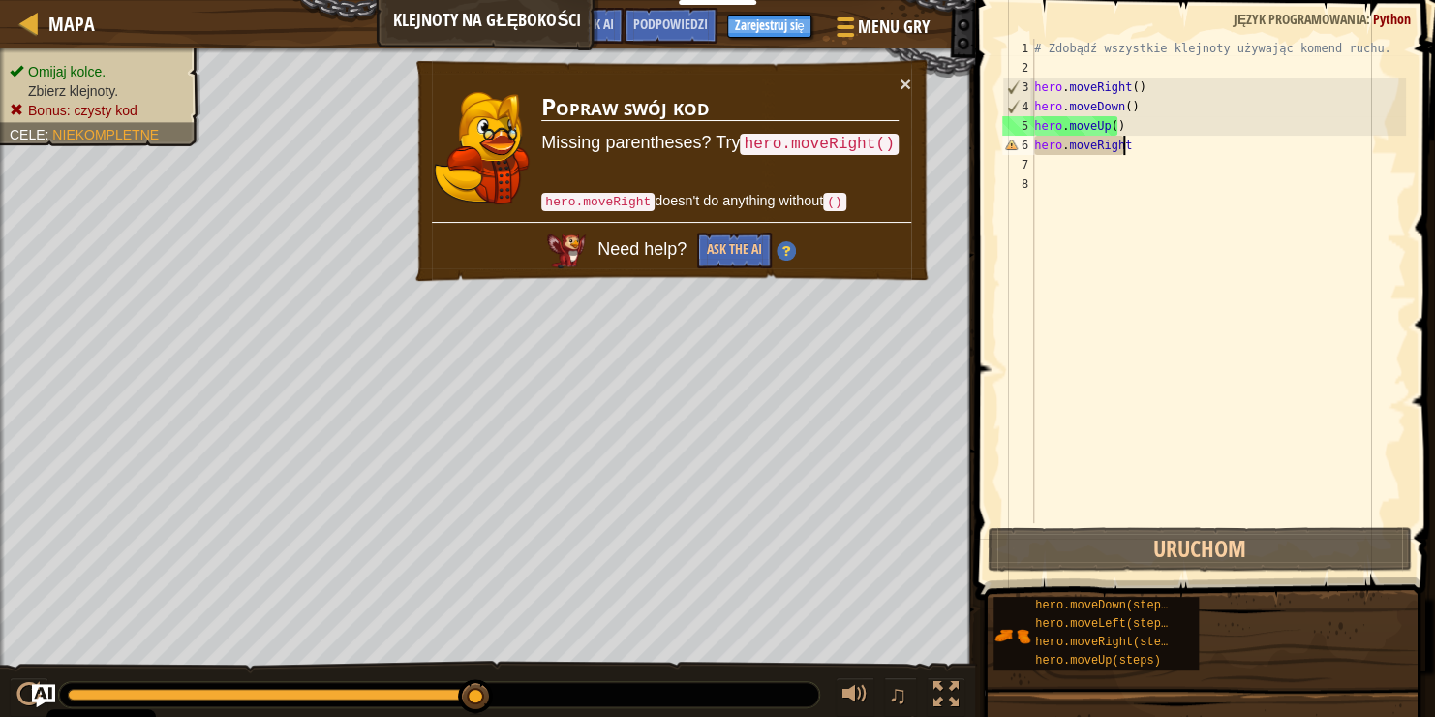
scroll to position [9, 7]
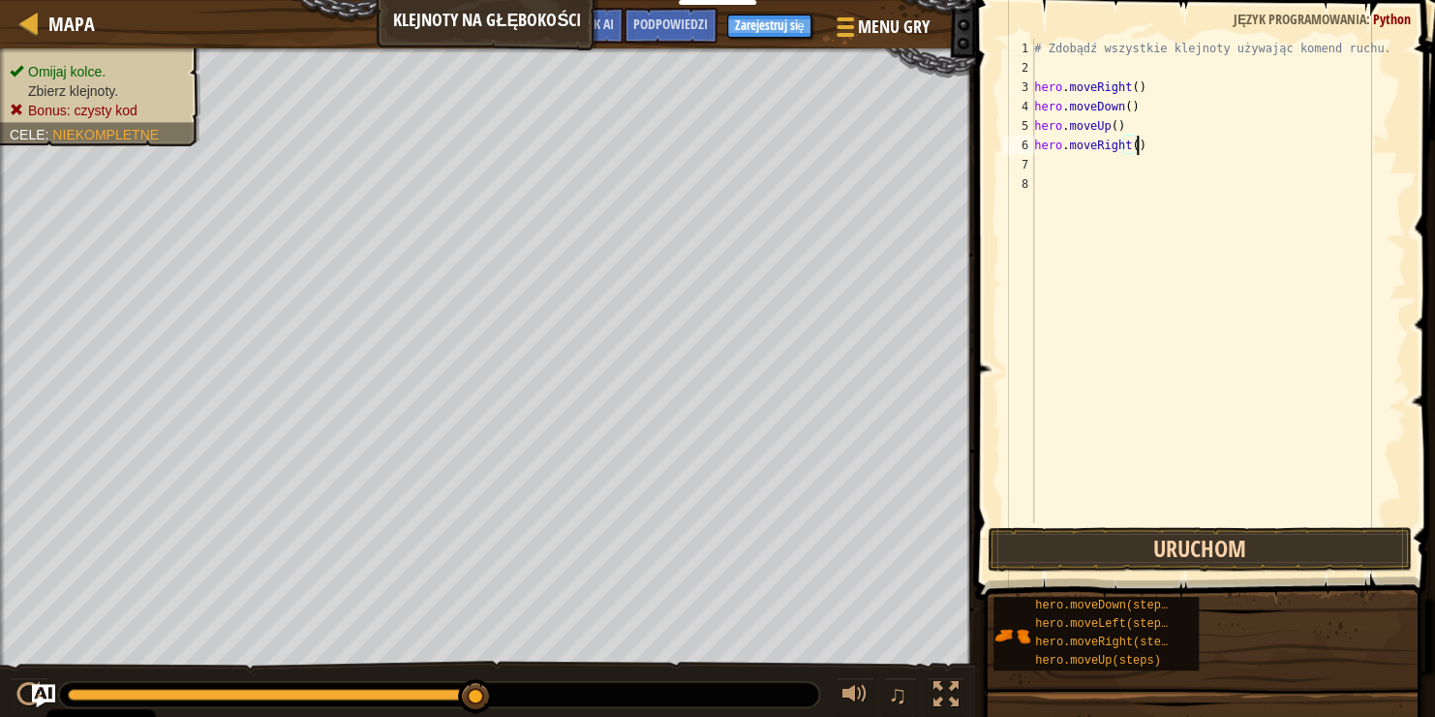
type textarea "hero.moveRight()"
click at [1095, 551] on button "Uruchom" at bounding box center [1200, 549] width 424 height 45
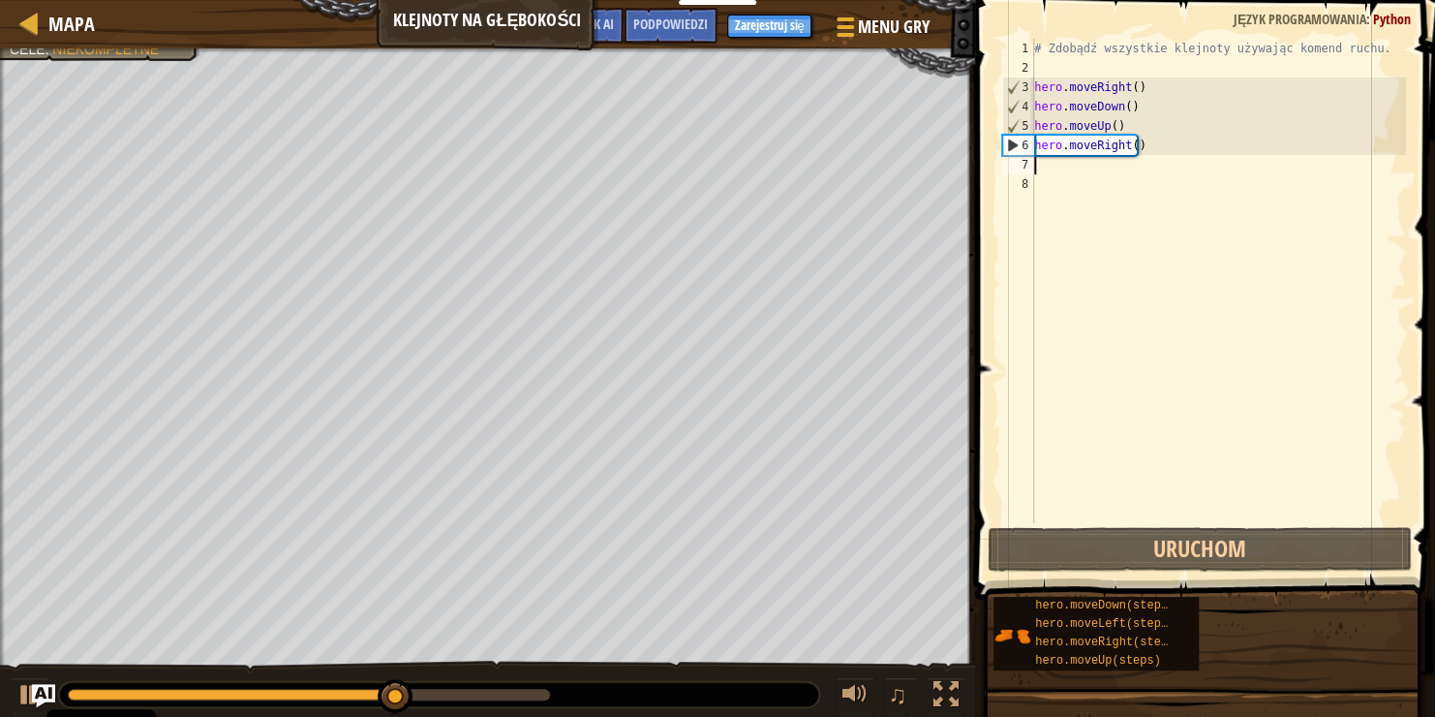
click at [1049, 168] on div "# Zdobądź wszystkie klejnoty używając komend ruchu. hero . moveRight ( ) hero .…" at bounding box center [1218, 300] width 376 height 523
type textarea "h"
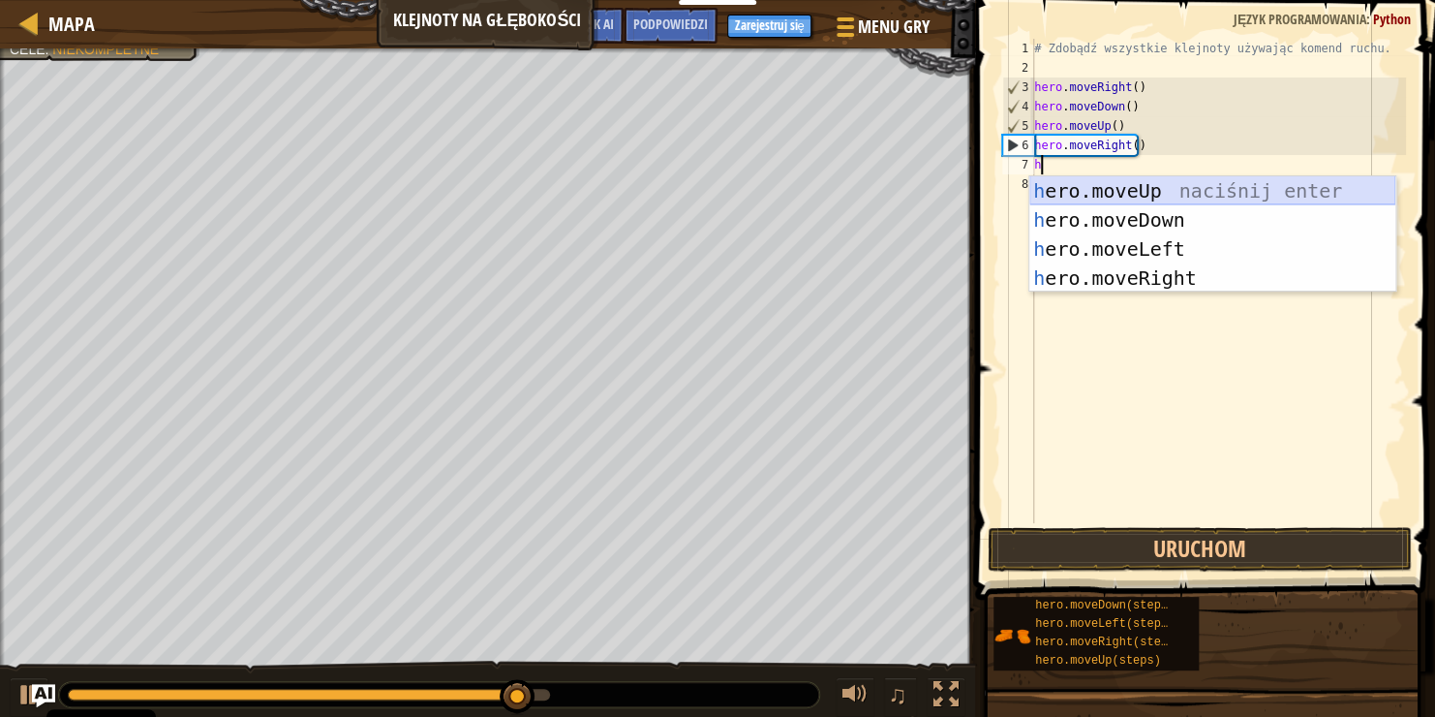
click at [1148, 189] on div "h ero.moveUp naciśnij enter h ero.moveDown naciśnij enter h ero.moveLeft naciśn…" at bounding box center [1213, 263] width 366 height 174
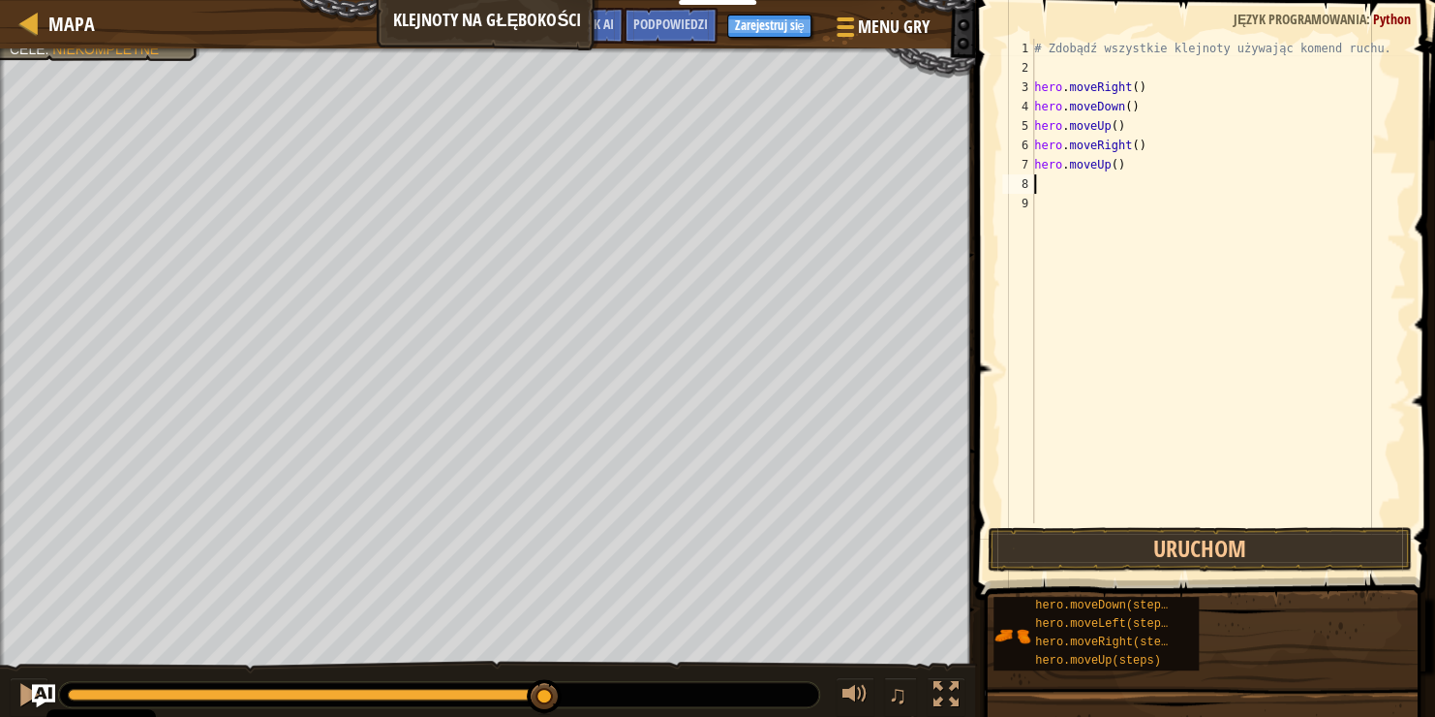
type textarea "h"
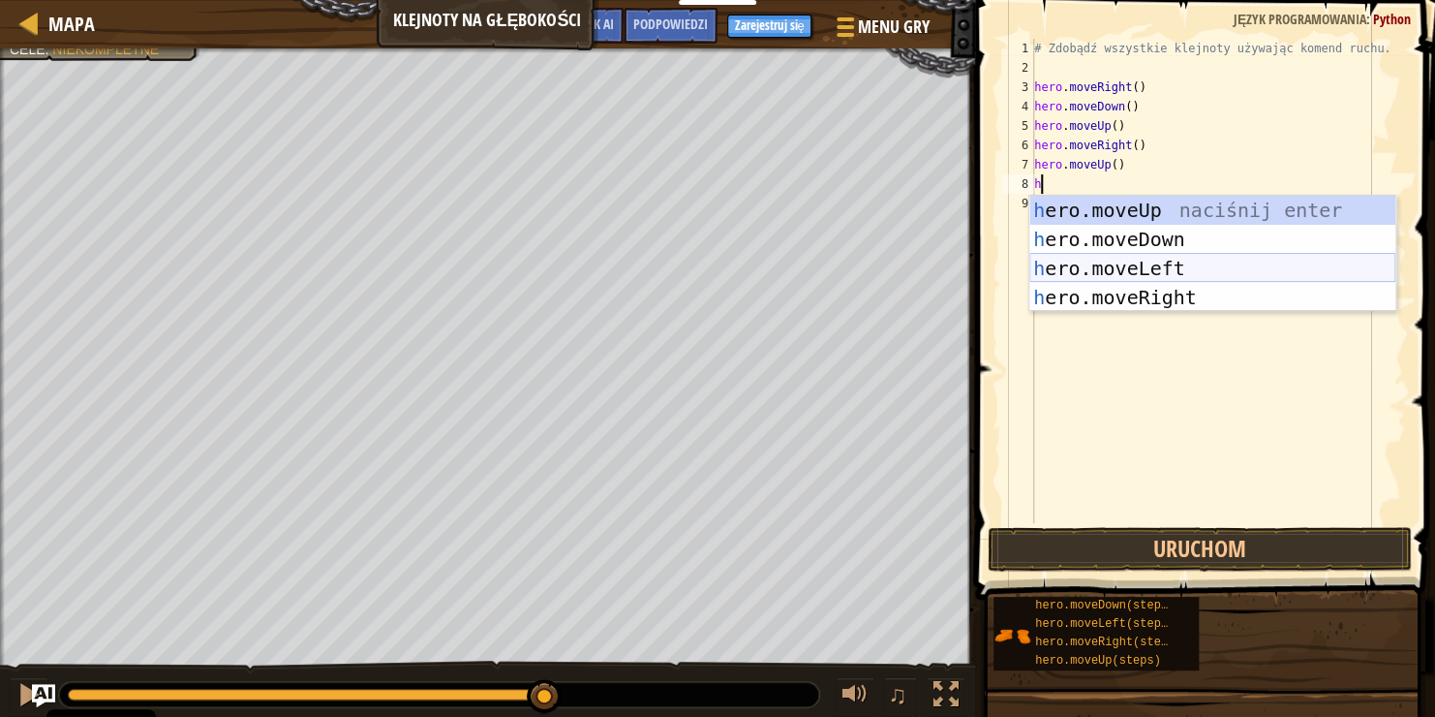
click at [1182, 256] on div "h ero.moveUp naciśnij enter h ero.moveDown naciśnij enter h ero.moveLeft naciśn…" at bounding box center [1213, 283] width 366 height 174
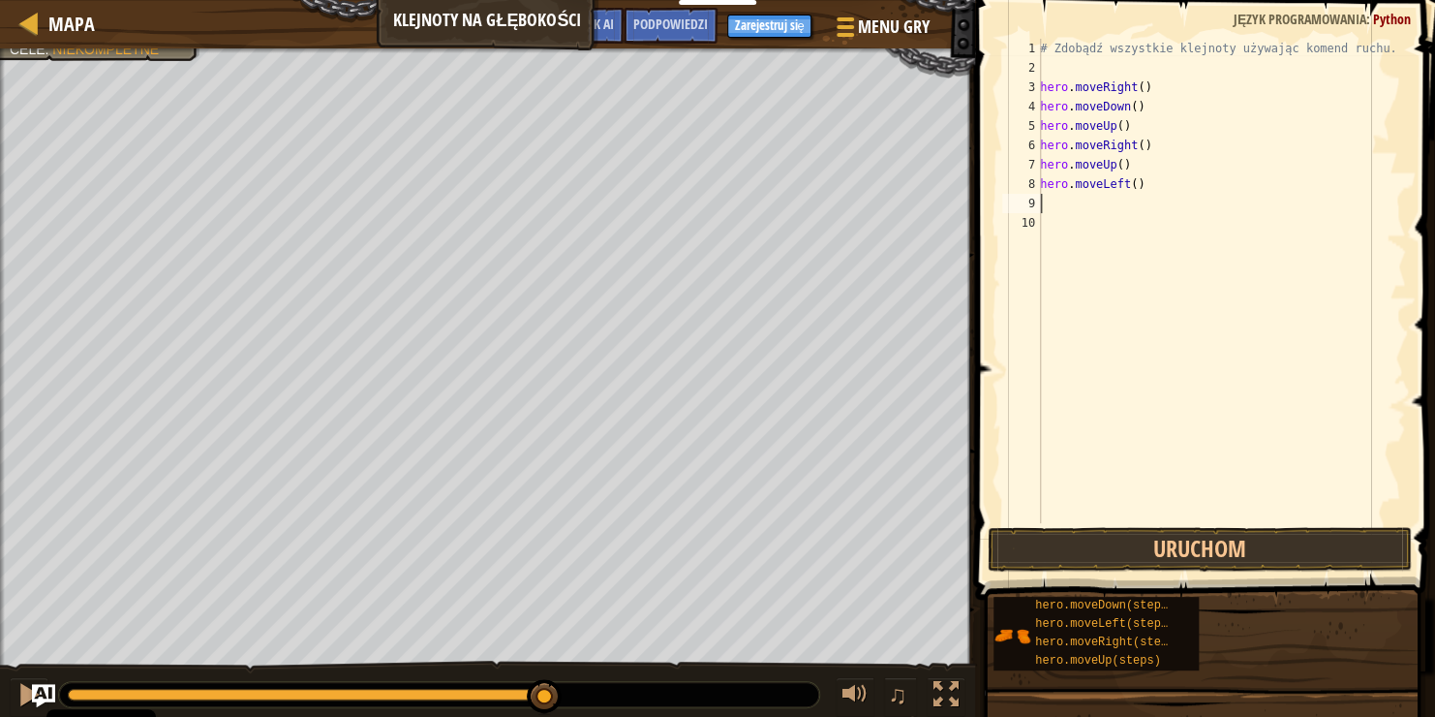
type textarea "h"
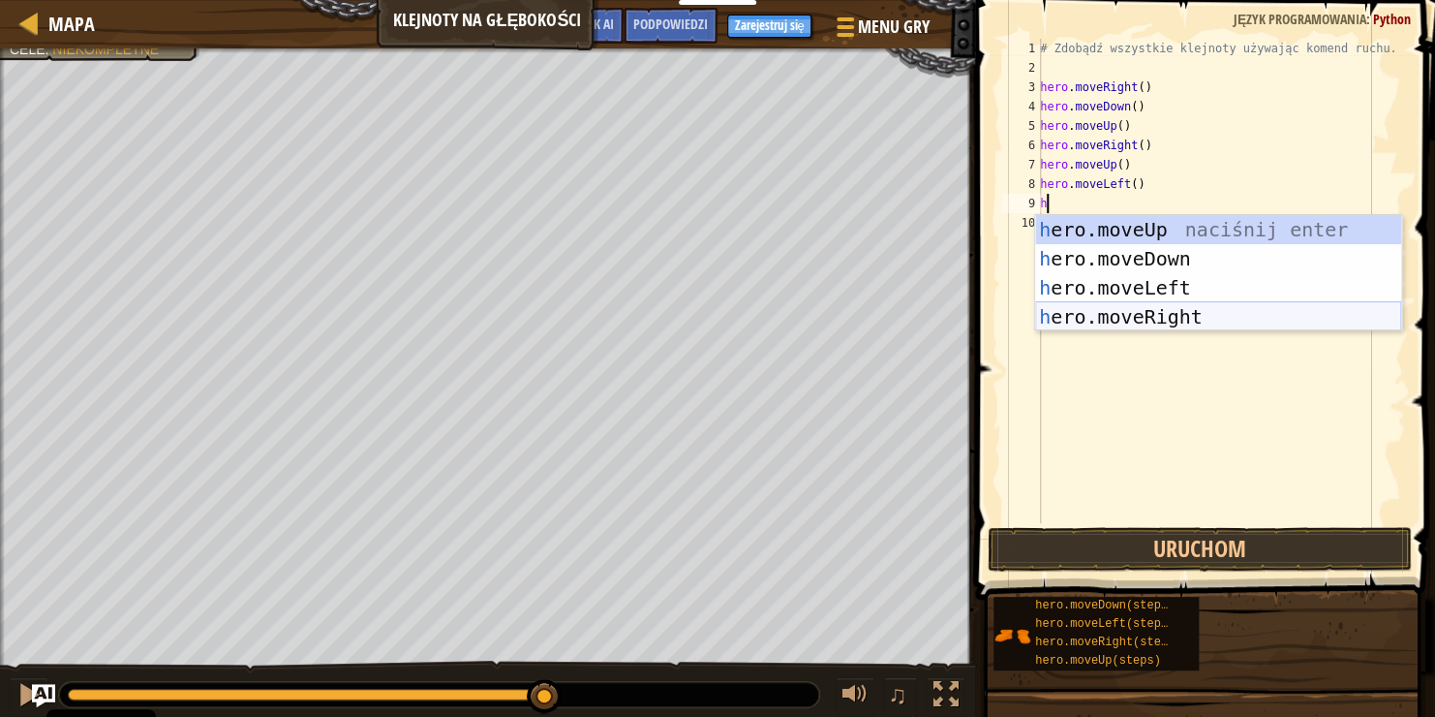
click at [1193, 314] on div "h ero.moveUp naciśnij enter h ero.moveDown naciśnij enter h ero.moveLeft naciśn…" at bounding box center [1218, 302] width 366 height 174
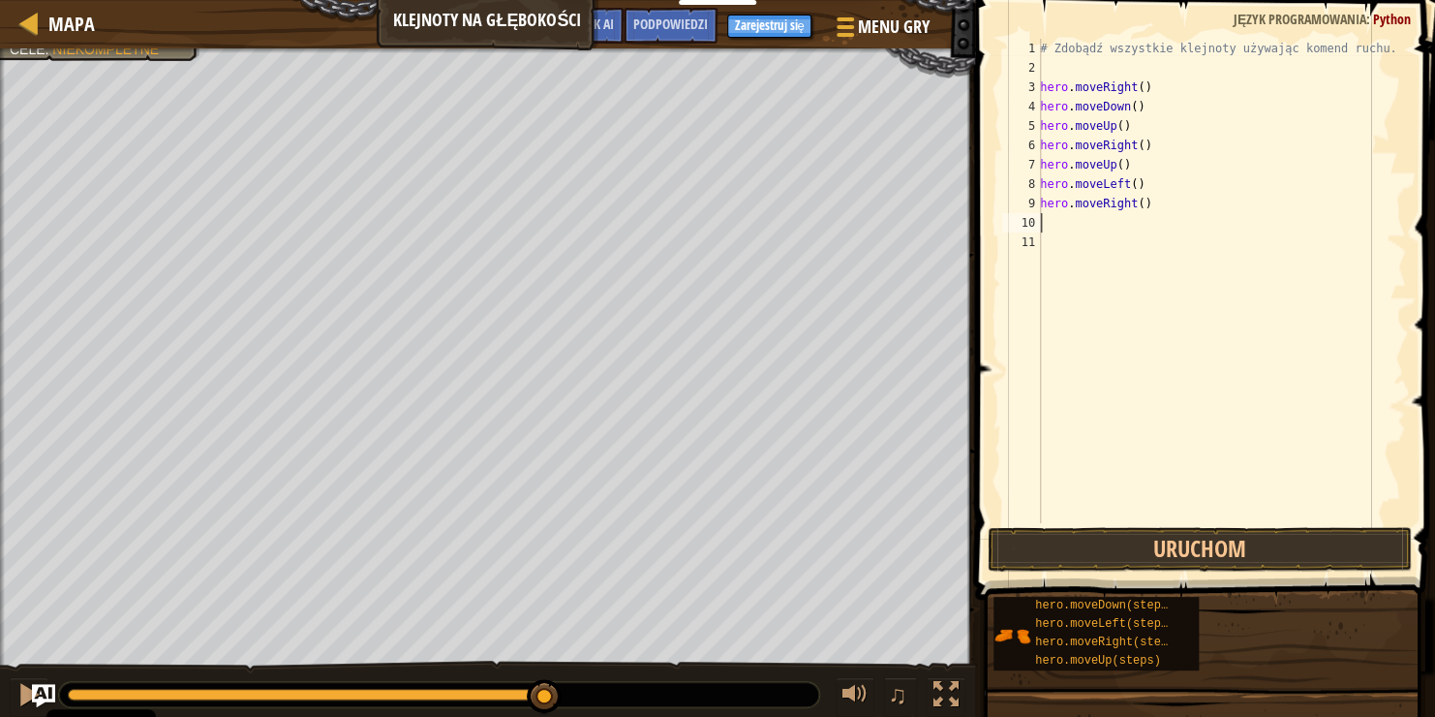
type textarea "h"
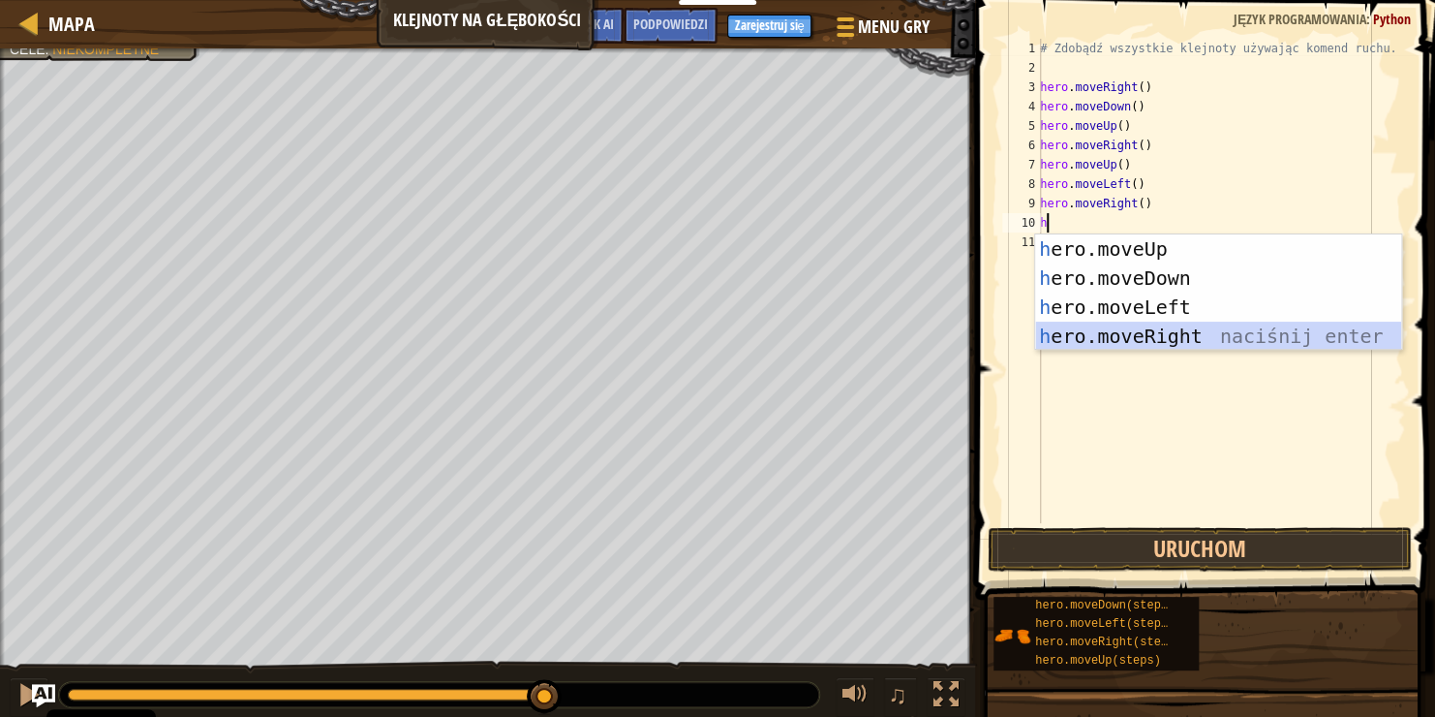
click at [1182, 330] on div "h ero.moveUp naciśnij enter h ero.moveDown naciśnij enter h ero.moveLeft naciśn…" at bounding box center [1218, 321] width 366 height 174
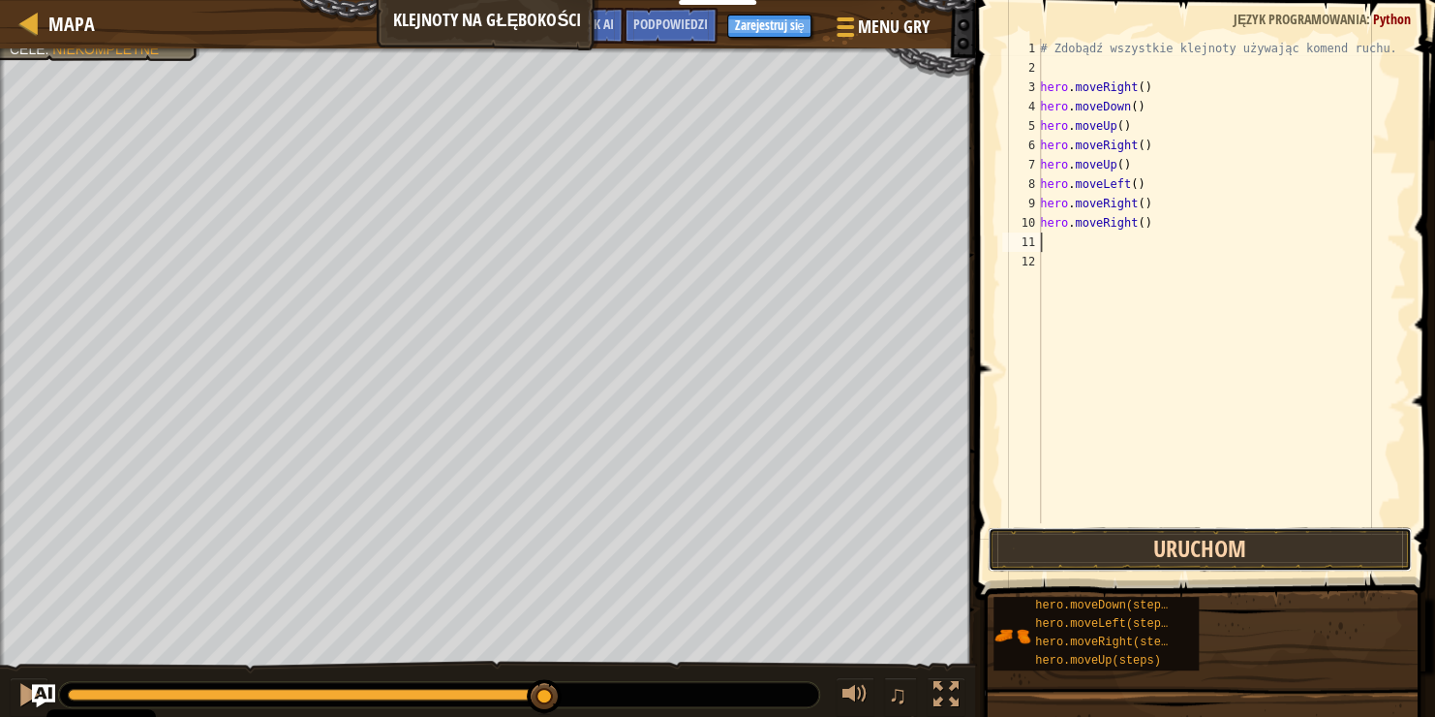
click at [1211, 541] on button "Uruchom" at bounding box center [1200, 549] width 424 height 45
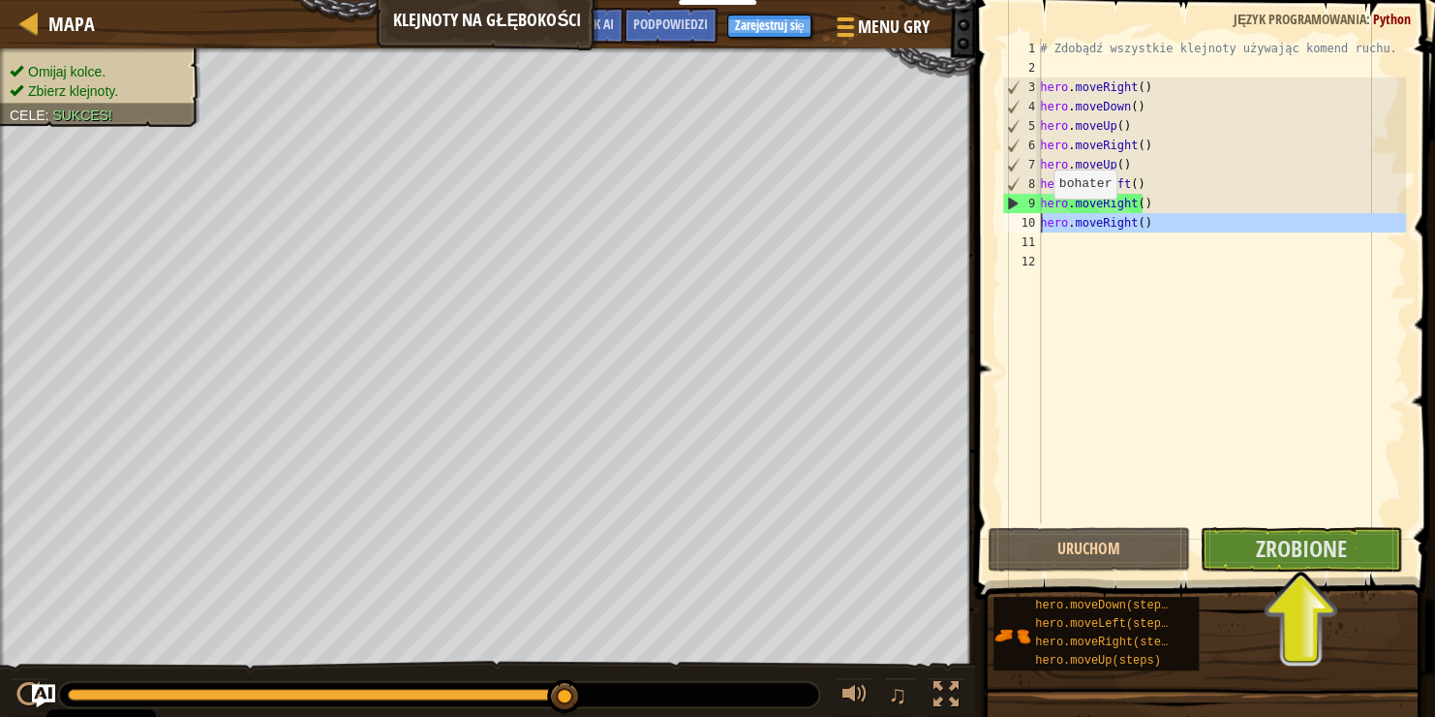
click at [1030, 222] on div "10" at bounding box center [1021, 222] width 39 height 19
type textarea "hero.moveRight()"
click at [1059, 244] on div "# Zdobądź wszystkie klejnoty używając komend ruchu. hero . moveRight ( ) hero .…" at bounding box center [1221, 300] width 370 height 523
type textarea "h"
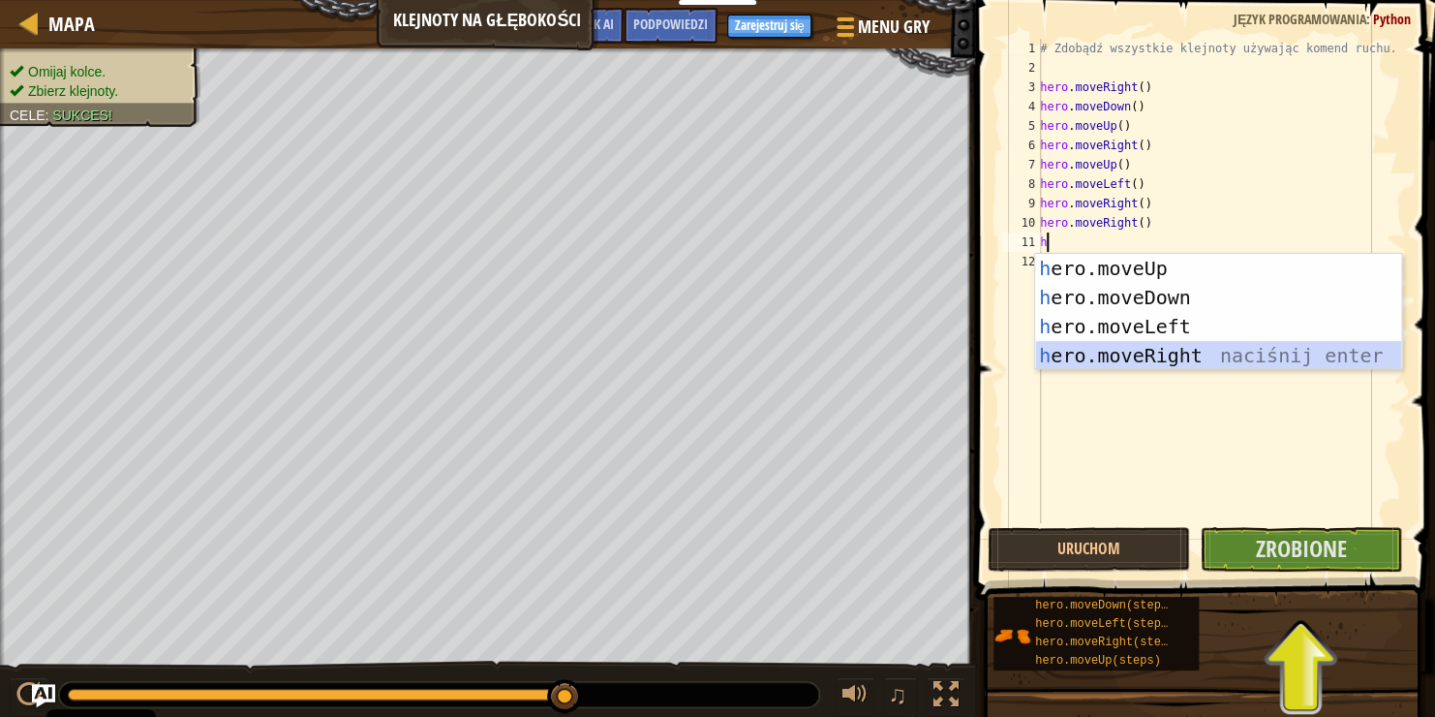
click at [1188, 355] on div "h ero.moveUp naciśnij enter h ero.moveDown naciśnij enter h ero.moveLeft naciśn…" at bounding box center [1218, 341] width 366 height 174
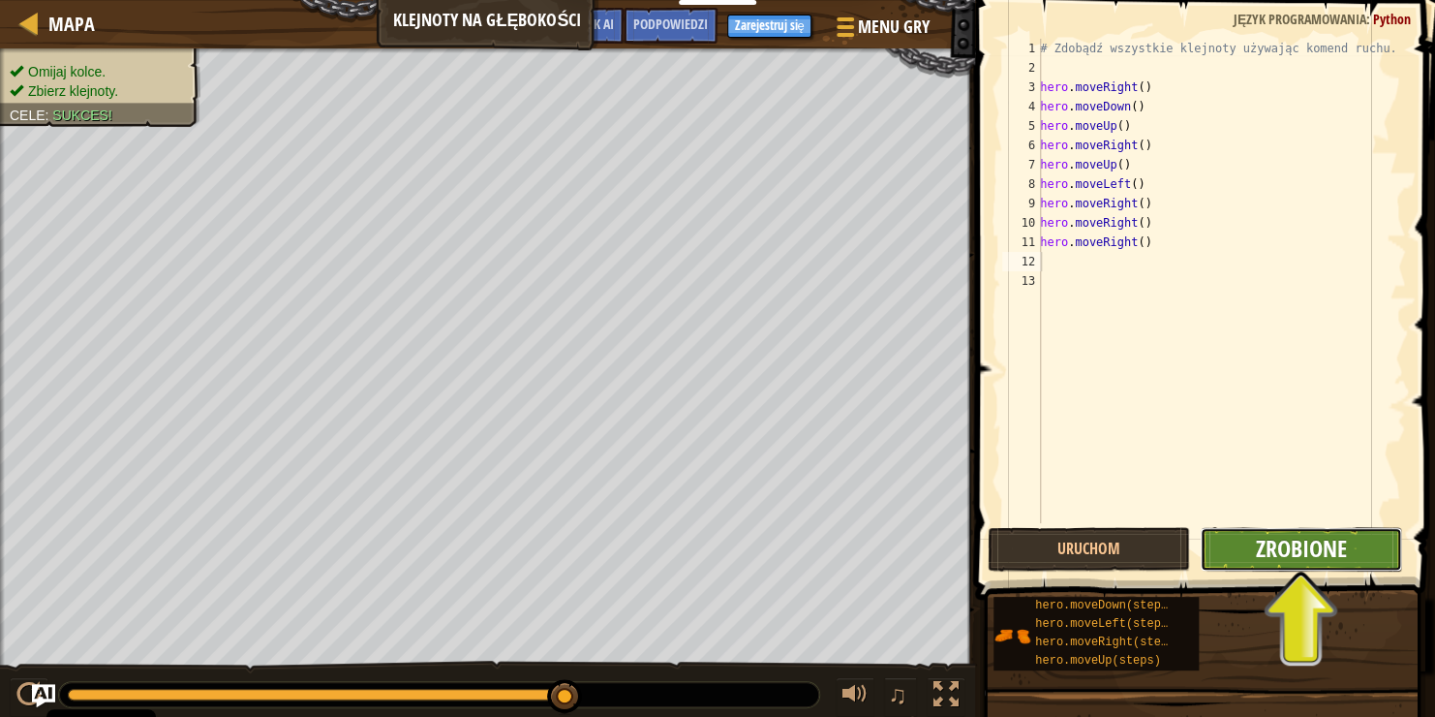
click at [1266, 550] on span "Zrobione" at bounding box center [1300, 548] width 91 height 31
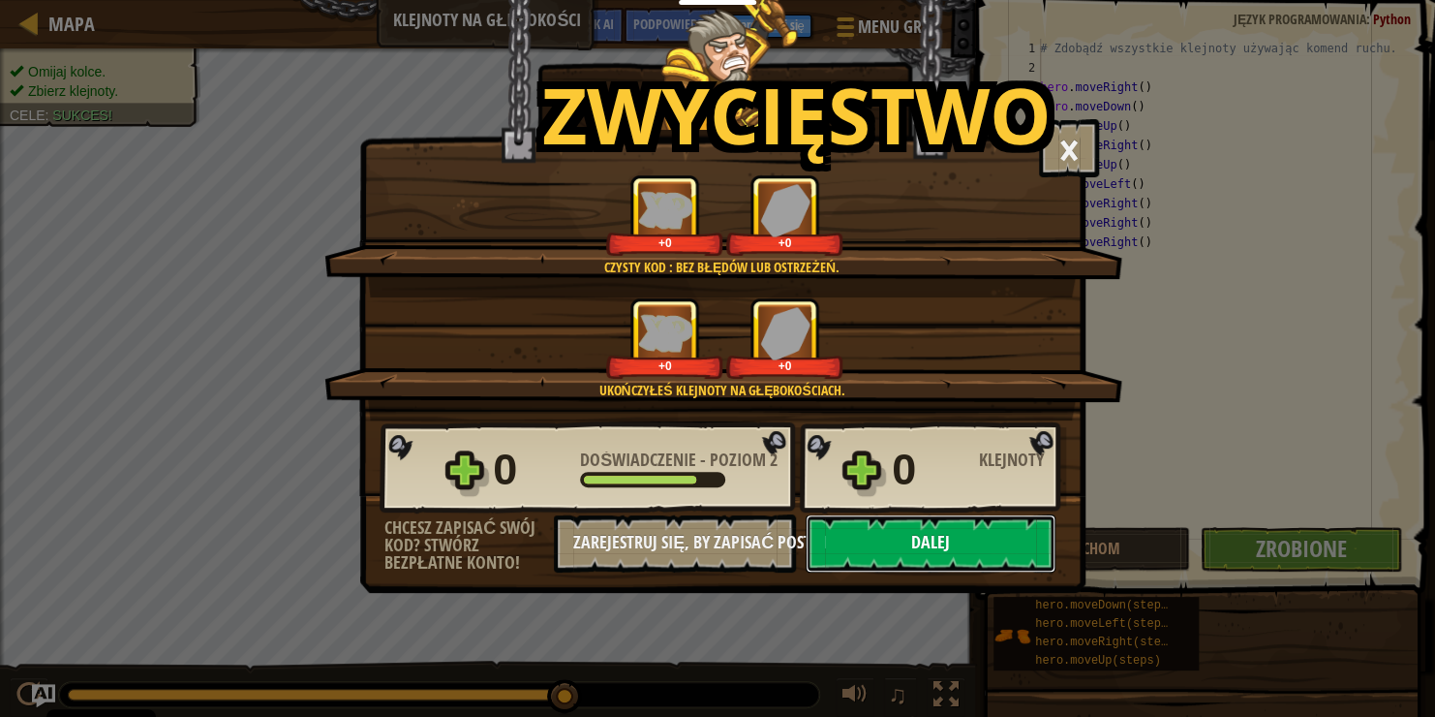
click at [1000, 545] on button "Dalej" at bounding box center [931, 543] width 250 height 58
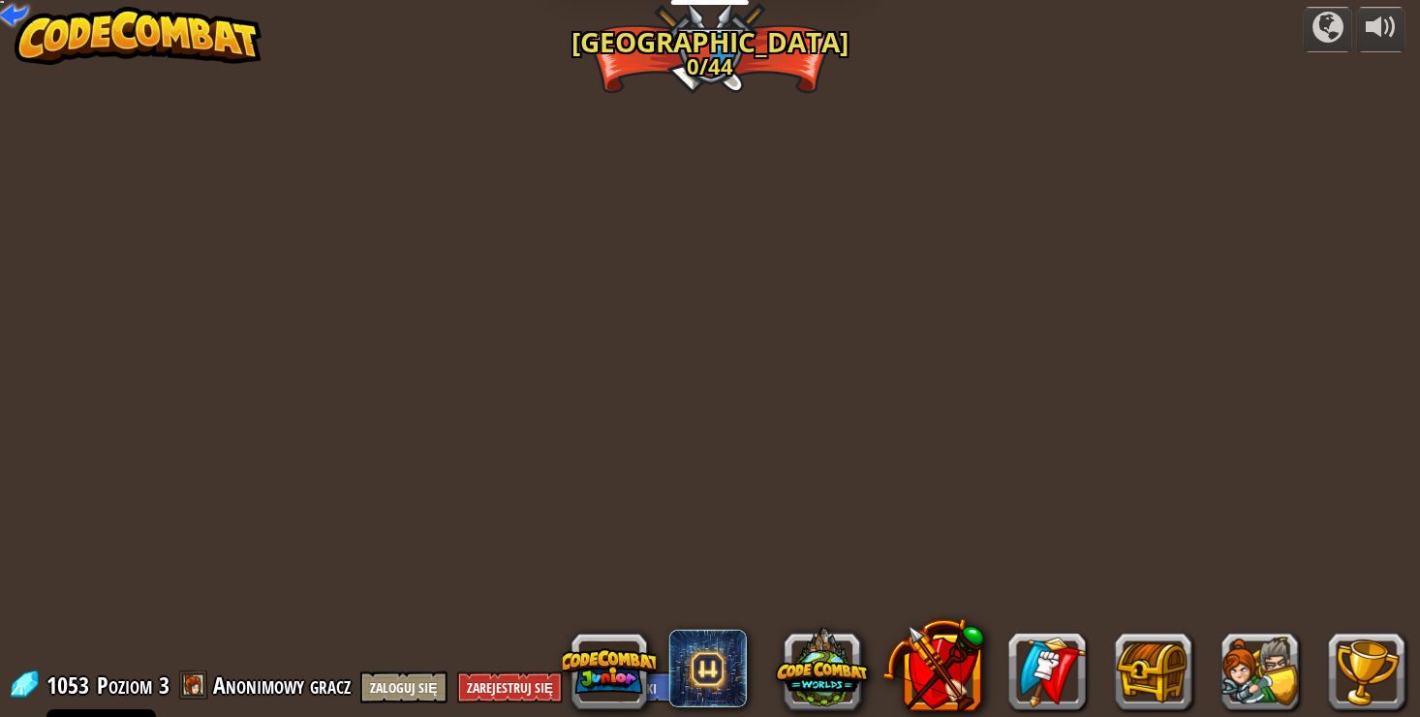
select select "pl"
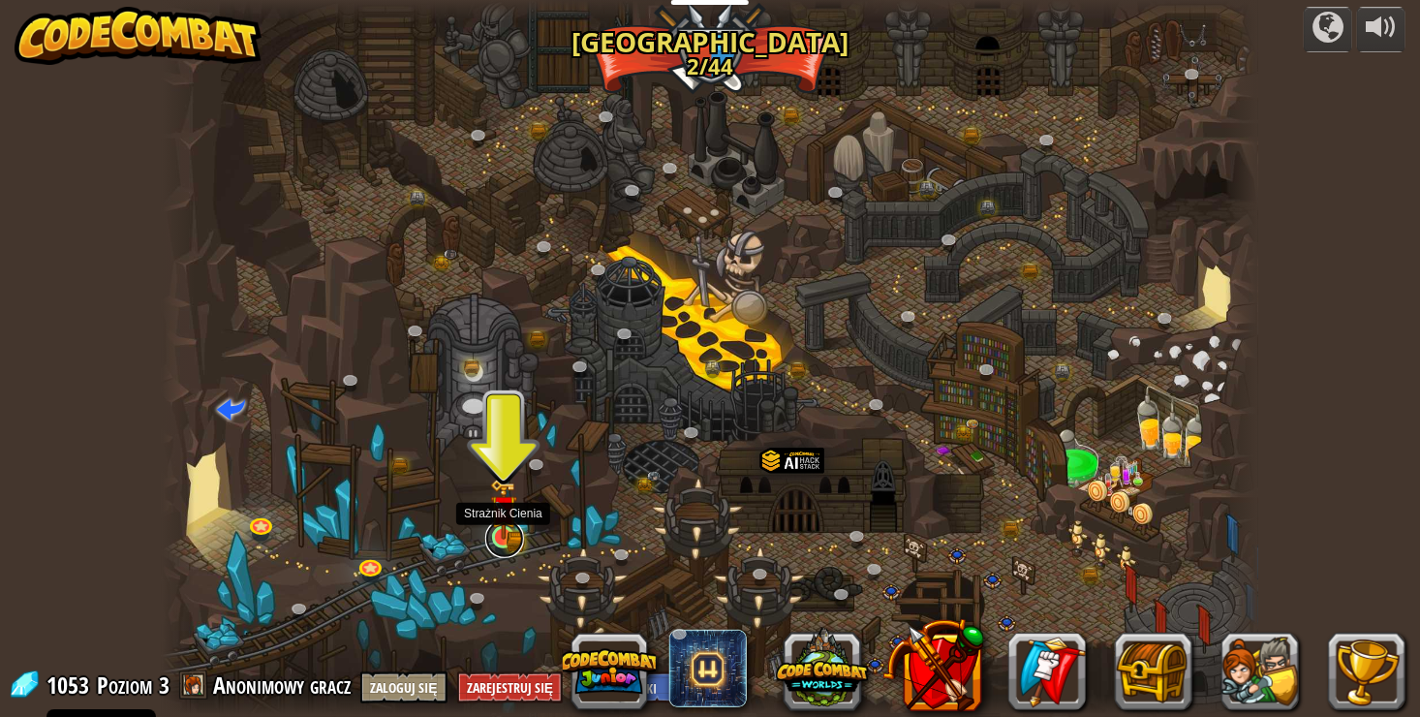
click at [512, 542] on link at bounding box center [504, 538] width 39 height 39
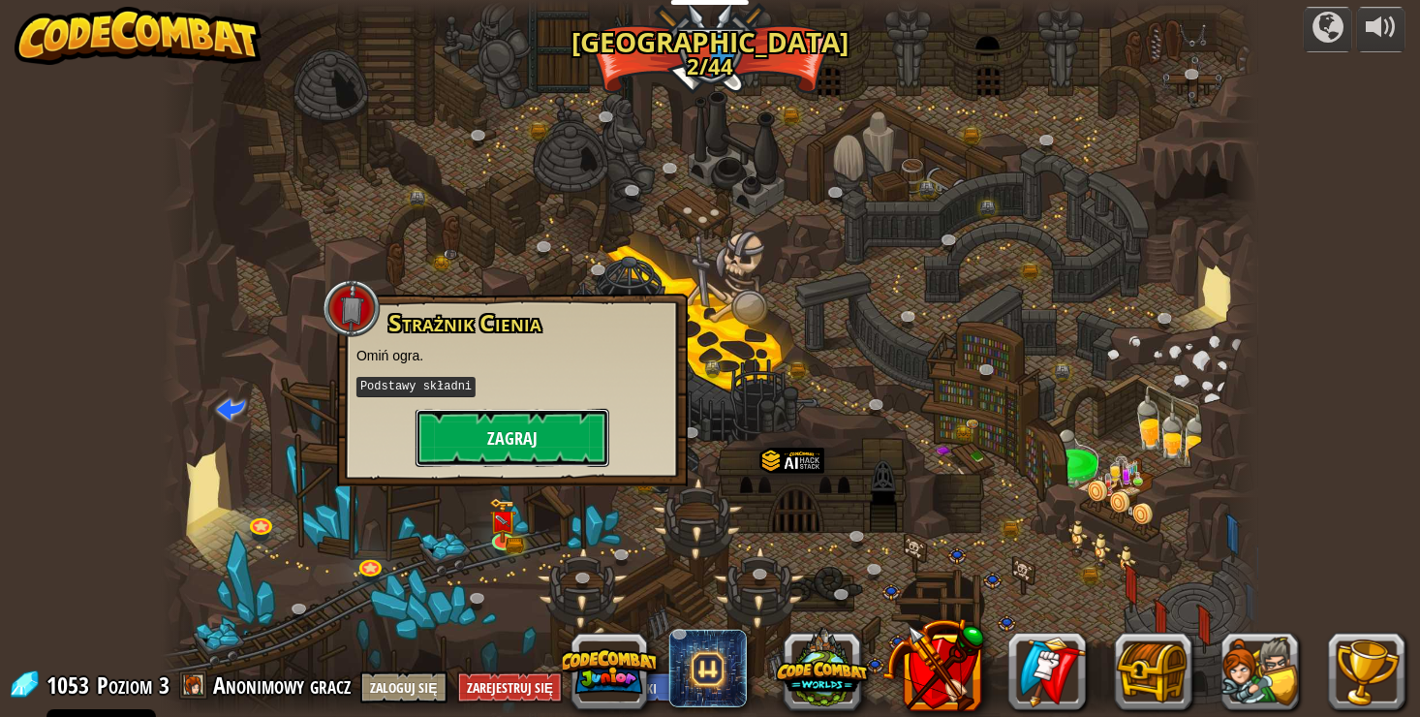
click at [499, 453] on button "Zagraj" at bounding box center [512, 438] width 194 height 58
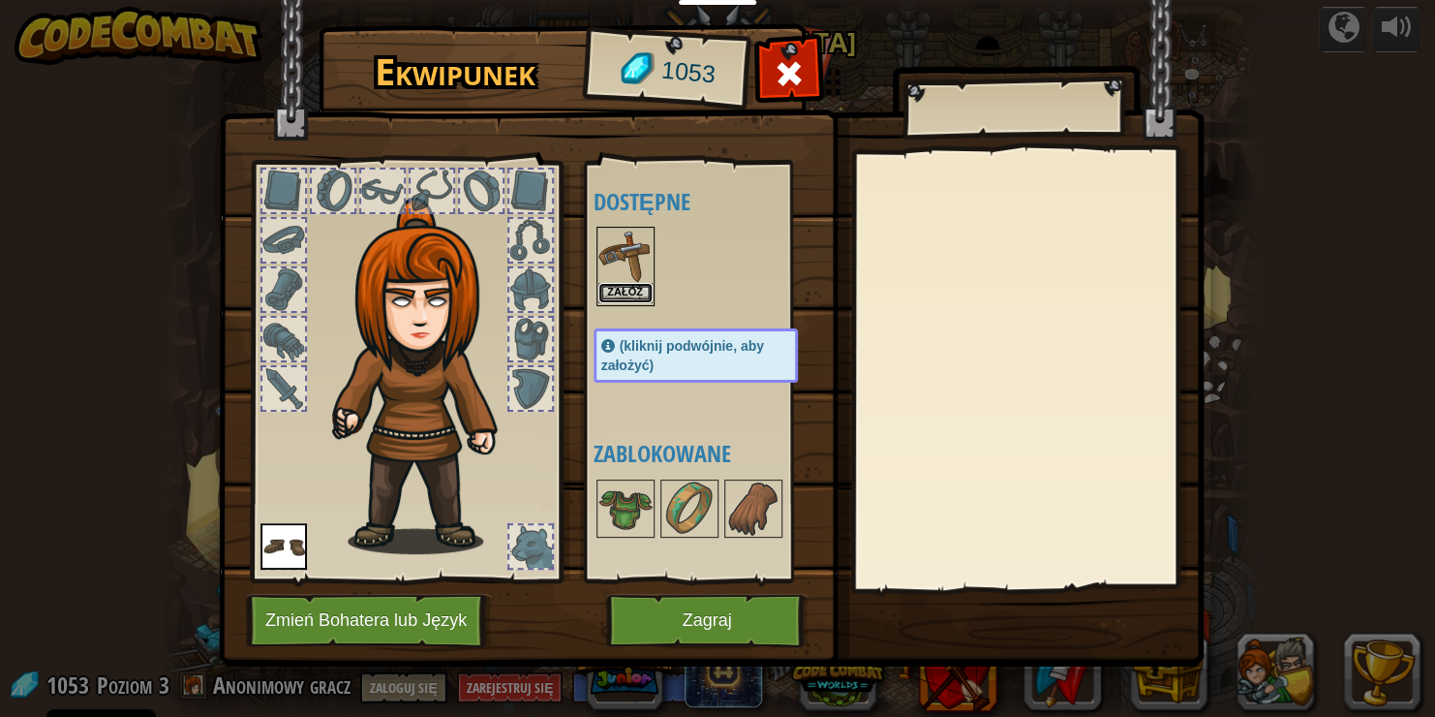
click at [640, 287] on button "Załóż" at bounding box center [626, 293] width 54 height 20
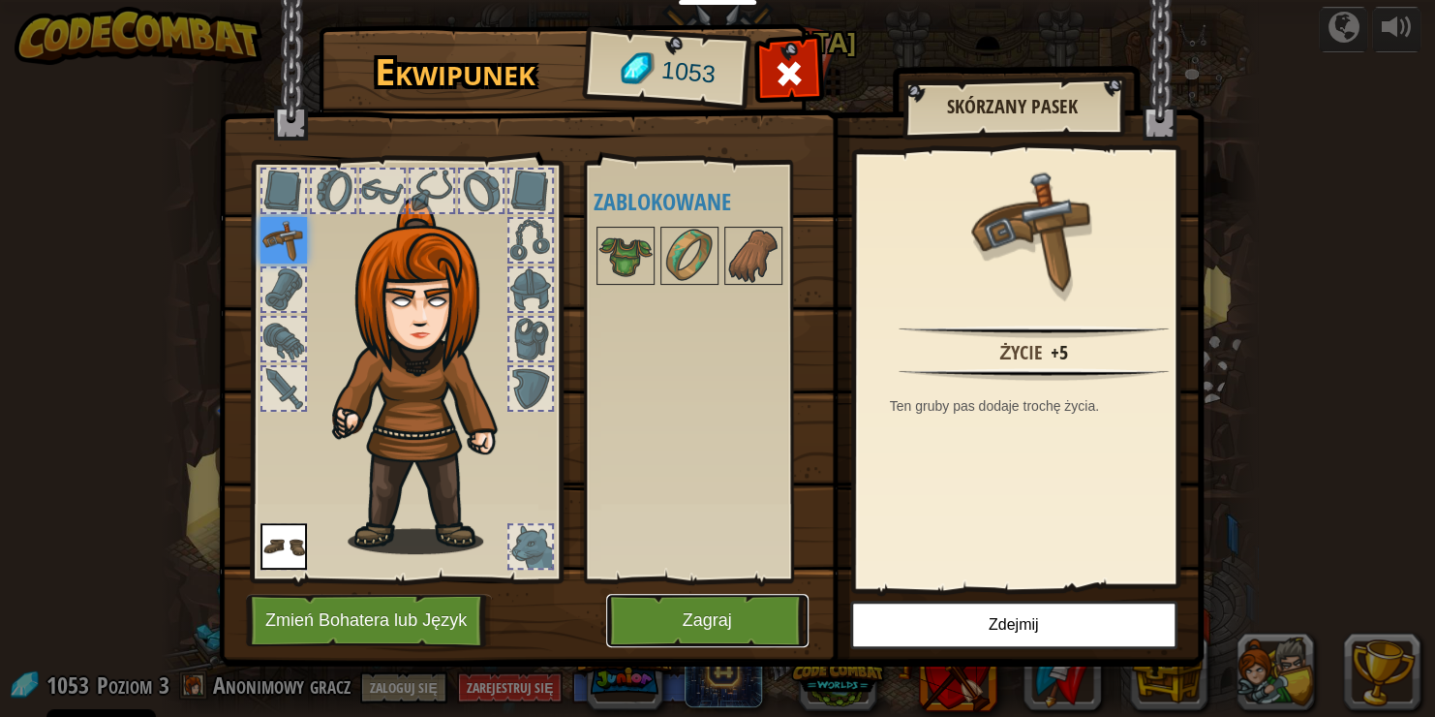
click at [760, 620] on button "Zagraj" at bounding box center [707, 620] width 202 height 53
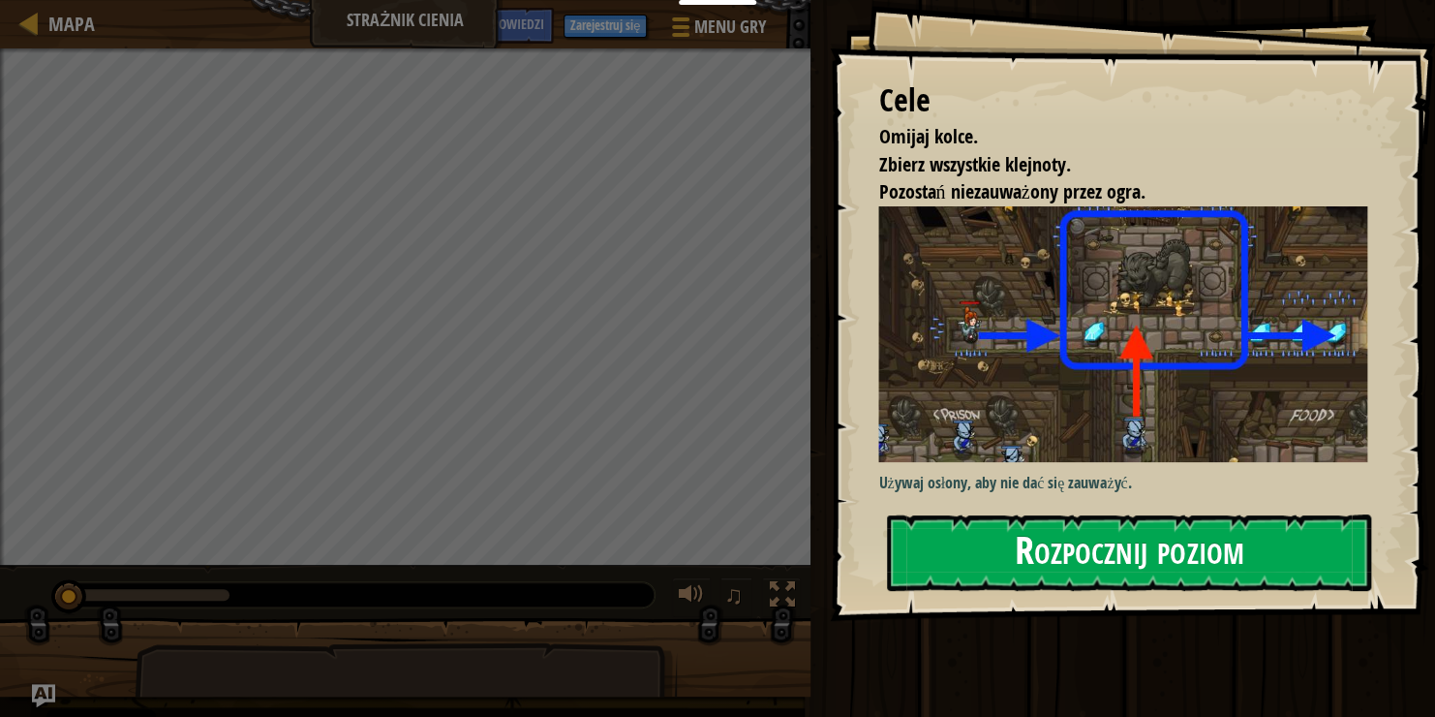
click at [1066, 555] on button "Rozpocznij poziom" at bounding box center [1129, 552] width 484 height 77
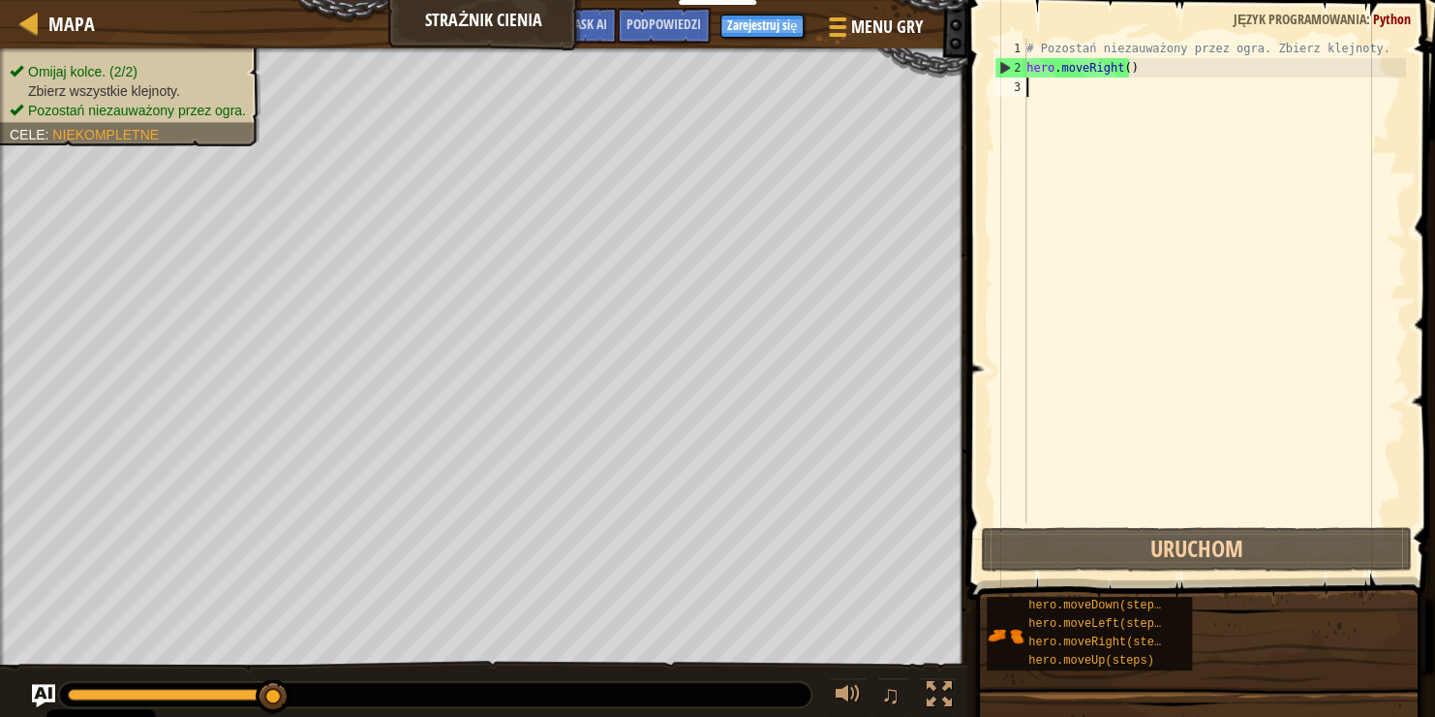
type textarea "h"
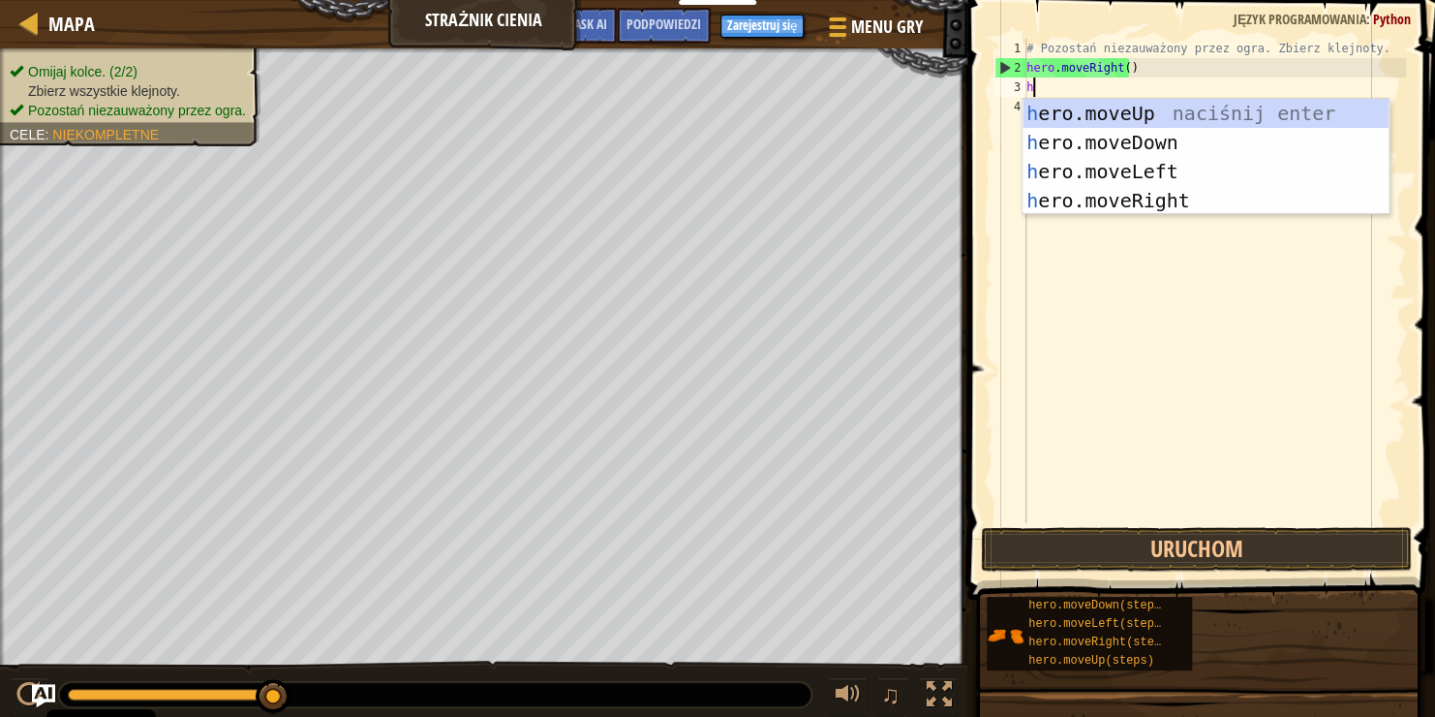
scroll to position [9, 0]
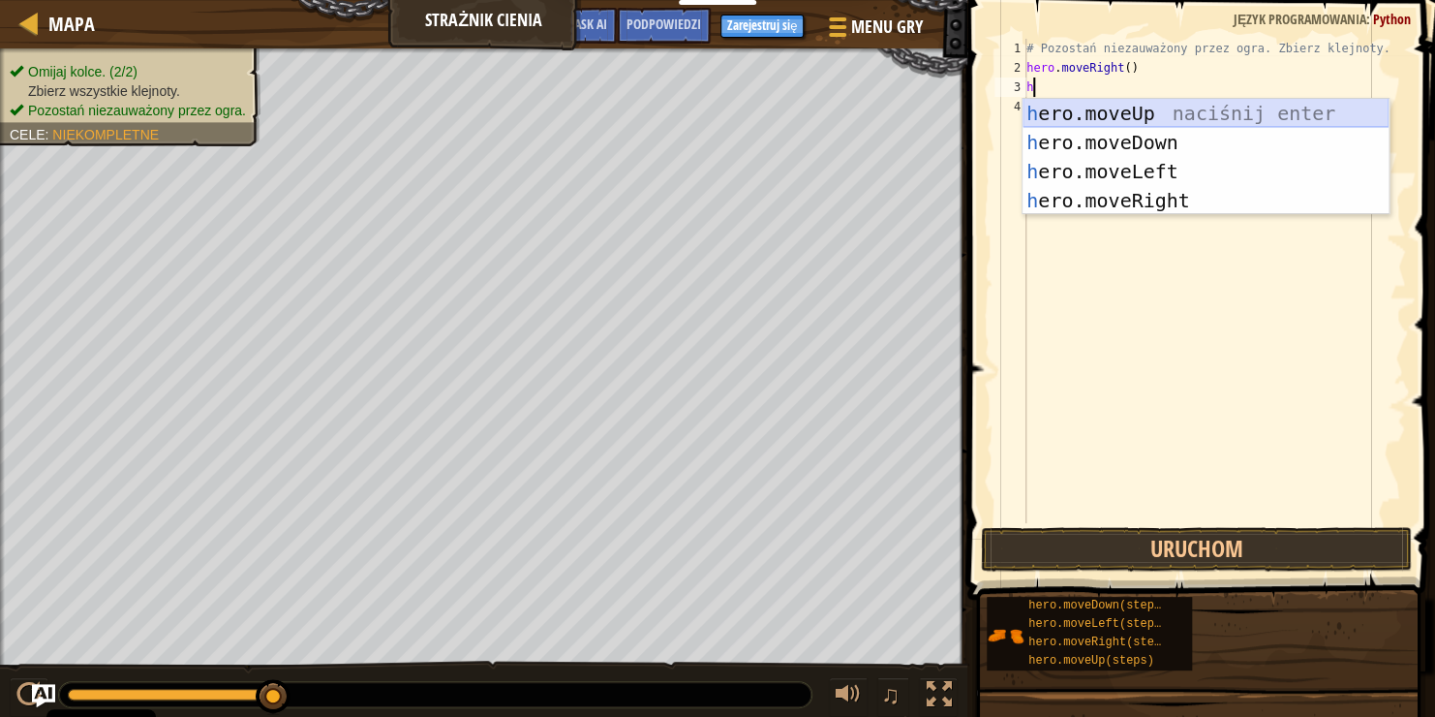
click at [1116, 108] on div "h ero.moveUp naciśnij enter h ero.moveDown naciśnij enter h ero.moveLeft naciśn…" at bounding box center [1206, 186] width 366 height 174
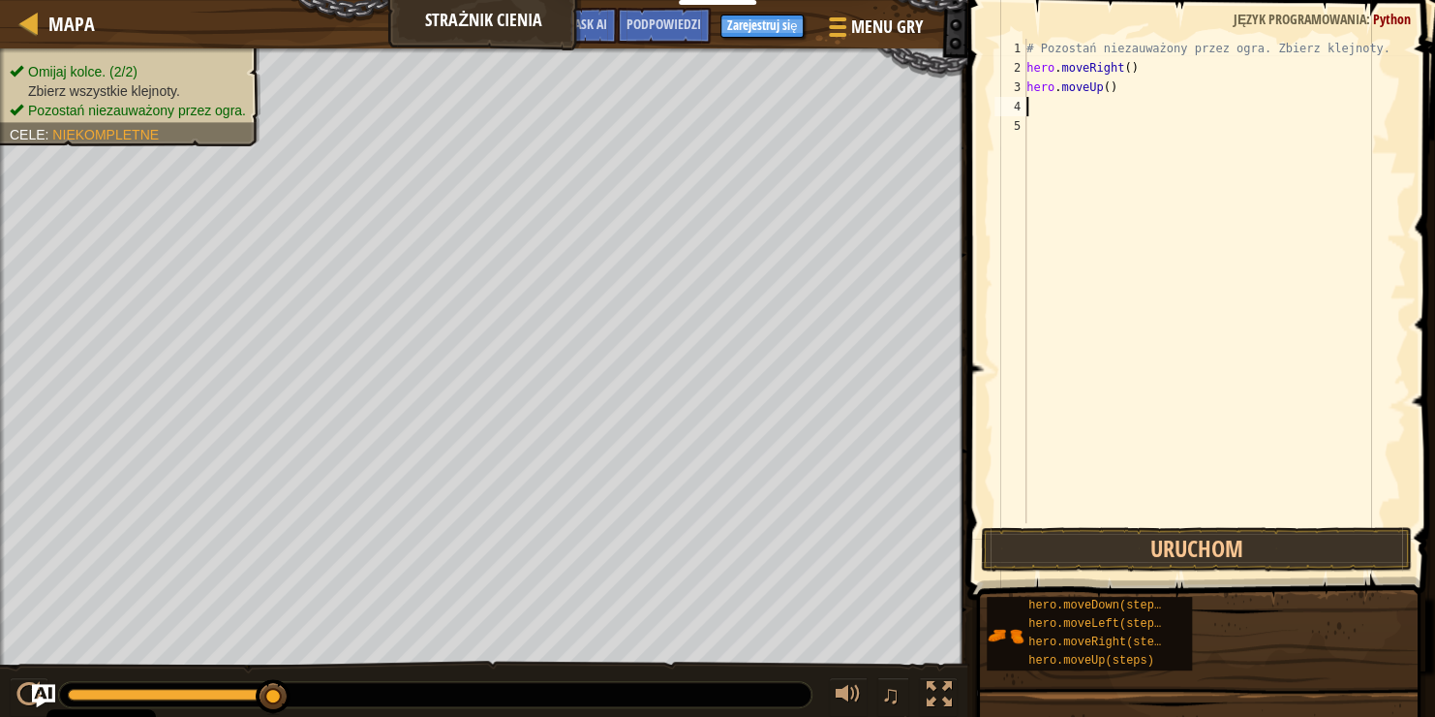
click at [1040, 109] on div "# Pozostań niezauważony przez ogra. Zbierz klejnoty. hero . moveRight ( ) hero …" at bounding box center [1215, 300] width 384 height 523
type textarea "h"
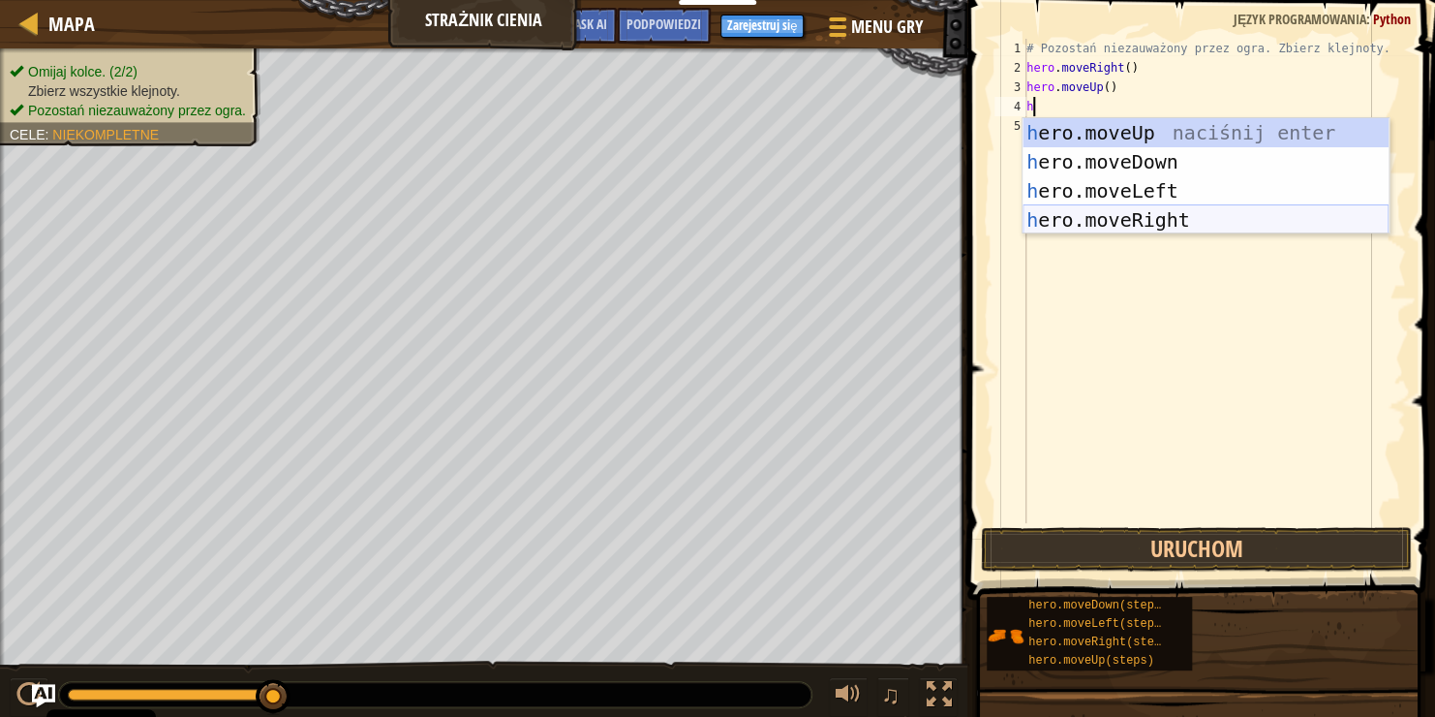
click at [1175, 221] on div "h ero.moveUp naciśnij enter h ero.moveDown naciśnij enter h ero.moveLeft naciśn…" at bounding box center [1206, 205] width 366 height 174
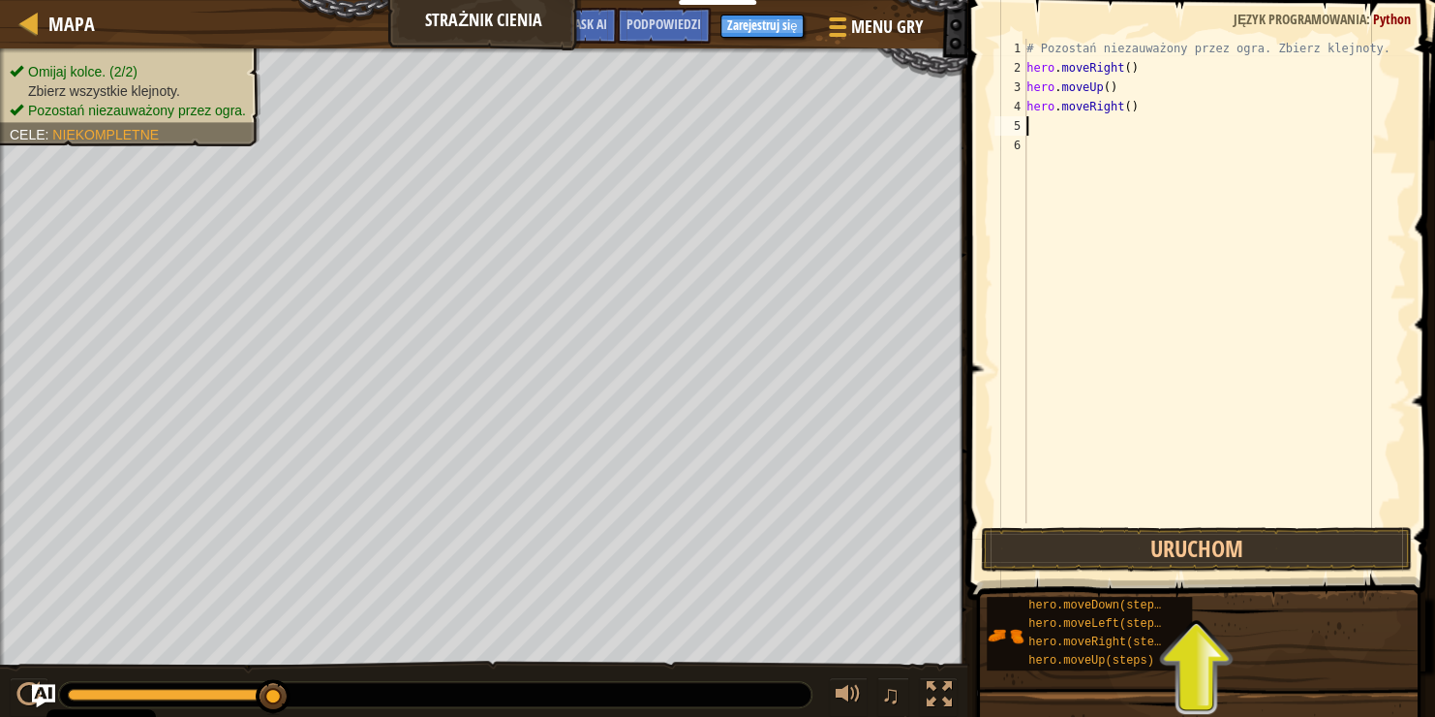
type textarea "h"
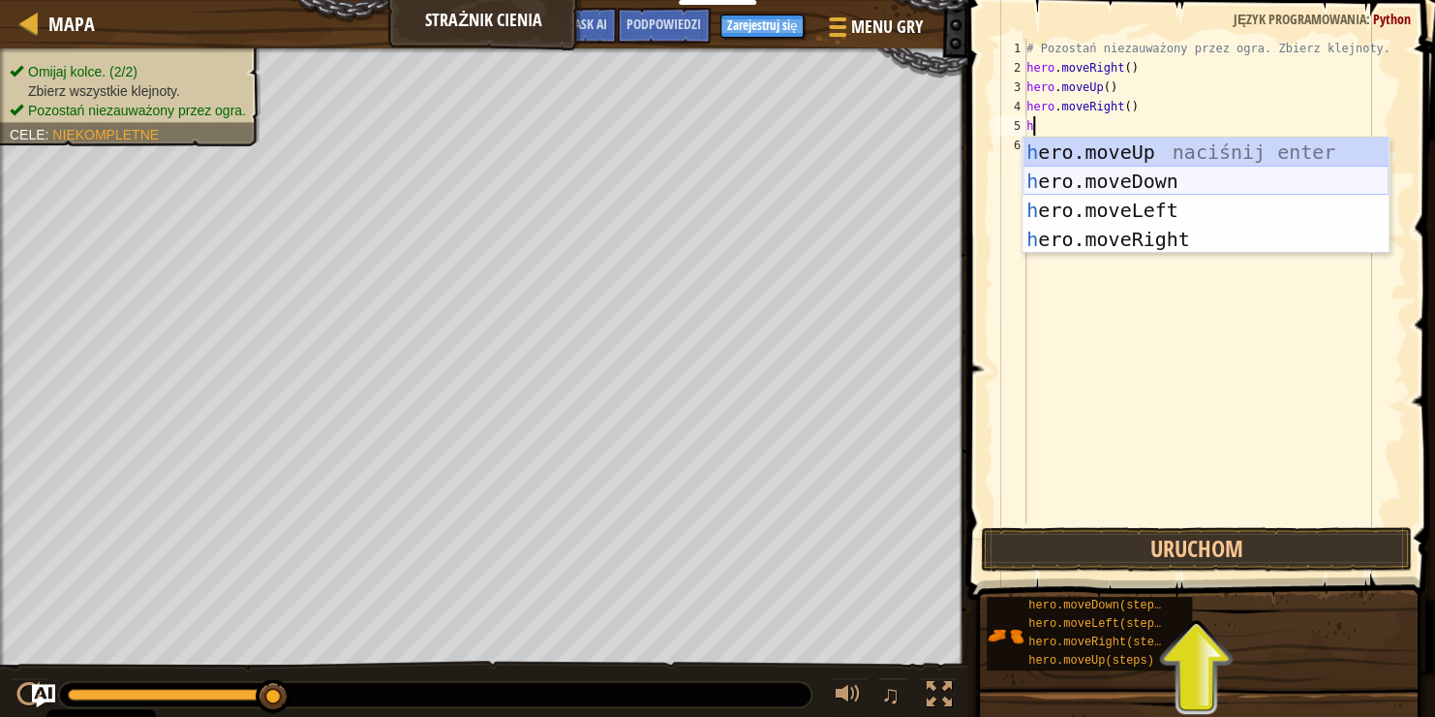
click at [1161, 178] on div "h ero.moveUp naciśnij enter h ero.moveDown naciśnij enter h ero.moveLeft naciśn…" at bounding box center [1206, 225] width 366 height 174
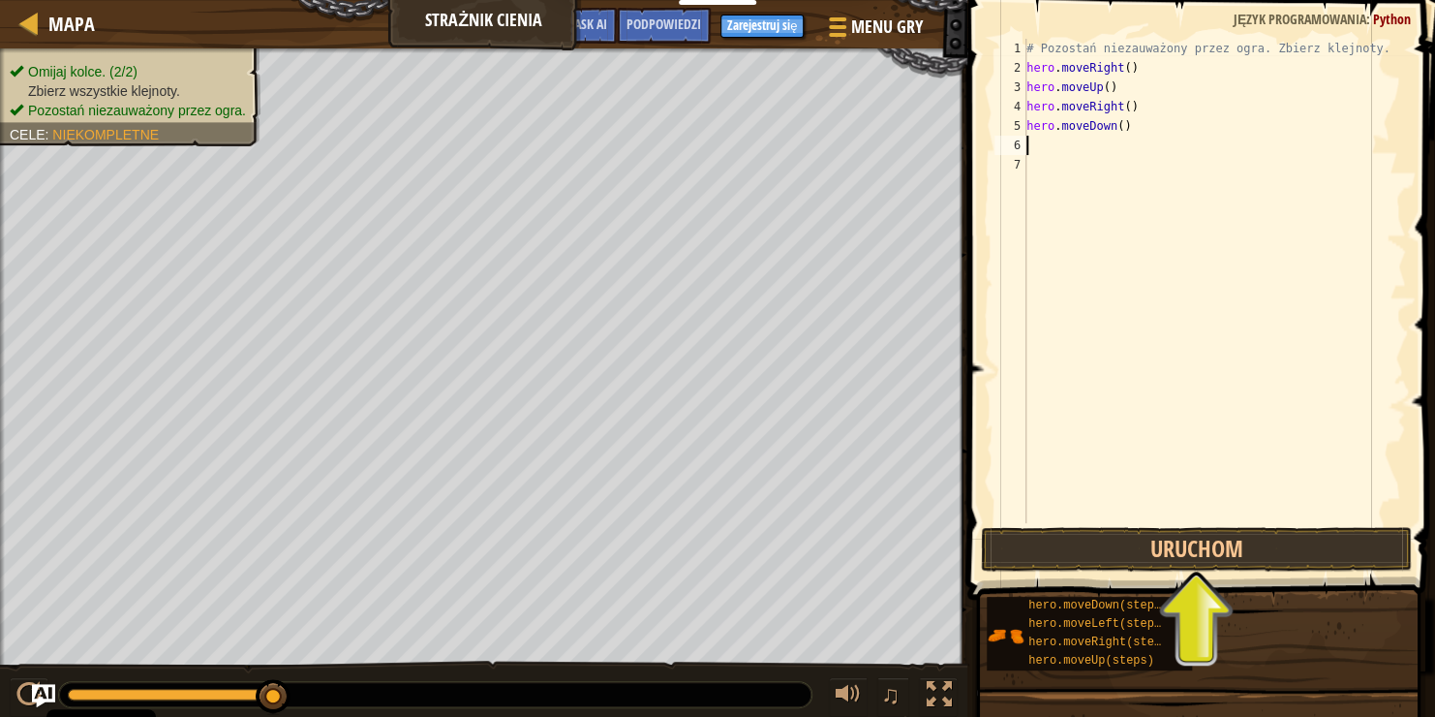
type textarea "h"
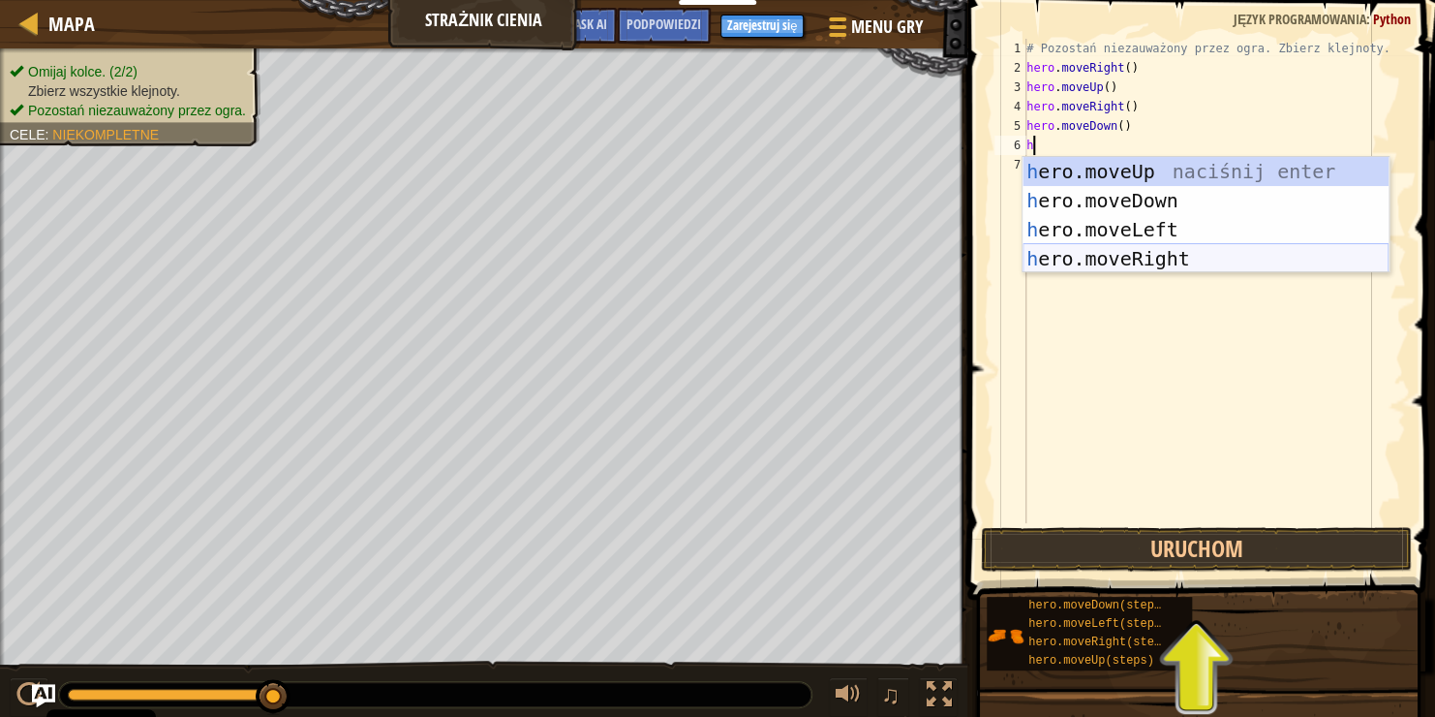
click at [1157, 256] on div "h ero.moveUp naciśnij enter h ero.moveDown naciśnij enter h ero.moveLeft naciśn…" at bounding box center [1206, 244] width 366 height 174
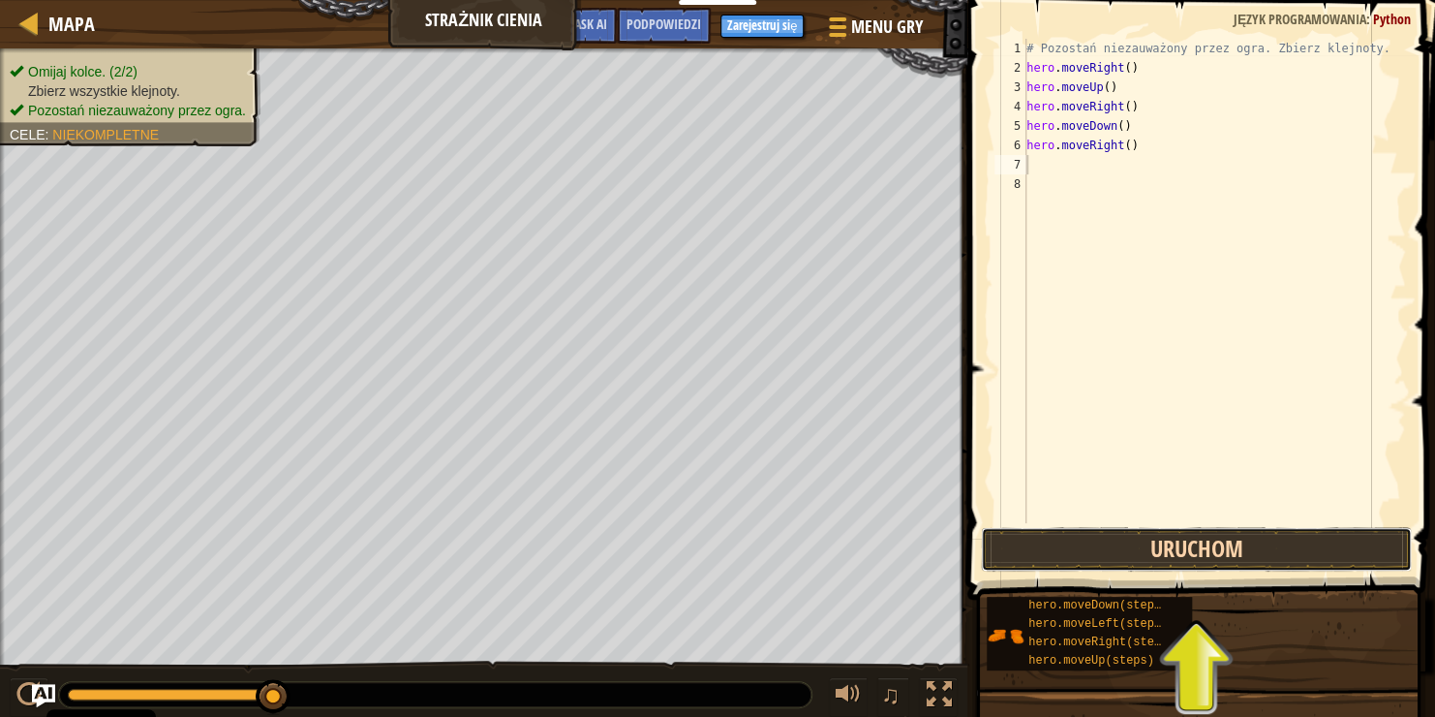
click at [1223, 541] on button "Uruchom" at bounding box center [1196, 549] width 431 height 45
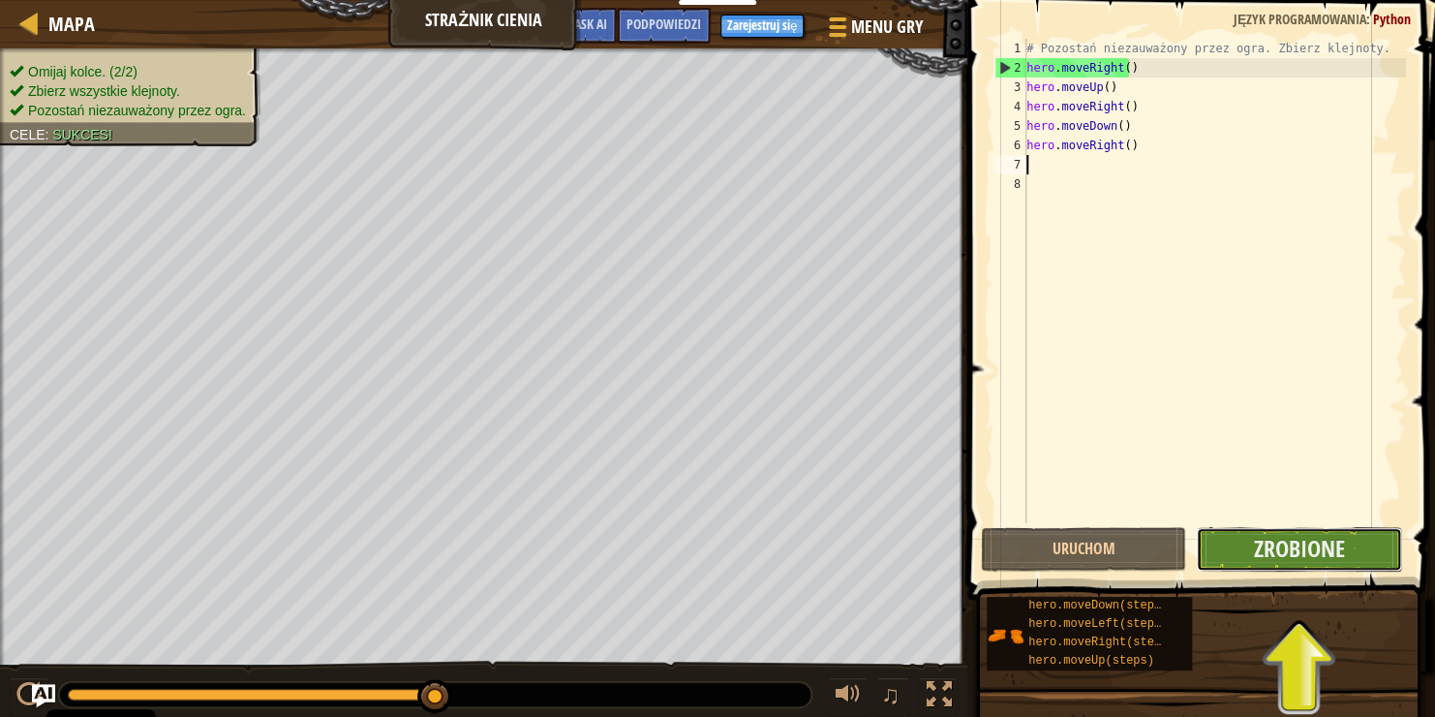
click at [1250, 550] on button "Zrobione" at bounding box center [1298, 549] width 205 height 45
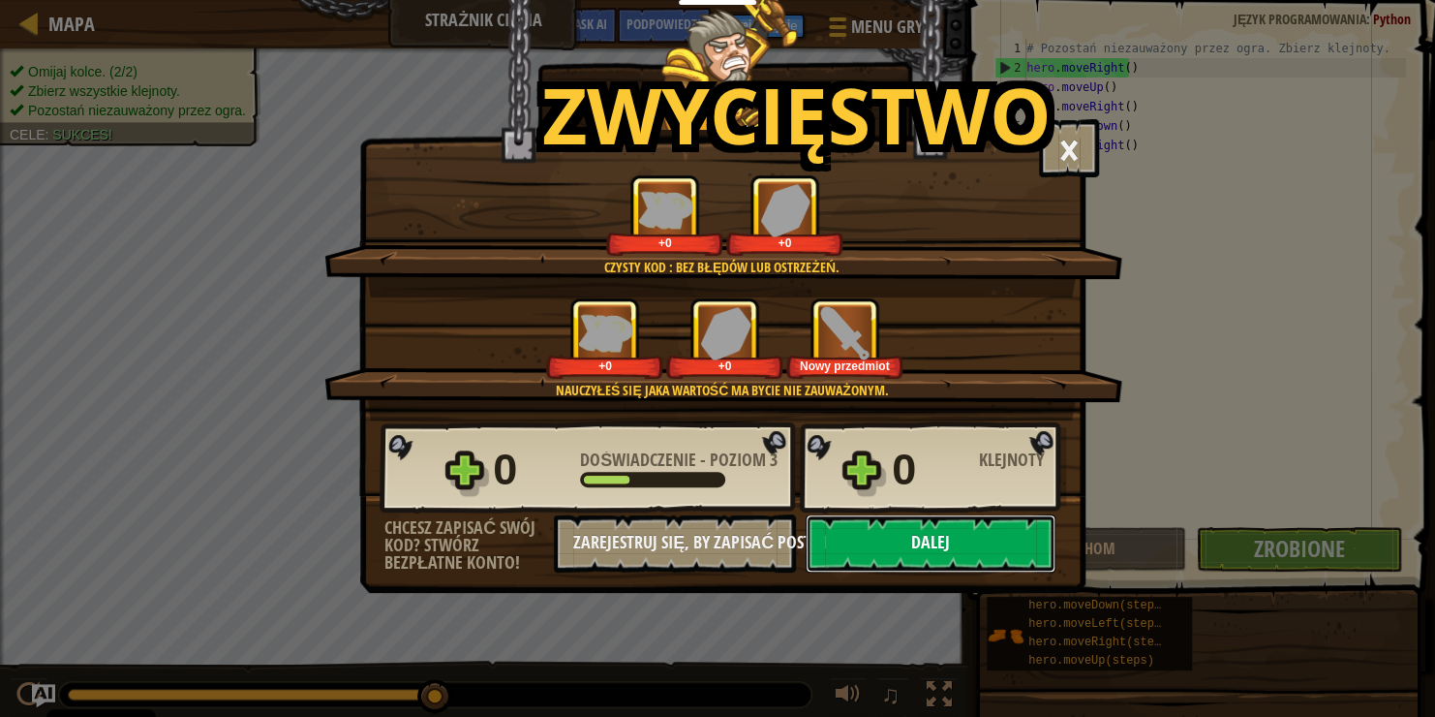
drag, startPoint x: 995, startPoint y: 566, endPoint x: 1002, endPoint y: 554, distance: 14.0
click at [1002, 554] on button "Dalej" at bounding box center [931, 543] width 250 height 58
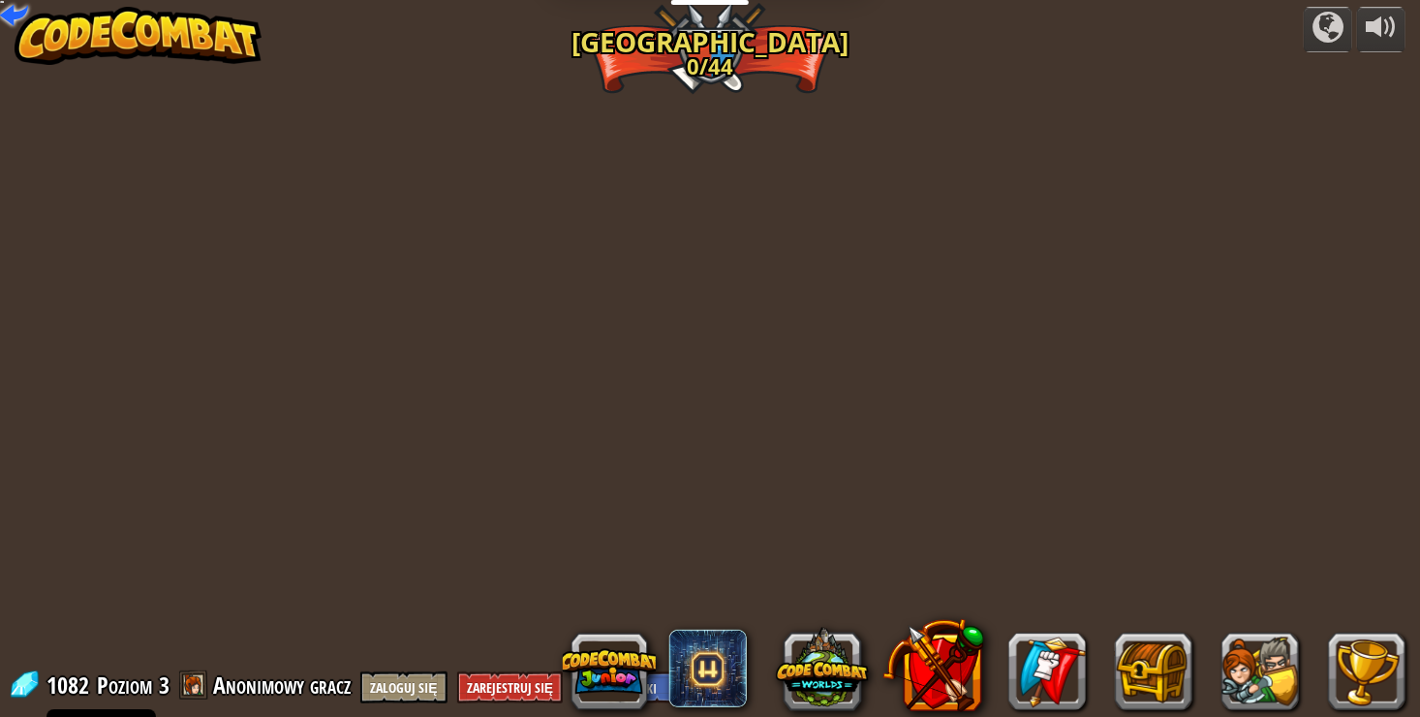
select select "pl"
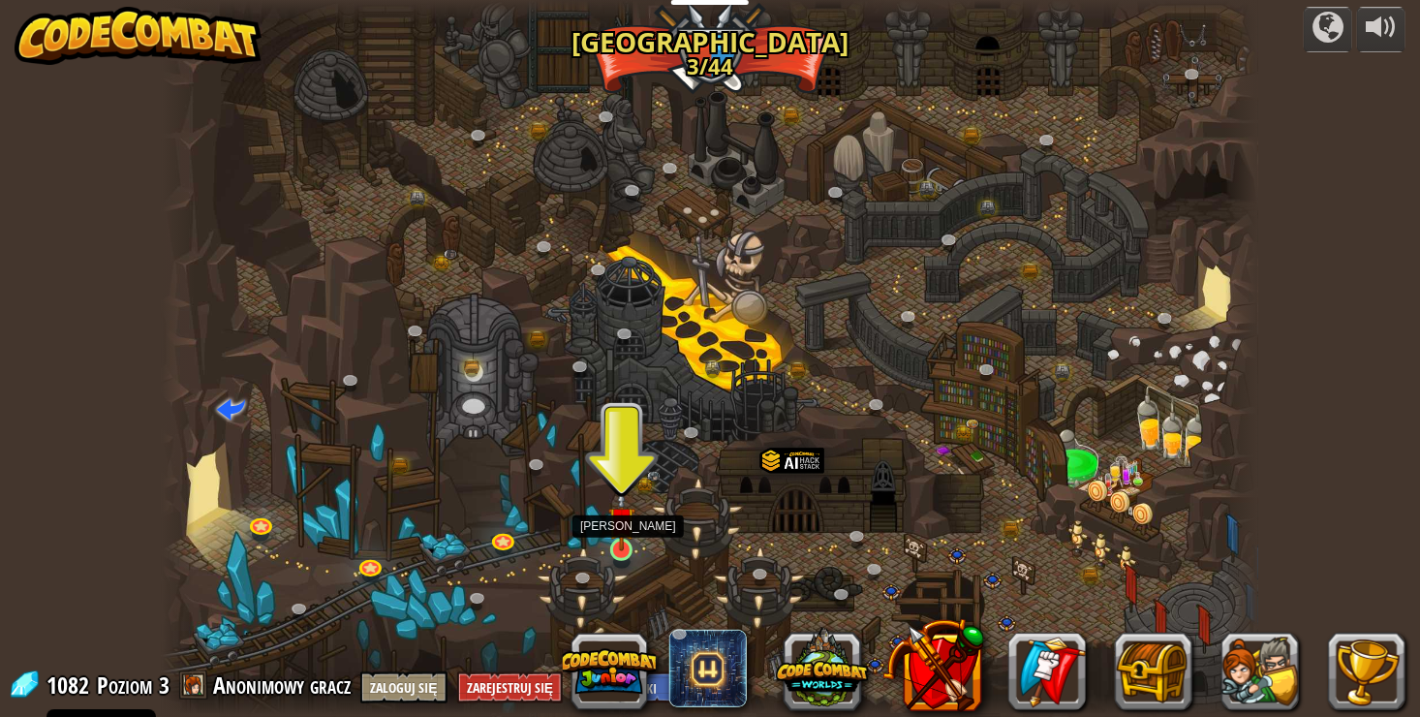
click at [608, 536] on img at bounding box center [621, 520] width 27 height 63
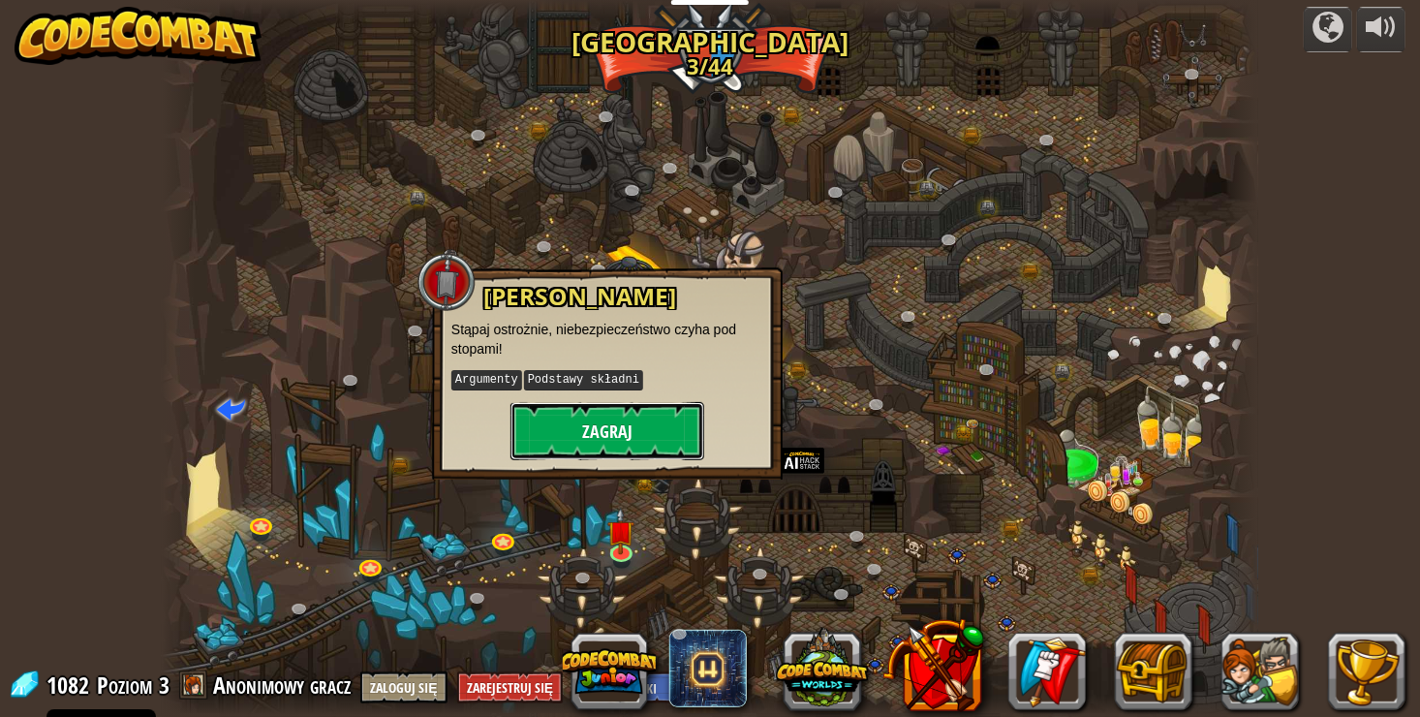
click at [598, 428] on button "Zagraj" at bounding box center [607, 431] width 194 height 58
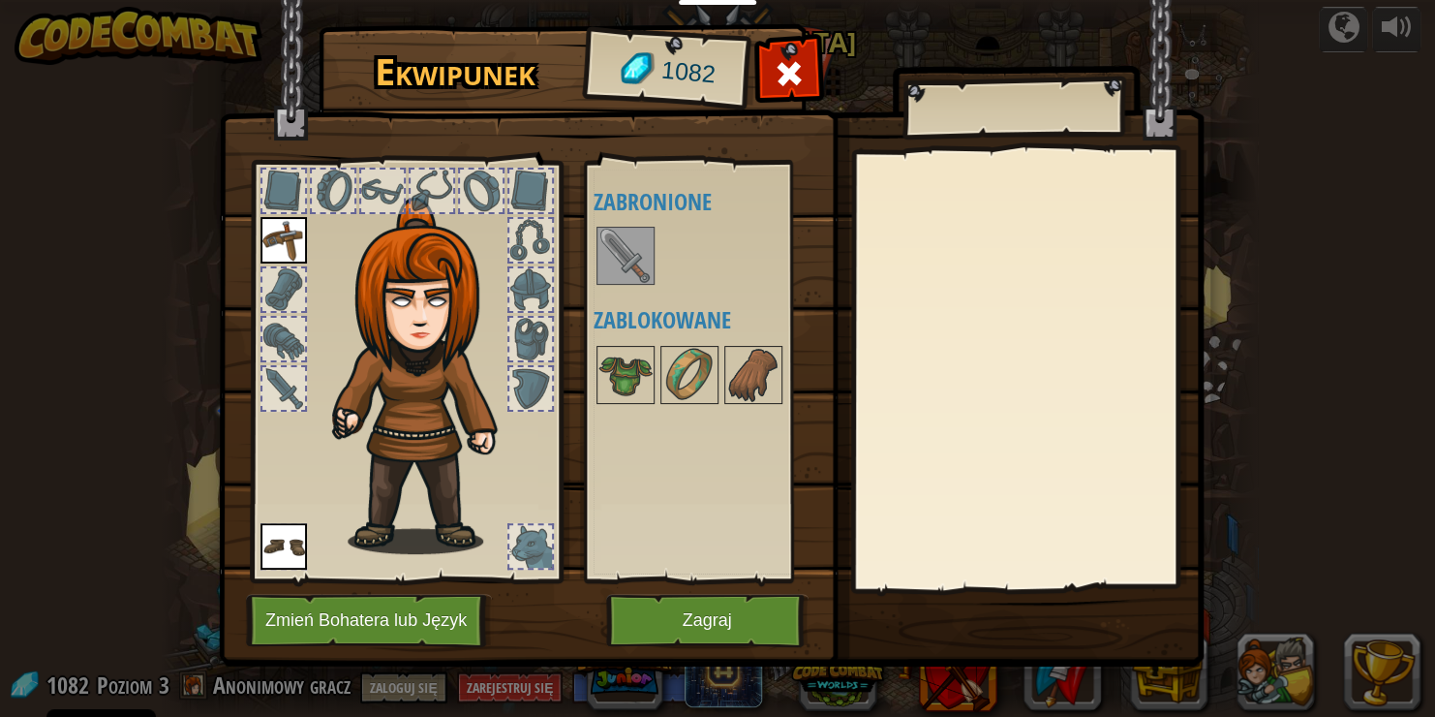
click at [633, 255] on img at bounding box center [626, 256] width 54 height 54
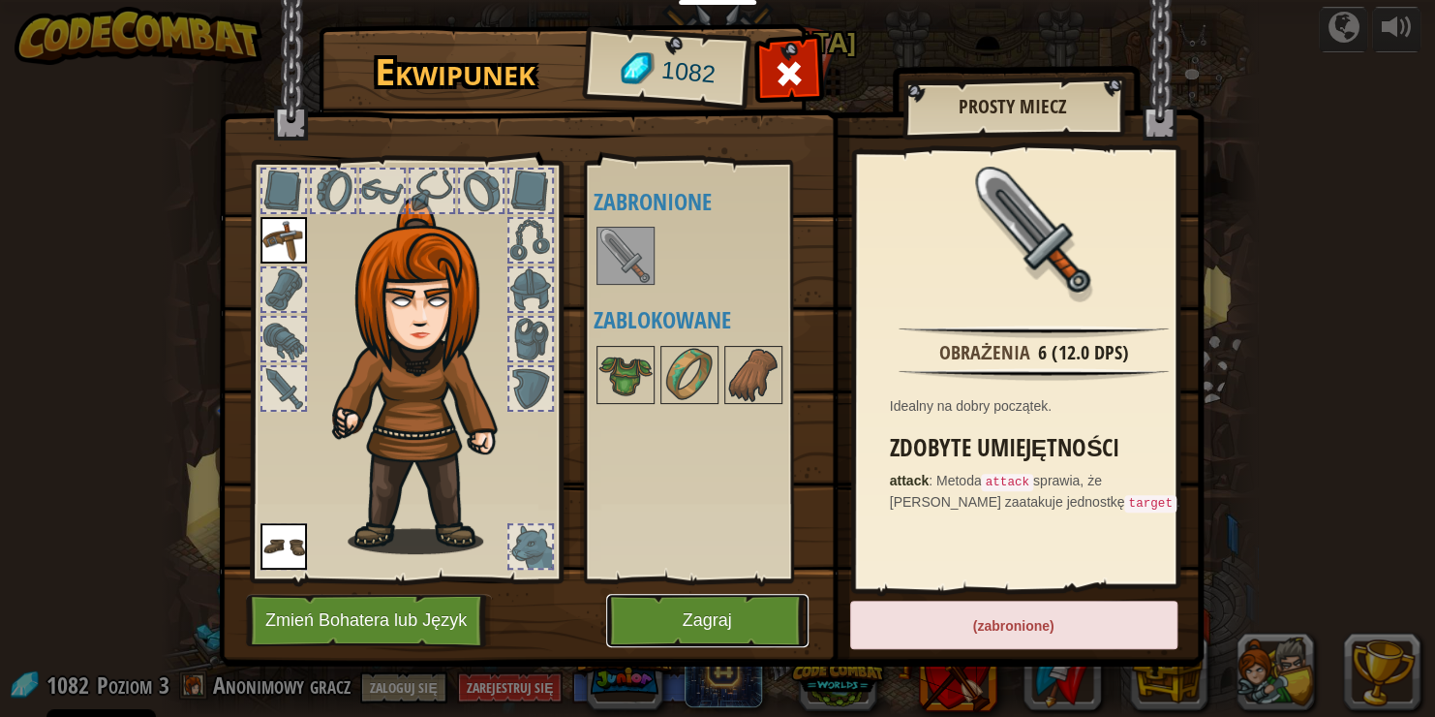
click at [754, 624] on button "Zagraj" at bounding box center [707, 620] width 202 height 53
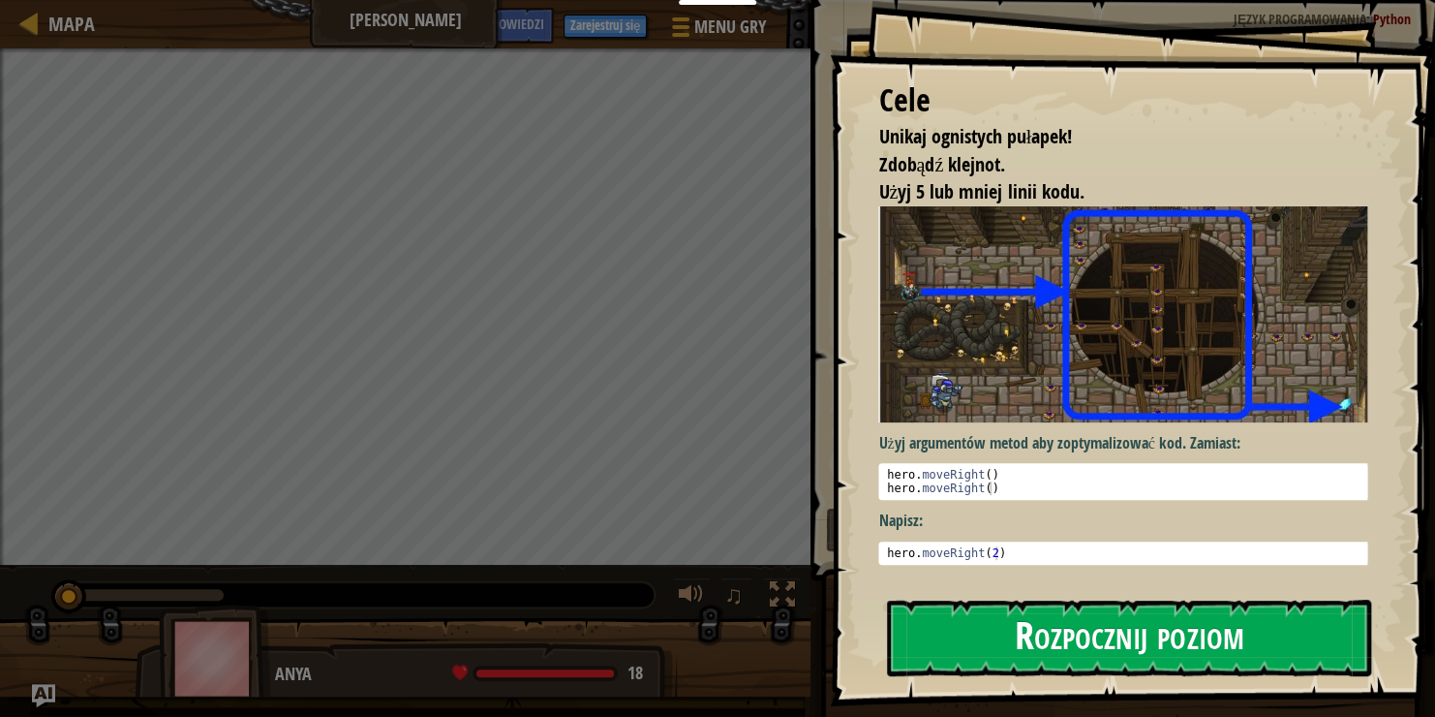
click at [1086, 647] on button "Rozpocznij poziom" at bounding box center [1129, 638] width 484 height 77
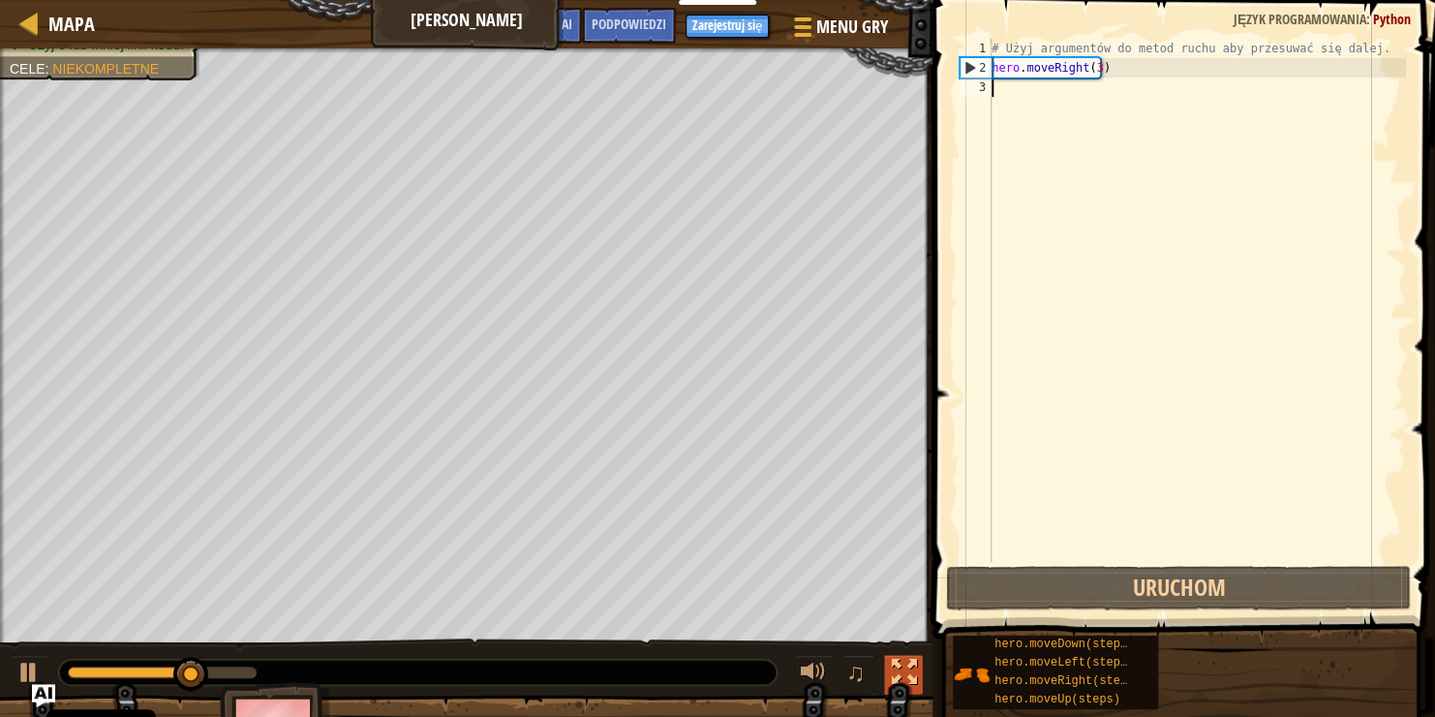
type textarea "h"
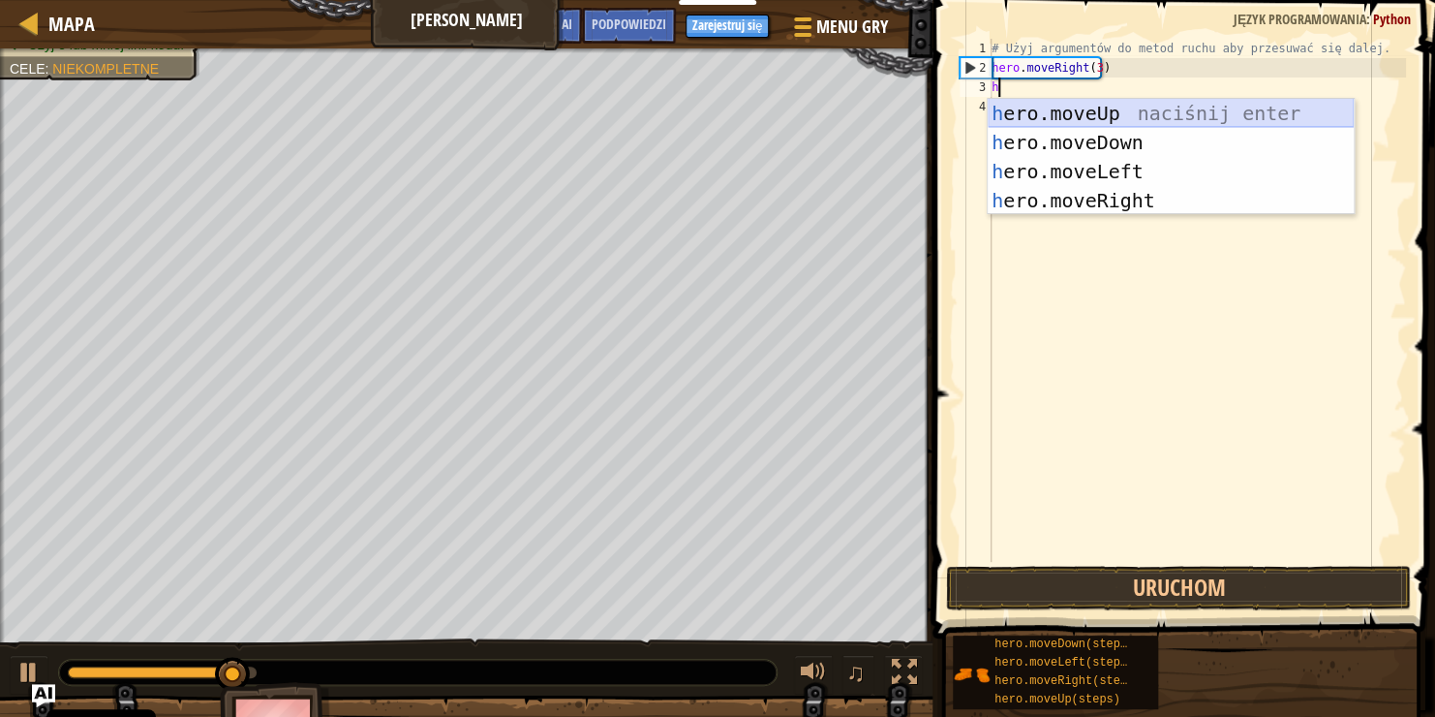
click at [1148, 109] on div "h ero.moveUp naciśnij enter h ero.moveDown naciśnij enter h ero.moveLeft naciśn…" at bounding box center [1171, 186] width 366 height 174
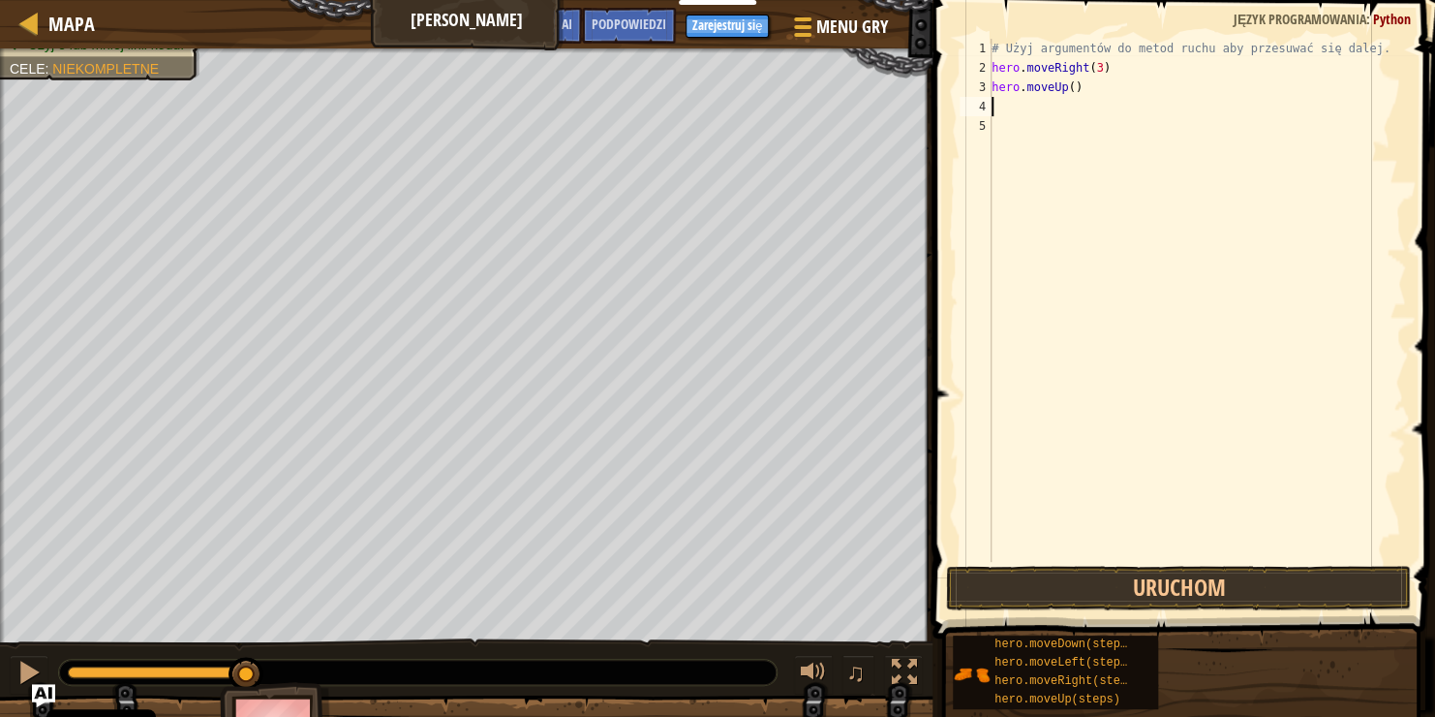
type textarea "h"
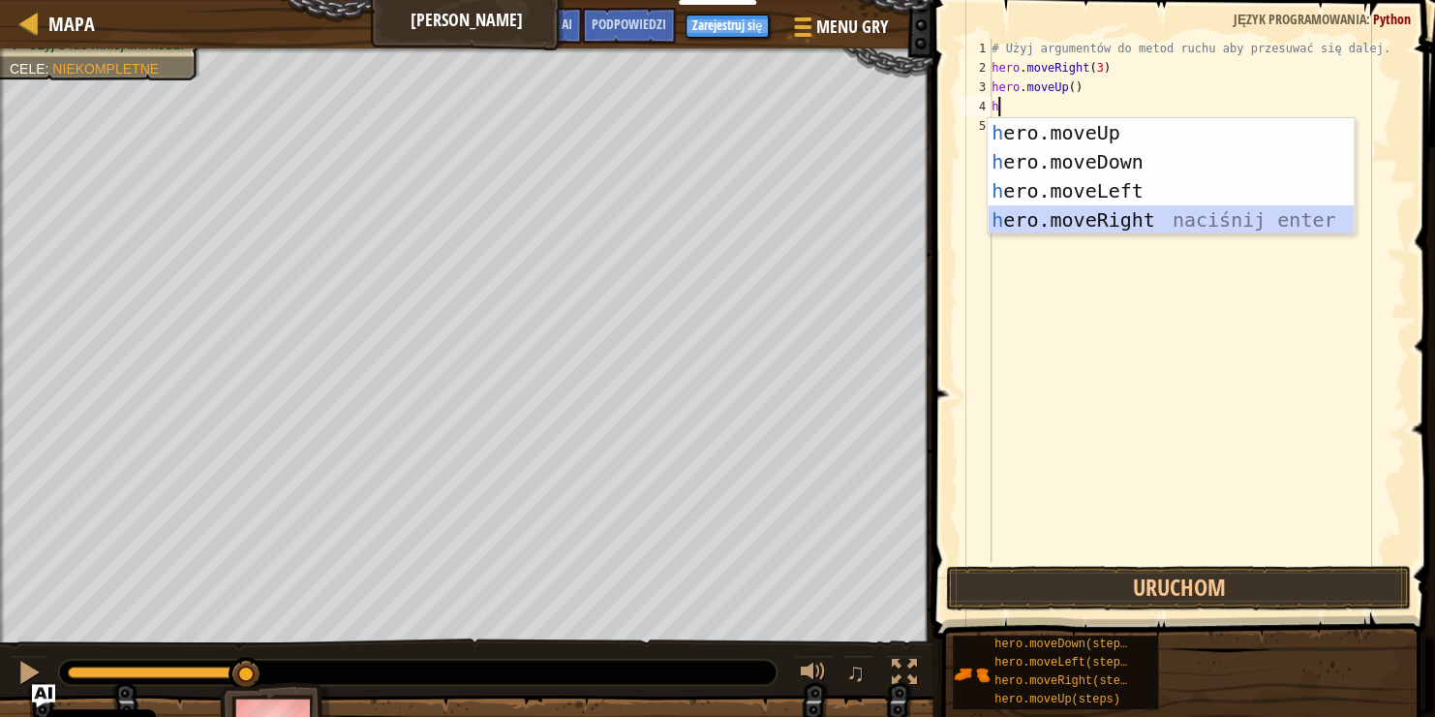
click at [1118, 217] on div "h ero.moveUp naciśnij enter h ero.moveDown naciśnij enter h ero.moveLeft naciśn…" at bounding box center [1171, 205] width 366 height 174
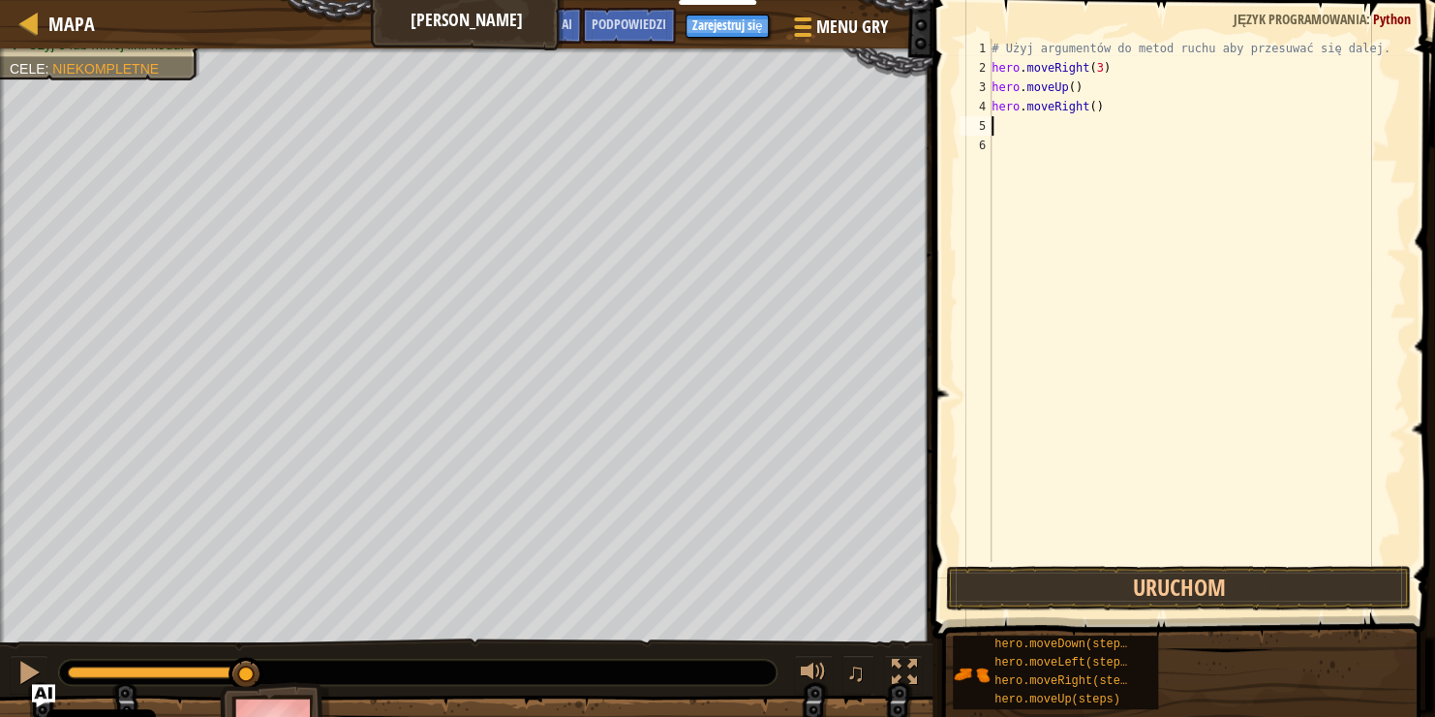
click at [1010, 121] on div "# Użyj argumentów do metod ruchu aby przesuwać się dalej. hero . moveRight ( 3 …" at bounding box center [1197, 320] width 418 height 562
type textarea "h"
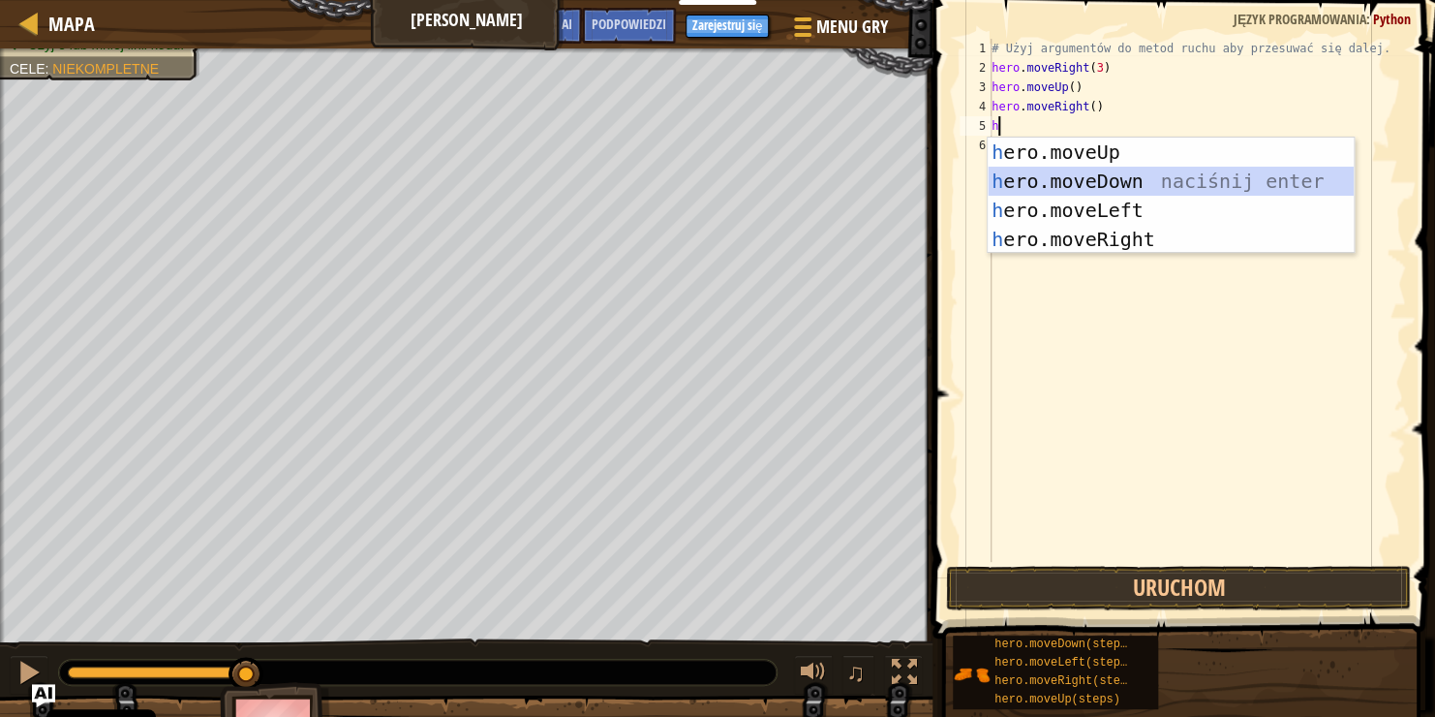
click at [1098, 182] on div "h ero.moveUp naciśnij enter h ero.moveDown naciśnij enter h ero.moveLeft naciśn…" at bounding box center [1171, 225] width 366 height 174
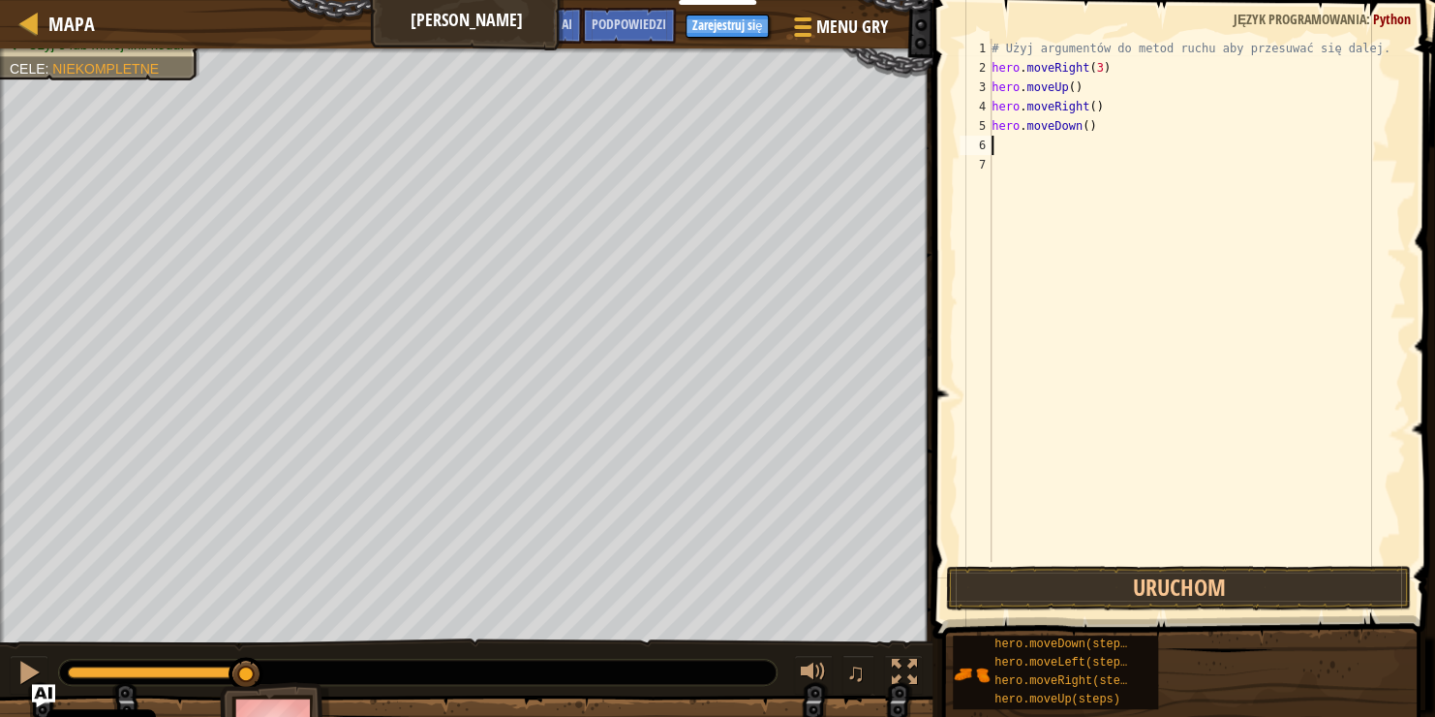
type textarea "h"
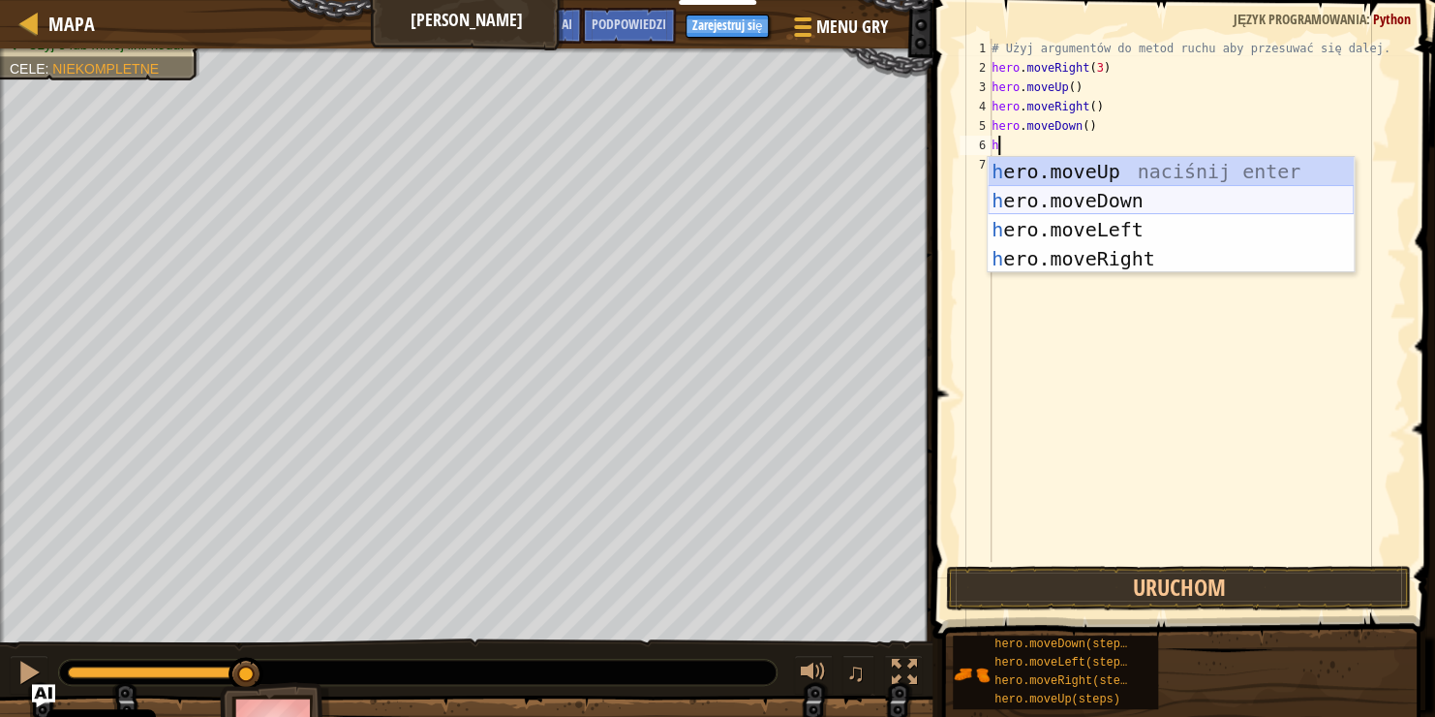
click at [1096, 201] on div "h ero.moveUp naciśnij enter h ero.moveDown naciśnij enter h ero.moveLeft naciśn…" at bounding box center [1171, 244] width 366 height 174
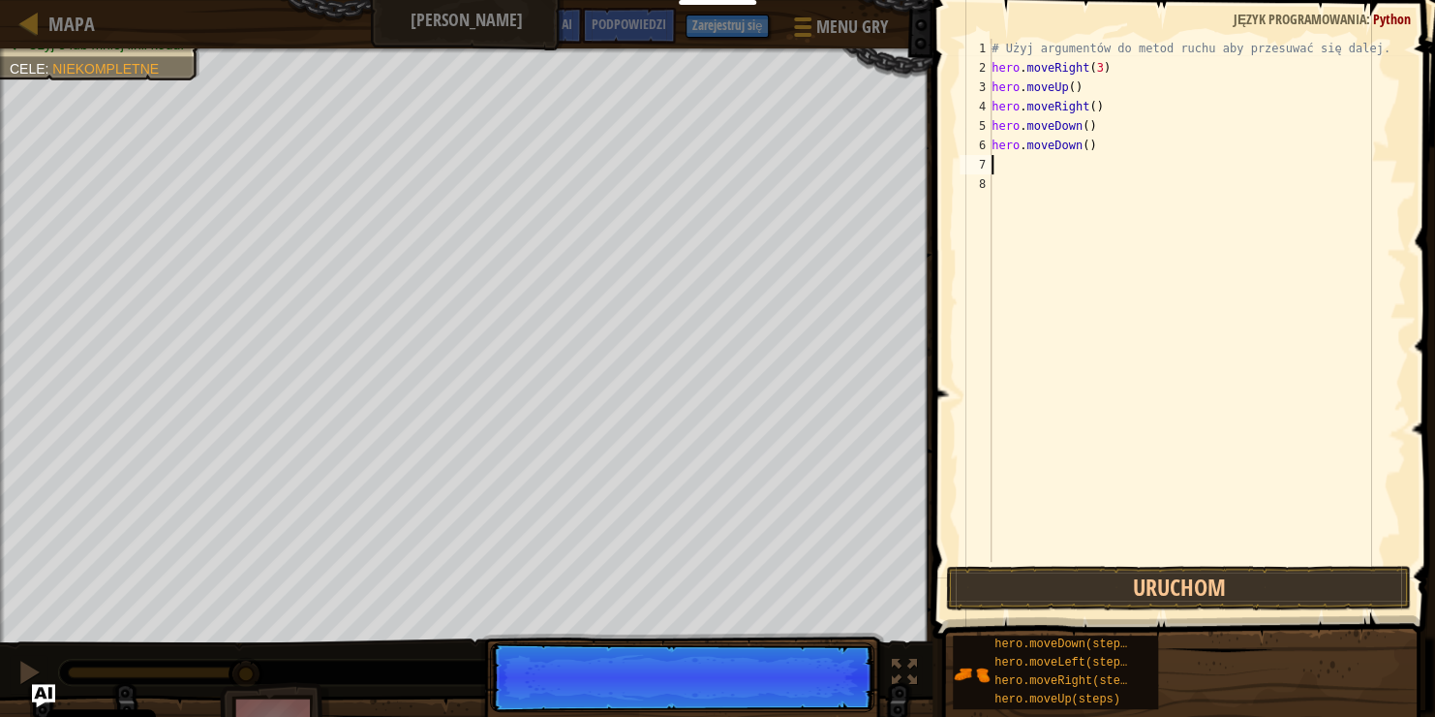
type textarea "h"
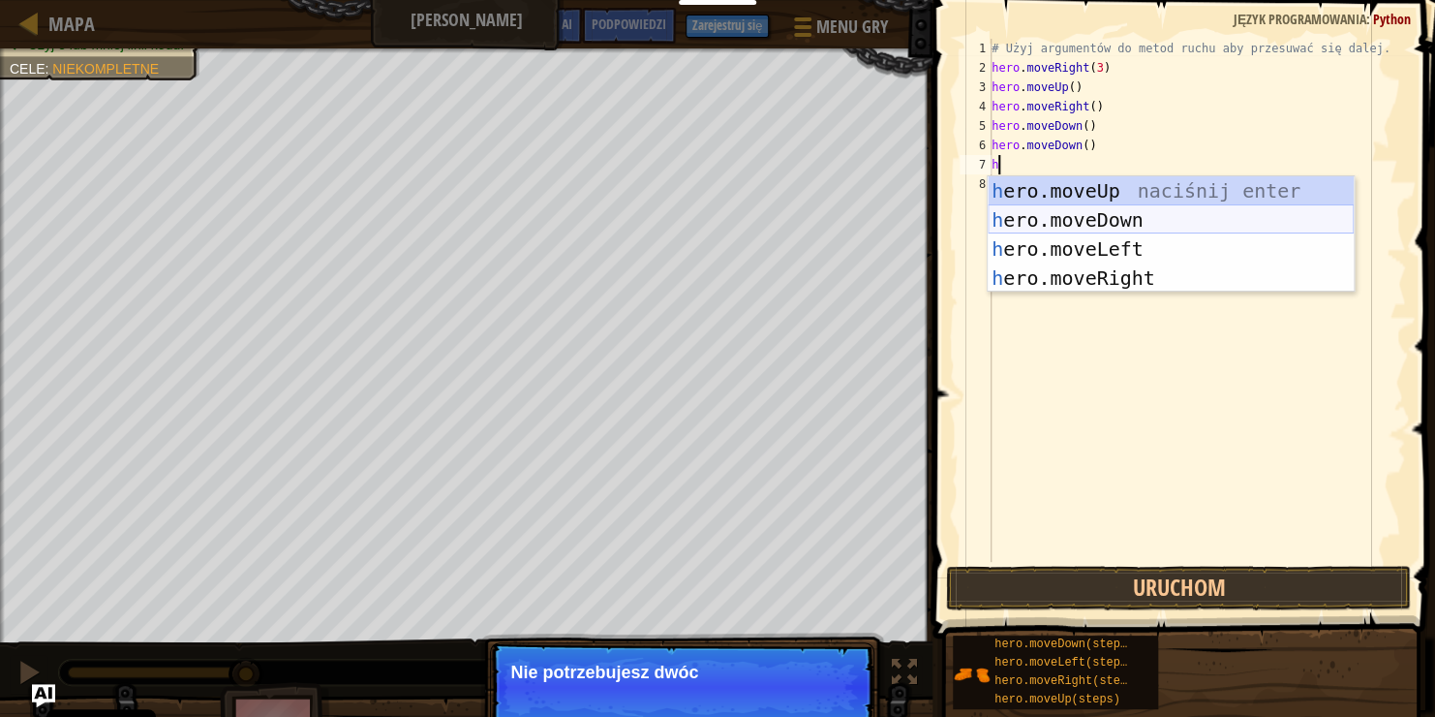
click at [1074, 211] on div "h ero.moveUp naciśnij enter h ero.moveDown naciśnij enter h ero.moveLeft naciśn…" at bounding box center [1171, 263] width 366 height 174
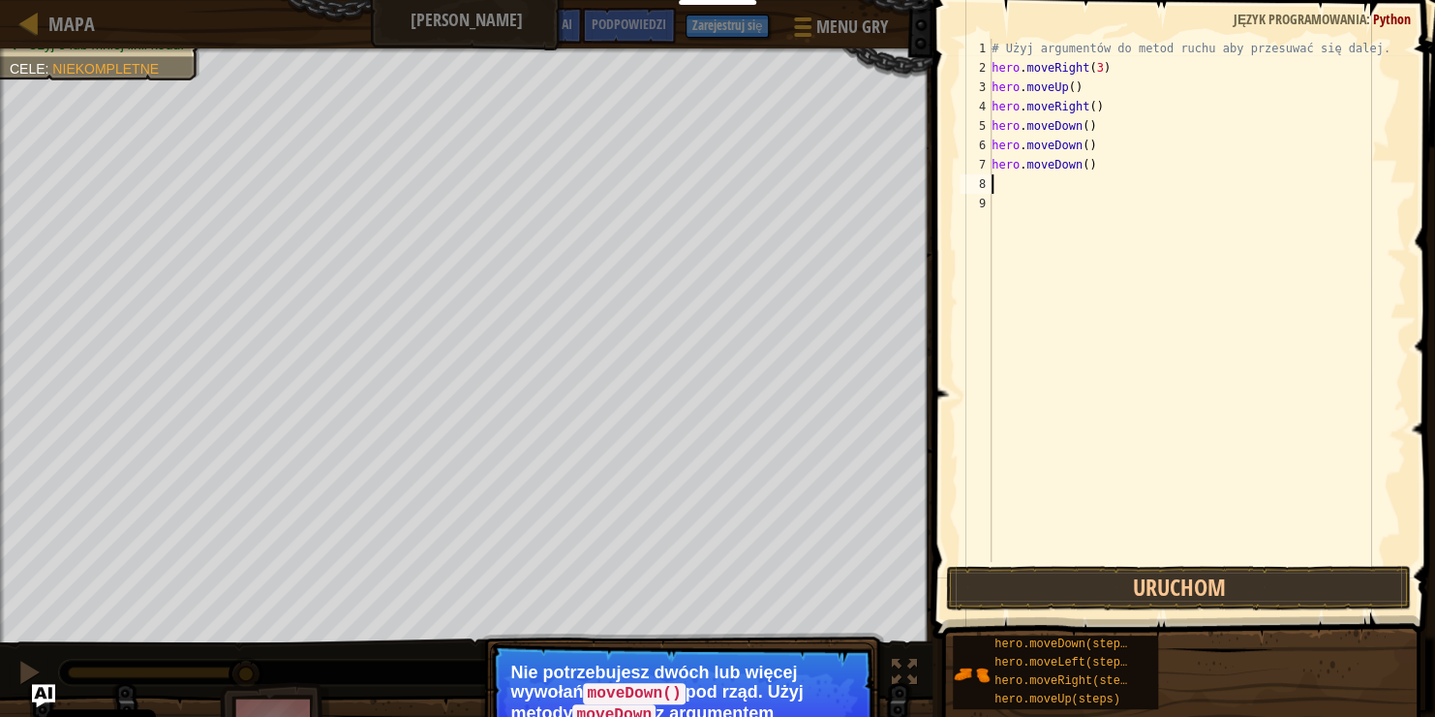
type textarea "h"
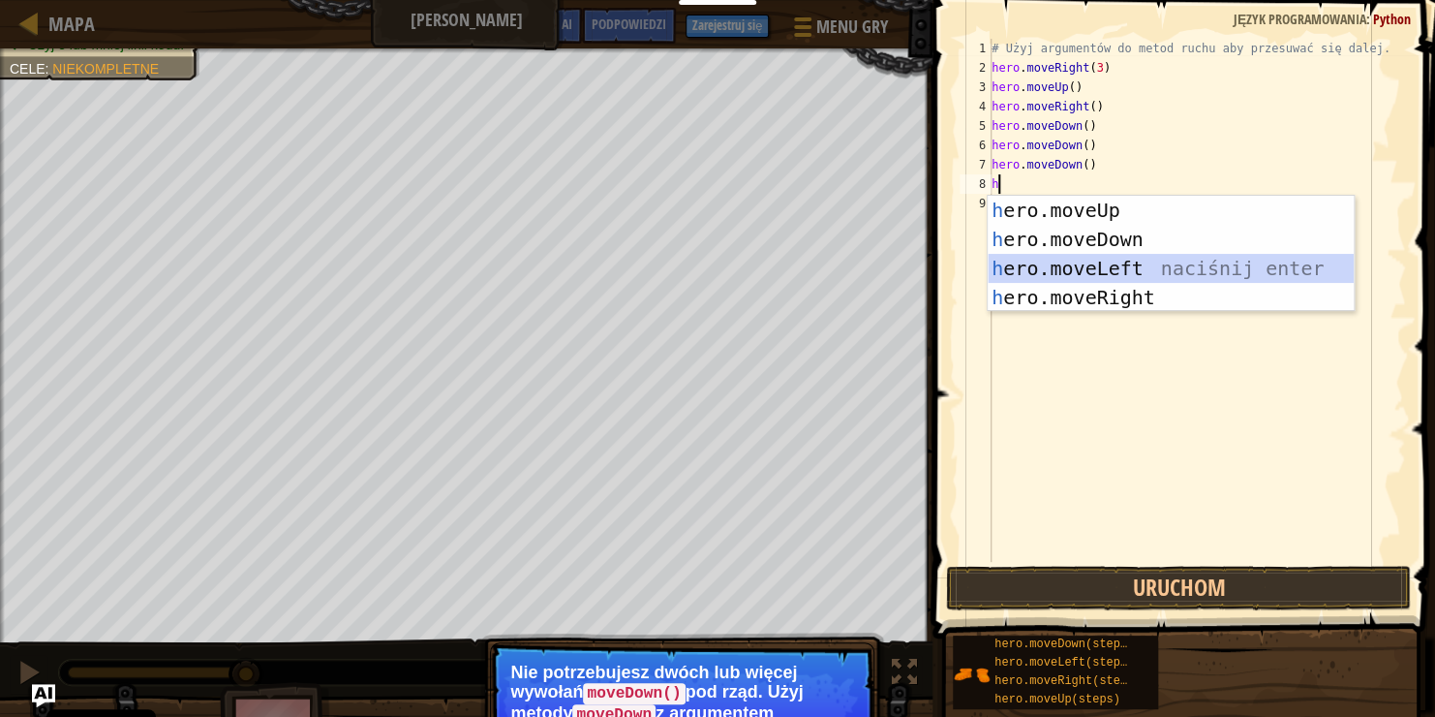
click at [1065, 281] on div "h ero.moveUp naciśnij enter h ero.moveDown naciśnij enter h ero.moveLeft naciśn…" at bounding box center [1171, 283] width 366 height 174
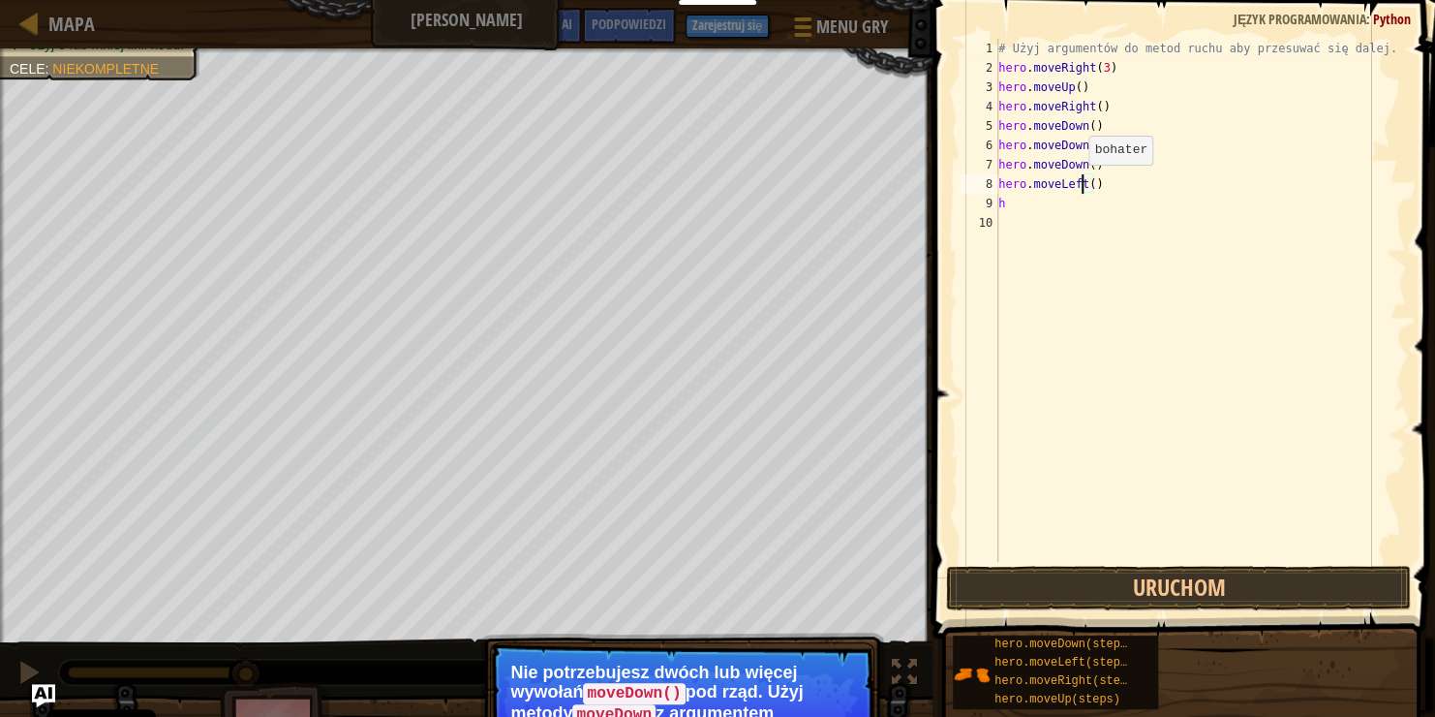
click at [1078, 183] on div "# Użyj argumentów do metod ruchu aby przesuwać się dalej. hero . moveRight ( 3 …" at bounding box center [1201, 320] width 413 height 562
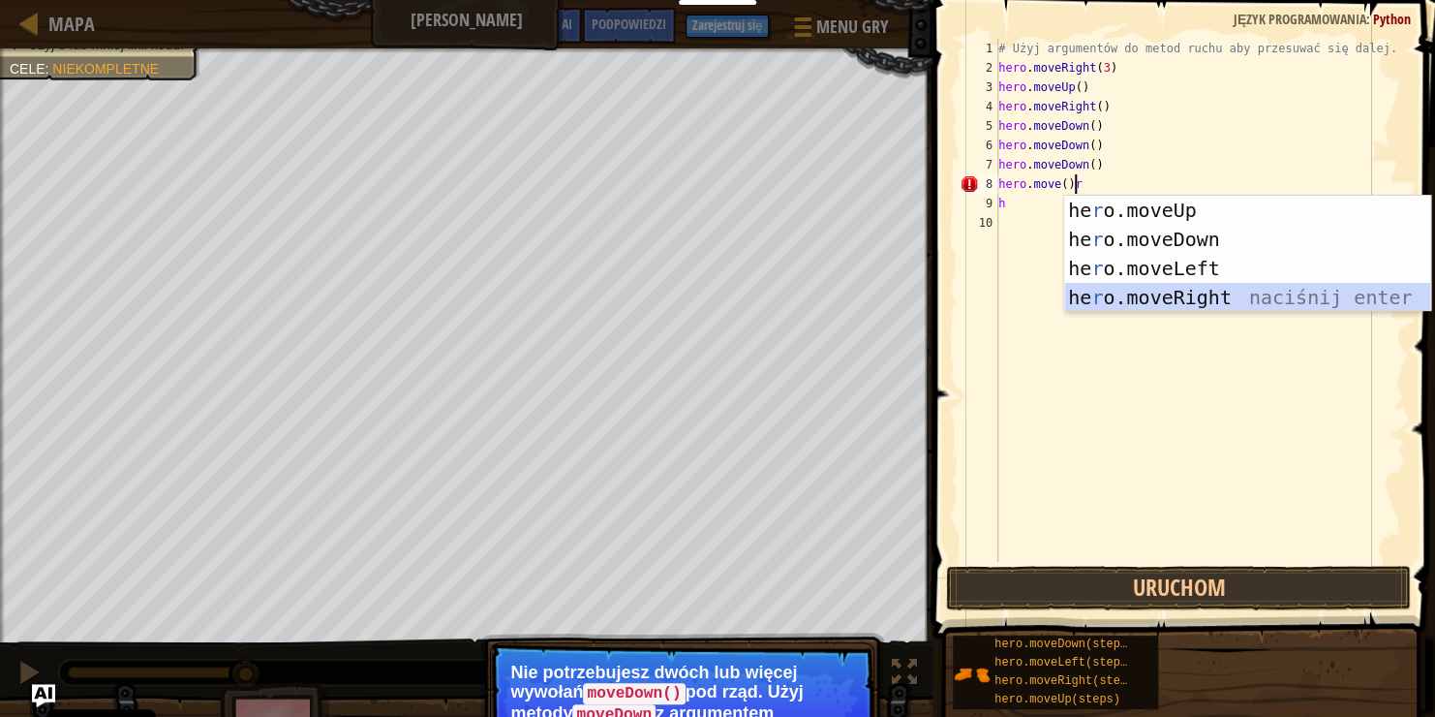
click at [1193, 300] on div "he r o.moveUp naciśnij enter he r o.moveDown naciśnij enter he r o.moveLeft nac…" at bounding box center [1247, 283] width 366 height 174
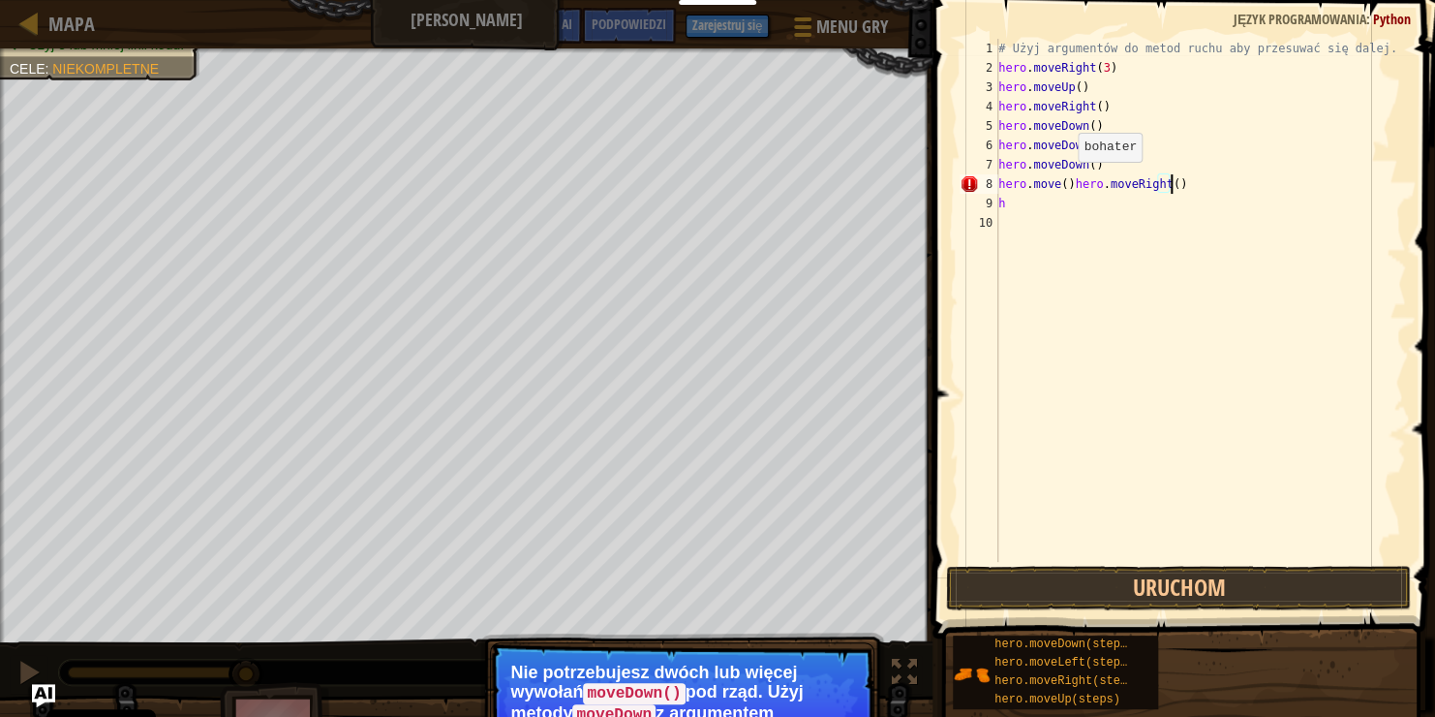
click at [1067, 181] on div "# Użyj argumentów do metod ruchu aby przesuwać się dalej. hero . moveRight ( 3 …" at bounding box center [1201, 320] width 413 height 562
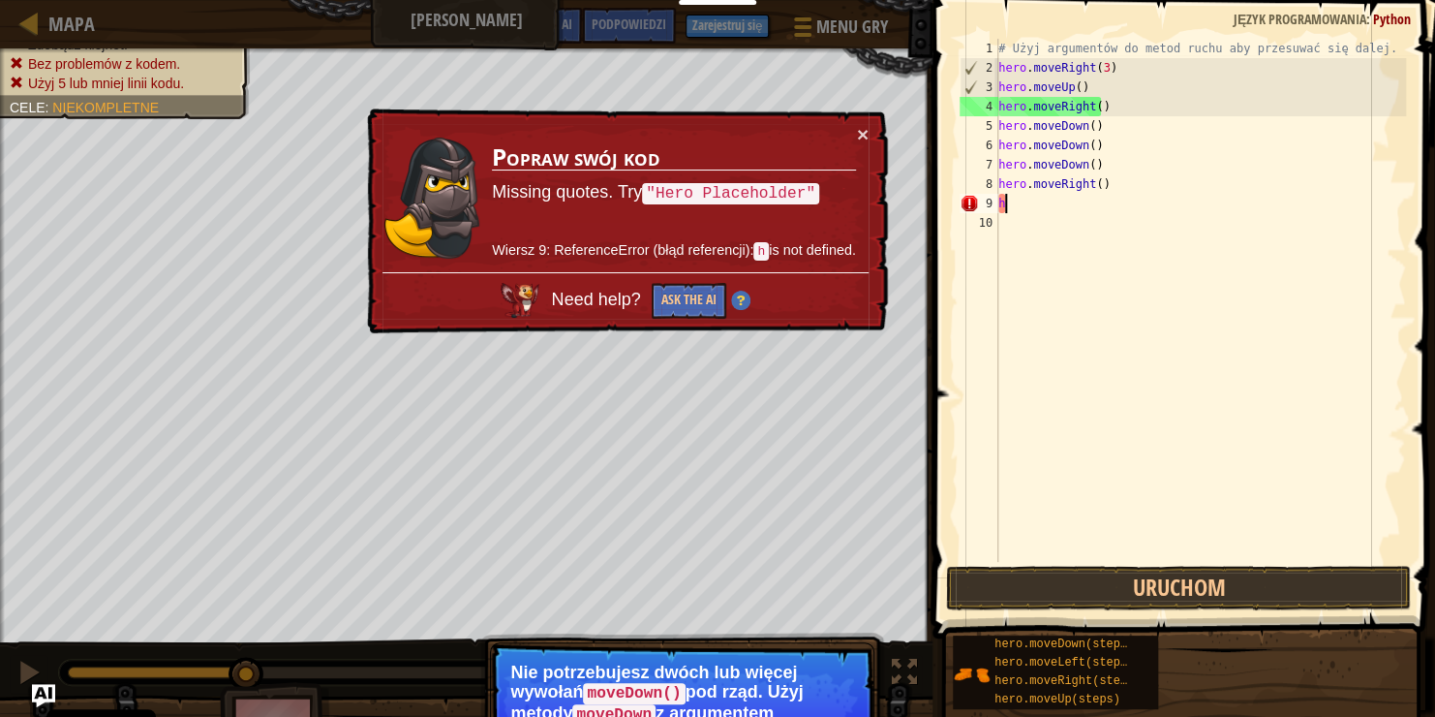
click at [1022, 200] on div "# Użyj argumentów do metod ruchu aby przesuwać się dalej. hero . moveRight ( 3 …" at bounding box center [1201, 320] width 413 height 562
type textarea "h"
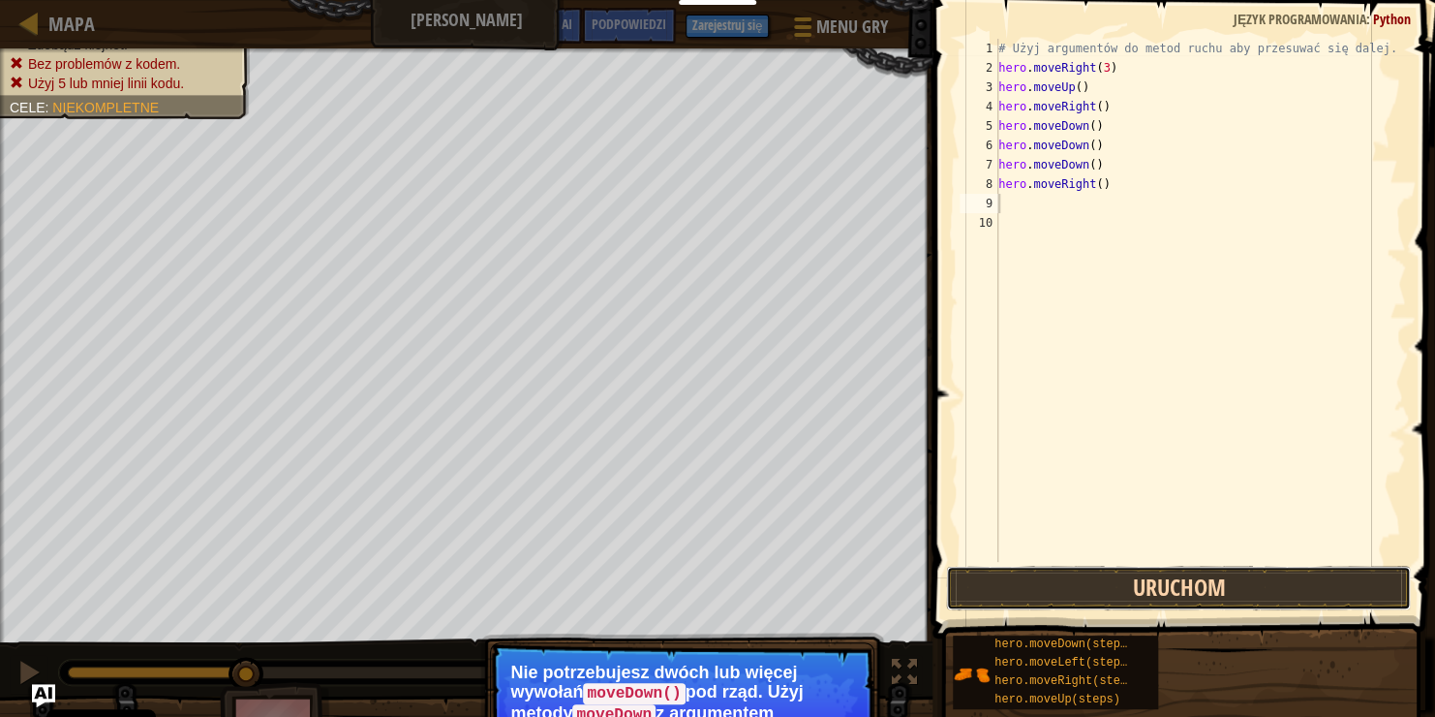
click at [1353, 589] on button "Uruchom" at bounding box center [1178, 588] width 465 height 45
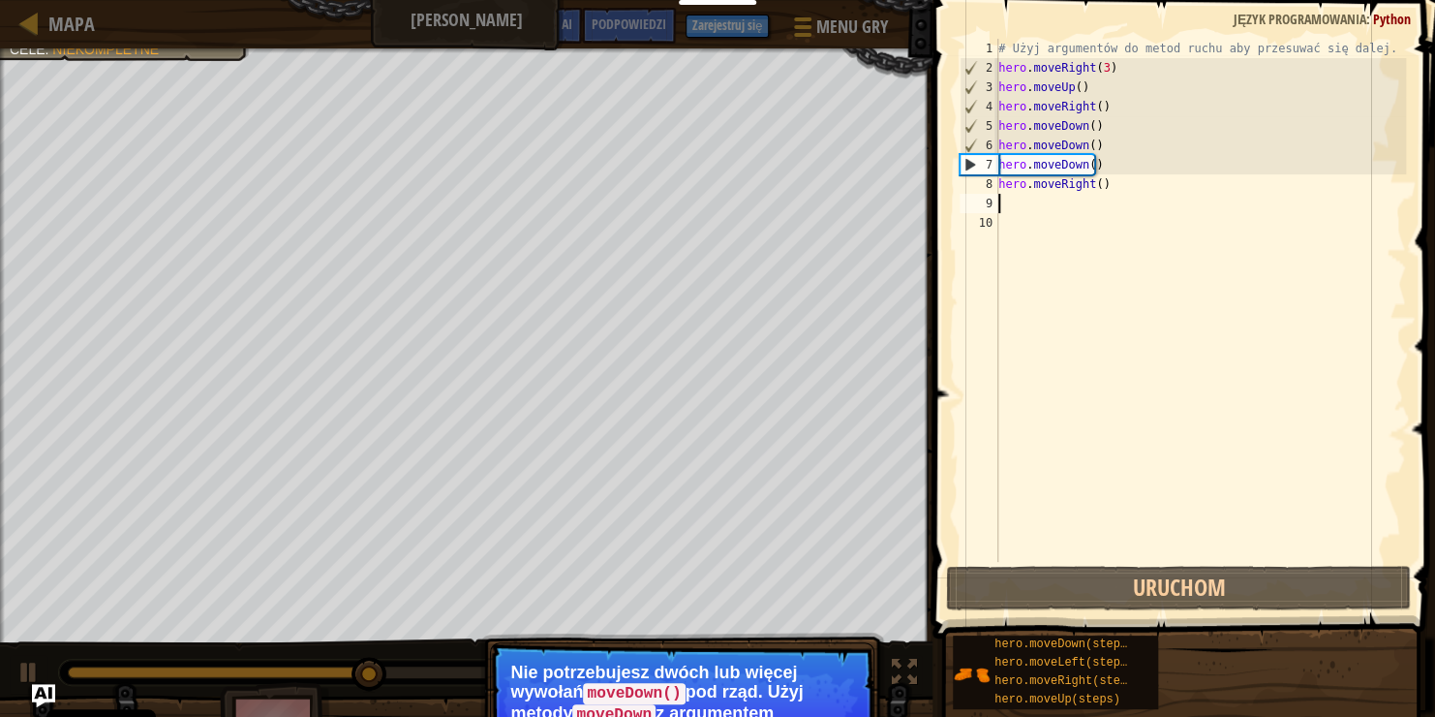
type textarea "h"
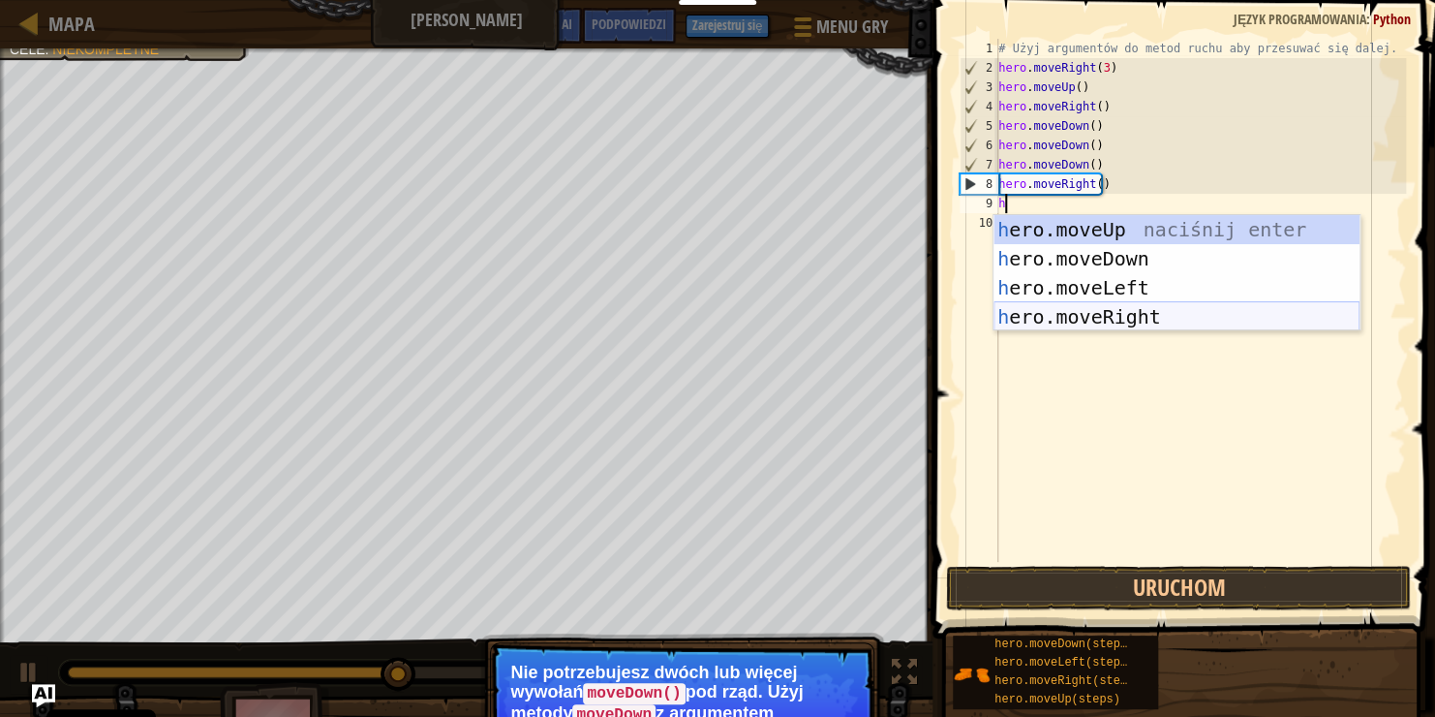
click at [1149, 317] on div "h ero.moveUp naciśnij enter h ero.moveDown naciśnij enter h ero.moveLeft naciśn…" at bounding box center [1177, 302] width 366 height 174
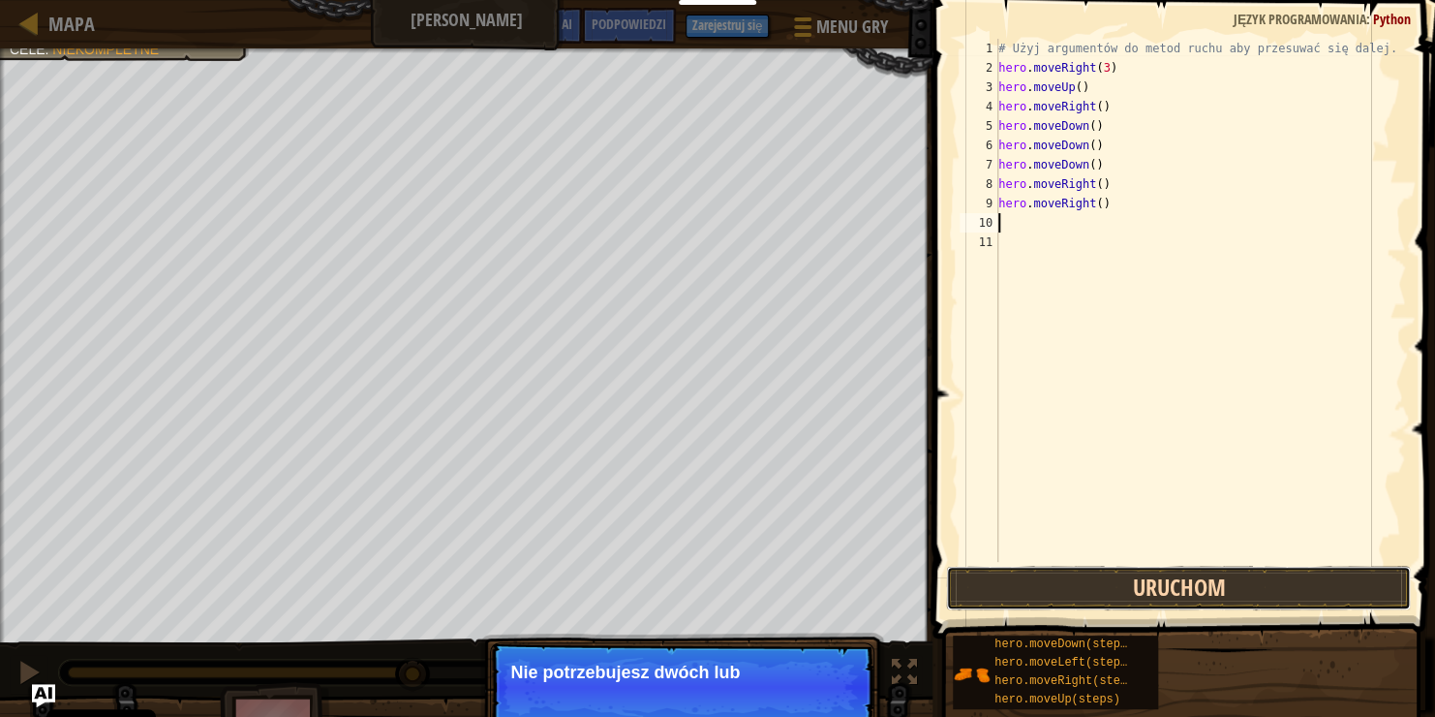
click at [1226, 576] on button "Uruchom" at bounding box center [1178, 588] width 465 height 45
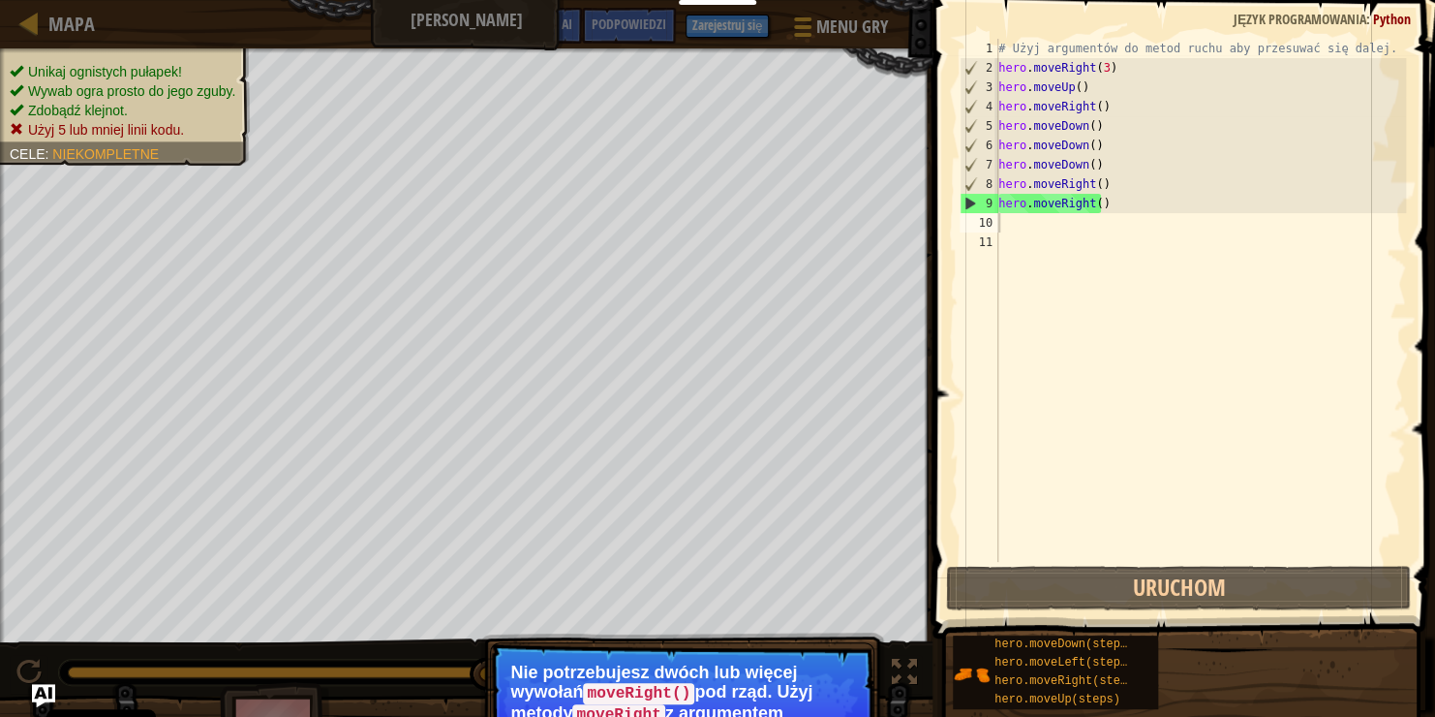
click at [764, 683] on p "Nie potrzebujesz dwóch lub więcej wywołań moveRight() pod rząd. Użyj metody mov…" at bounding box center [682, 700] width 344 height 77
click at [822, 705] on p "Nie potrzebujesz dwóch lub więcej wywołań moveRight() pod rząd. Użyj metody mov…" at bounding box center [682, 700] width 344 height 77
click at [808, 701] on p "Nie potrzebujesz dwóch lub więcej wywołań moveRight() pod rząd. Użyj metody mov…" at bounding box center [682, 700] width 344 height 77
click at [1092, 146] on div "# Użyj argumentów do metod ruchu aby przesuwać się dalej. hero . moveRight ( 3 …" at bounding box center [1201, 320] width 413 height 562
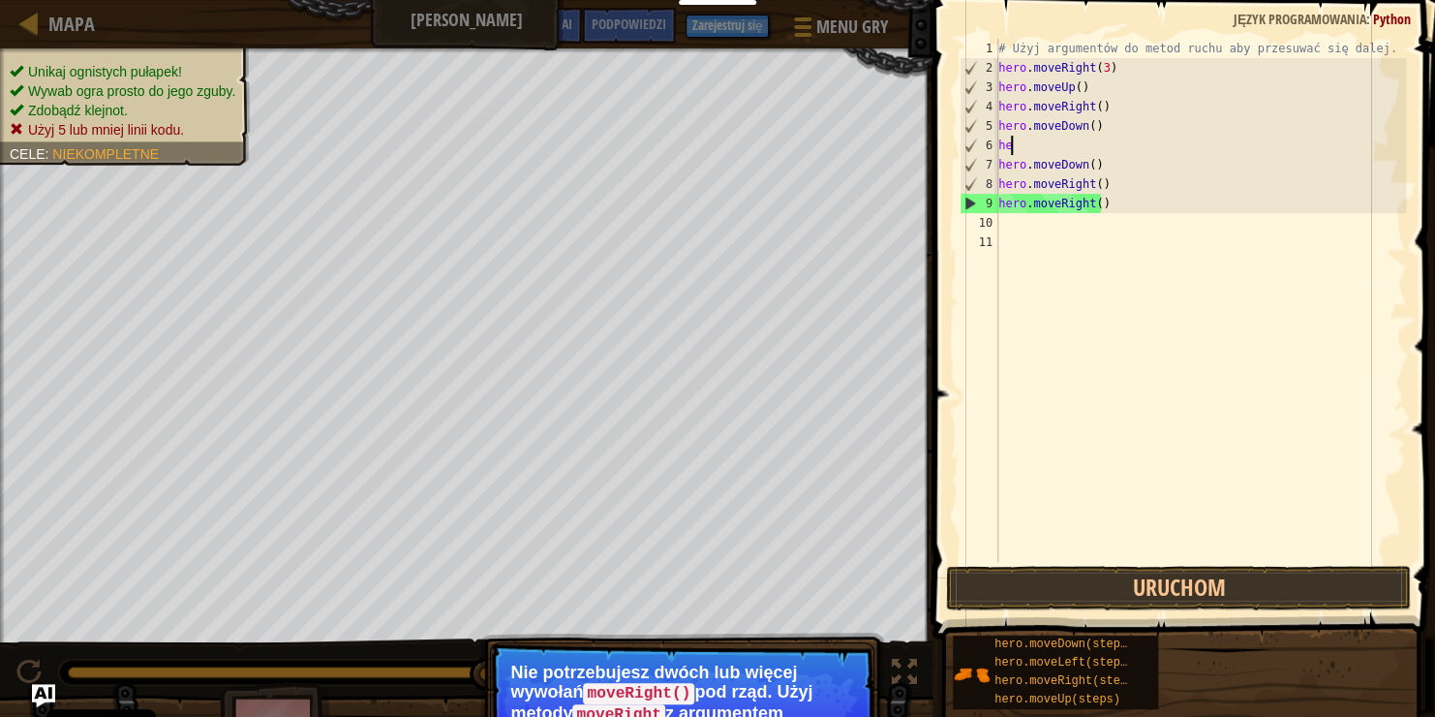
type textarea "h"
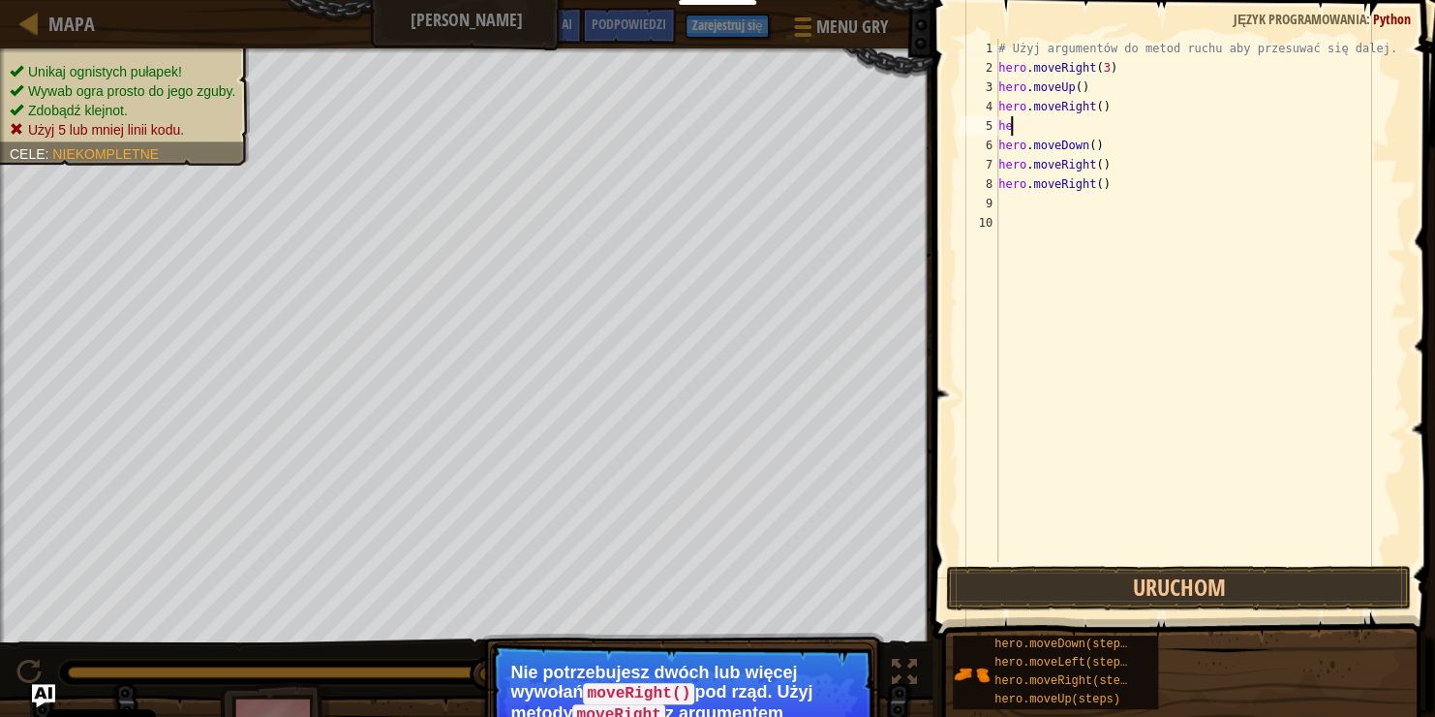
type textarea "h"
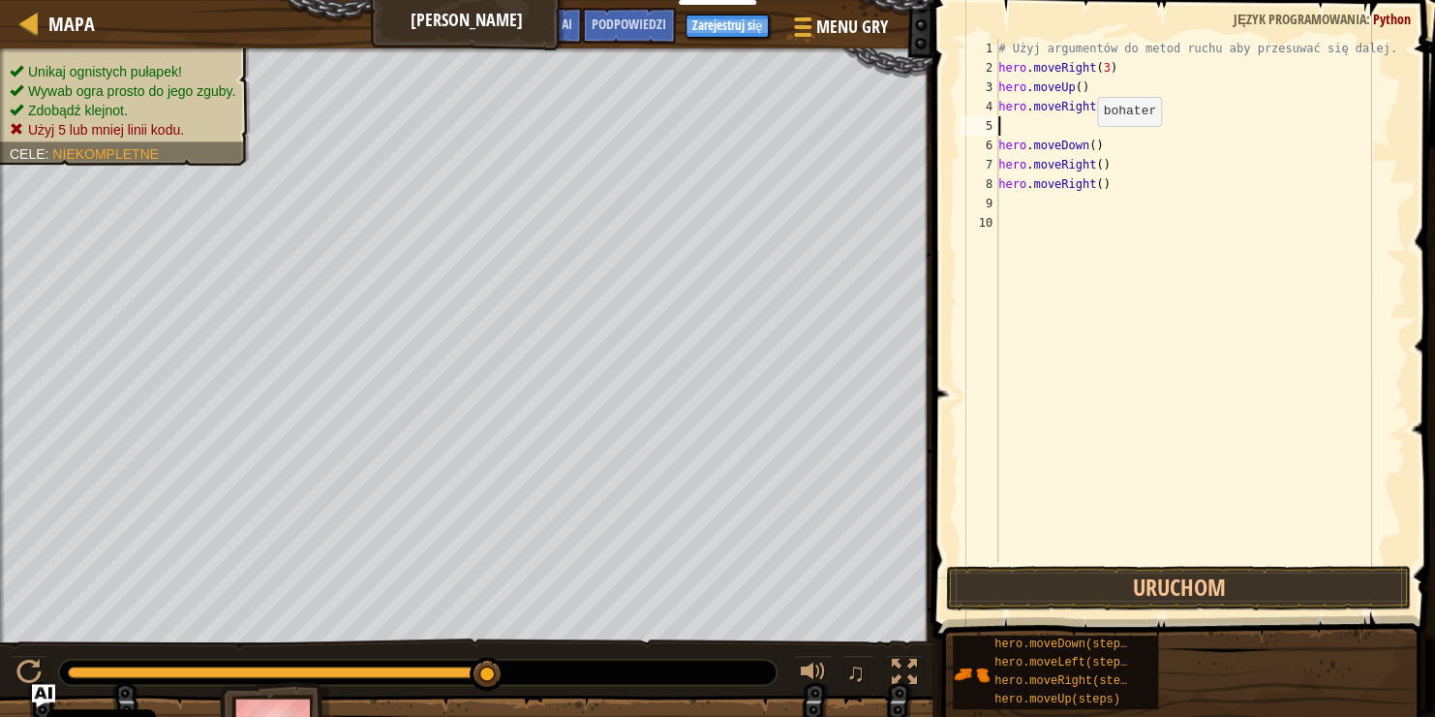
click at [1086, 144] on div "# Użyj argumentów do metod ruchu aby przesuwać się dalej. hero . moveRight ( 3 …" at bounding box center [1201, 320] width 413 height 562
click at [1093, 164] on div "# Użyj argumentów do metod ruchu aby przesuwać się dalej. hero . moveRight ( 3 …" at bounding box center [1201, 320] width 413 height 562
click at [1098, 185] on div "# Użyj argumentów do metod ruchu aby przesuwać się dalej. hero . moveRight ( 3 …" at bounding box center [1201, 320] width 413 height 562
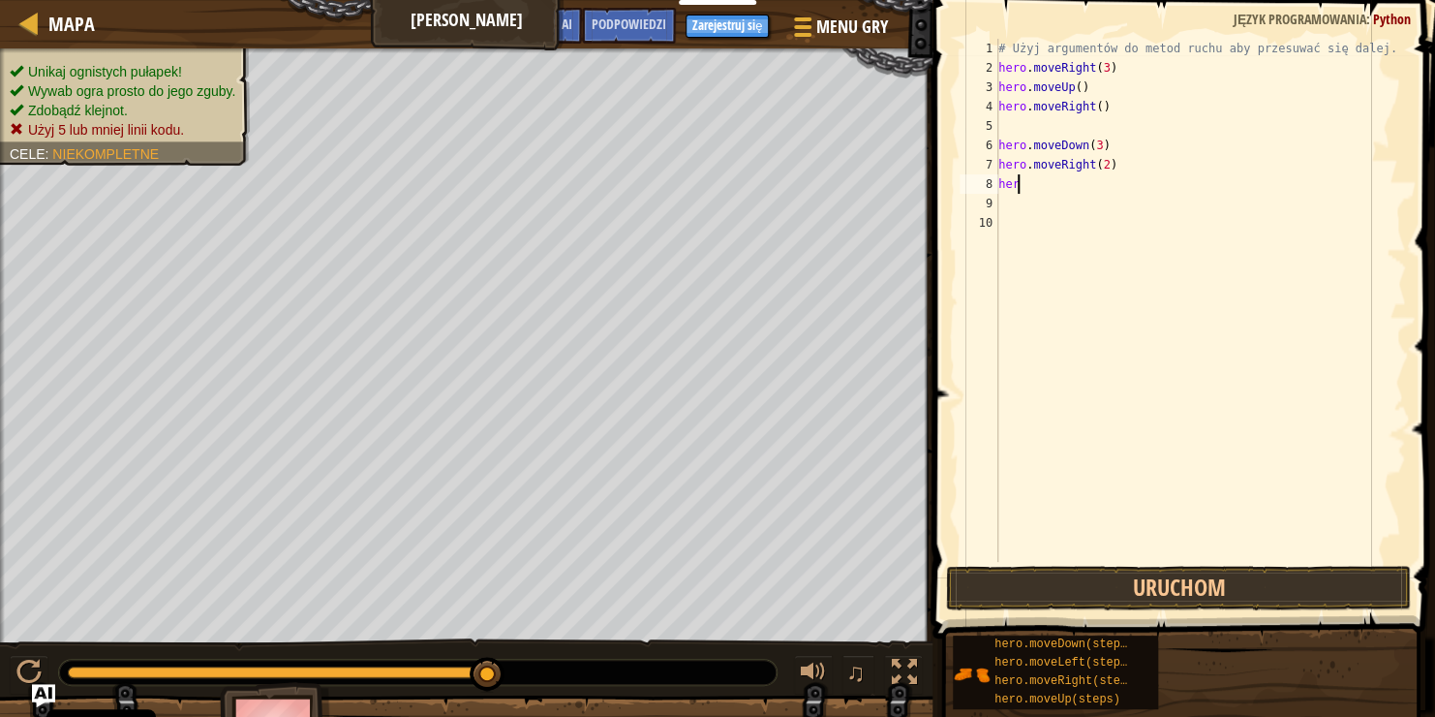
scroll to position [9, 0]
type textarea "h"
click at [1053, 122] on div "# Użyj argumentów do metod ruchu aby przesuwać się dalej. hero . moveRight ( 3 …" at bounding box center [1201, 320] width 413 height 562
type textarea "hero.moveRight()"
click at [1204, 599] on button "Uruchom" at bounding box center [1178, 588] width 465 height 45
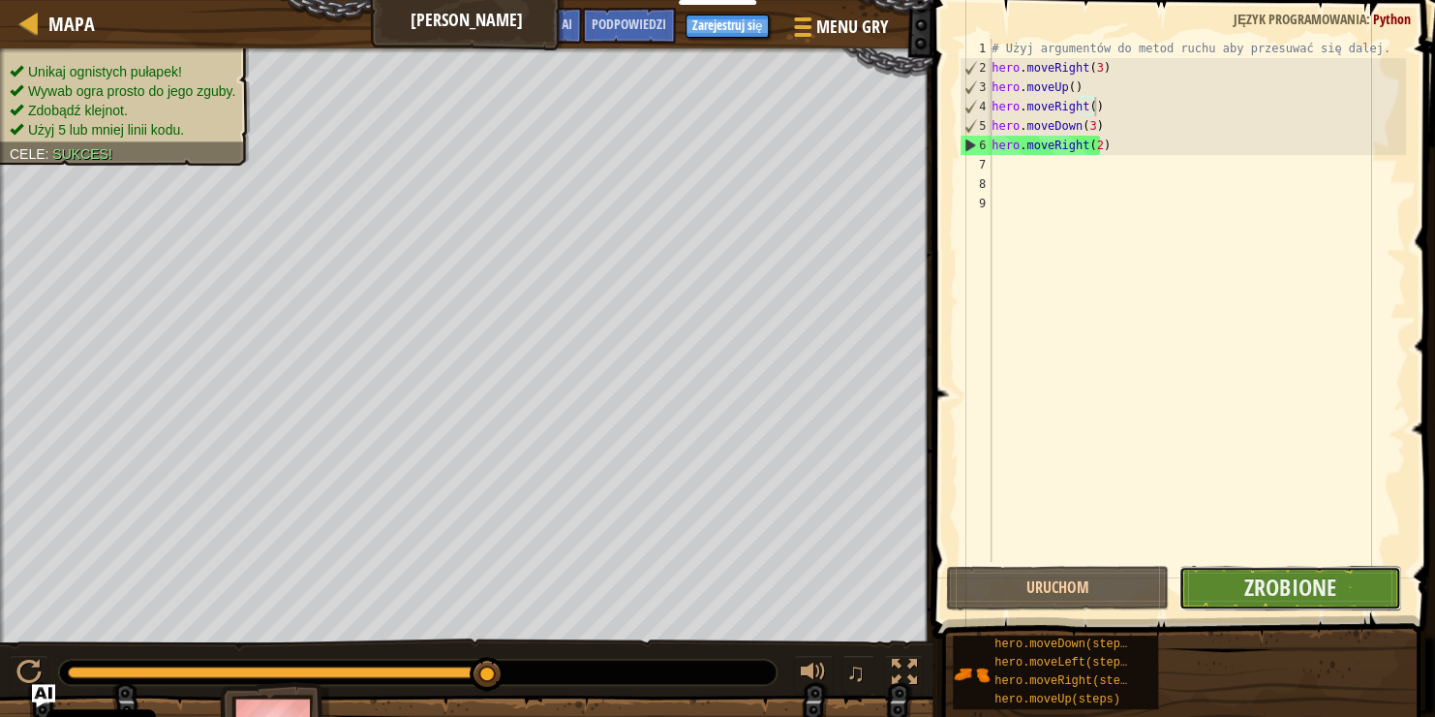
click at [1239, 589] on button "Zrobione" at bounding box center [1290, 588] width 223 height 45
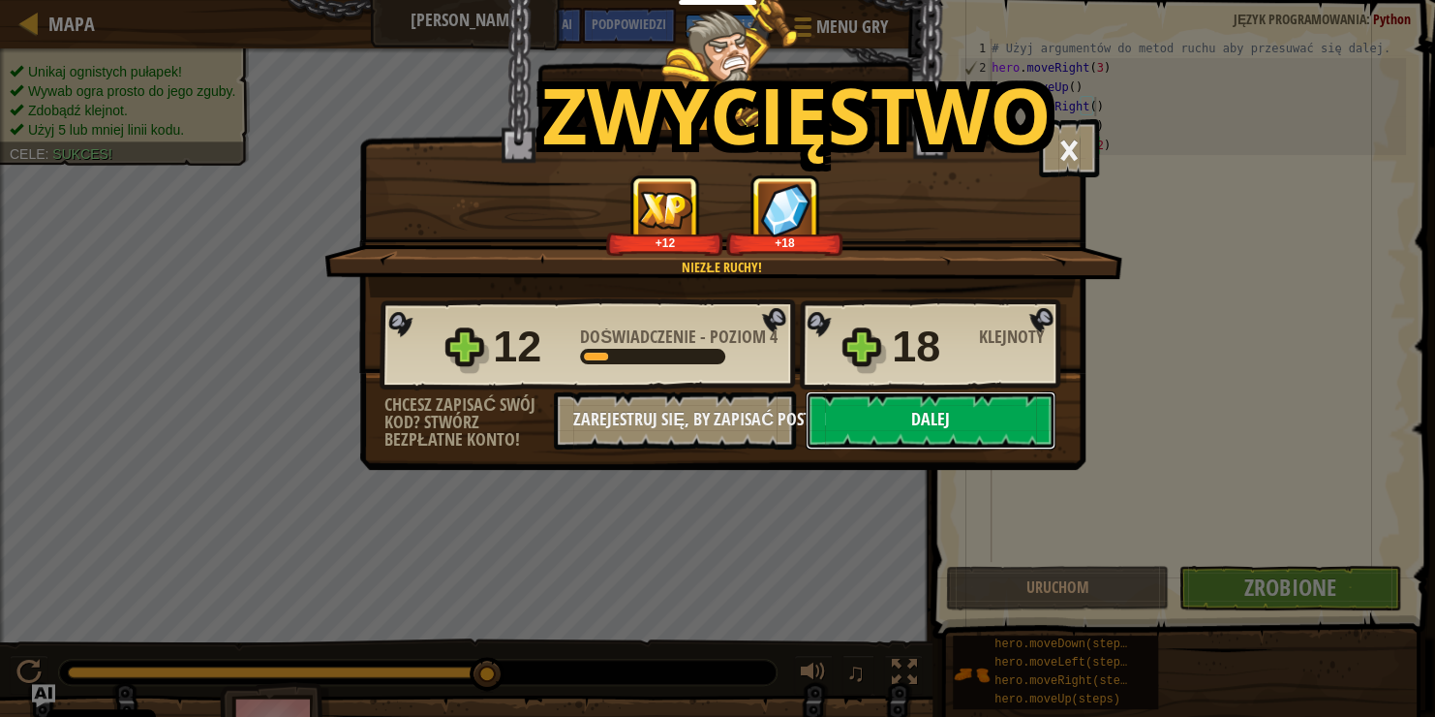
click at [1003, 409] on button "Dalej" at bounding box center [931, 420] width 250 height 58
select select "pl"
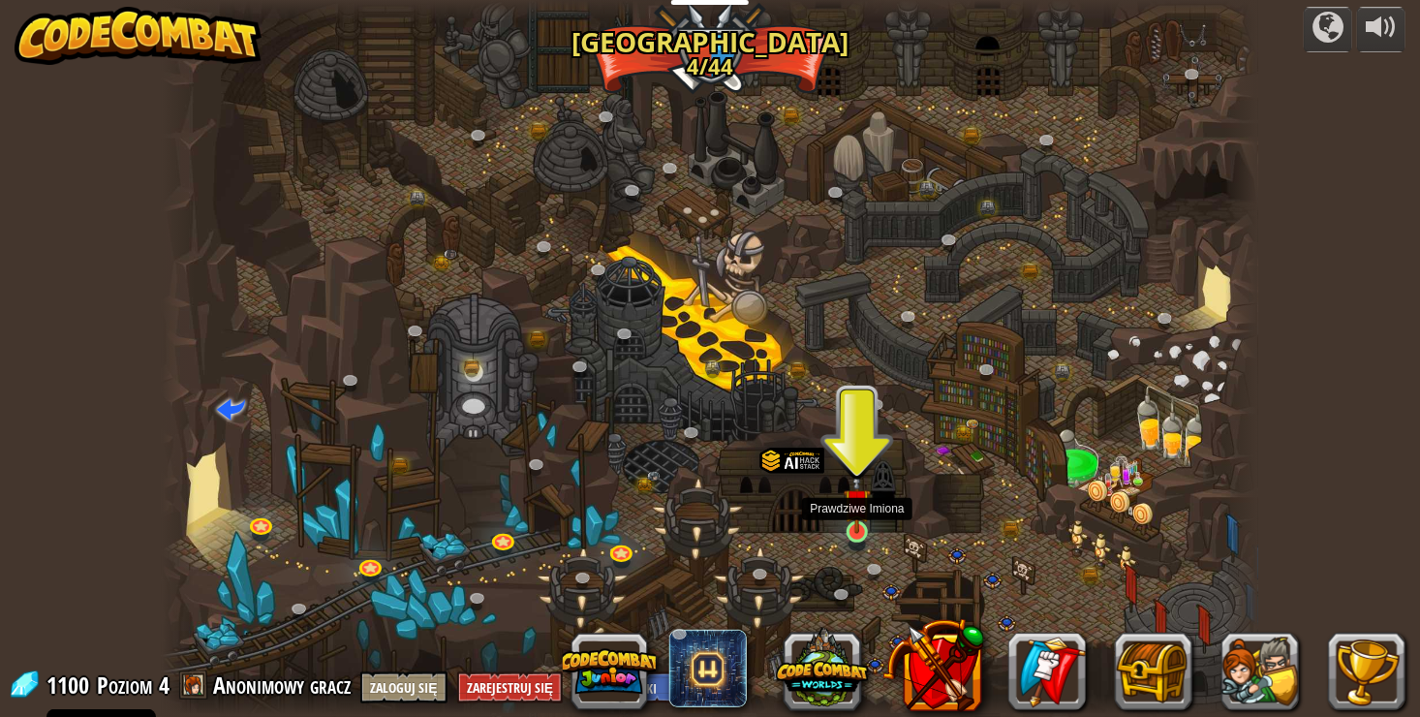
click at [861, 521] on img at bounding box center [857, 502] width 27 height 63
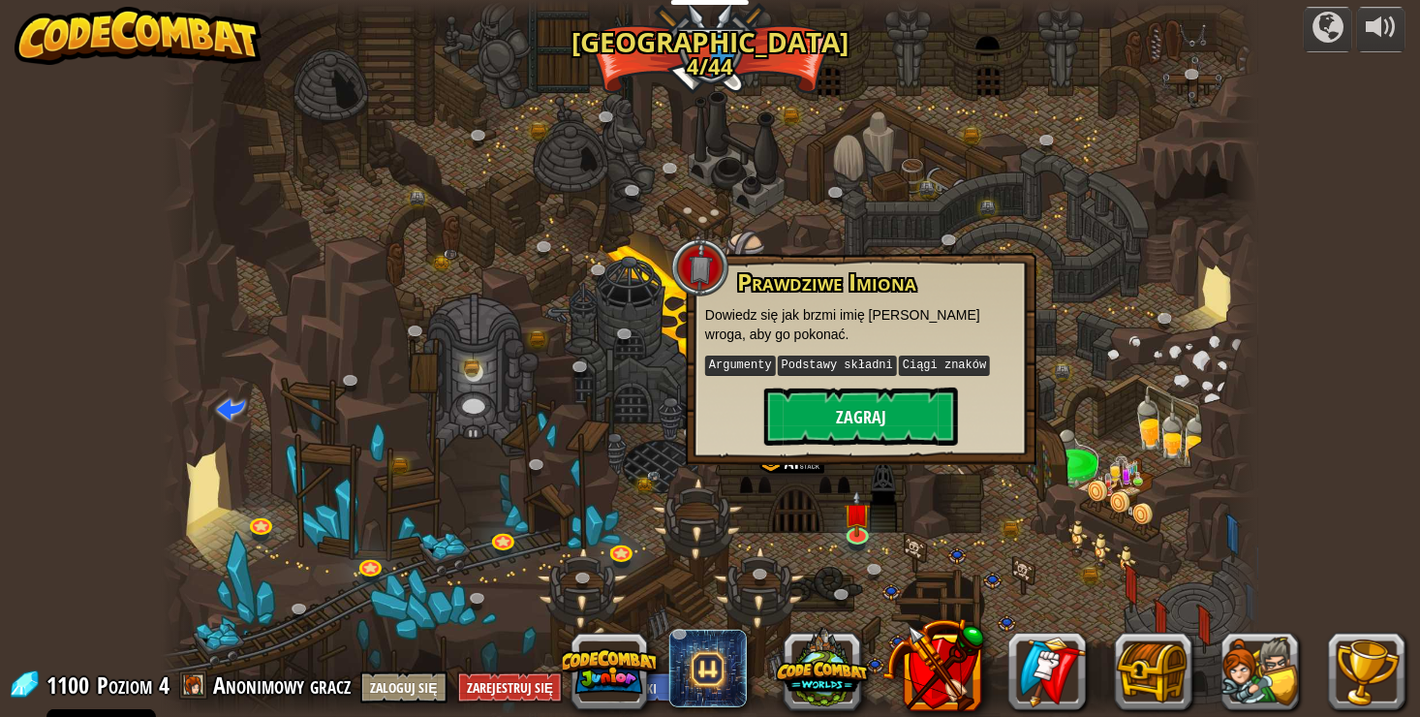
drag, startPoint x: 873, startPoint y: 451, endPoint x: 901, endPoint y: 438, distance: 31.2
click at [880, 446] on div "Prawdziwe [PERSON_NAME] Dowiedz się jak brzmi imię [PERSON_NAME] wroga, aby go …" at bounding box center [861, 359] width 351 height 212
click at [901, 438] on button "Zagraj" at bounding box center [861, 416] width 194 height 58
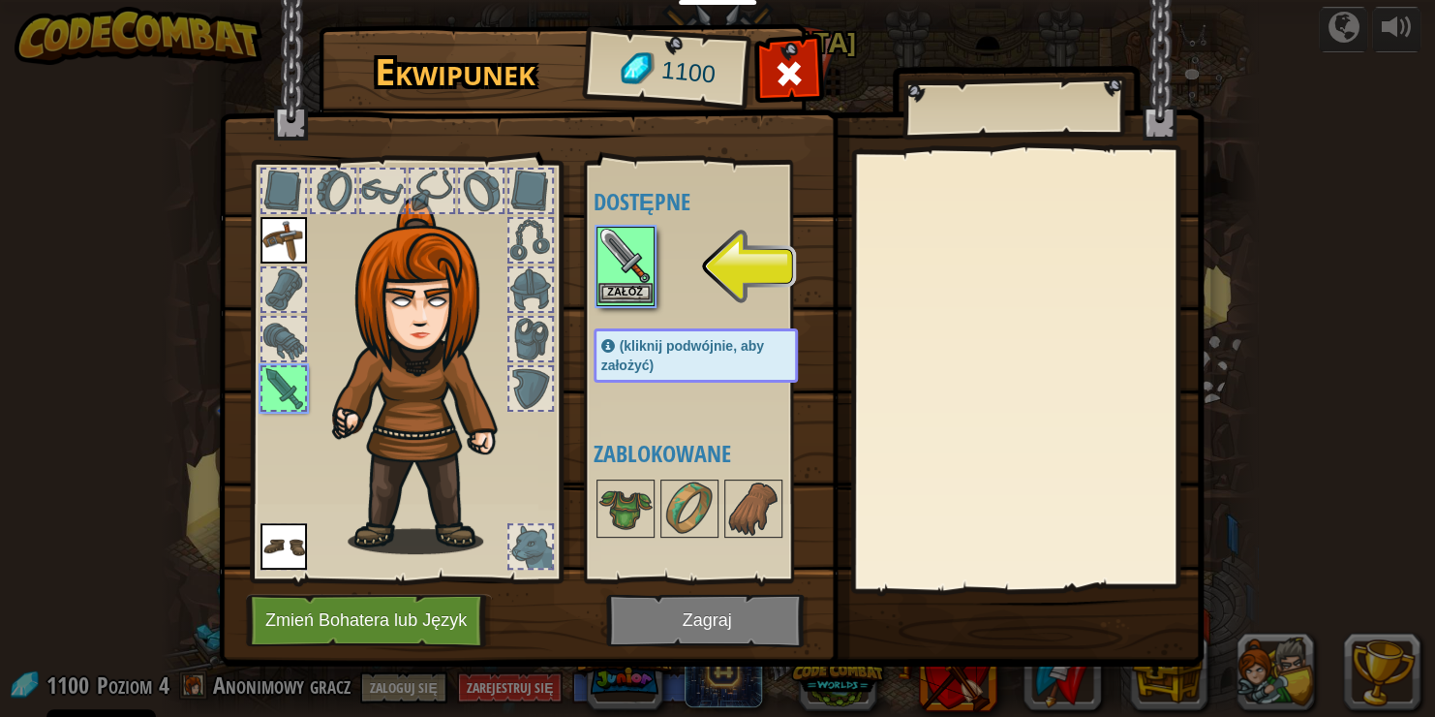
click at [636, 281] on img at bounding box center [626, 256] width 54 height 54
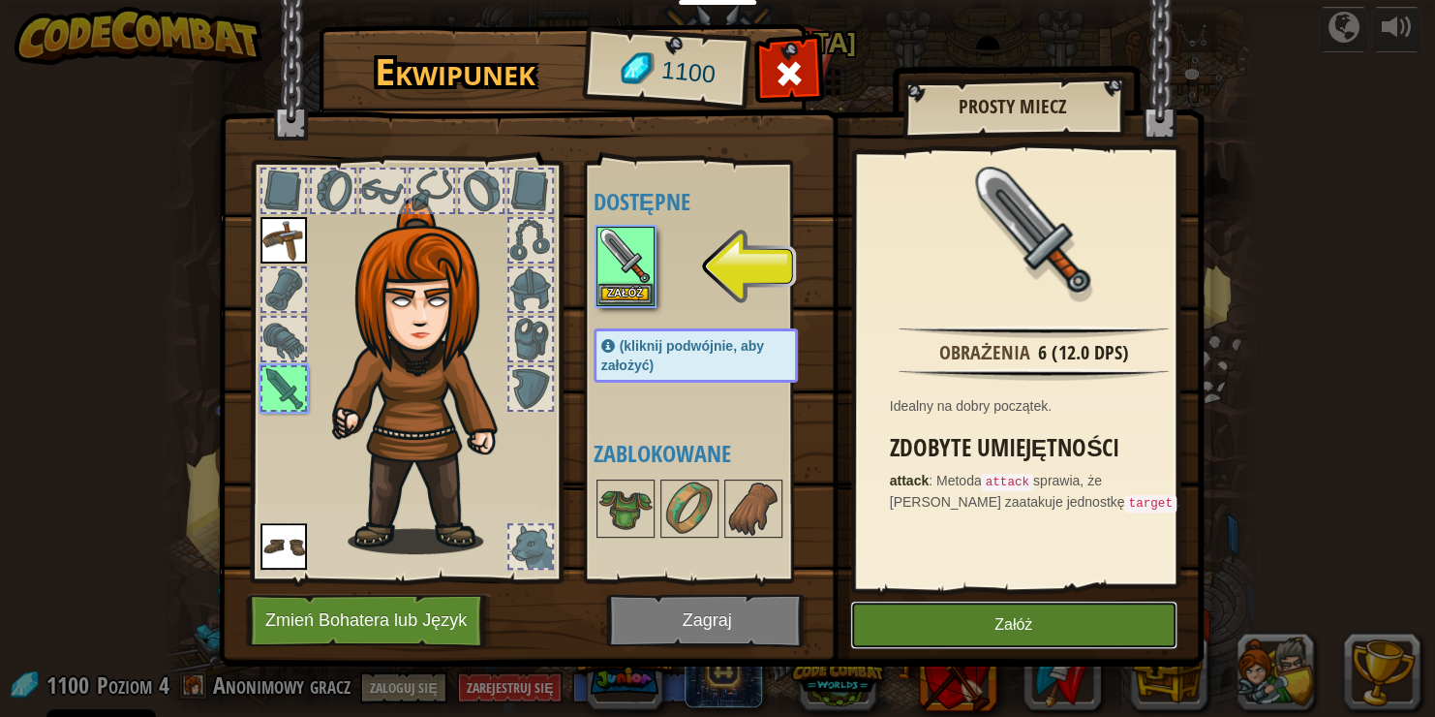
drag, startPoint x: 890, startPoint y: 614, endPoint x: 854, endPoint y: 628, distance: 38.3
click at [873, 620] on button "Załóż" at bounding box center [1013, 624] width 327 height 48
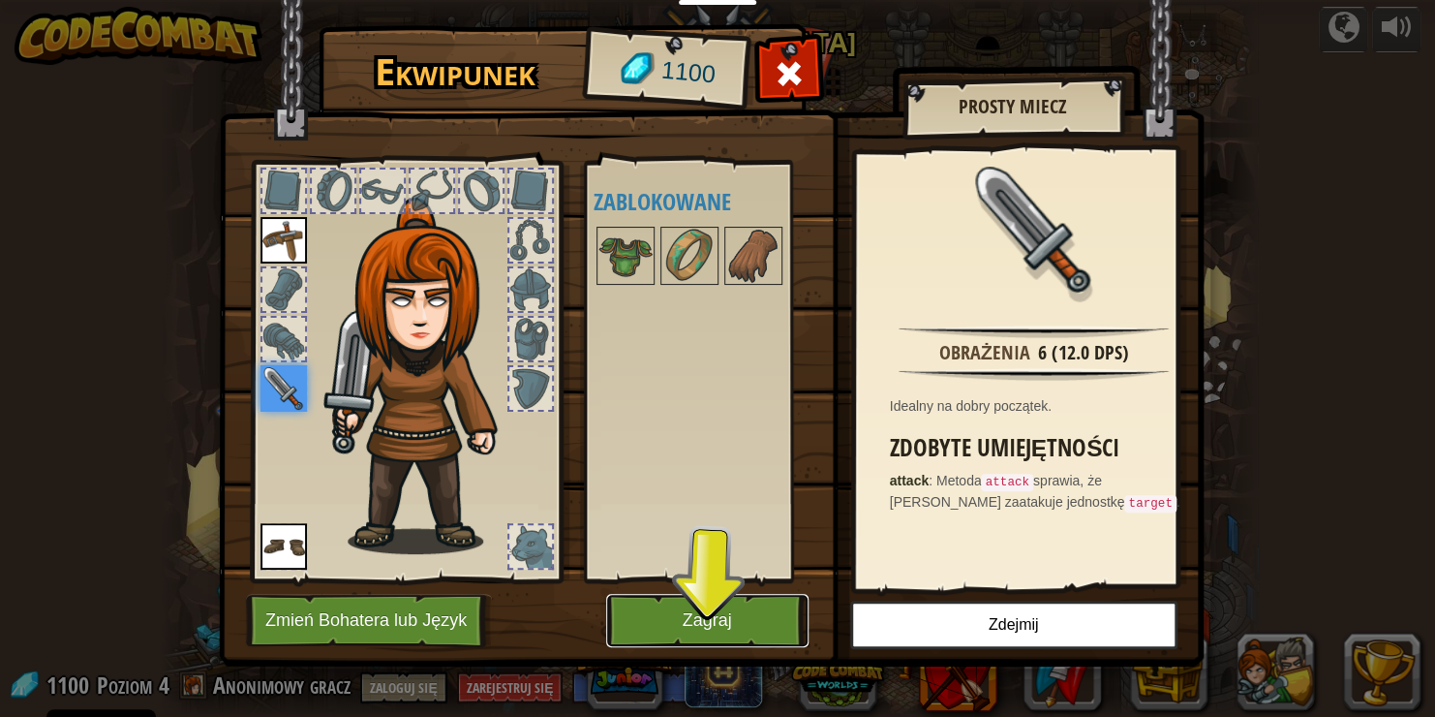
click at [743, 624] on button "Zagraj" at bounding box center [707, 620] width 202 height 53
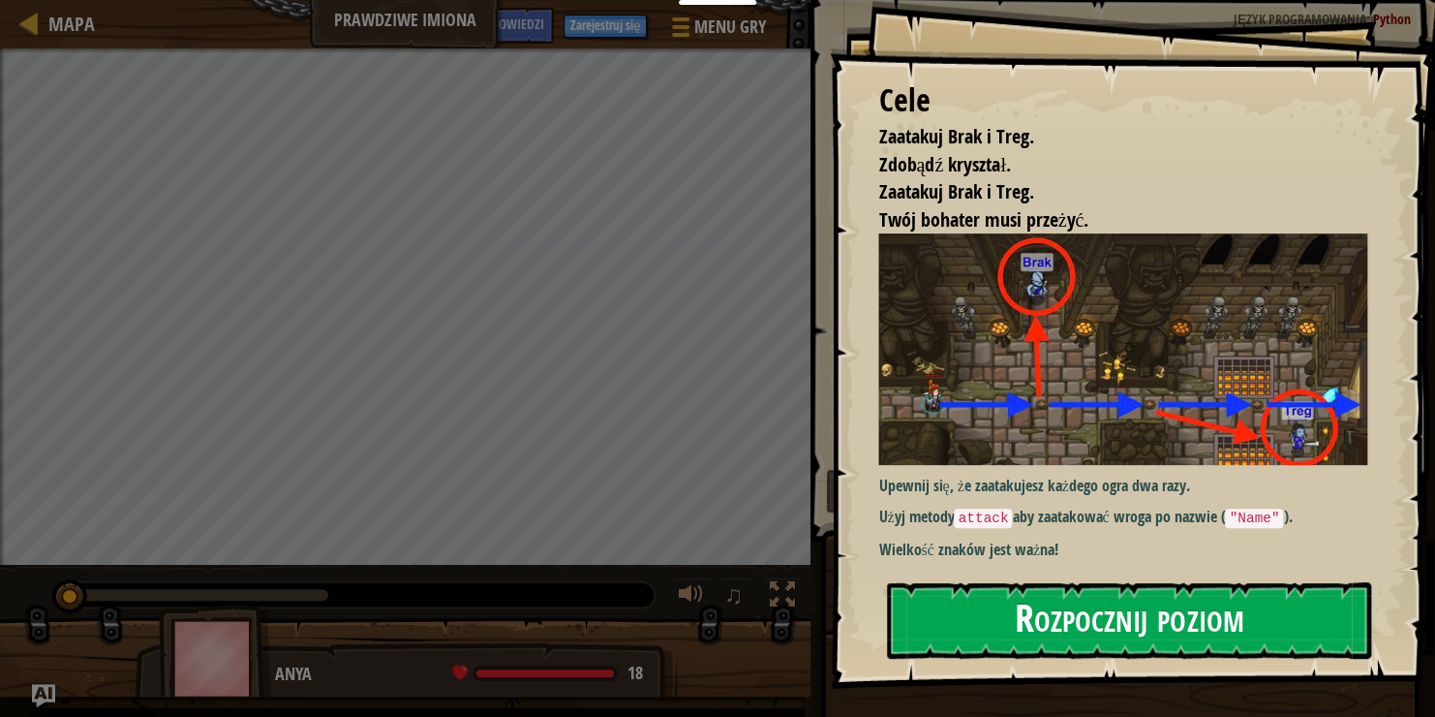
click at [1190, 615] on button "Rozpocznij poziom" at bounding box center [1129, 620] width 484 height 77
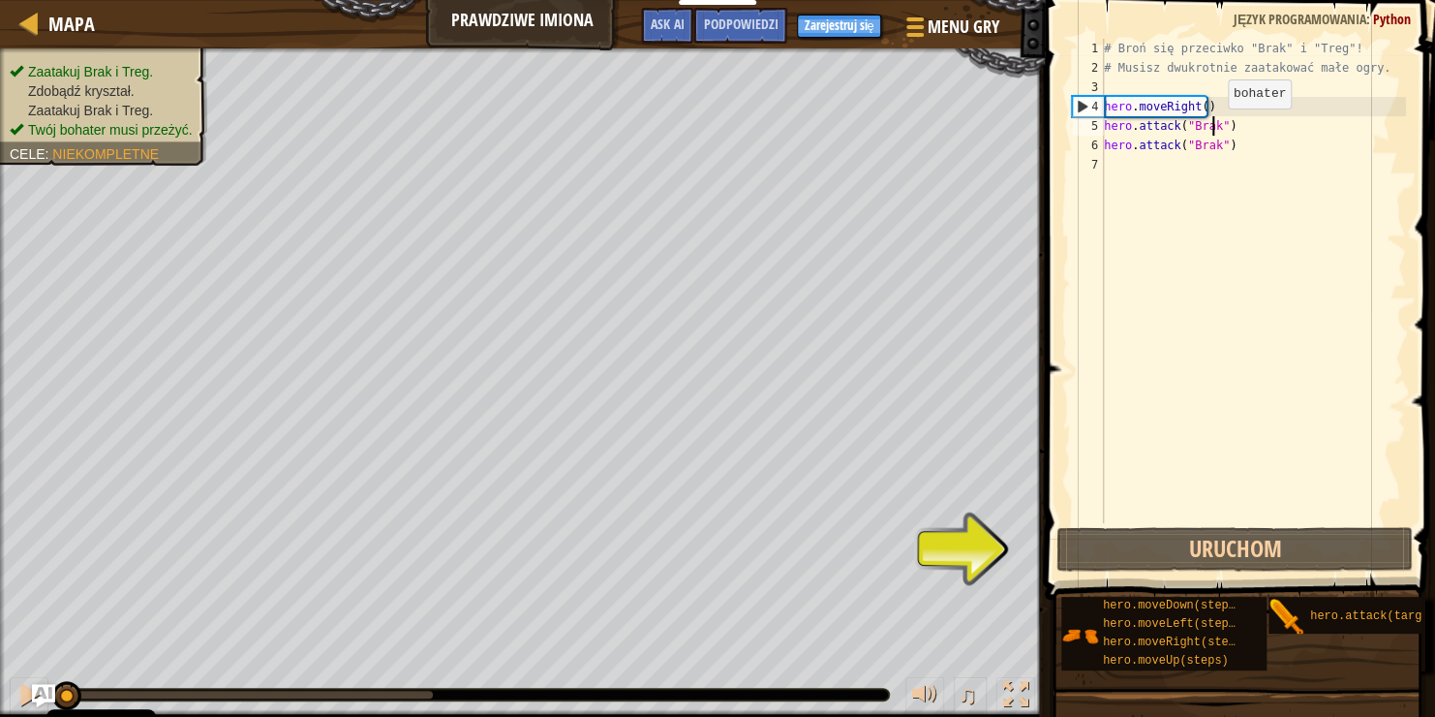
click at [1211, 128] on div "# Broń się przeciwko "Brak" i "Treg"! # Musisz dwukrotnie zaatakować małe ogry.…" at bounding box center [1253, 300] width 306 height 523
click at [1210, 148] on div "# Broń się przeciwko "Brak" i "Treg"! # Musisz dwukrotnie zaatakować małe ogry.…" at bounding box center [1253, 300] width 306 height 523
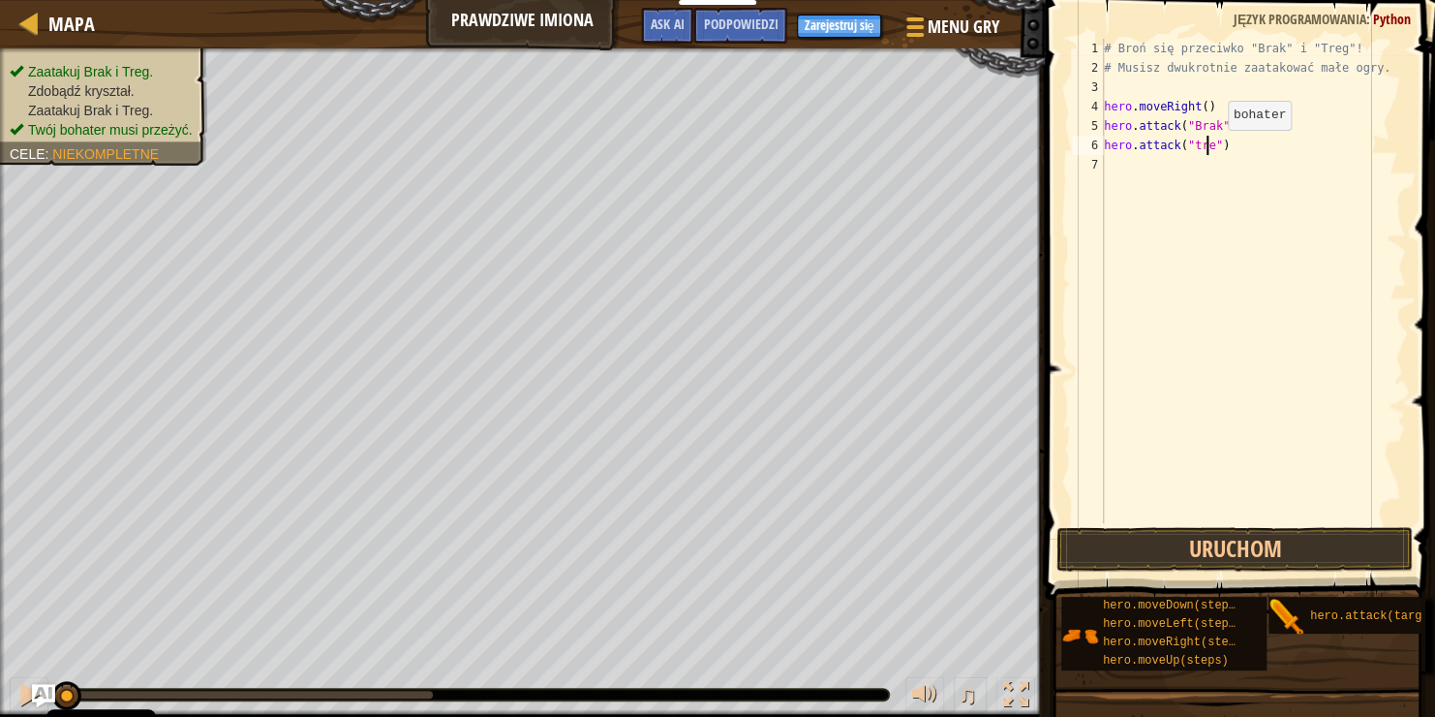
scroll to position [9, 8]
click at [1207, 102] on div "# Broń się przeciwko "Brak" i "Treg"! # Musisz dwukrotnie zaatakować małe ogry.…" at bounding box center [1253, 300] width 306 height 523
type textarea "hero.moveRight()"
type textarea "h"
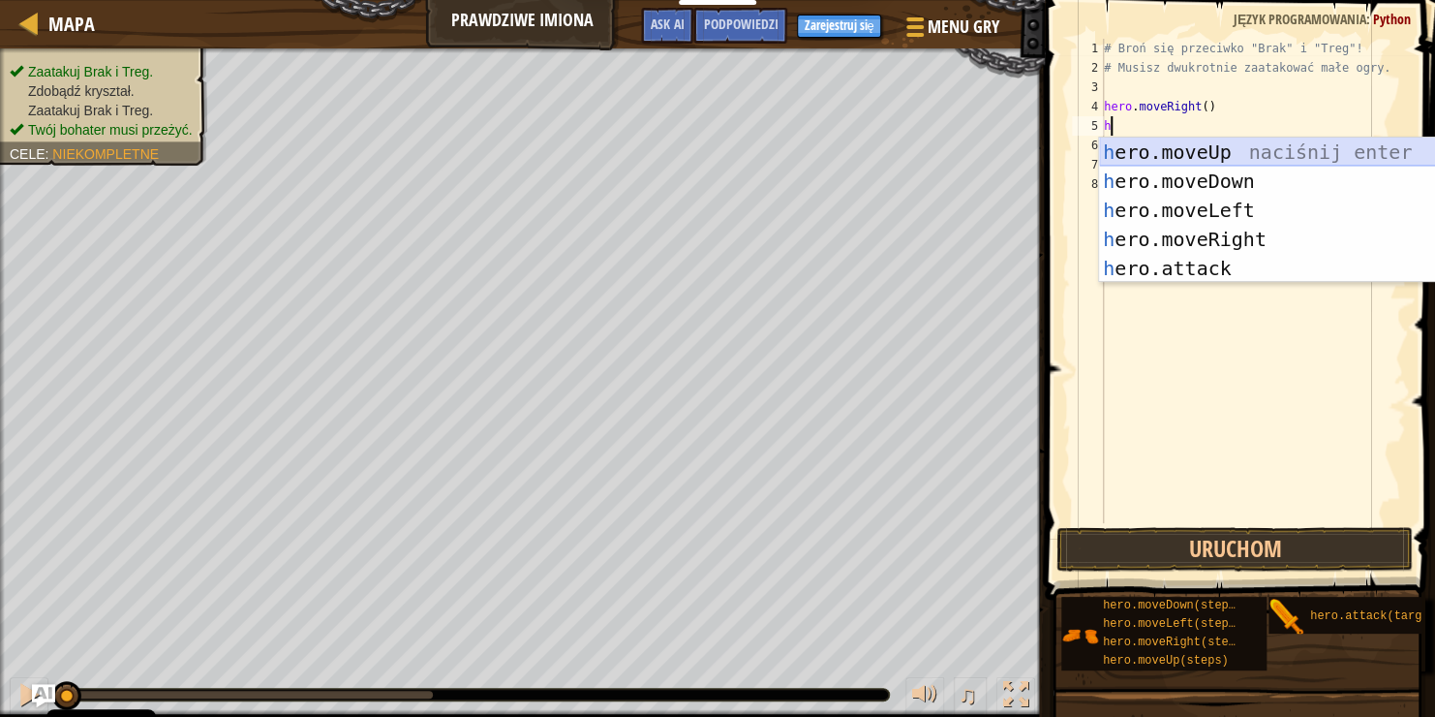
click at [1272, 156] on div "h ero.moveUp naciśnij enter h ero.moveDown naciśnij enter h ero.moveLeft naciśn…" at bounding box center [1282, 239] width 366 height 203
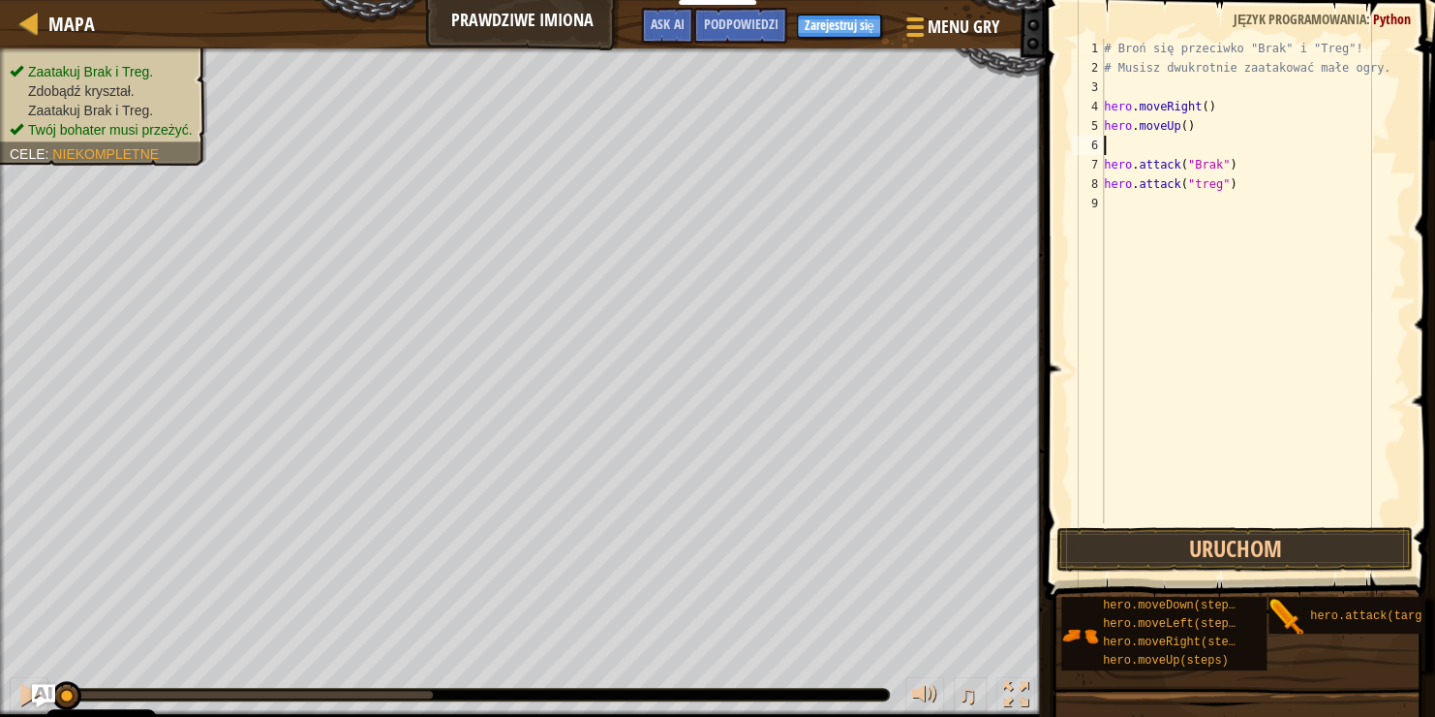
type textarea "h"
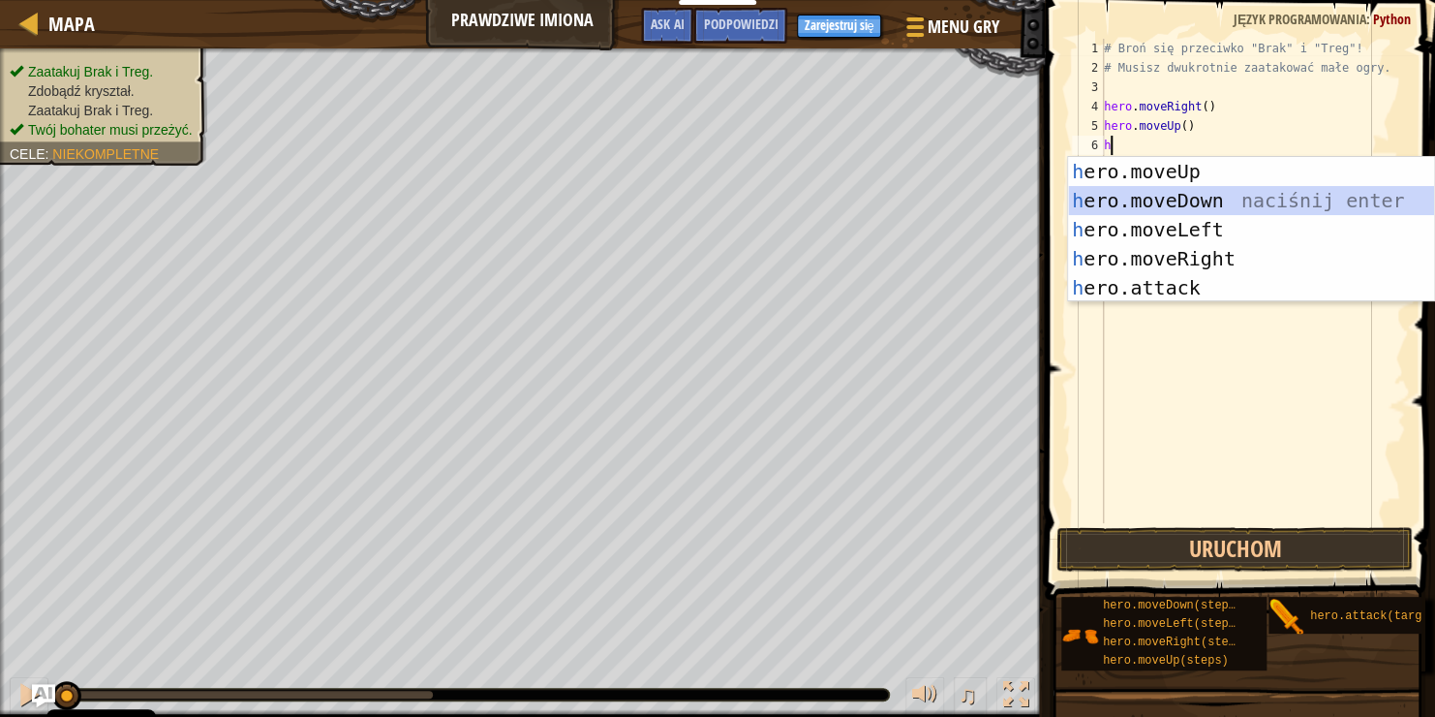
click at [1194, 187] on div "h ero.moveUp naciśnij enter h ero.moveDown naciśnij enter h ero.moveLeft naciśn…" at bounding box center [1251, 258] width 366 height 203
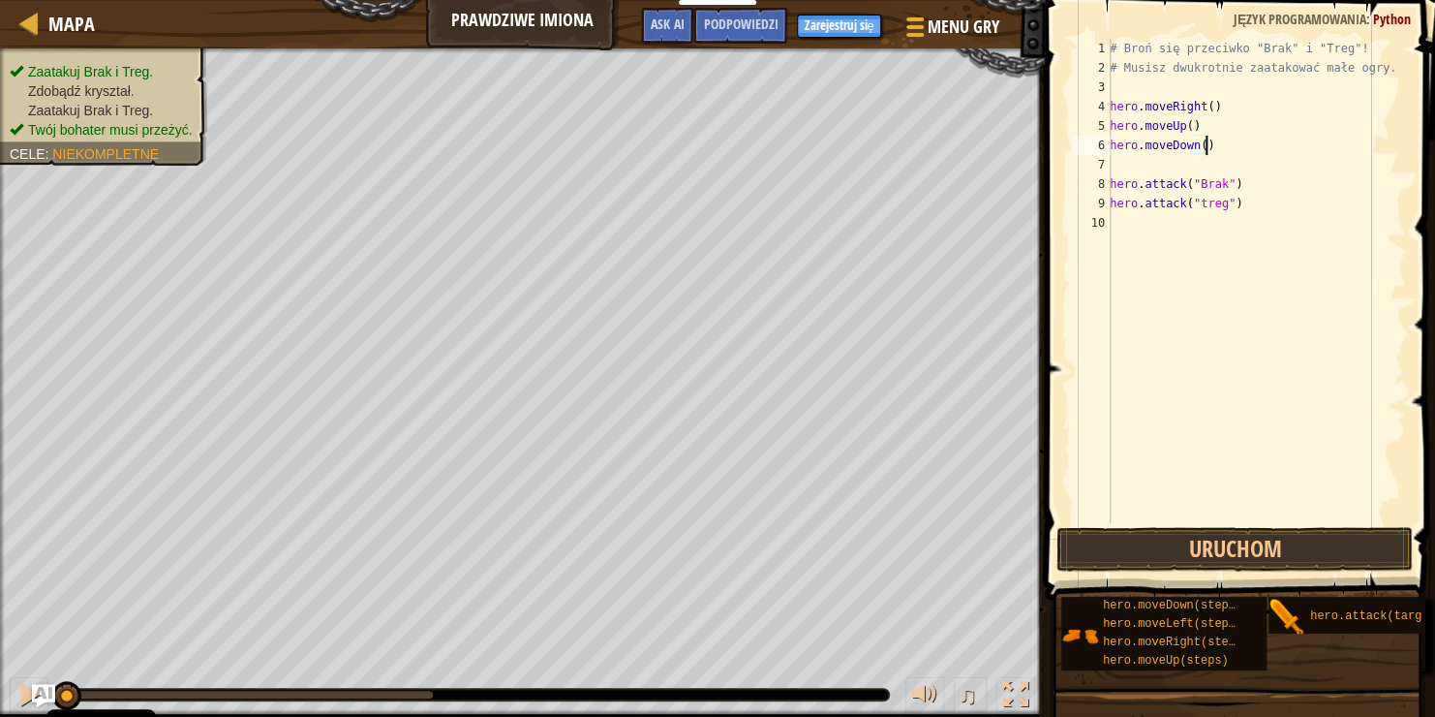
click at [1211, 144] on div "# Broń się przeciwko "Brak" i "Treg"! # Musisz dwukrotnie zaatakować małe ogry.…" at bounding box center [1256, 300] width 300 height 523
type textarea "h"
type textarea "hero.moveUp()"
click at [1125, 146] on div "# Broń się przeciwko "Brak" i "Treg"! # Musisz dwukrotnie zaatakować małe ogry.…" at bounding box center [1252, 300] width 307 height 523
click at [1222, 145] on div "# Broń się przeciwko "Brak" i "Treg"! # Musisz dwukrotnie zaatakować małe ogry.…" at bounding box center [1252, 300] width 307 height 523
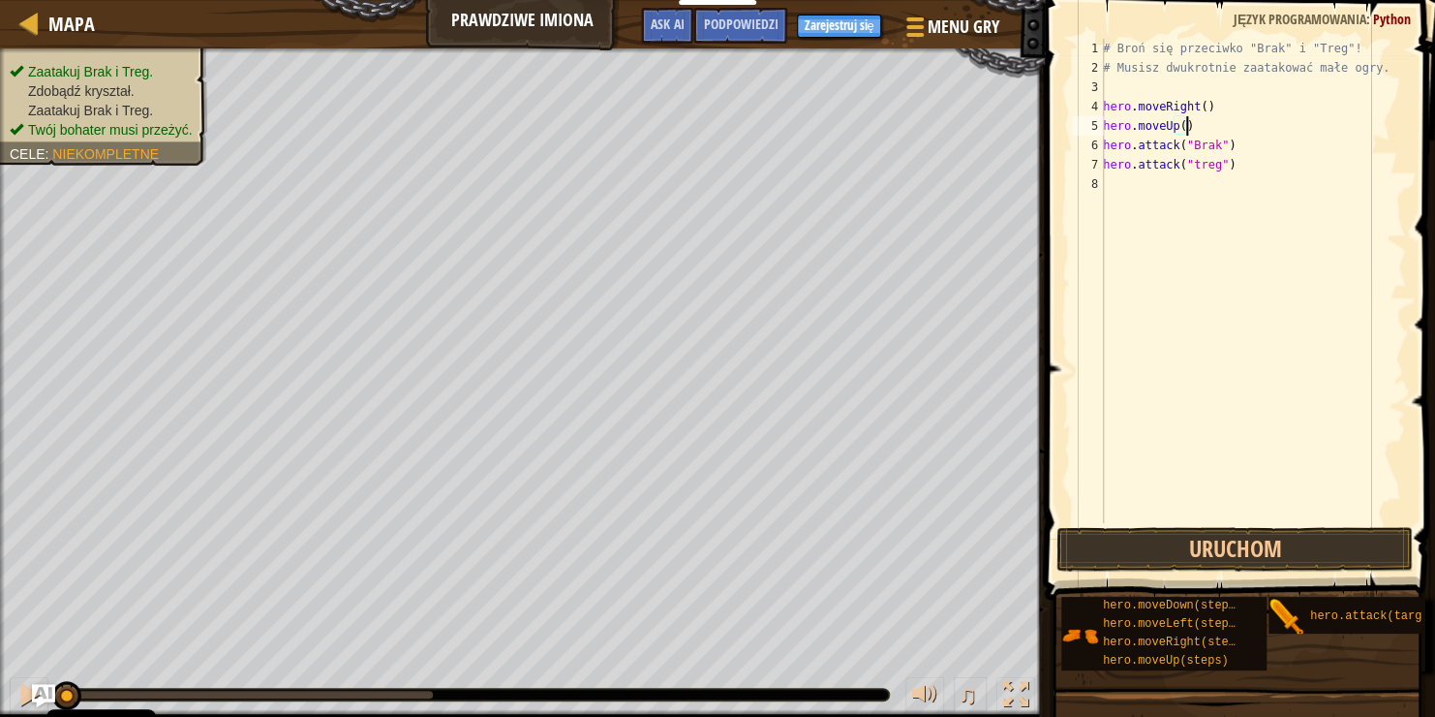
type textarea "hero.attack("Brak")"
type textarea "h"
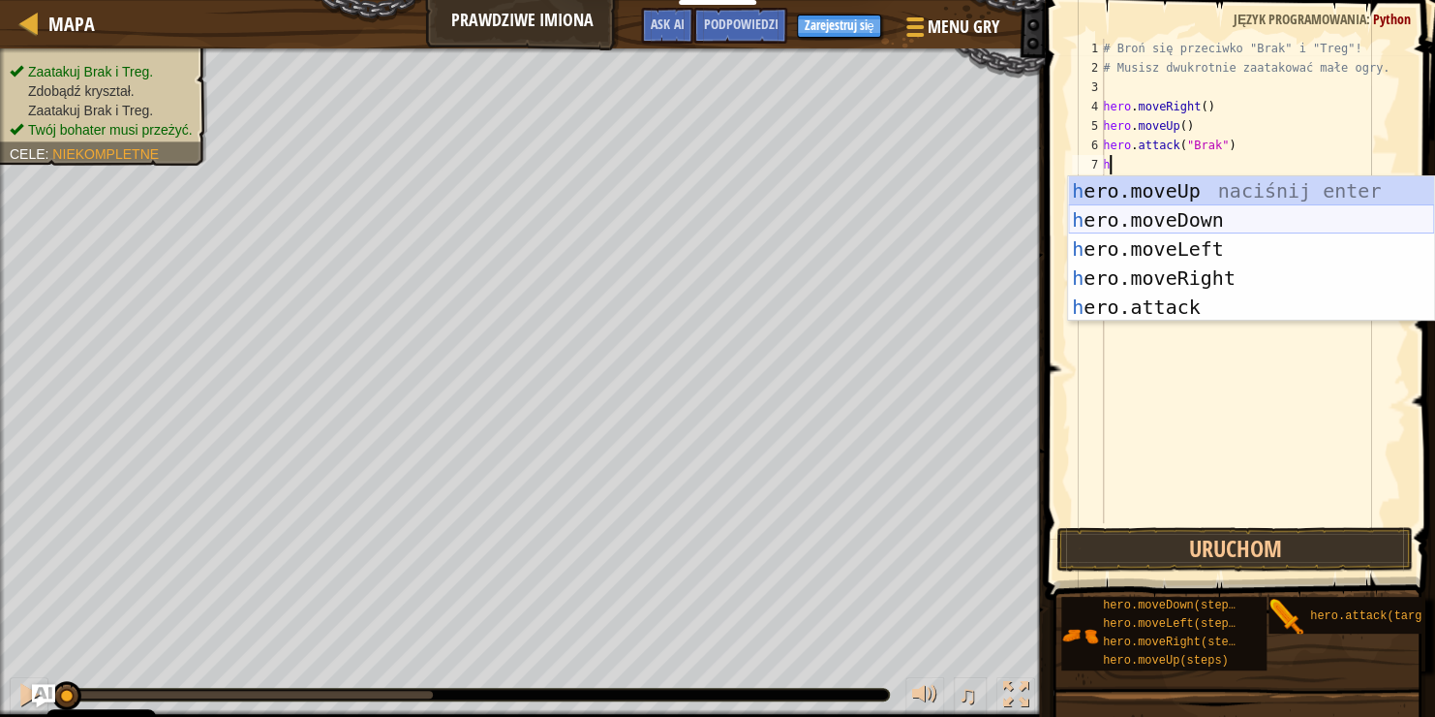
click at [1208, 214] on div "h ero.moveUp naciśnij enter h ero.moveDown naciśnij enter h ero.moveLeft naciśn…" at bounding box center [1251, 277] width 366 height 203
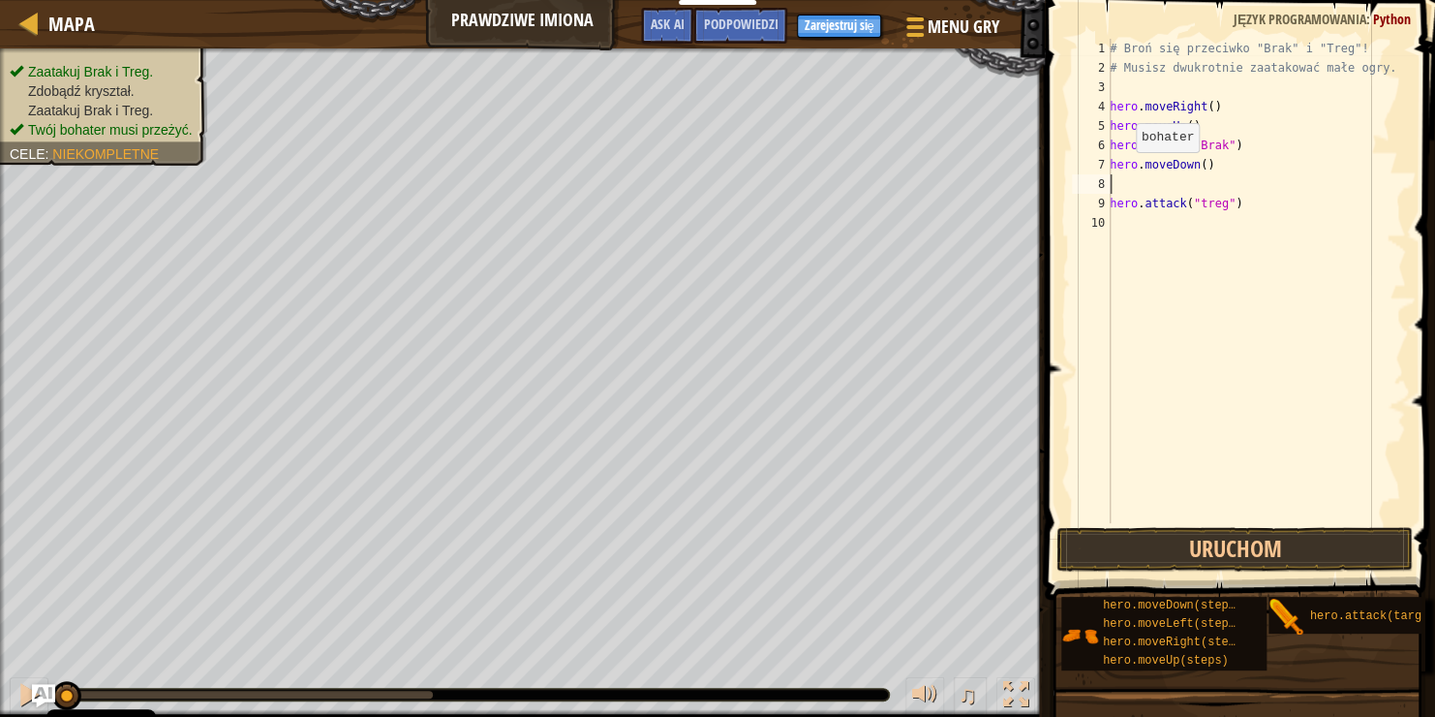
type textarea "h"
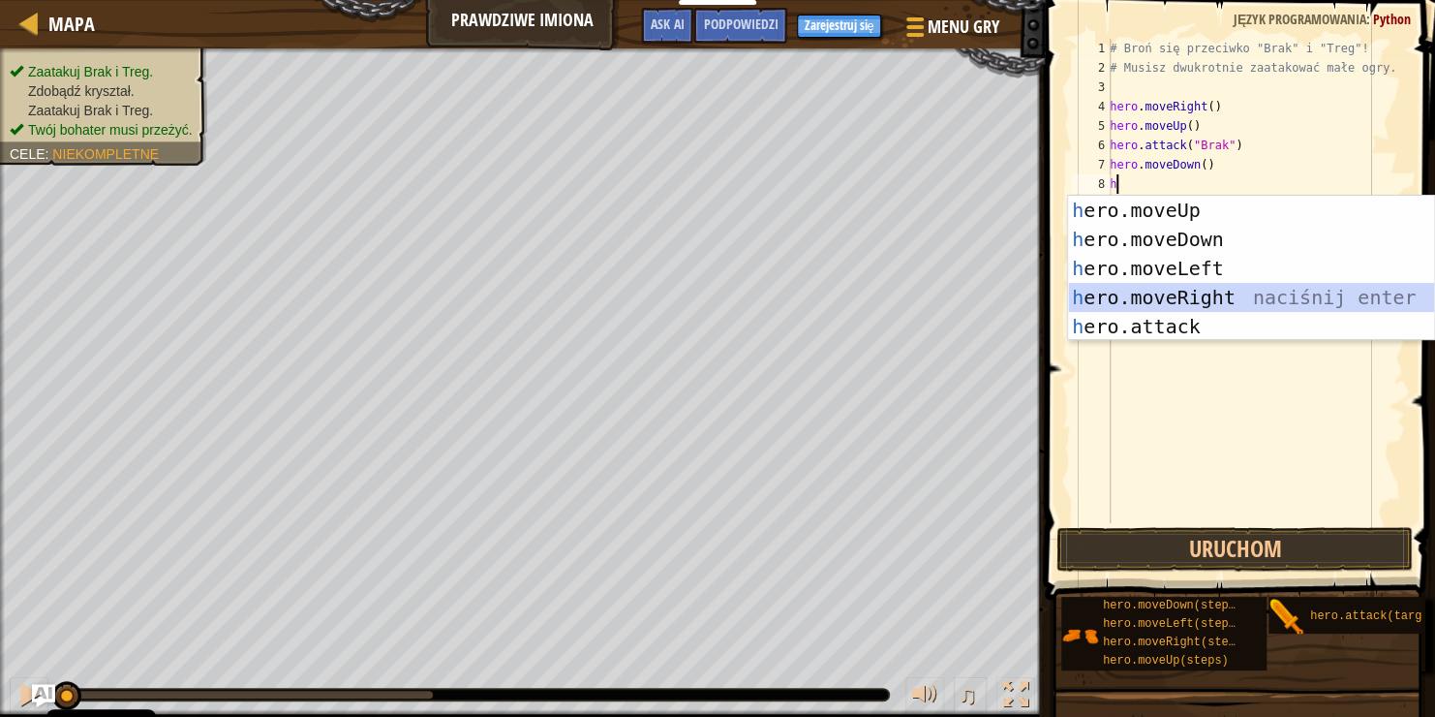
click at [1228, 297] on div "h ero.moveUp naciśnij enter h ero.moveDown naciśnij enter h ero.moveLeft naciśn…" at bounding box center [1251, 297] width 366 height 203
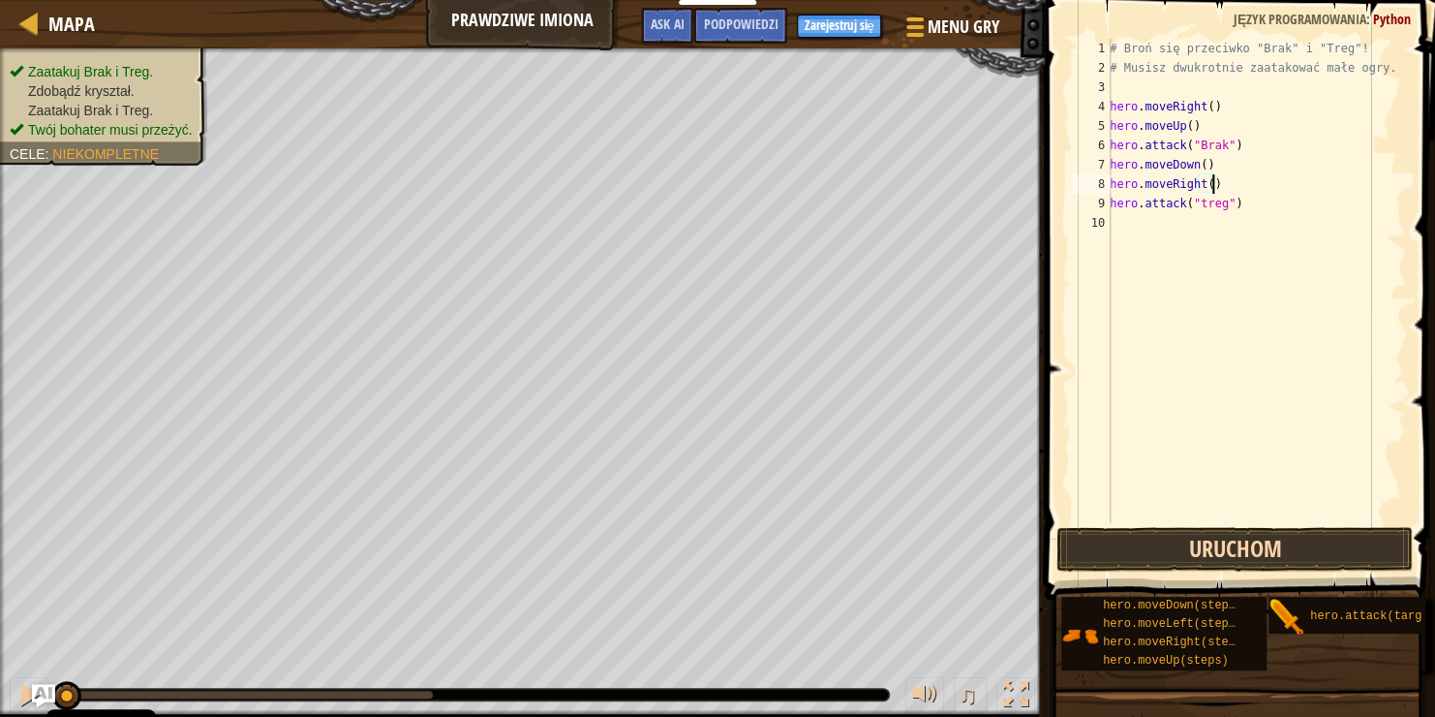
type textarea "hero.moveRight()"
click at [1225, 554] on button "Uruchom" at bounding box center [1235, 549] width 356 height 45
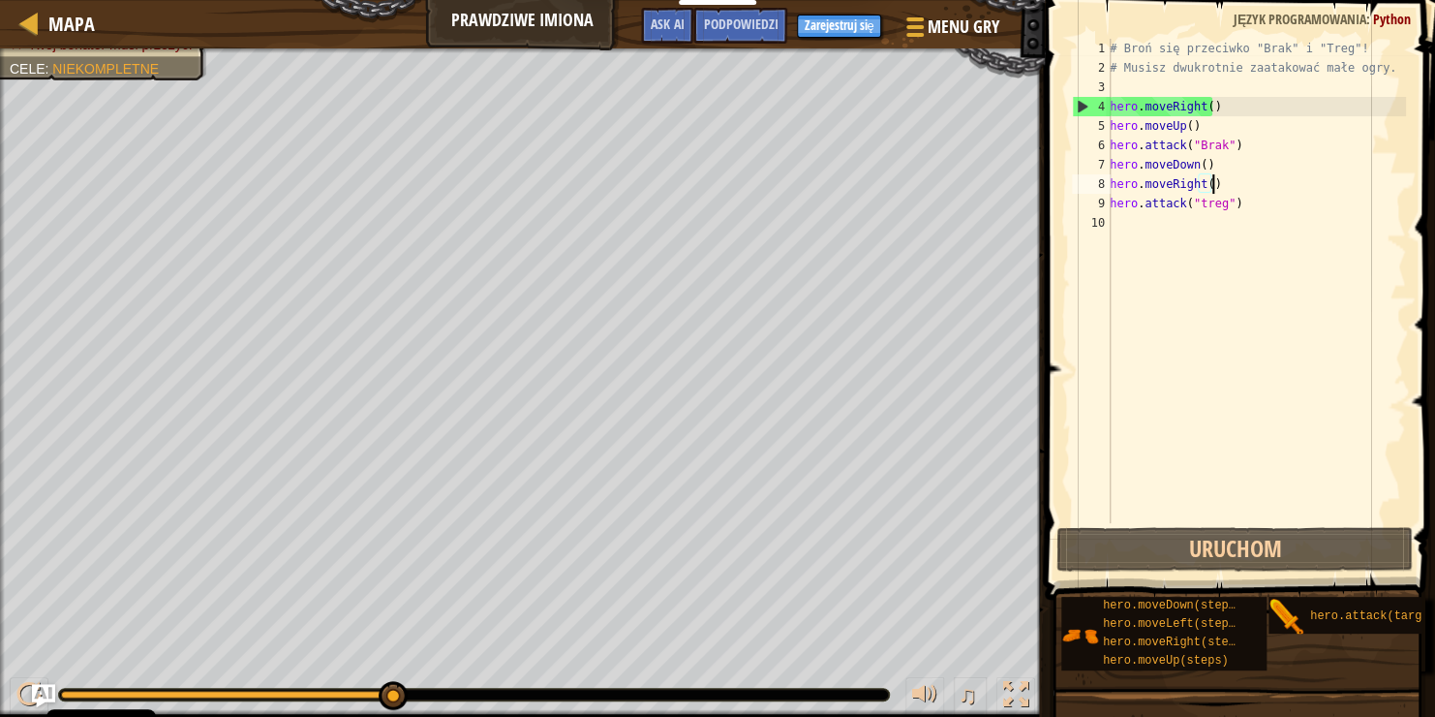
select select "pl"
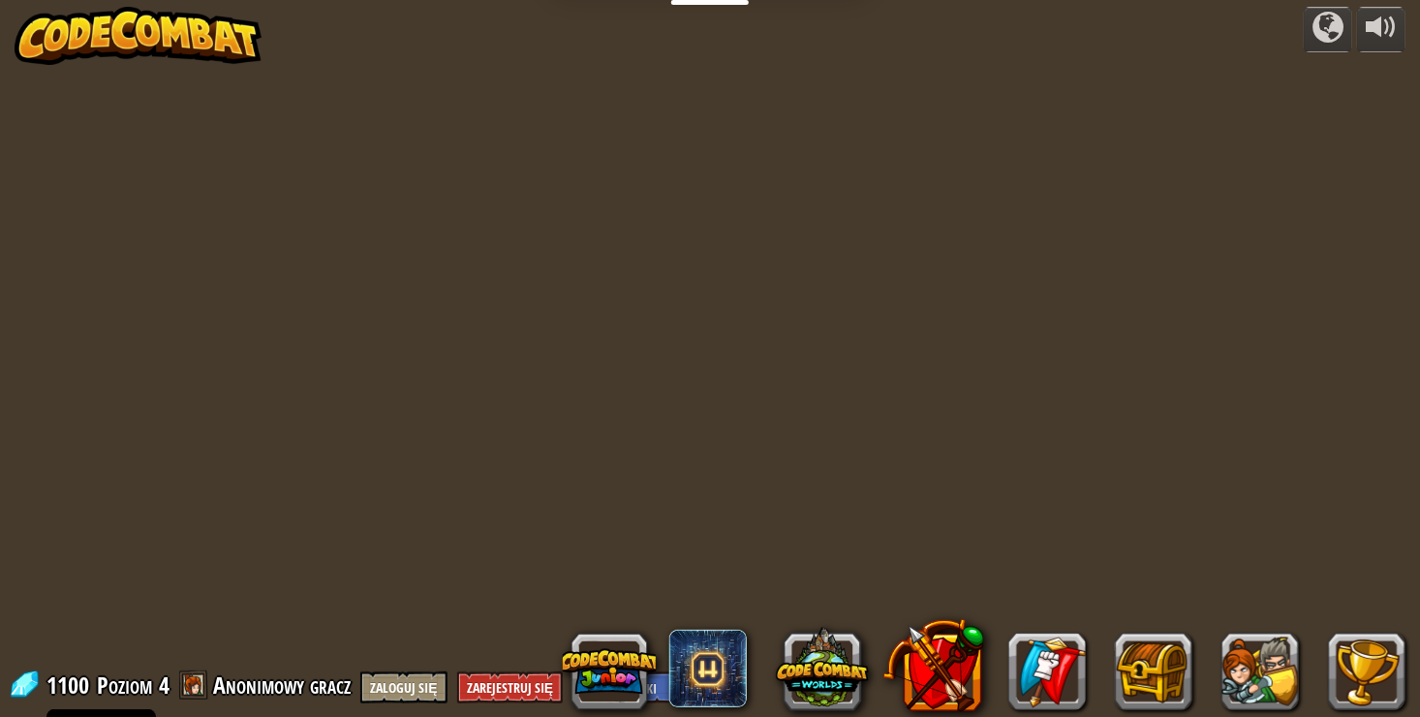
select select "pl"
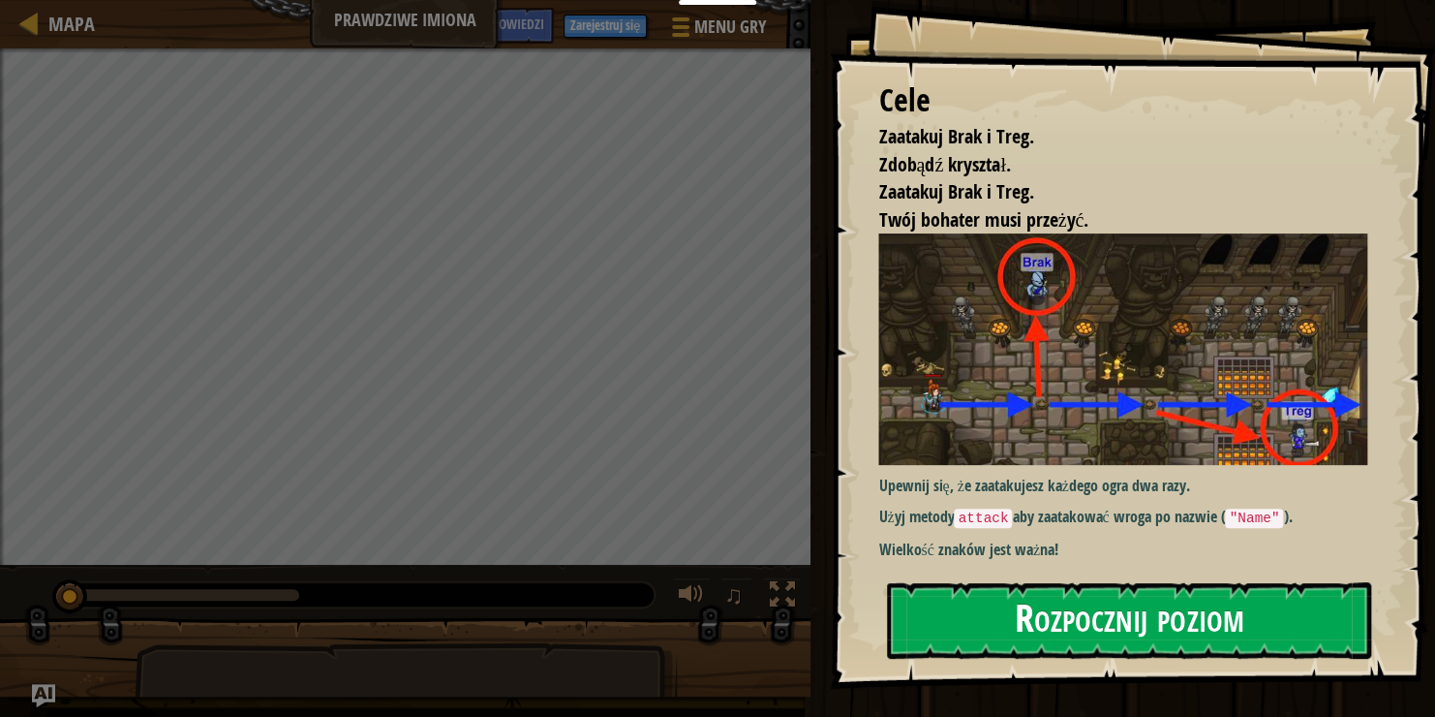
click at [1276, 607] on button "Rozpocznij poziom" at bounding box center [1129, 620] width 484 height 77
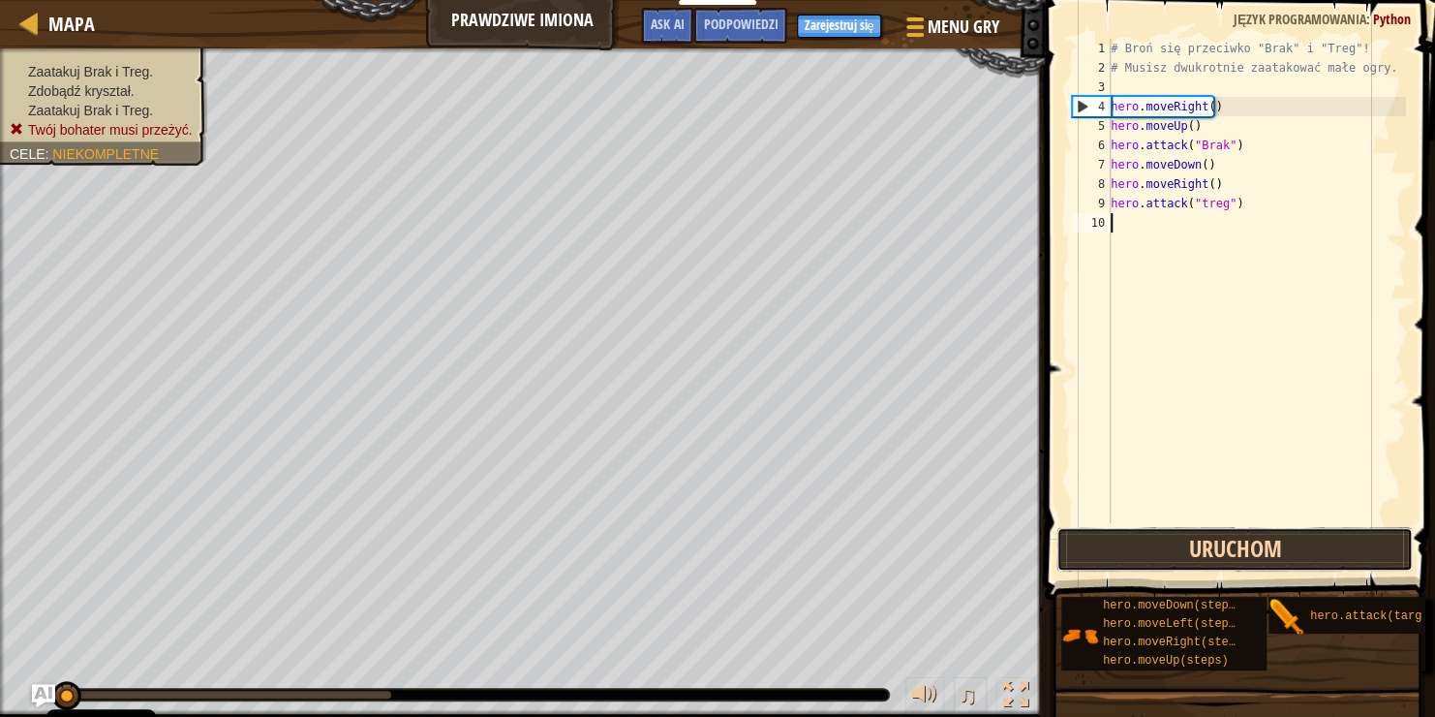
click at [1314, 544] on button "Uruchom" at bounding box center [1235, 549] width 356 height 45
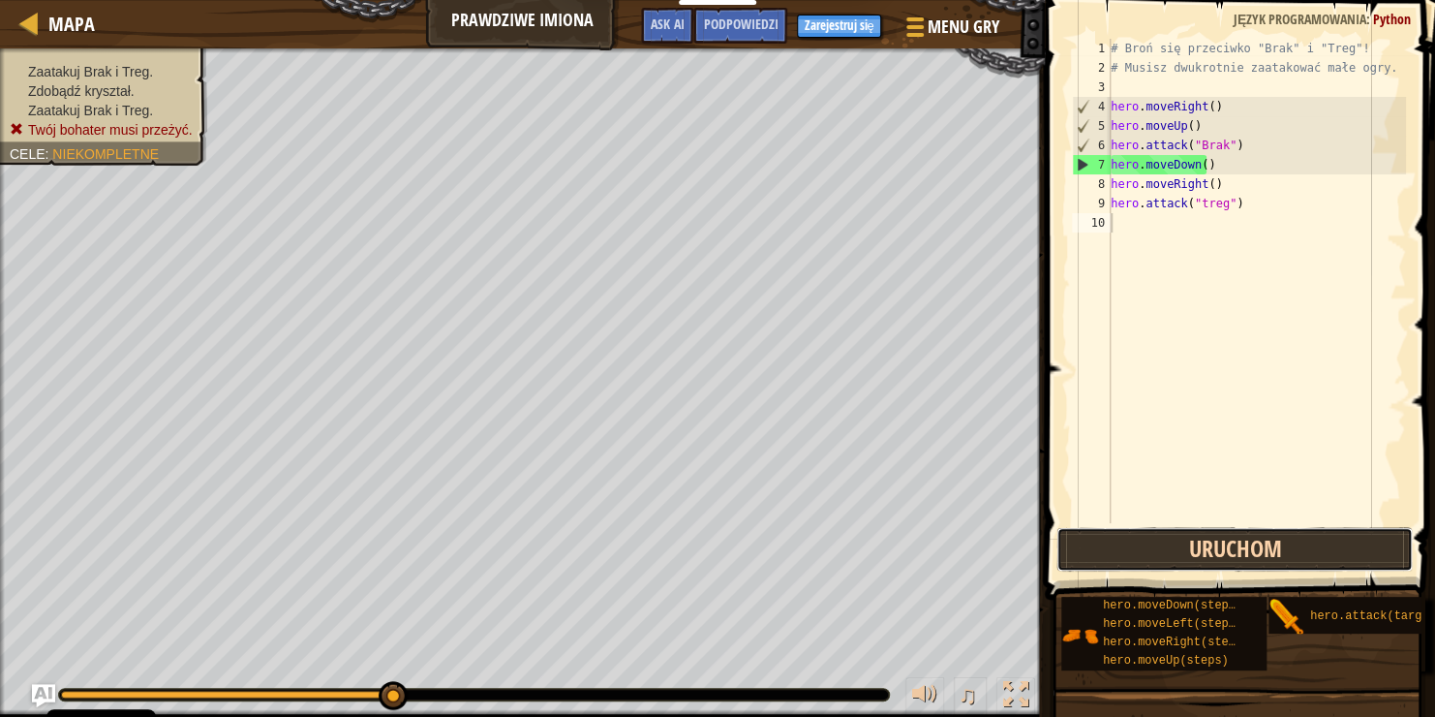
click at [1357, 556] on button "Uruchom" at bounding box center [1235, 549] width 356 height 45
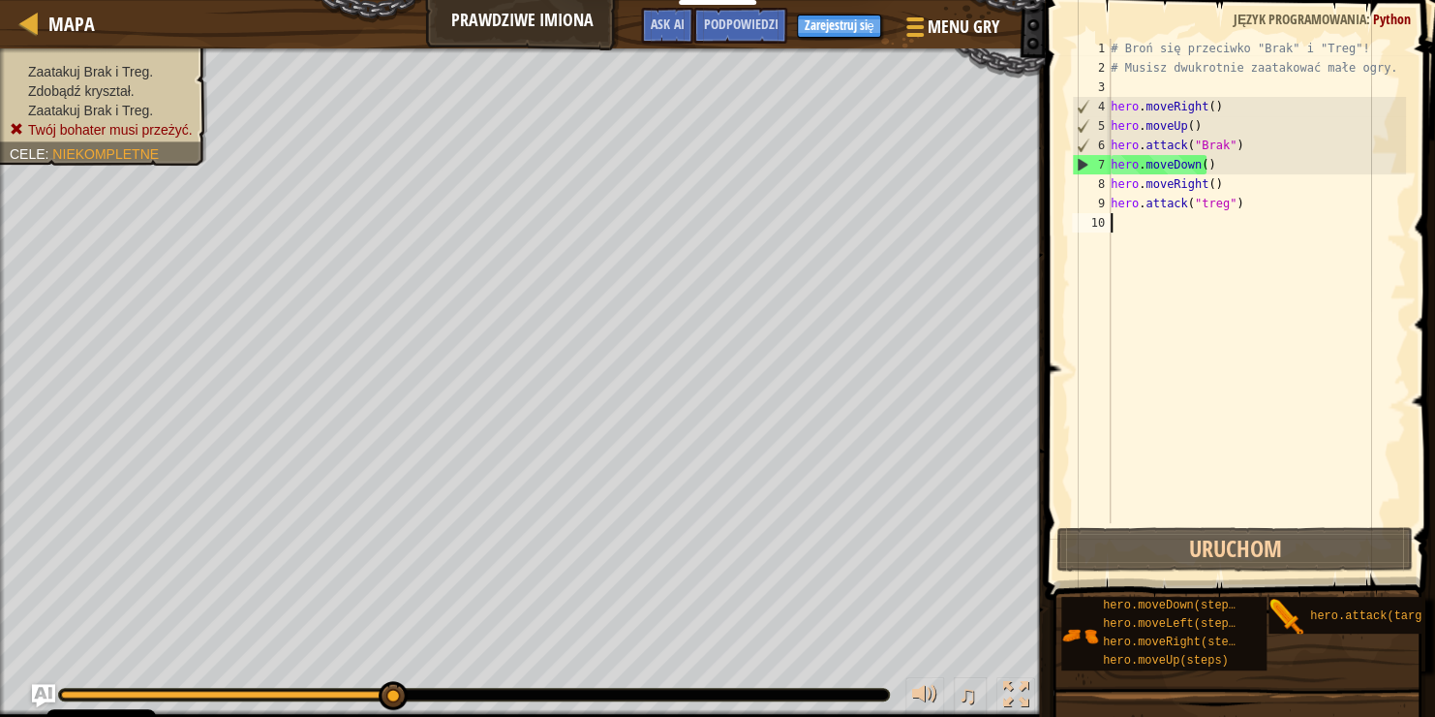
click at [1194, 129] on div "# Broń się przeciwko "Brak" i "Treg"! # Musisz dwukrotnie zaatakować małe ogry.…" at bounding box center [1256, 300] width 299 height 523
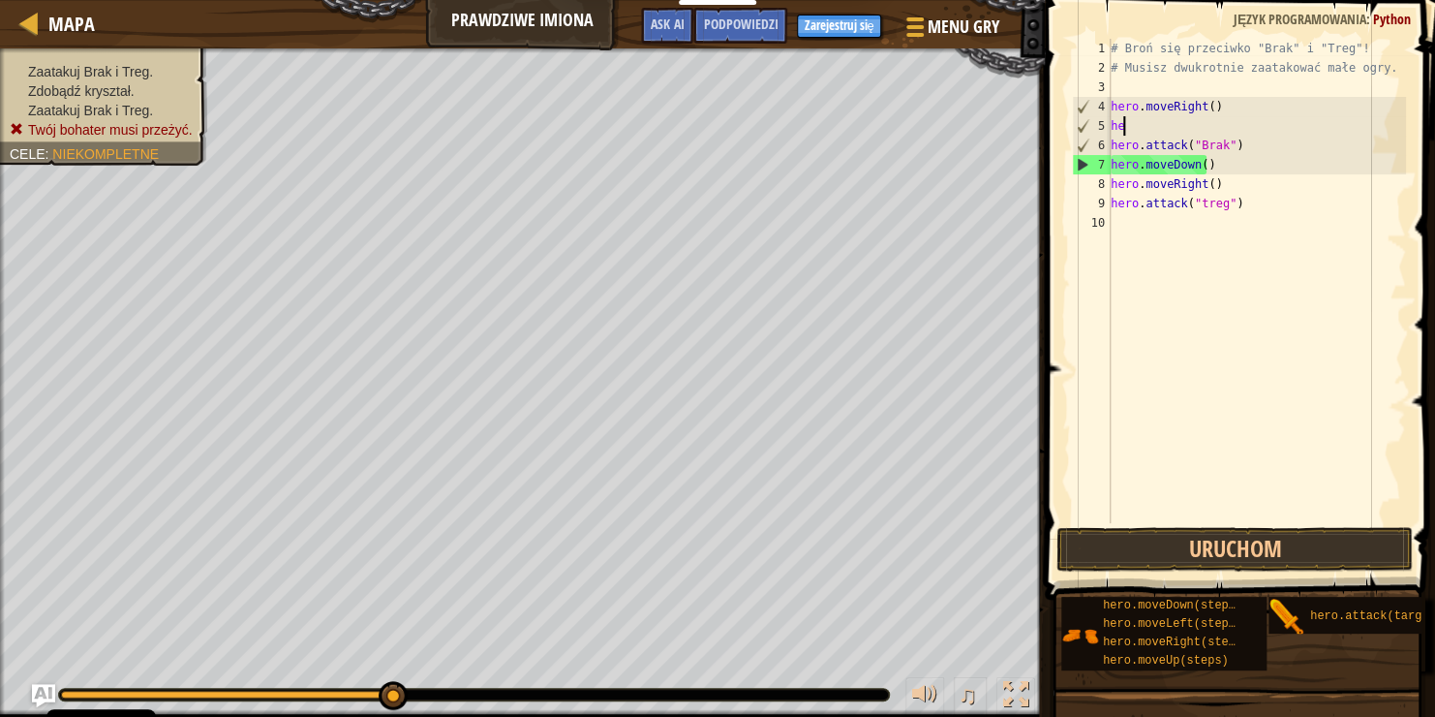
type textarea "h"
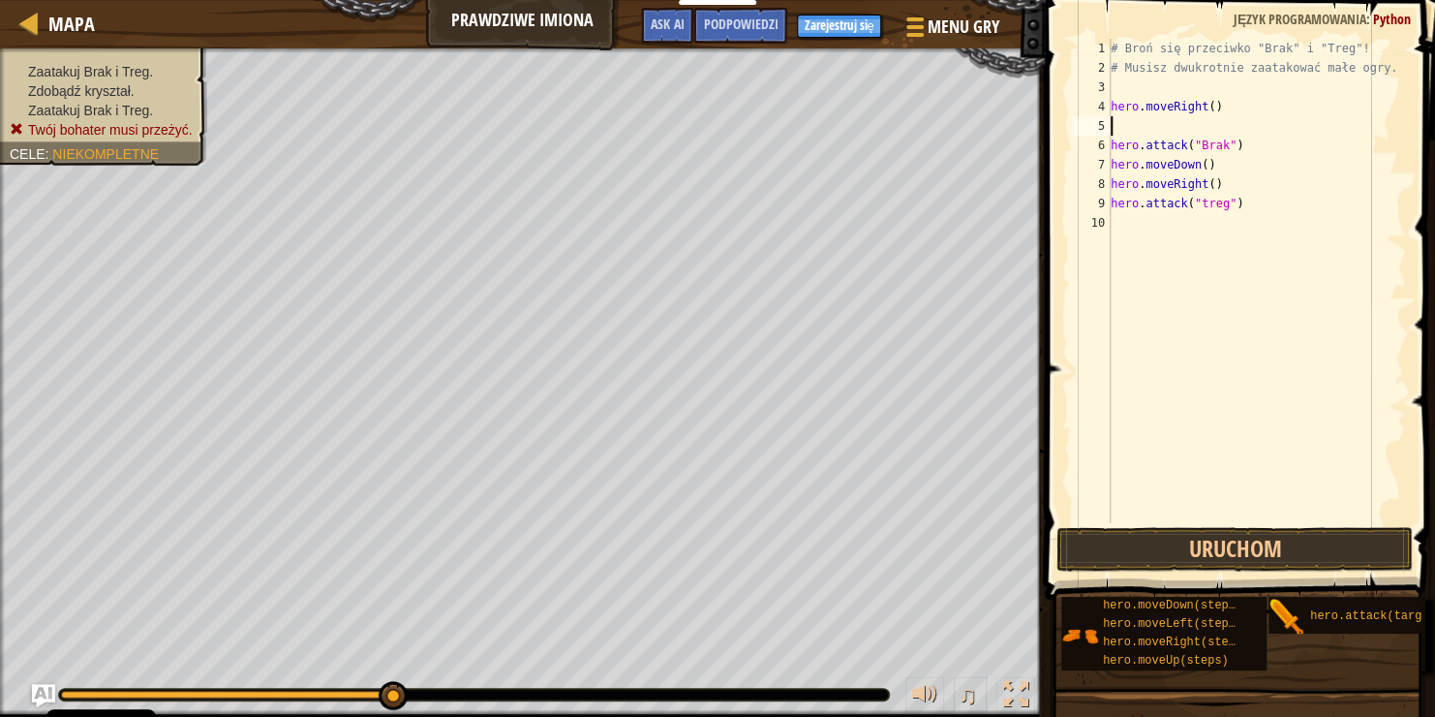
type textarea "hero.moveRight()"
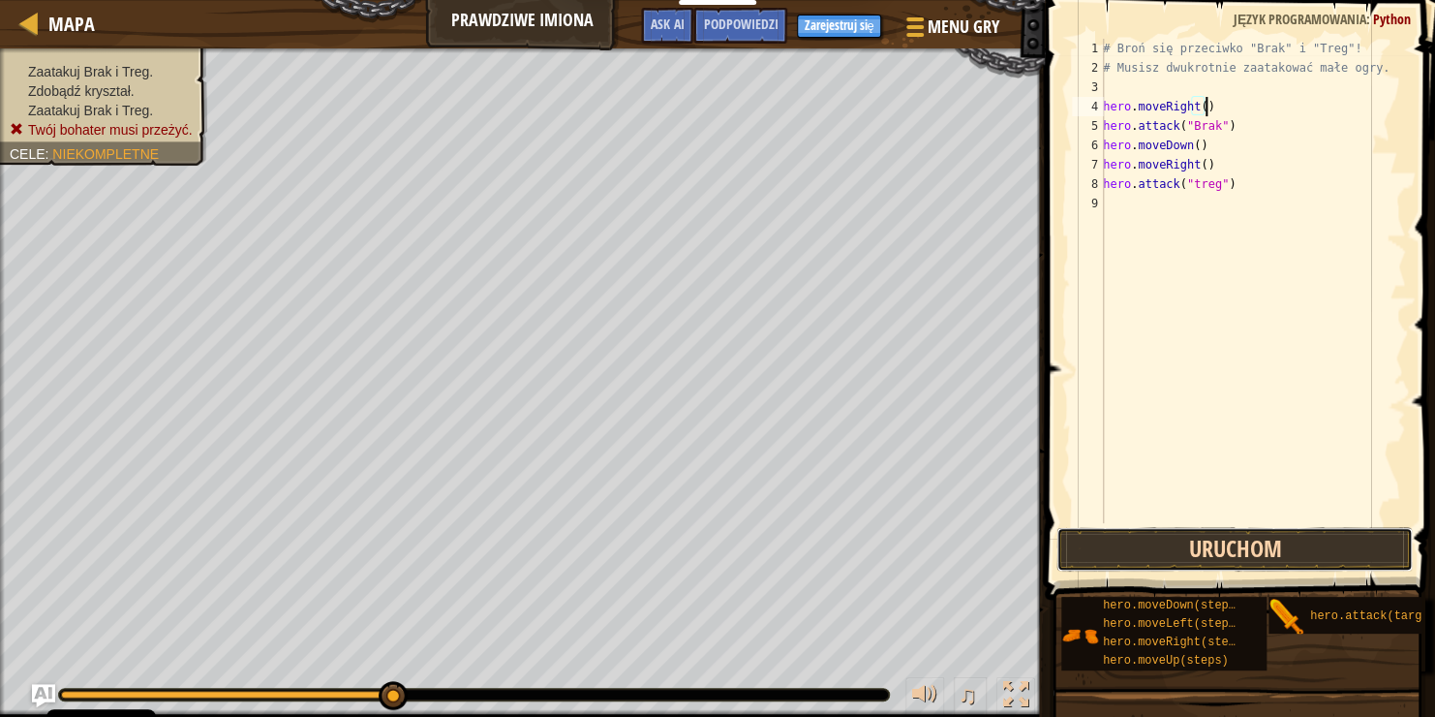
click at [1323, 555] on button "Uruchom" at bounding box center [1235, 549] width 356 height 45
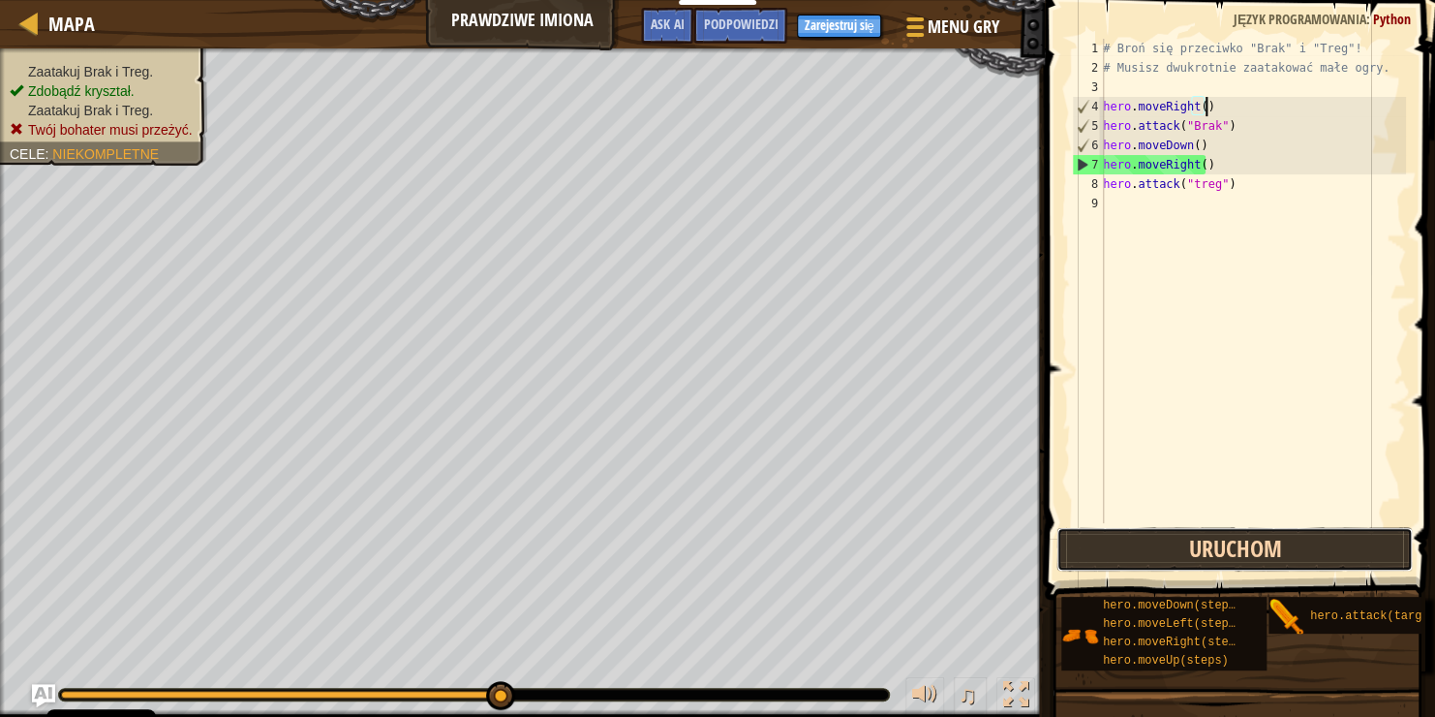
click at [1334, 558] on button "Uruchom" at bounding box center [1235, 549] width 356 height 45
